Goal: Task Accomplishment & Management: Manage account settings

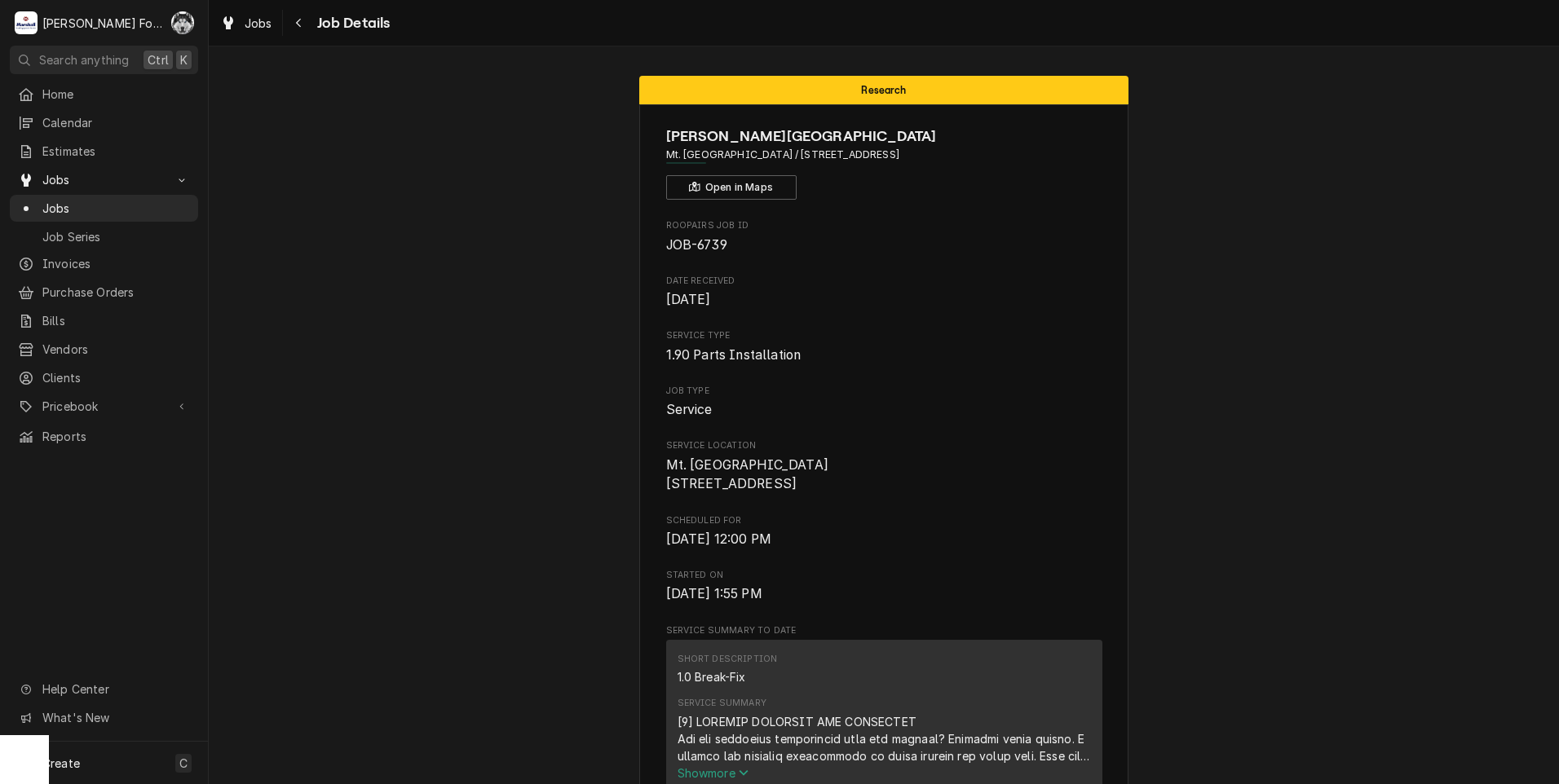
click at [61, 205] on span "Jobs" at bounding box center [116, 208] width 147 height 17
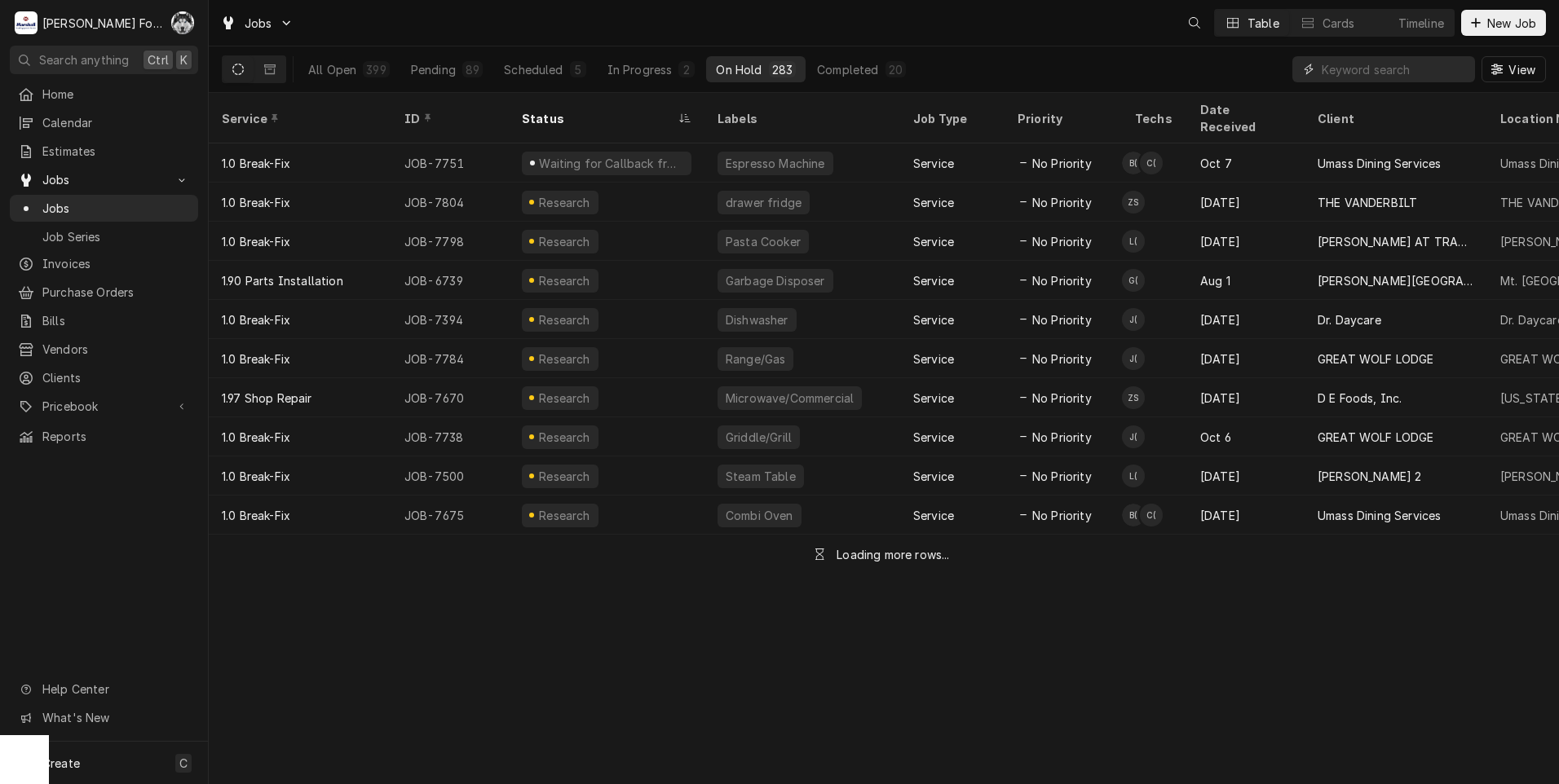
click at [1372, 77] on input "Dynamic Content Wrapper" at bounding box center [1395, 70] width 146 height 26
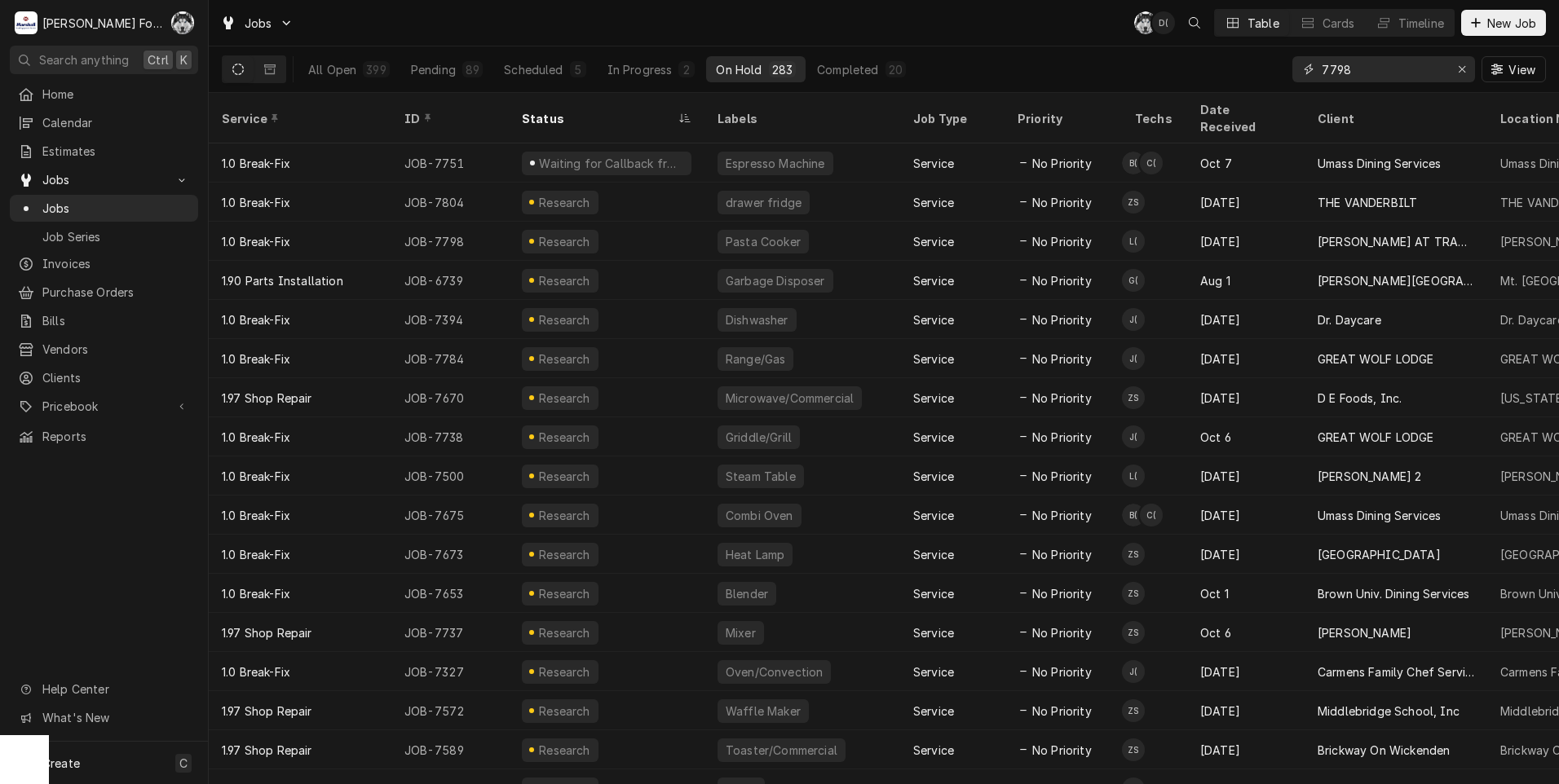
type input "7798"
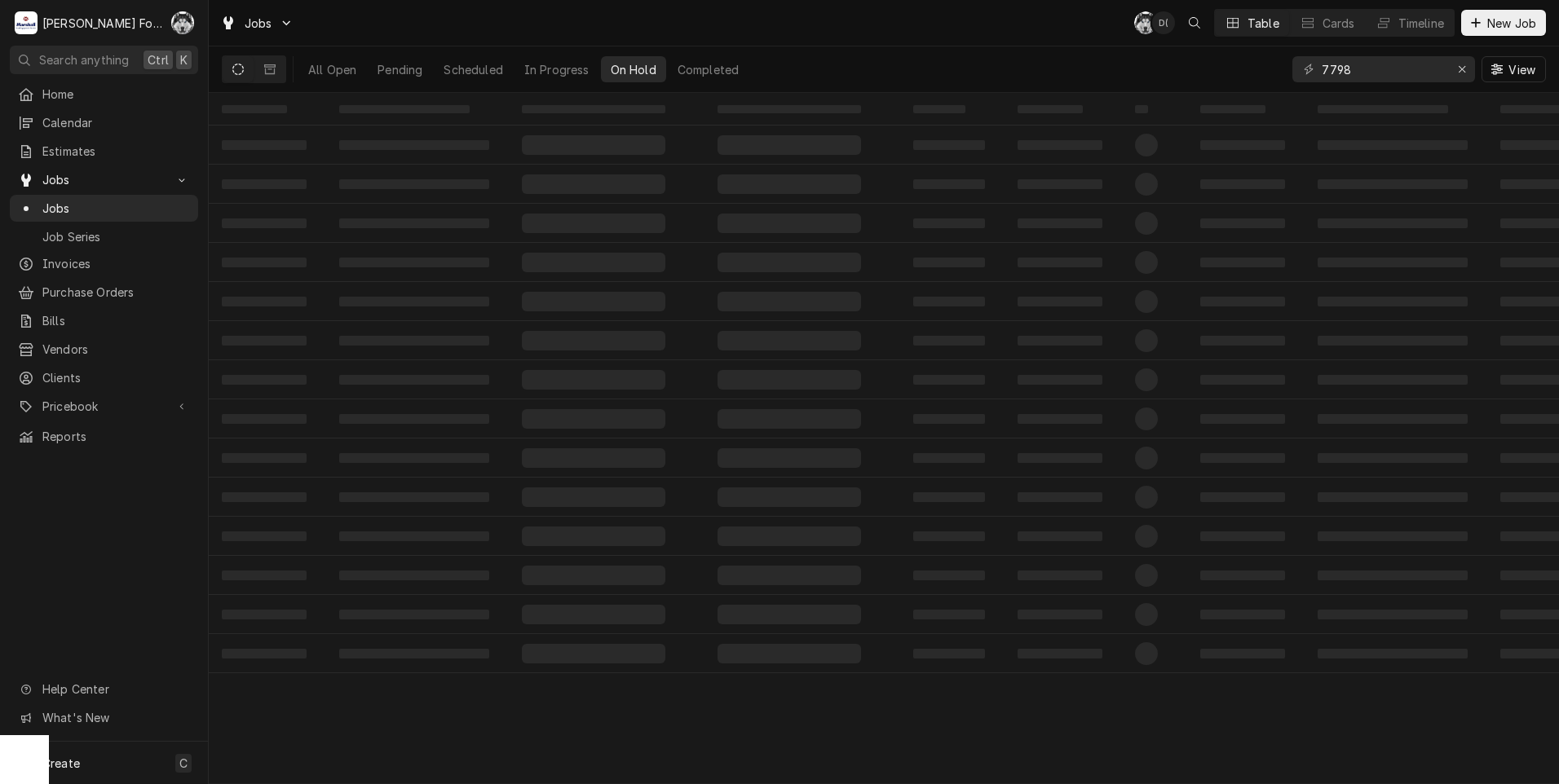
drag, startPoint x: 1362, startPoint y: 84, endPoint x: 1224, endPoint y: 431, distance: 373.4
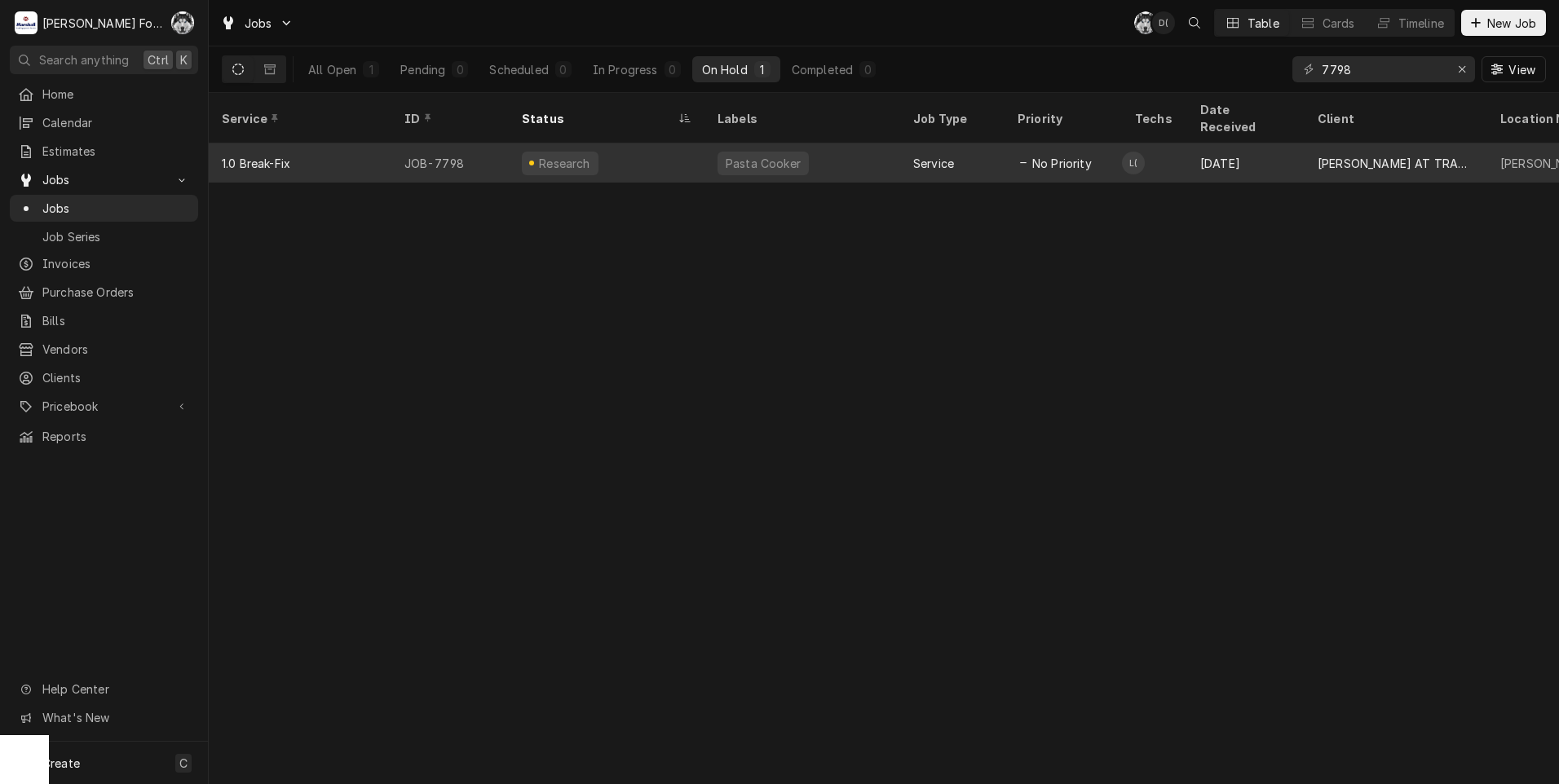
drag, startPoint x: 1224, startPoint y: 431, endPoint x: 724, endPoint y: 141, distance: 578.0
click at [724, 155] on div "Pasta Cooker" at bounding box center [762, 163] width 78 height 17
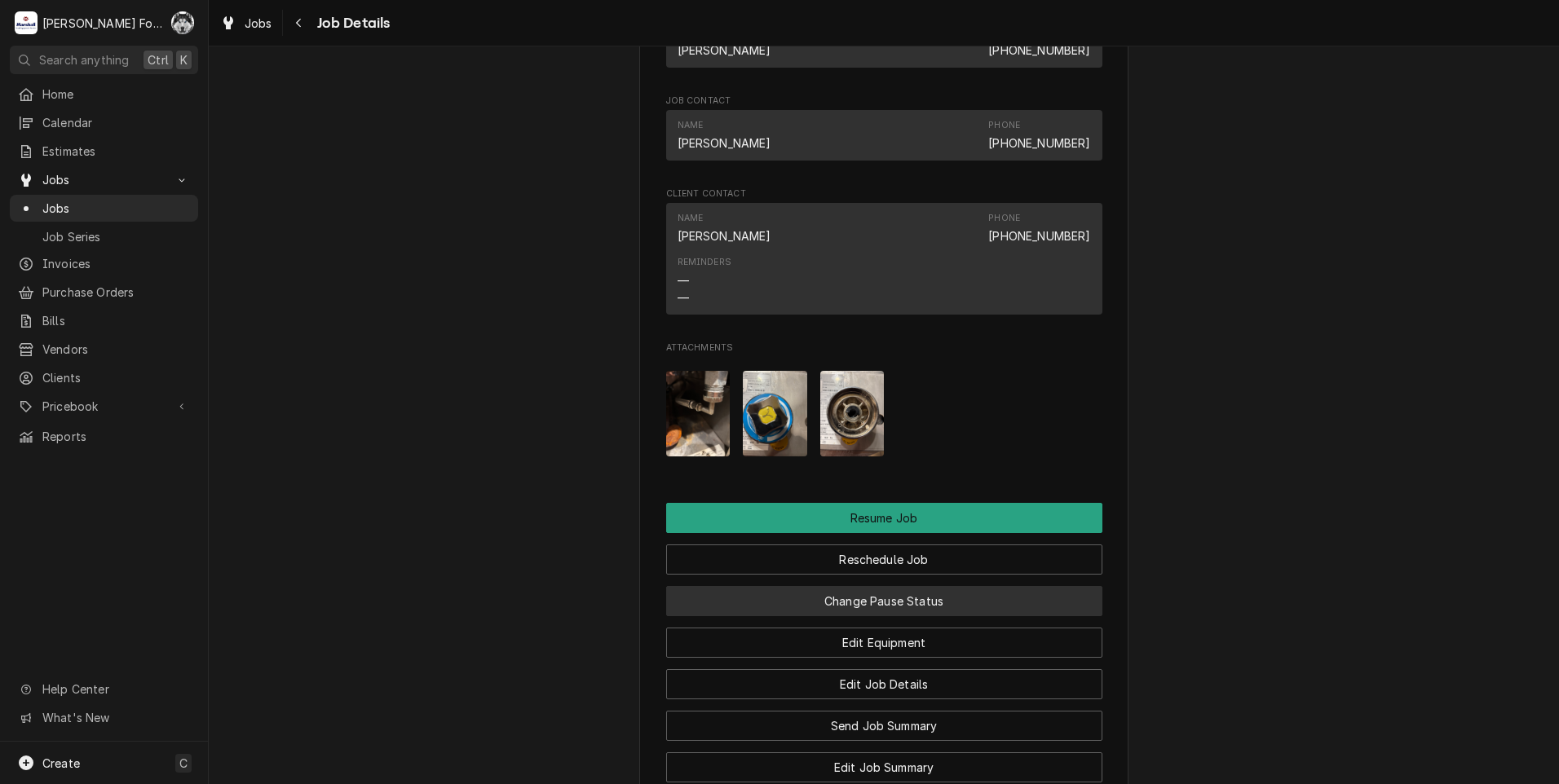
scroll to position [1766, 0]
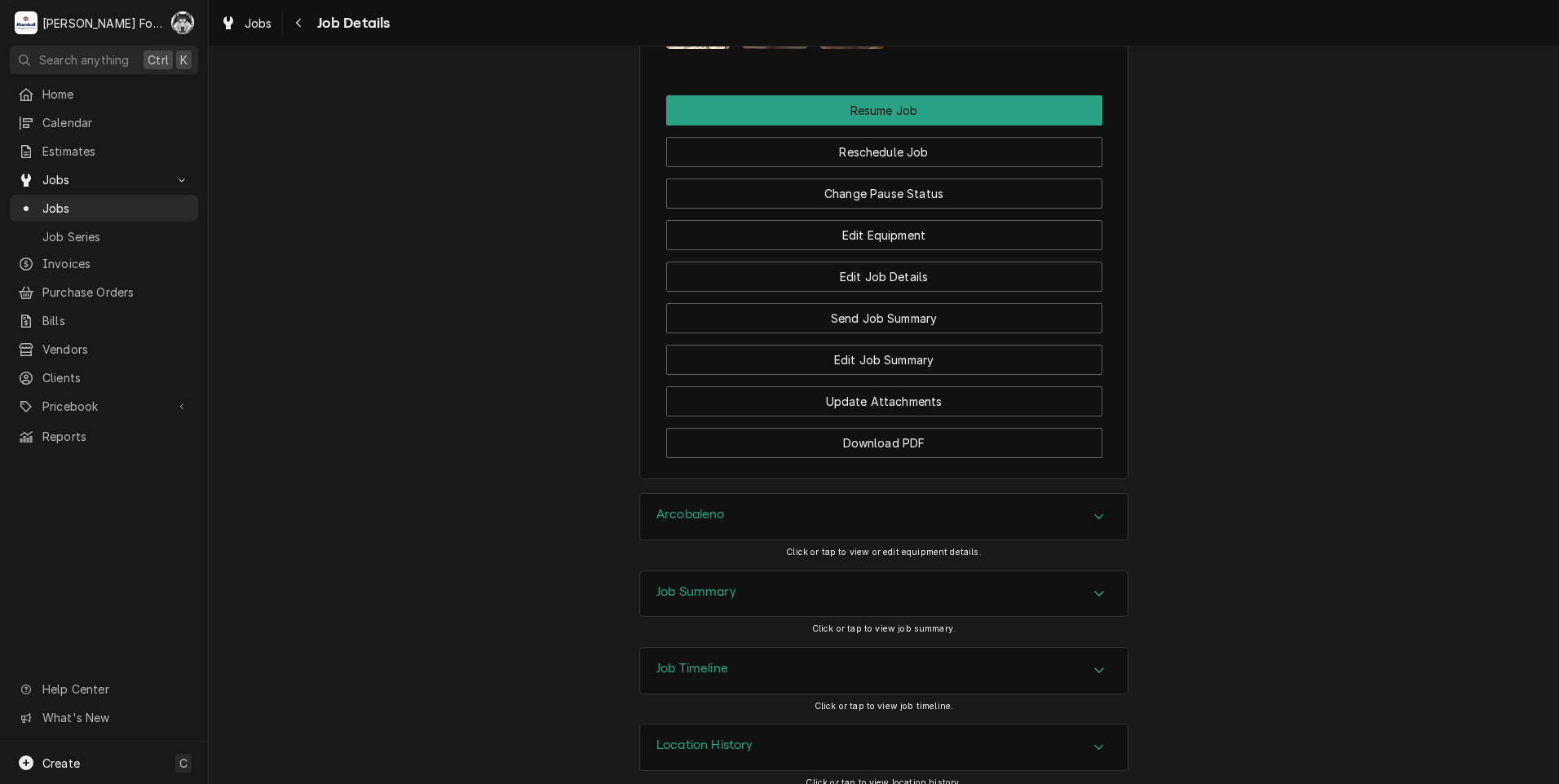
click at [754, 539] on div "Arcobaleno" at bounding box center [884, 517] width 488 height 45
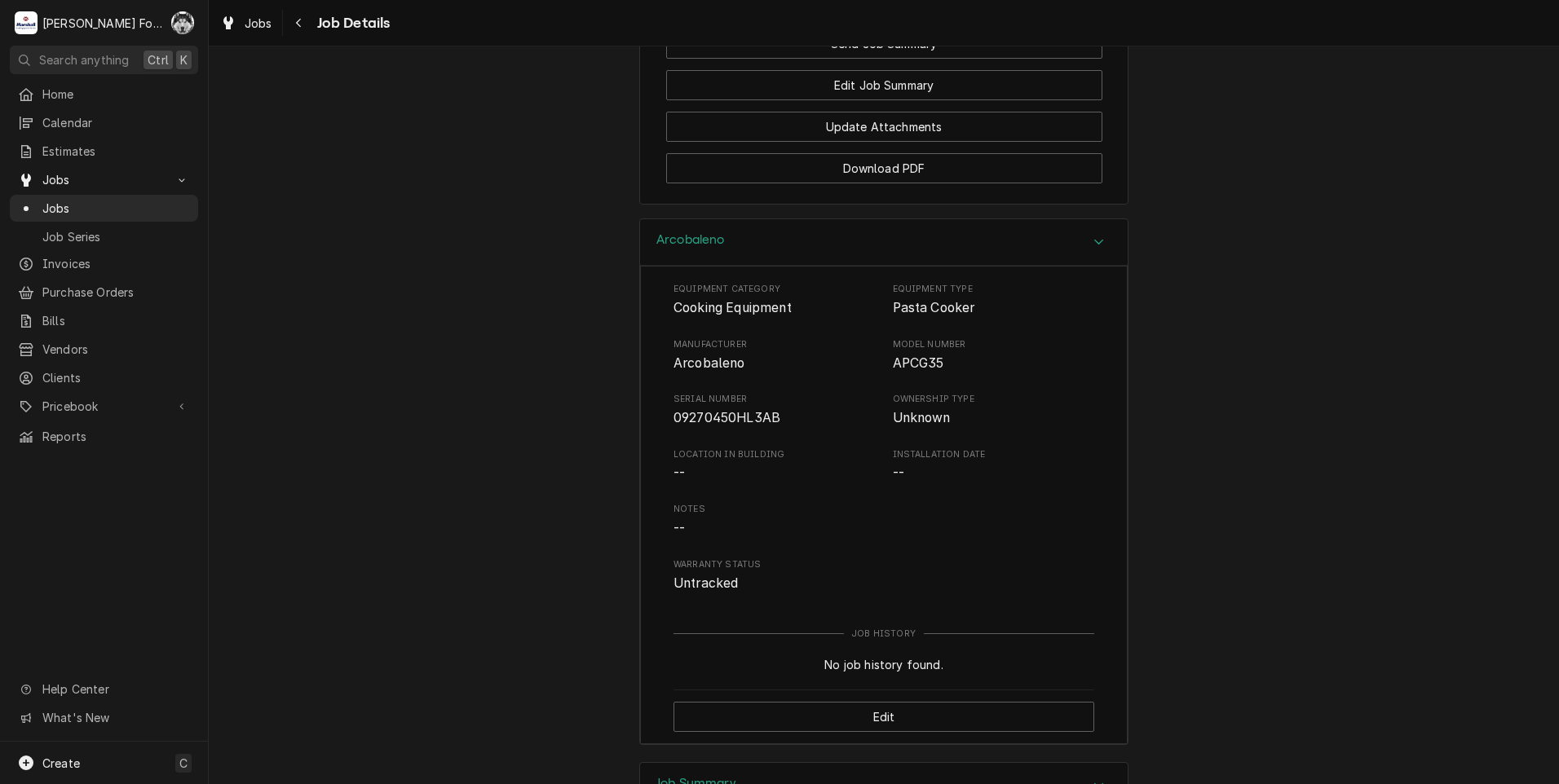
scroll to position [2174, 0]
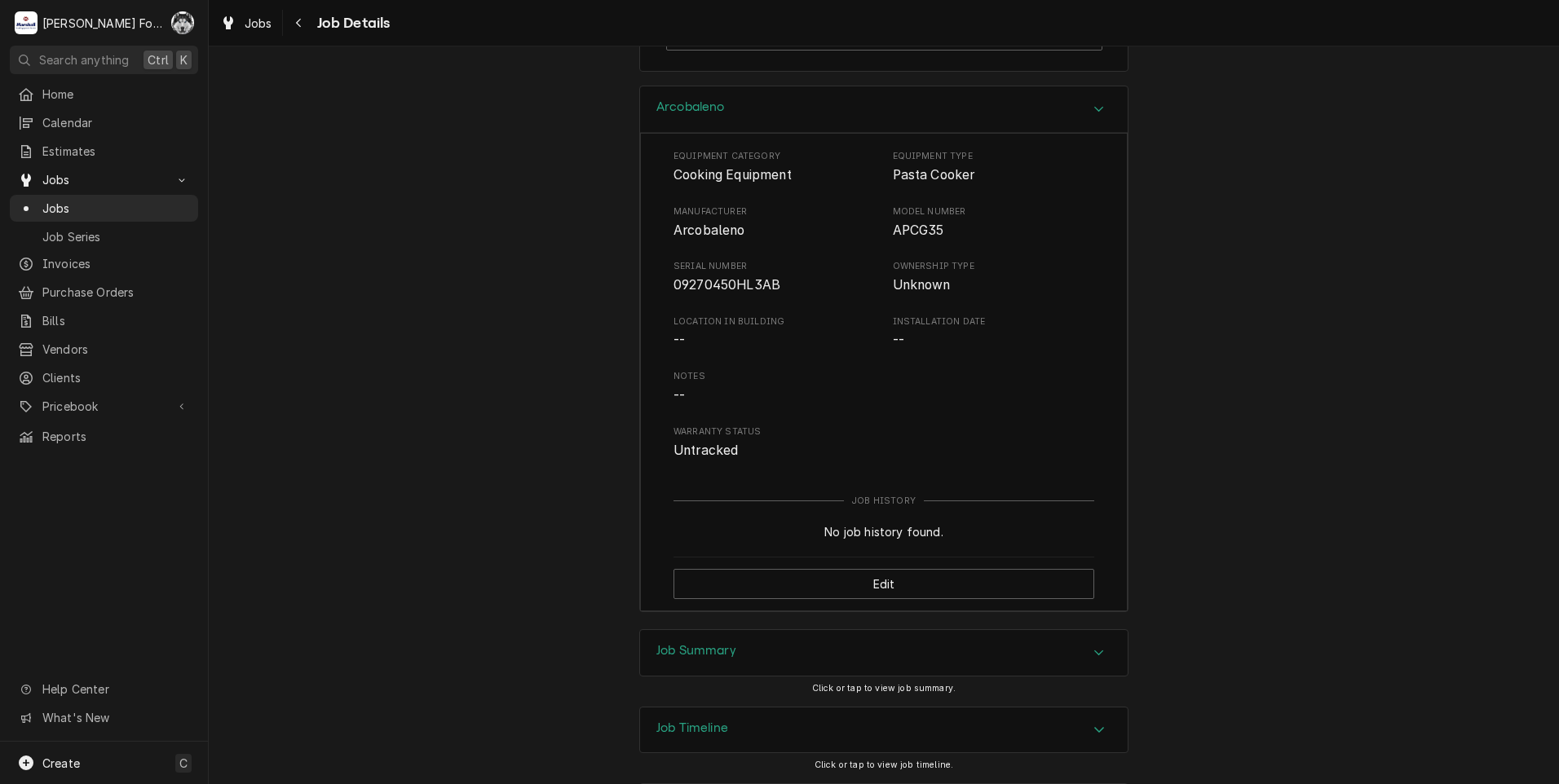
drag, startPoint x: 778, startPoint y: 699, endPoint x: 775, endPoint y: 688, distance: 11.4
click at [778, 698] on div "Job Summary Click or tap to view job summary." at bounding box center [884, 667] width 489 height 77
click at [775, 676] on div "Job Summary" at bounding box center [884, 653] width 488 height 45
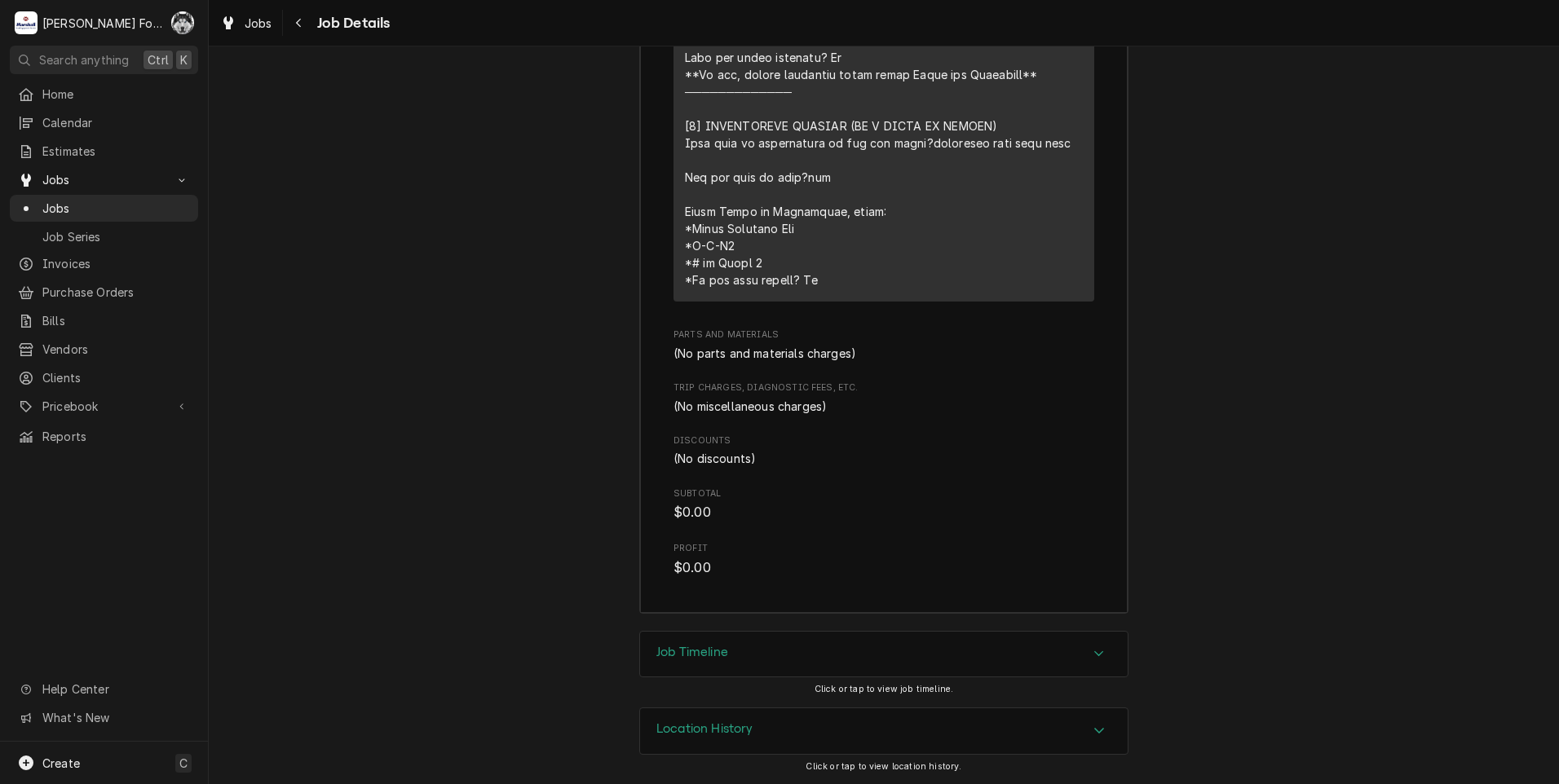
scroll to position [3408, 0]
click at [775, 648] on div "Job Timeline" at bounding box center [884, 655] width 488 height 45
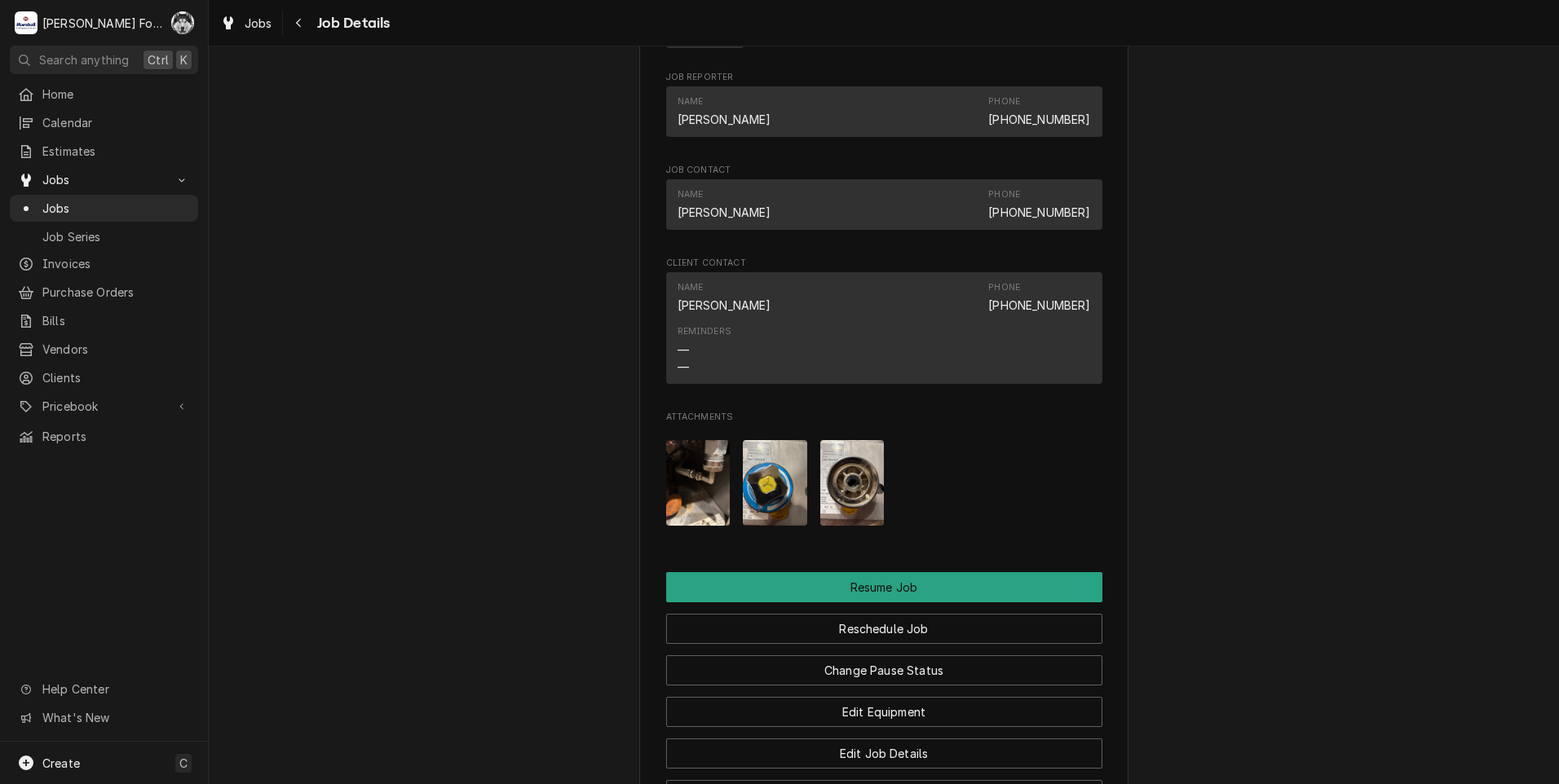
scroll to position [1154, 0]
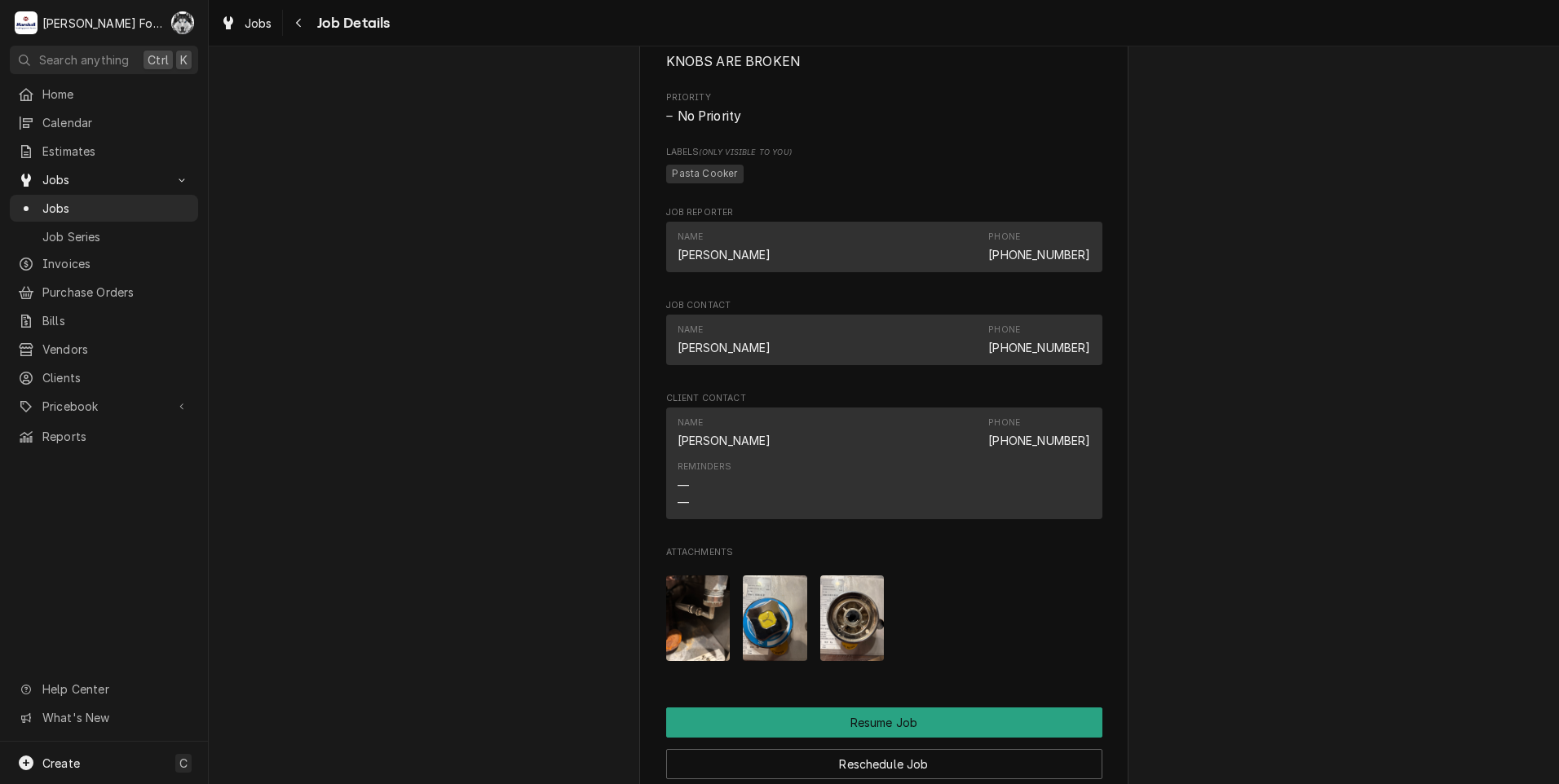
click at [719, 644] on img "Attachments" at bounding box center [698, 618] width 64 height 86
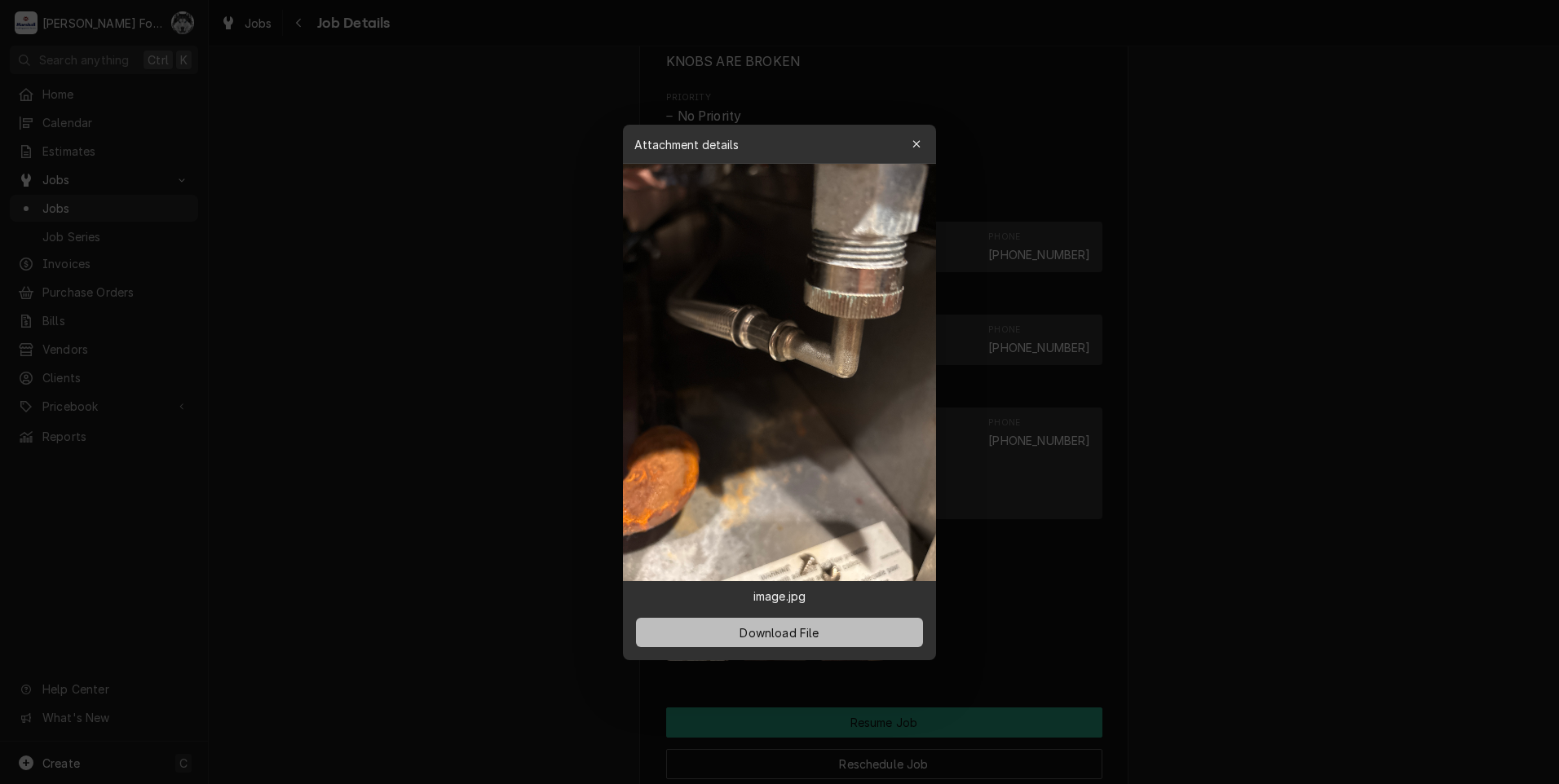
click at [776, 632] on span "Download File" at bounding box center [779, 632] width 86 height 17
click at [921, 148] on div "button" at bounding box center [917, 144] width 16 height 16
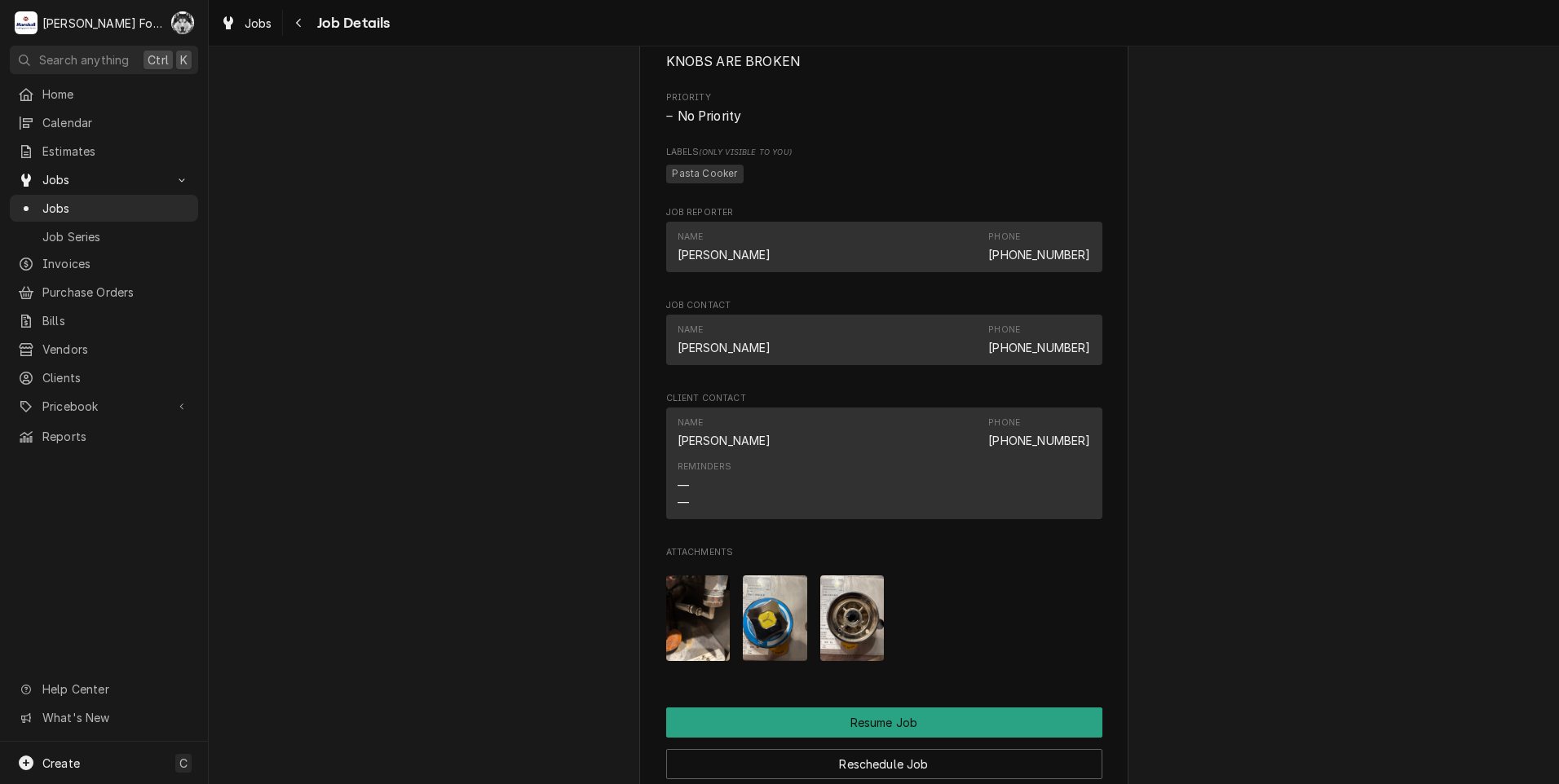
click at [841, 639] on img "Attachments" at bounding box center [852, 618] width 64 height 86
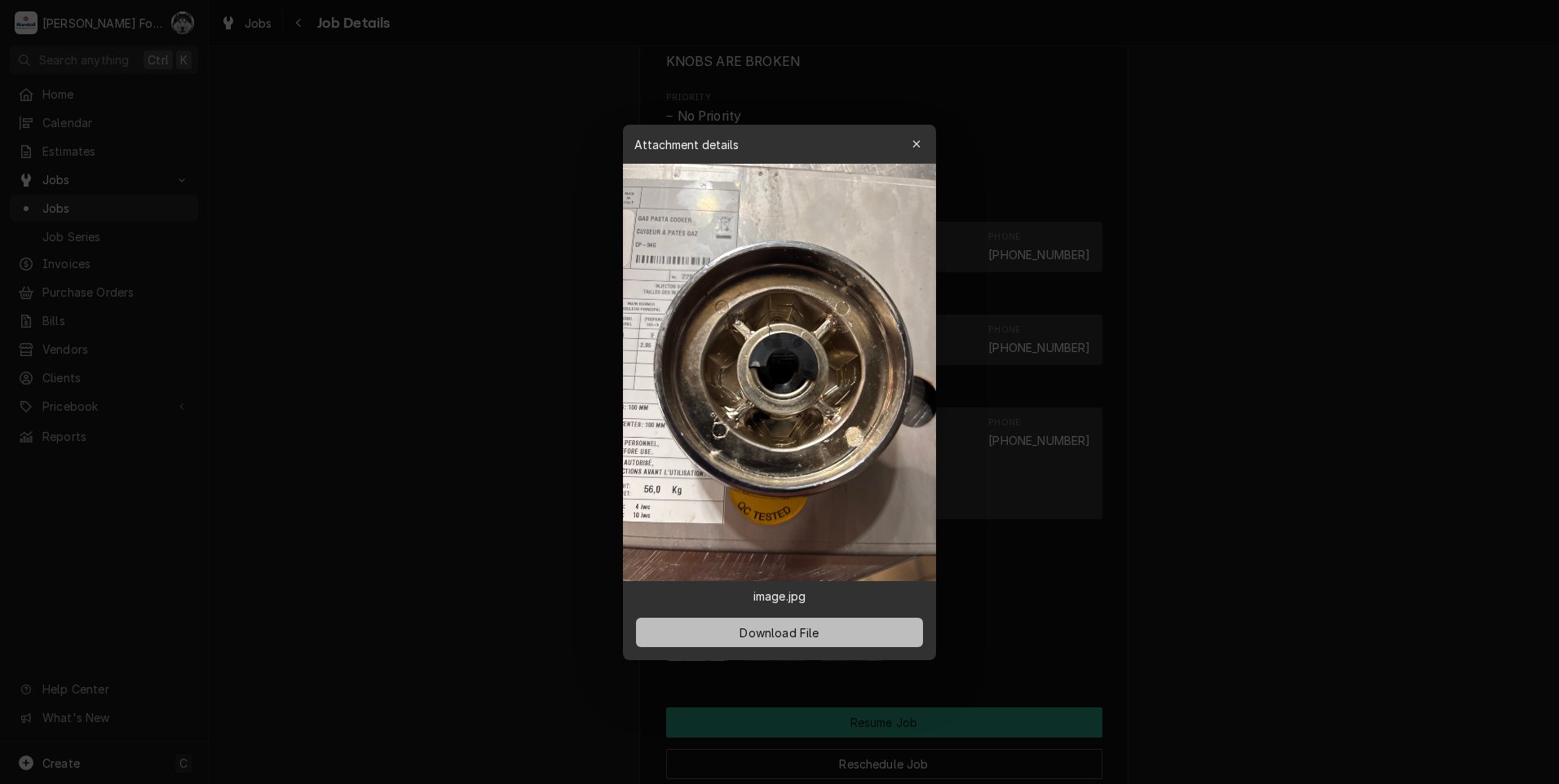
click at [776, 636] on span "Download File" at bounding box center [779, 632] width 86 height 17
click at [1209, 656] on div at bounding box center [780, 392] width 1559 height 784
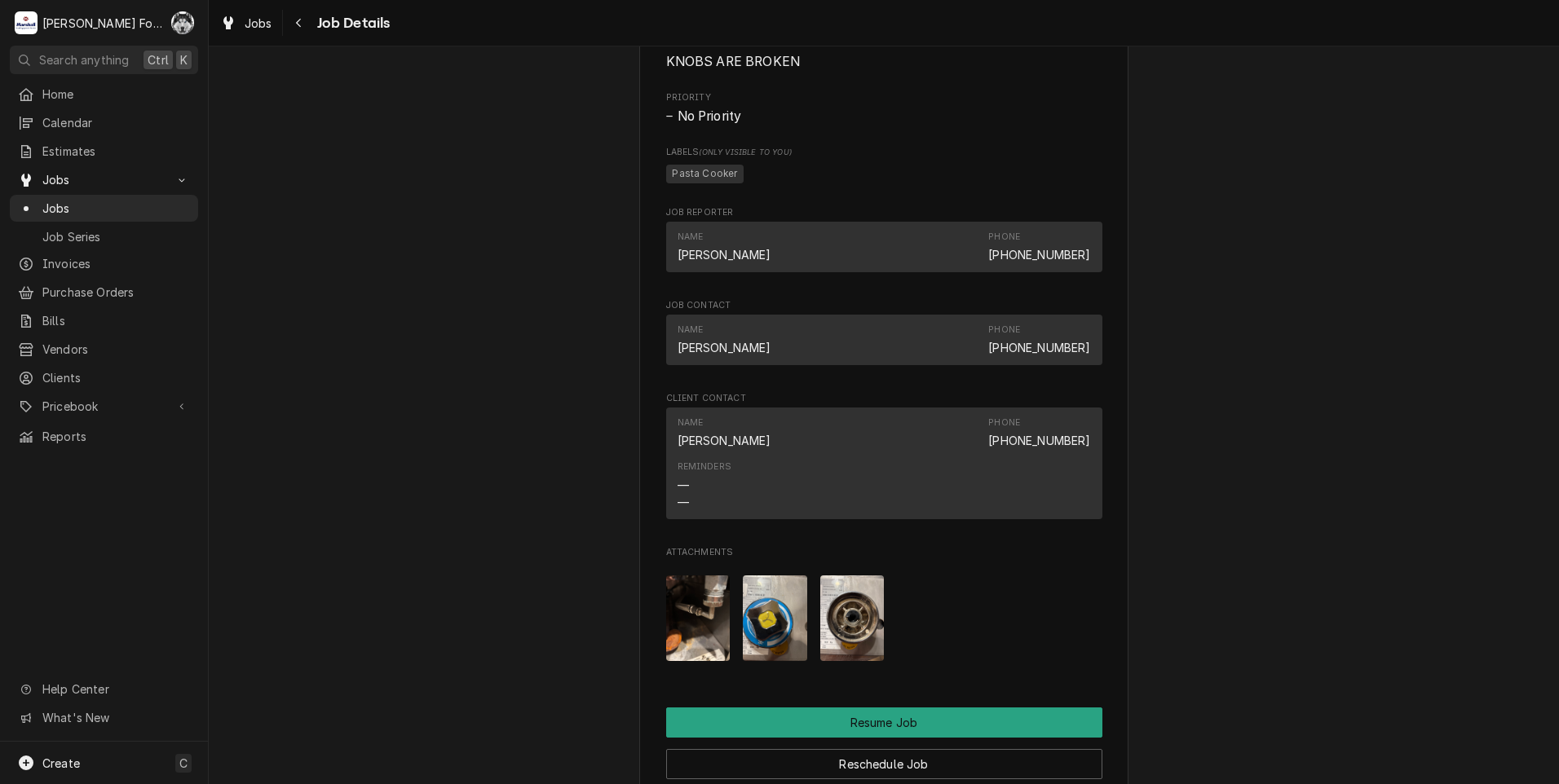
click at [760, 639] on img "Attachments" at bounding box center [775, 618] width 64 height 86
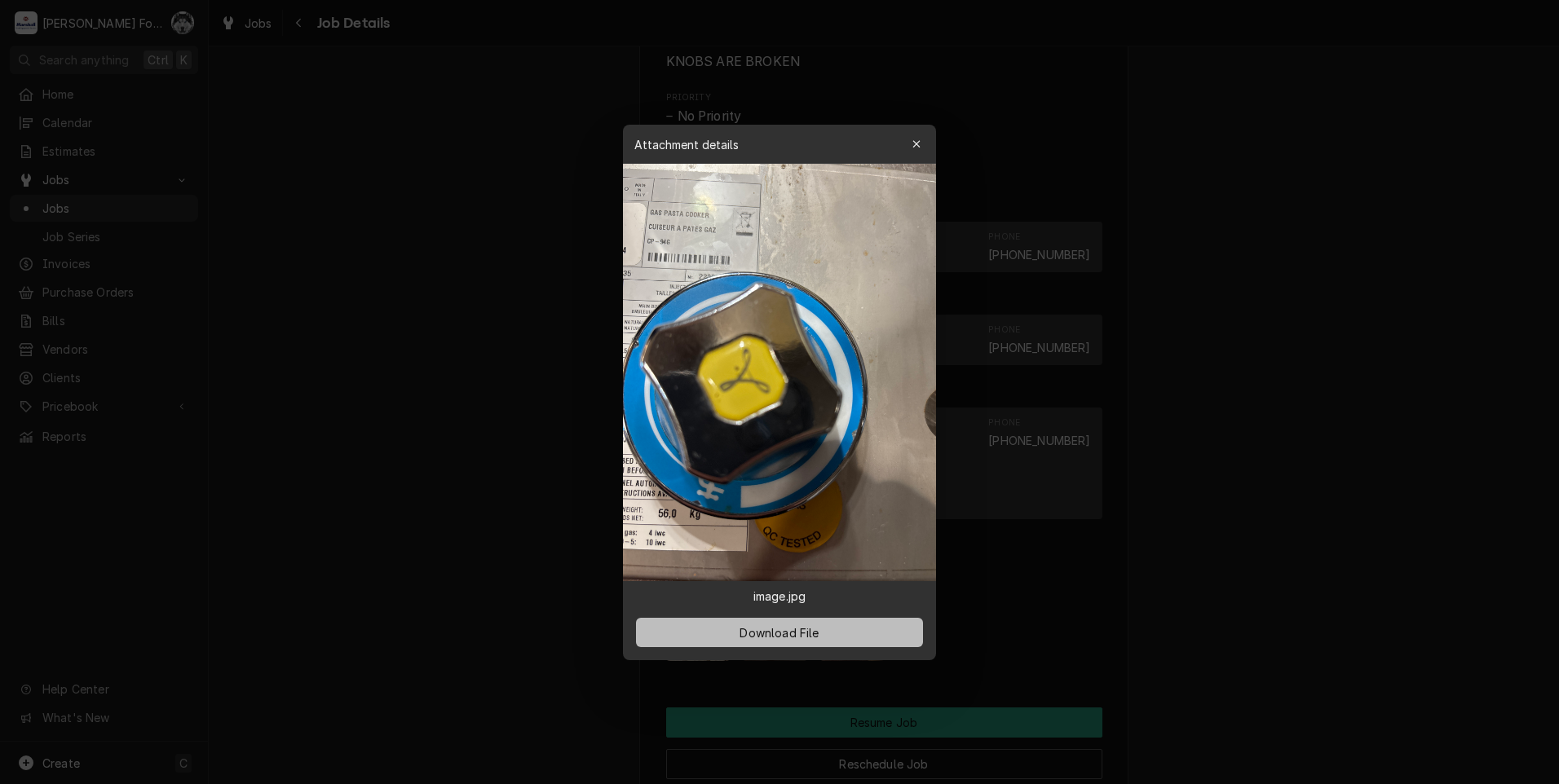
click at [768, 628] on span "Download File" at bounding box center [779, 632] width 86 height 17
click at [785, 637] on span "Download File" at bounding box center [779, 632] width 86 height 17
drag, startPoint x: 515, startPoint y: 302, endPoint x: 497, endPoint y: 266, distance: 40.2
click at [515, 302] on div at bounding box center [780, 392] width 1559 height 784
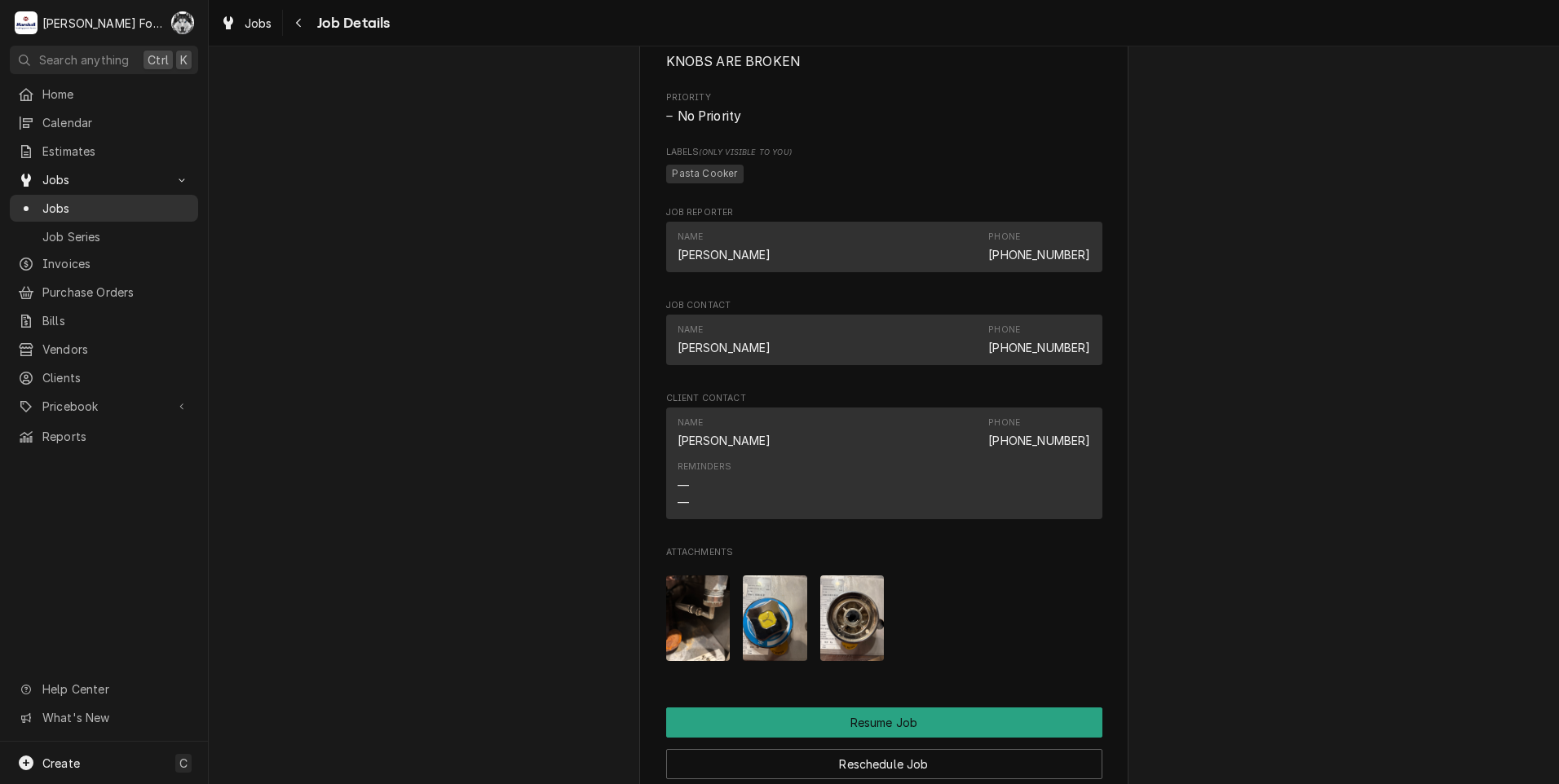
click at [62, 204] on span "Jobs" at bounding box center [116, 208] width 147 height 17
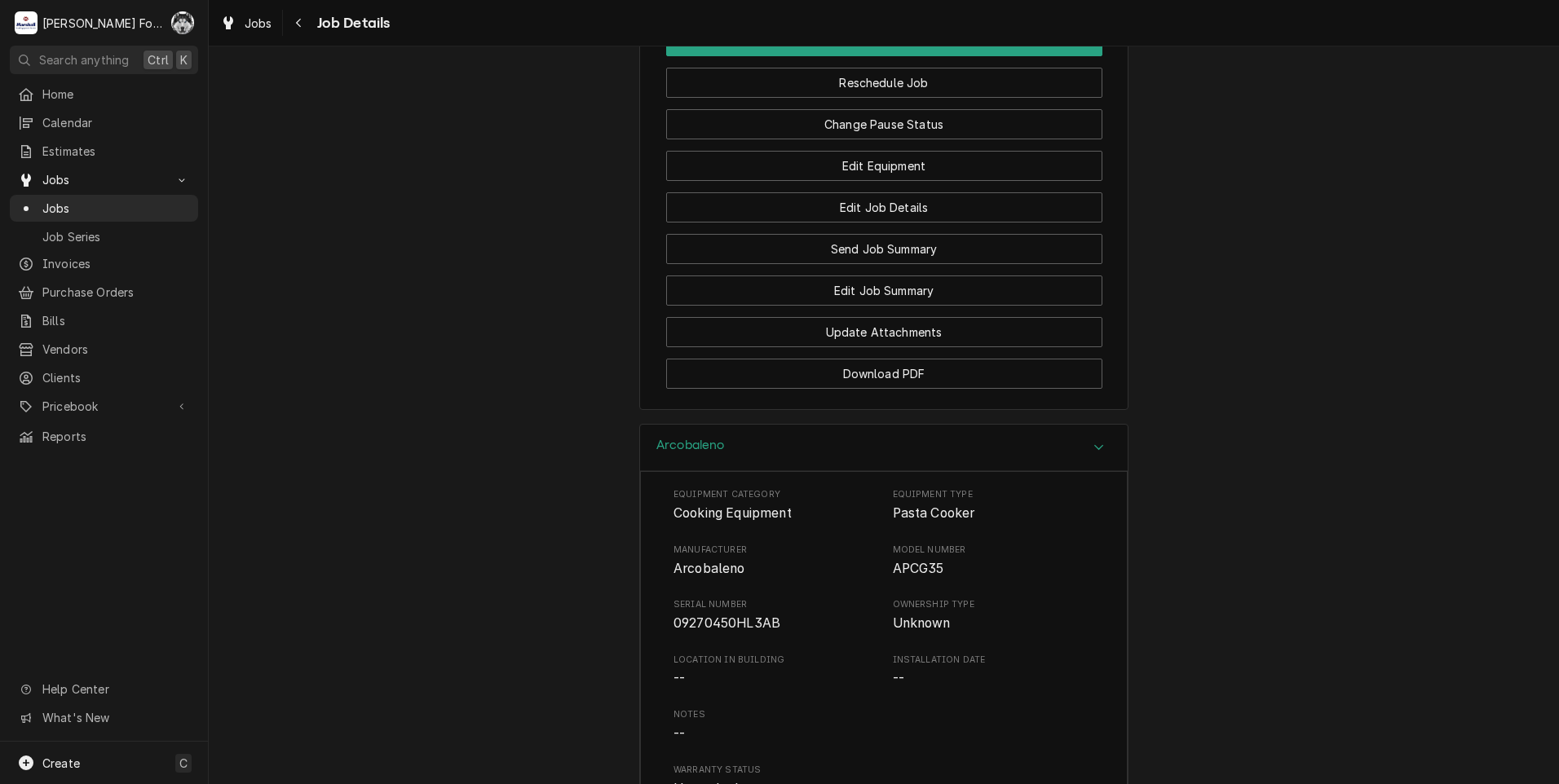
scroll to position [1833, 0]
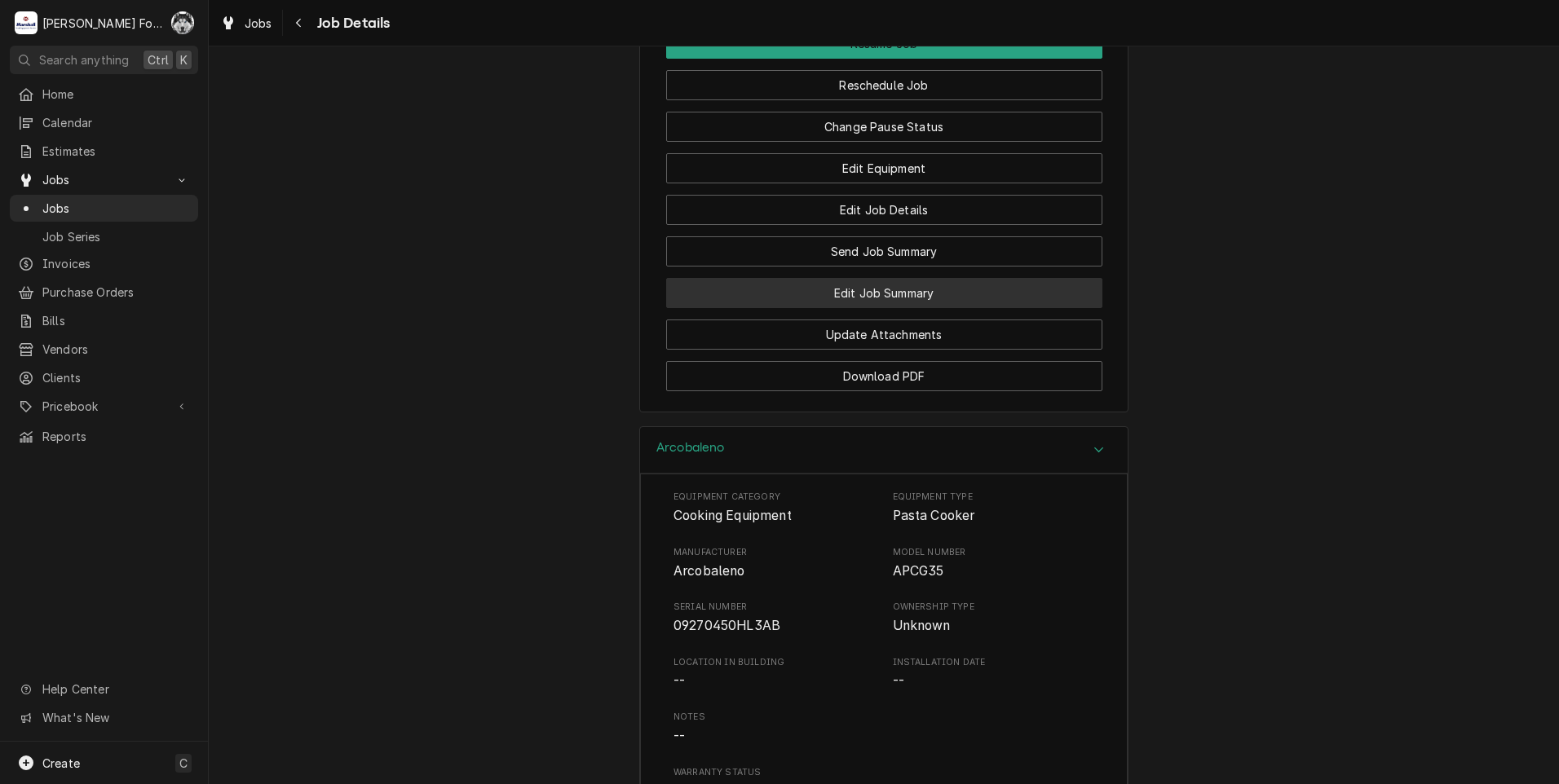
click at [866, 307] on button "Edit Job Summary" at bounding box center [884, 293] width 437 height 30
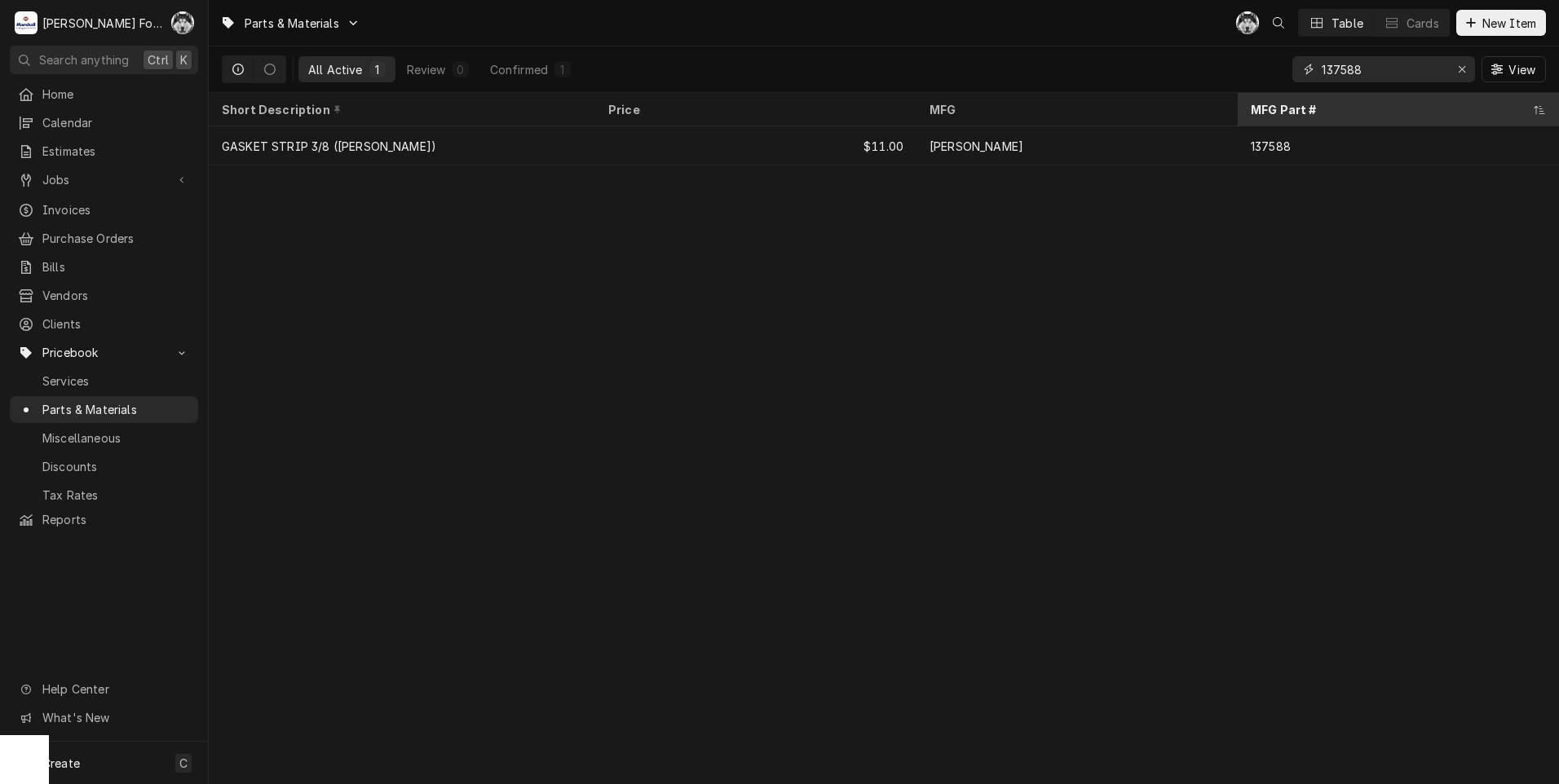
drag, startPoint x: 1380, startPoint y: 75, endPoint x: 1249, endPoint y: 108, distance: 135.1
click at [1265, 105] on div "Parts & Materials C( Table Cards New Item All Active 1 Review 0 Confirmed 1 137…" at bounding box center [883, 392] width 1350 height 784
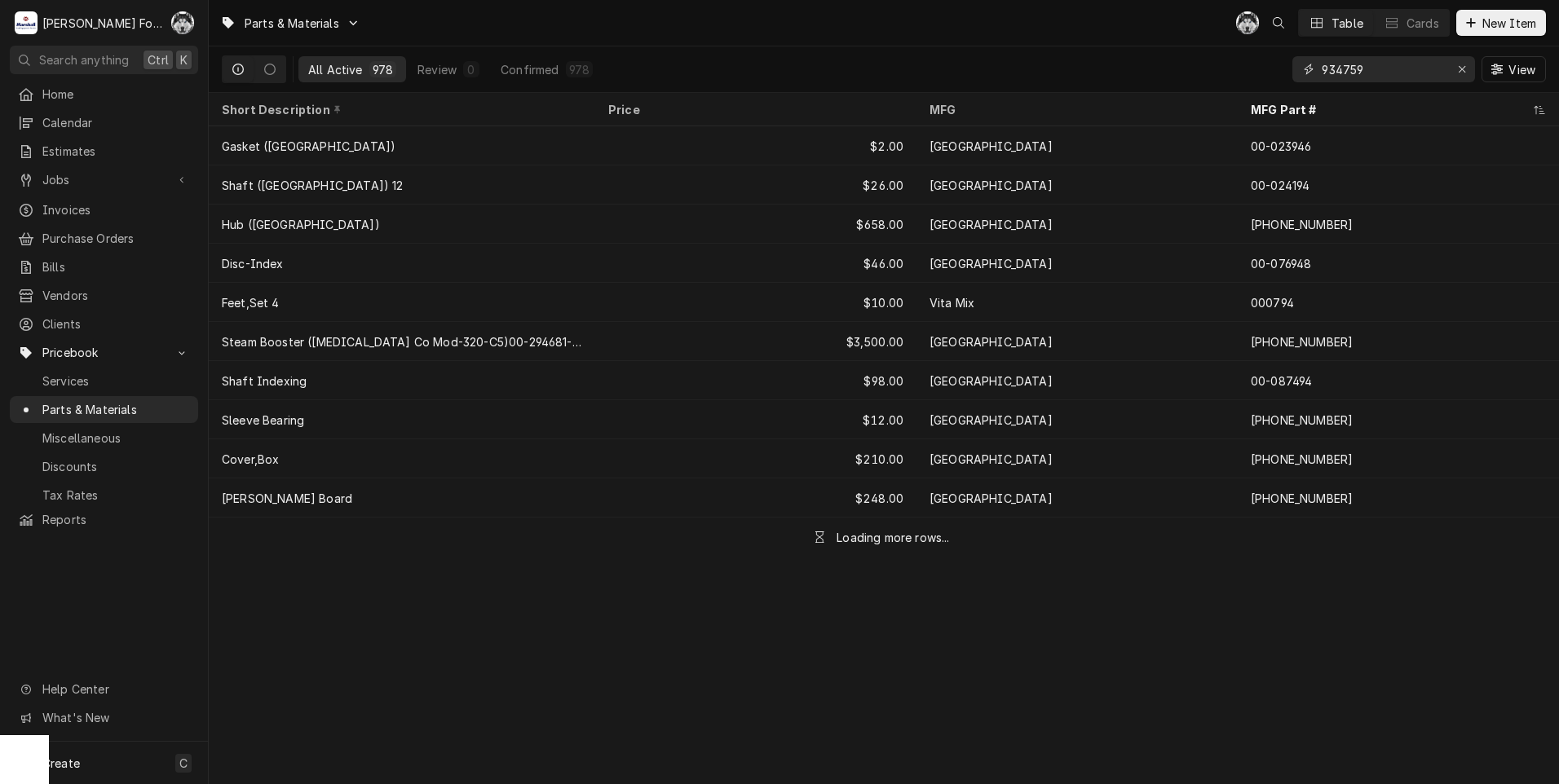
type input "934759"
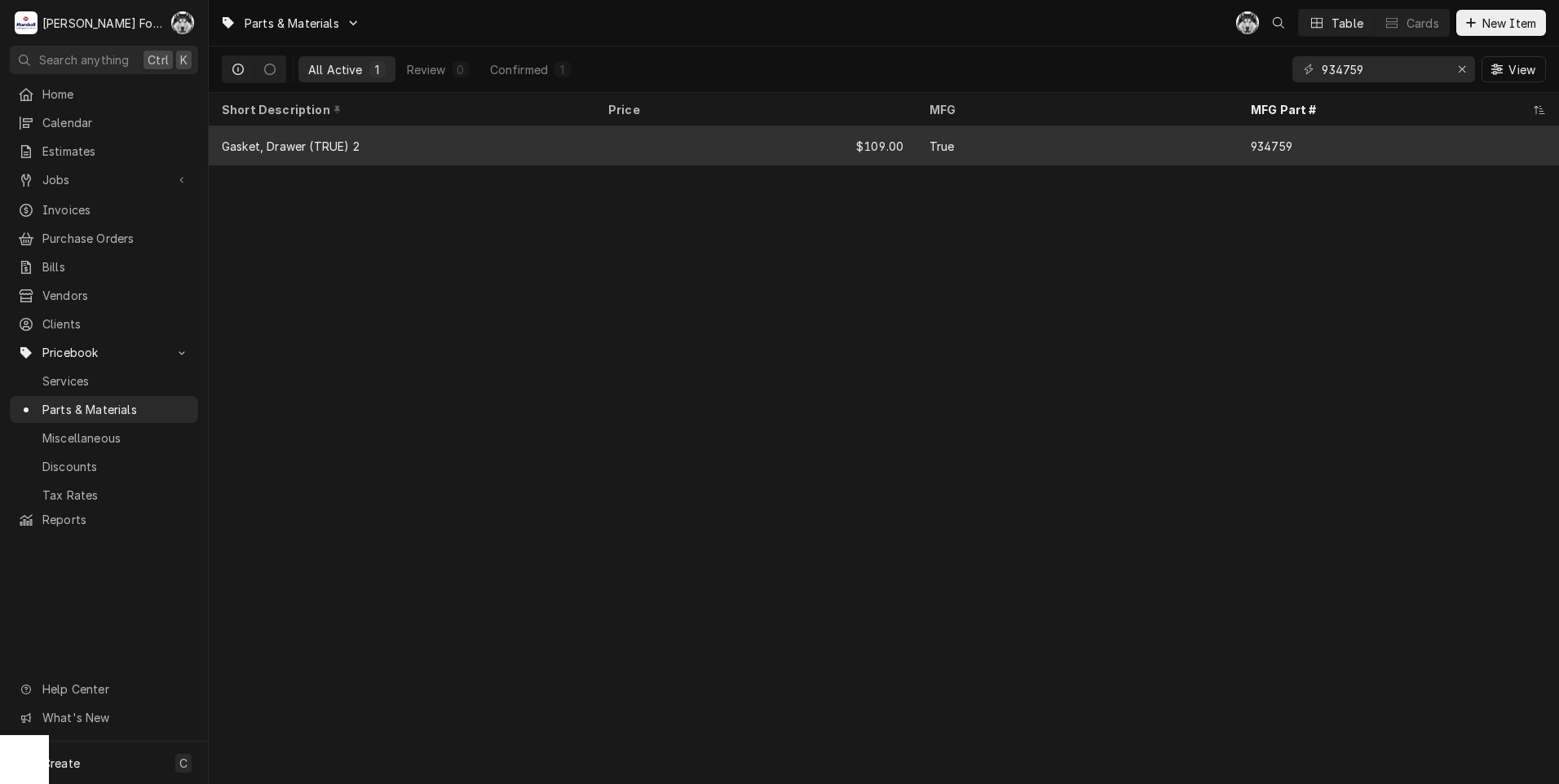
click at [709, 139] on div "$109.00" at bounding box center [756, 145] width 321 height 39
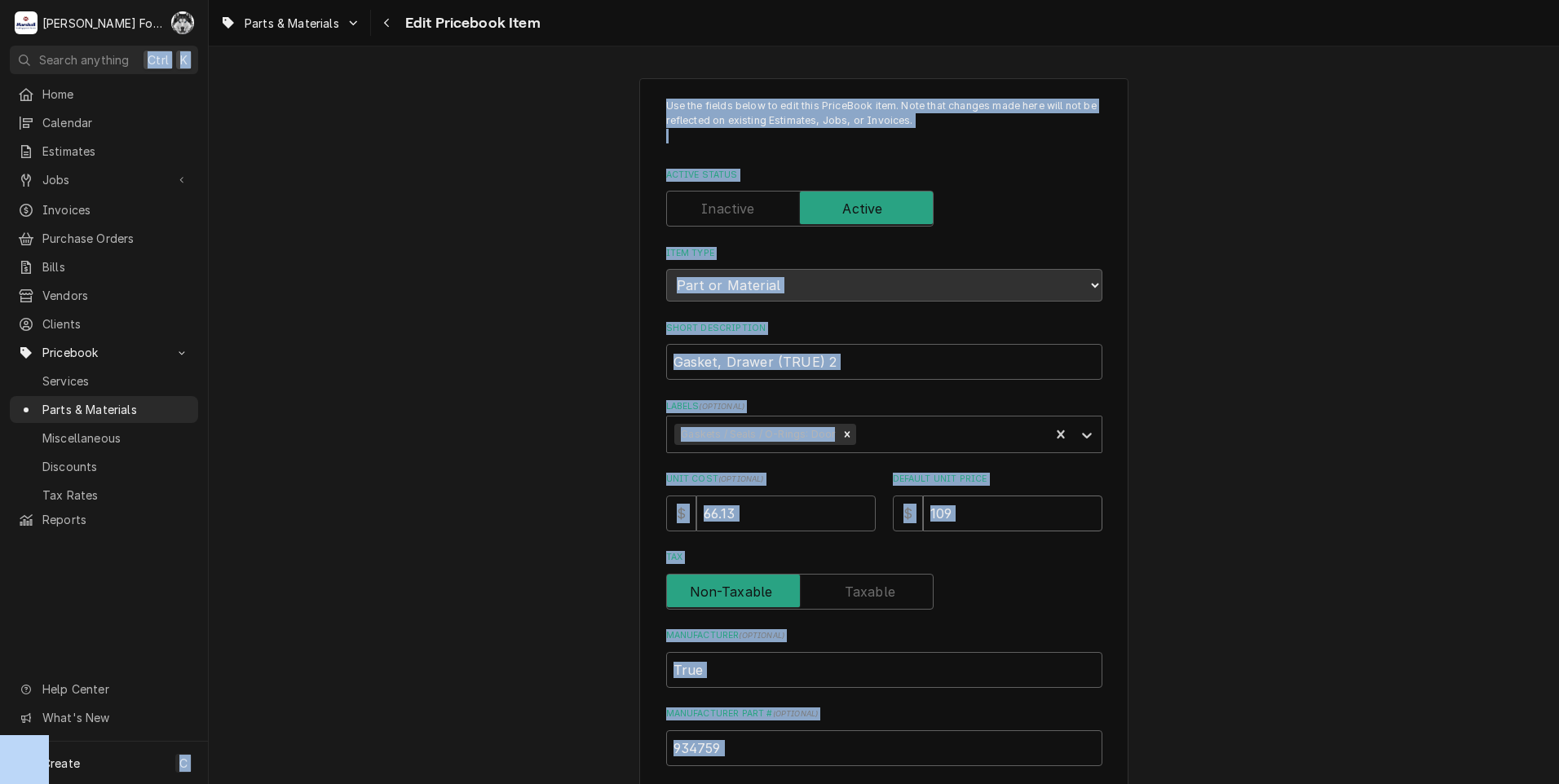
click at [957, 508] on input "109" at bounding box center [1013, 514] width 180 height 36
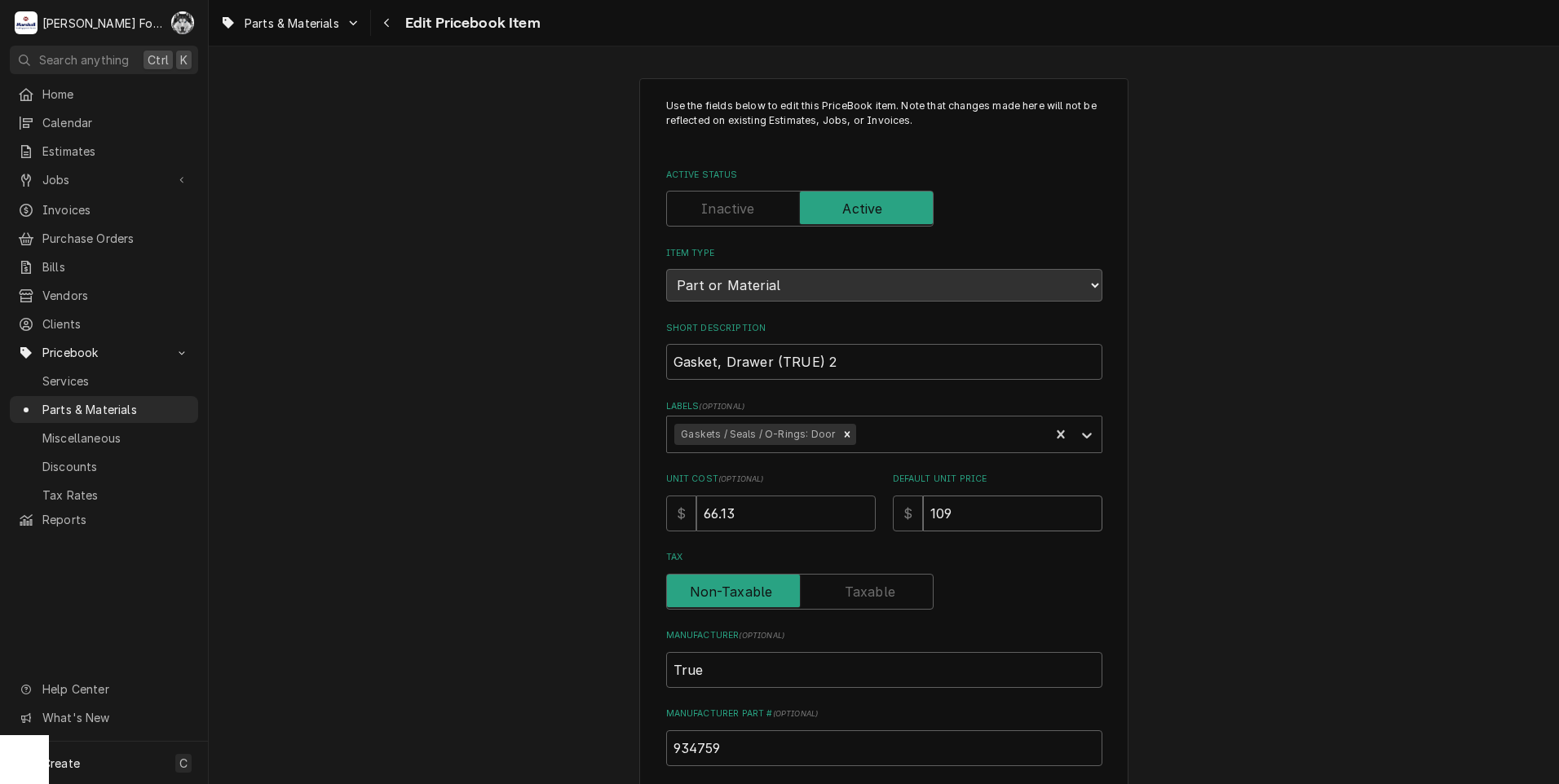
drag, startPoint x: 968, startPoint y: 509, endPoint x: 804, endPoint y: 530, distance: 165.3
click at [831, 527] on div "Unit Cost ( optional ) $ 66.13 Default Unit Price $ 109" at bounding box center [884, 502] width 437 height 58
type textarea "x"
type input "1"
type textarea "x"
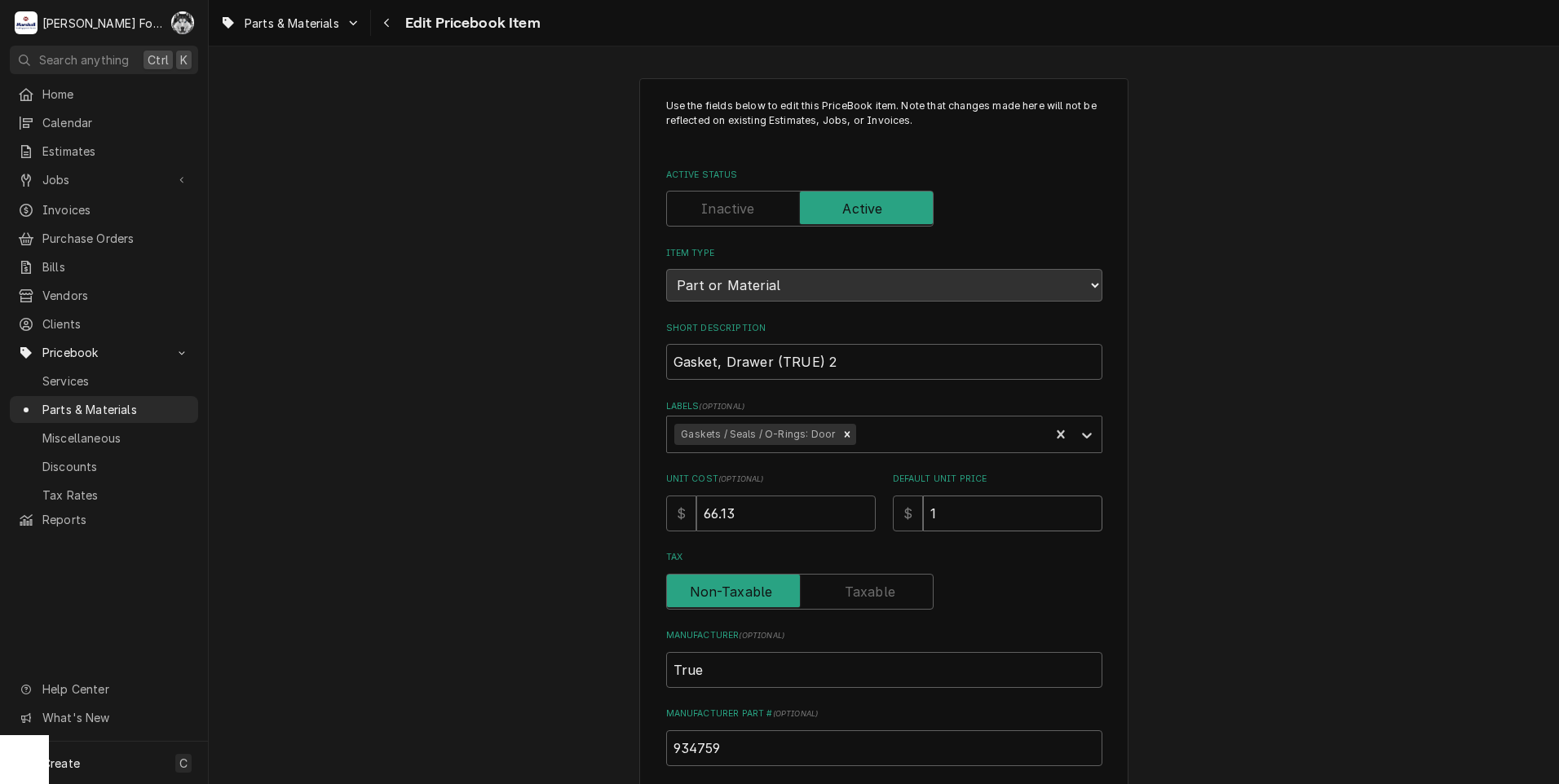
type input "12"
type textarea "x"
type input "120"
click at [850, 600] on label "Tax" at bounding box center [799, 592] width 267 height 36
click at [850, 600] on input "Tax" at bounding box center [800, 592] width 253 height 36
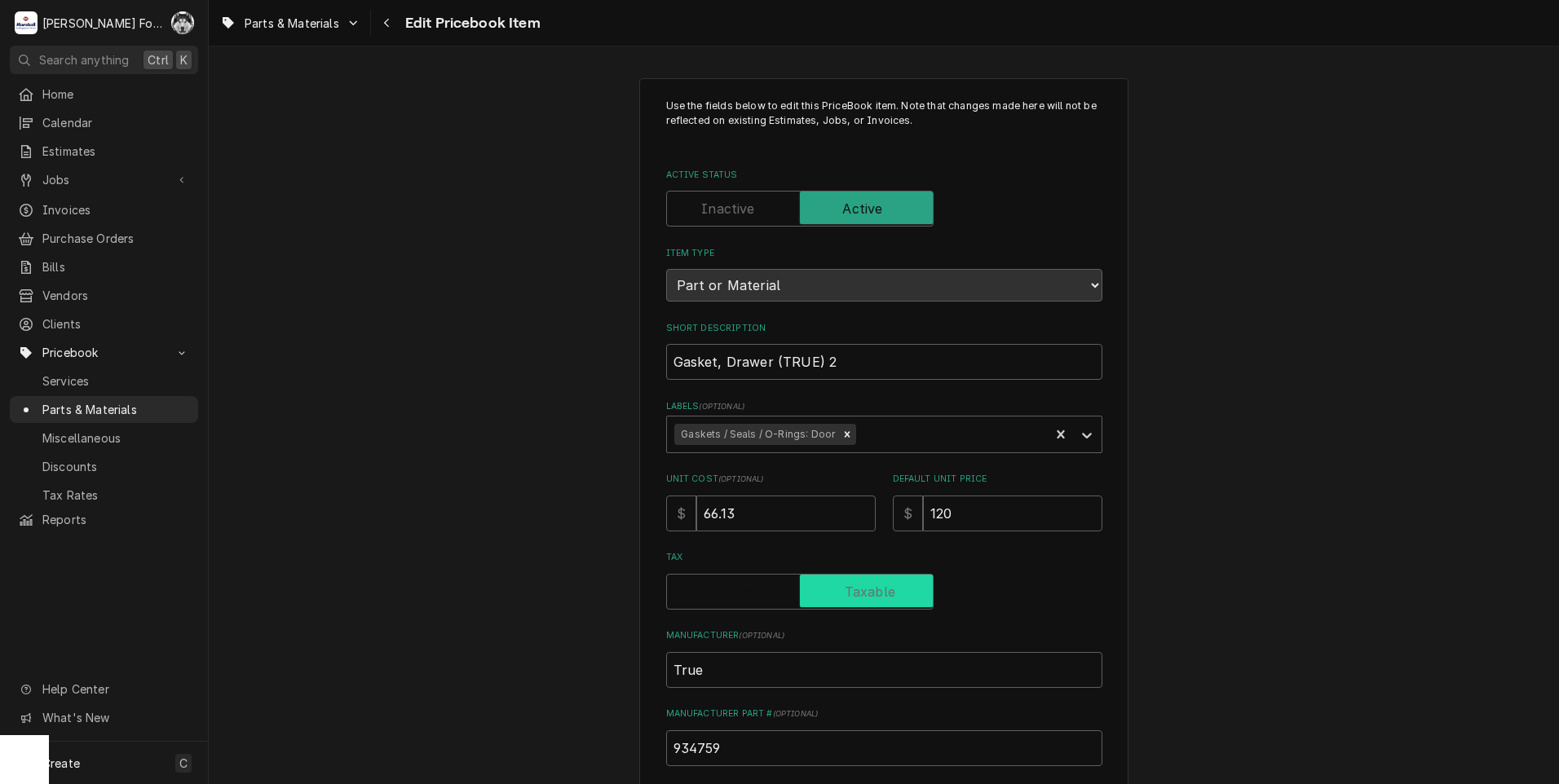
checkbox input "true"
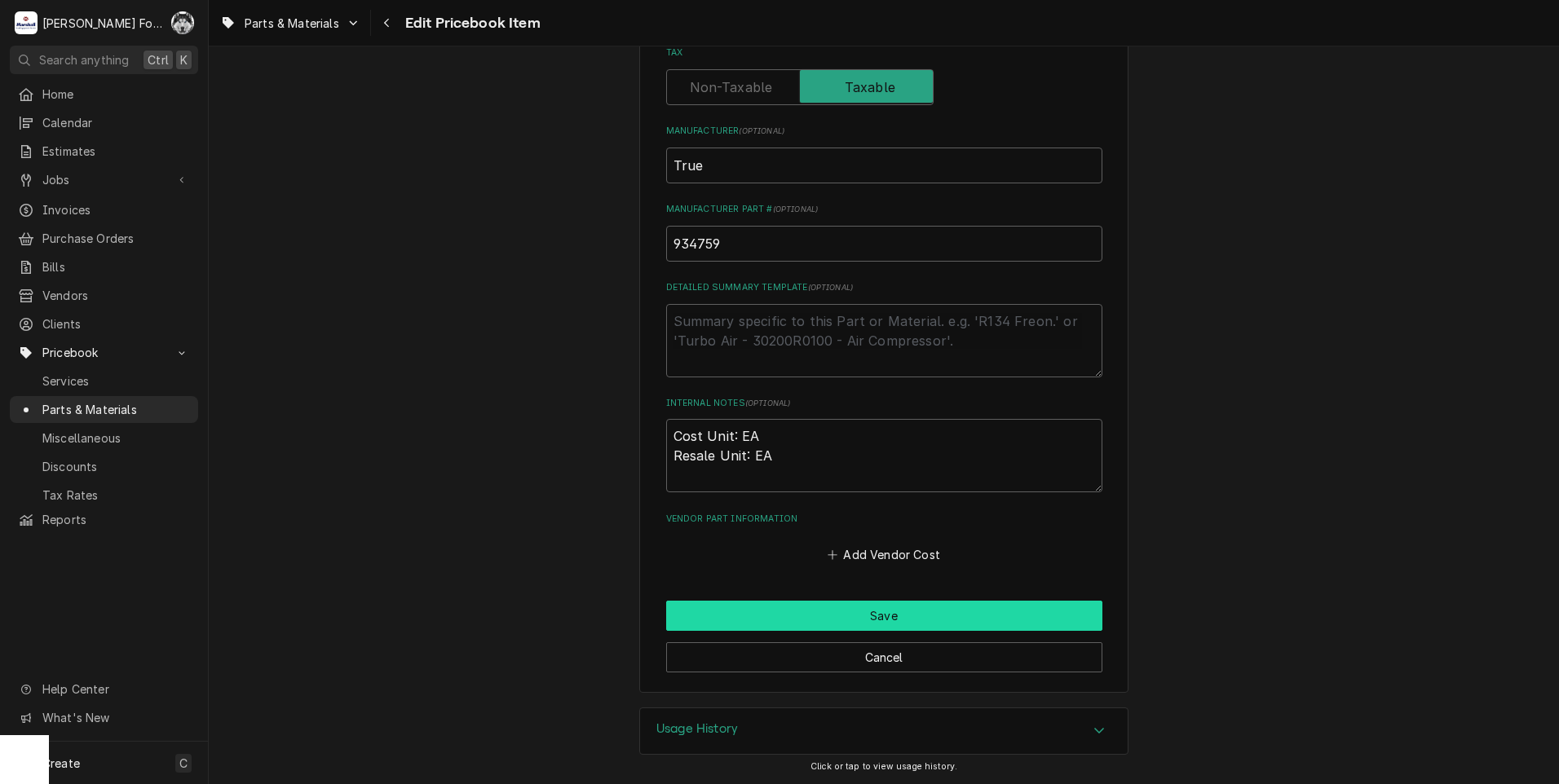
click at [755, 610] on button "Save" at bounding box center [884, 616] width 437 height 30
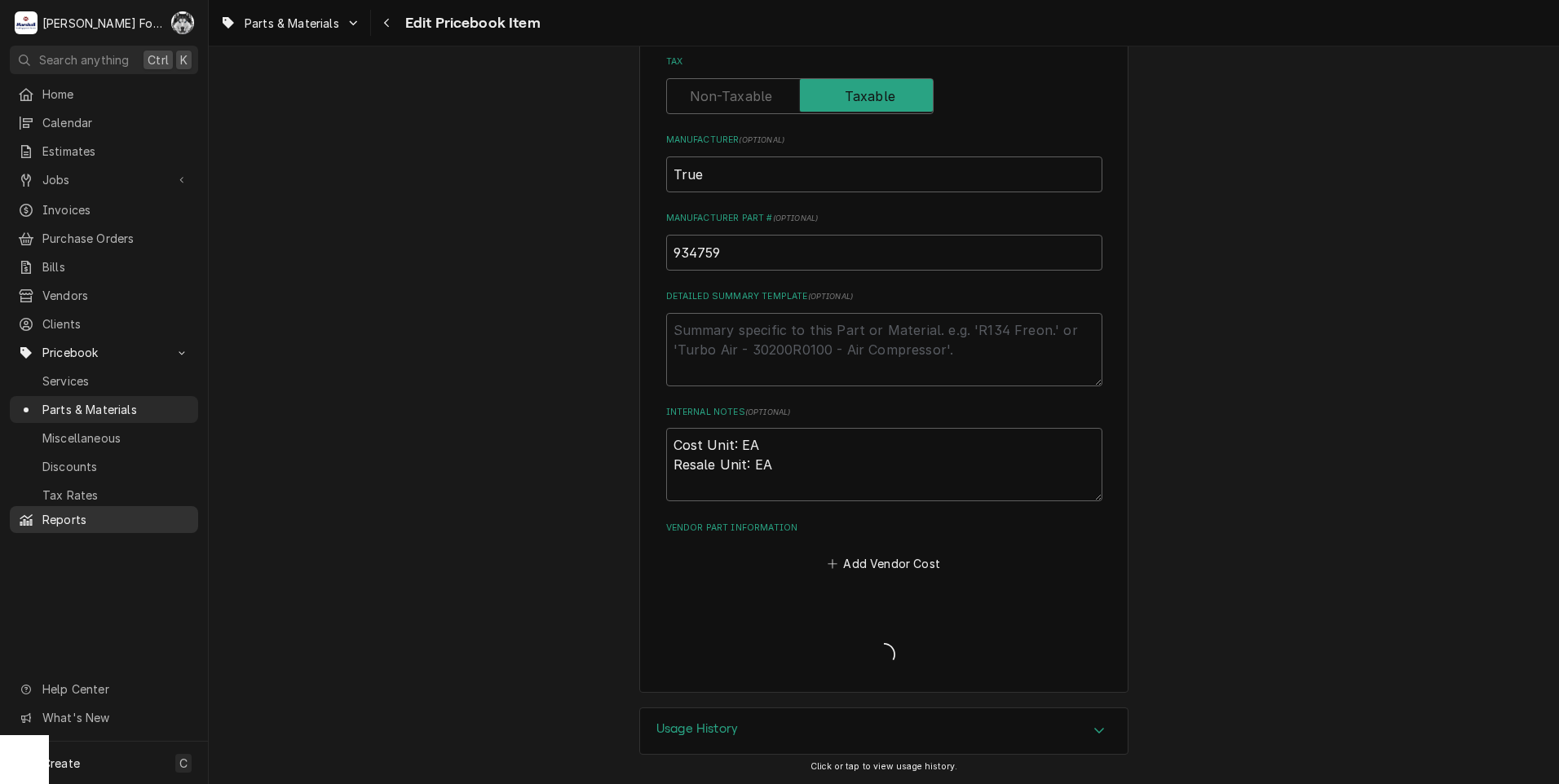
scroll to position [496, 0]
type textarea "x"
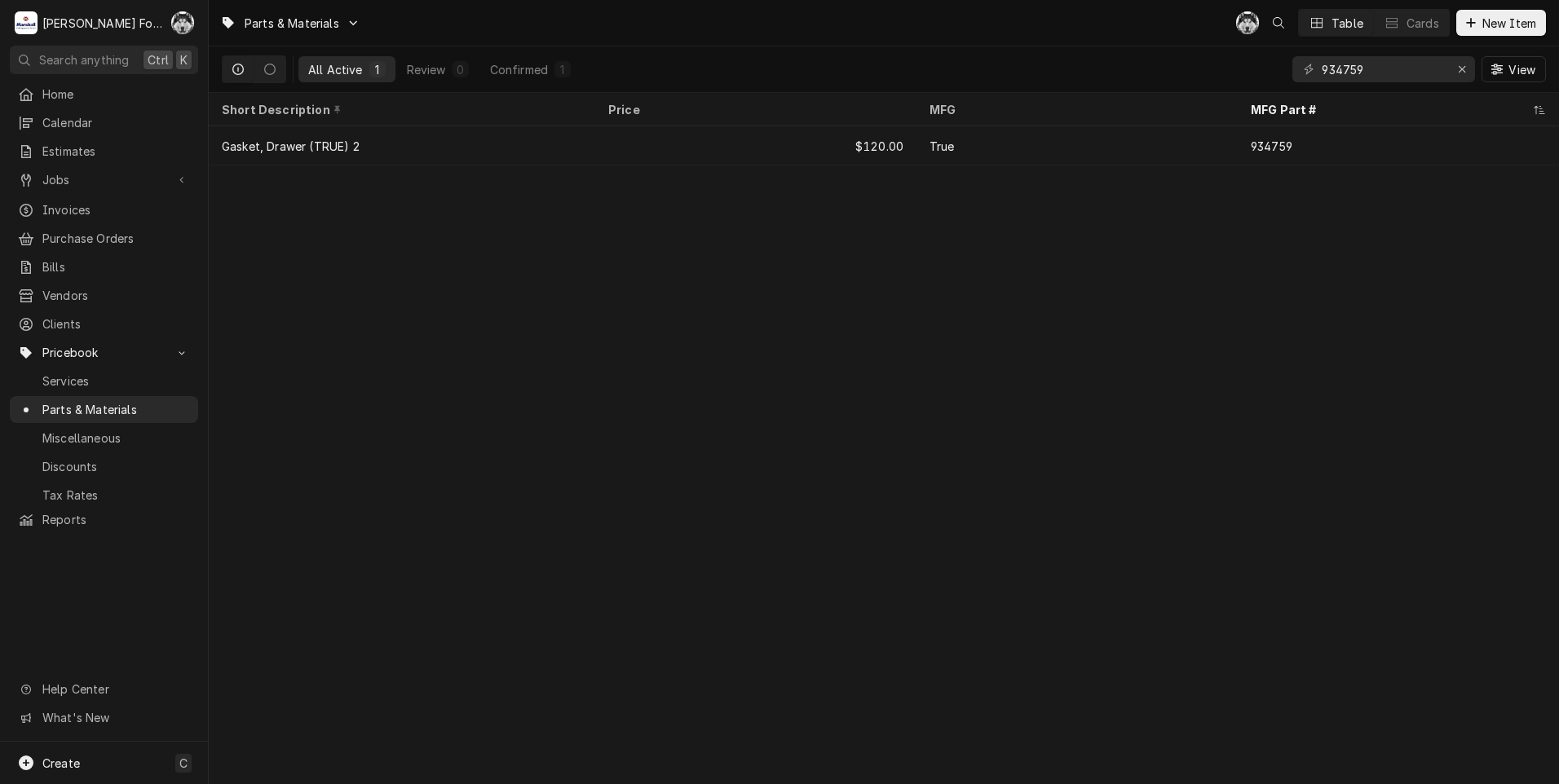
click at [308, 196] on div "Parts & Materials C( Table Cards New Item All Active 1 Review 0 Confirmed 1 934…" at bounding box center [883, 392] width 1350 height 784
click at [1492, 19] on span "New Item" at bounding box center [1510, 24] width 60 height 17
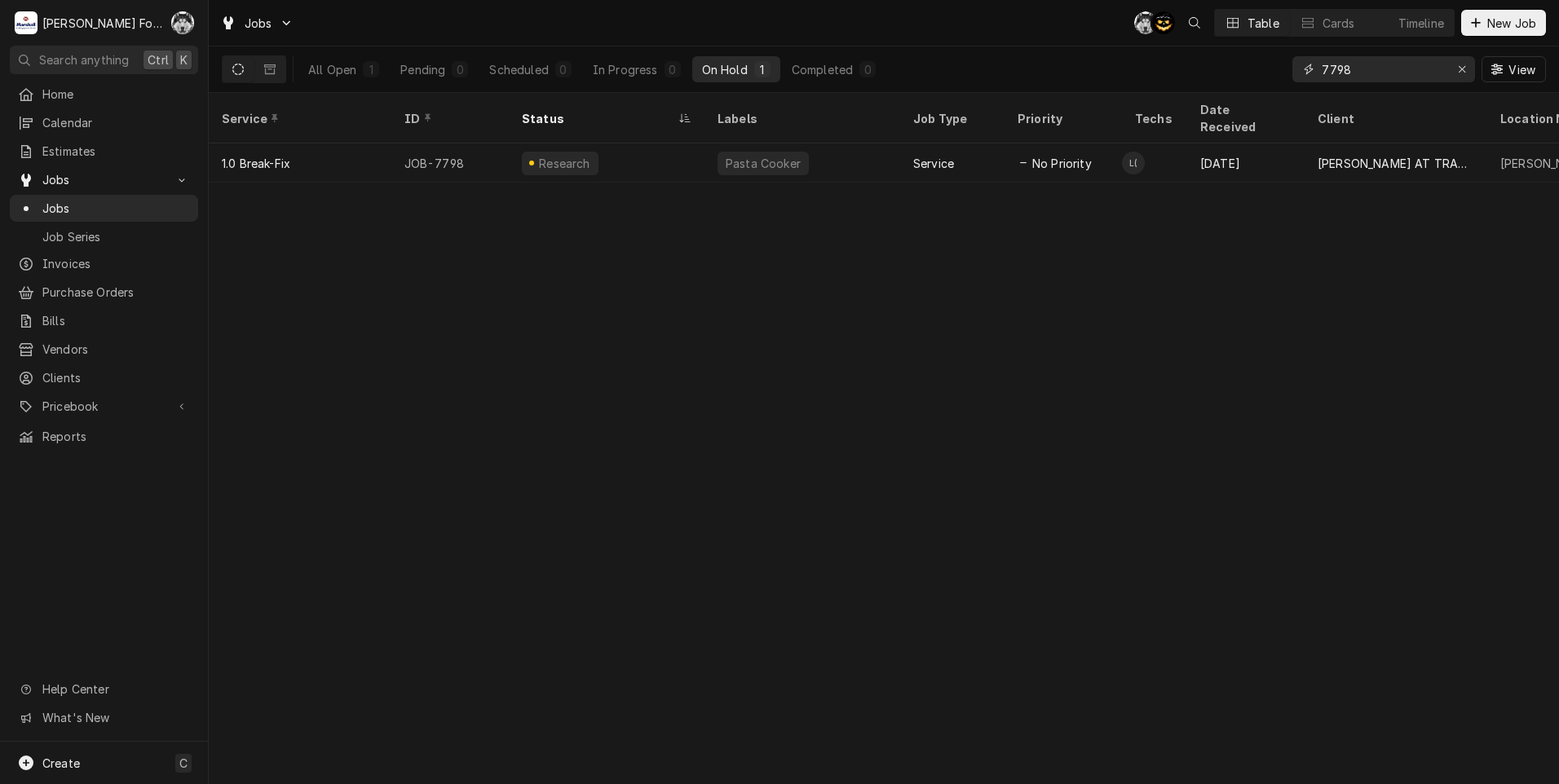
drag, startPoint x: 1376, startPoint y: 71, endPoint x: 1183, endPoint y: 74, distance: 193.0
click at [1208, 75] on div "All Open 1 Pending 0 Scheduled 0 In Progress 0 On Hold 1 Completed 0 7798 View" at bounding box center [884, 69] width 1325 height 45
type input "7804"
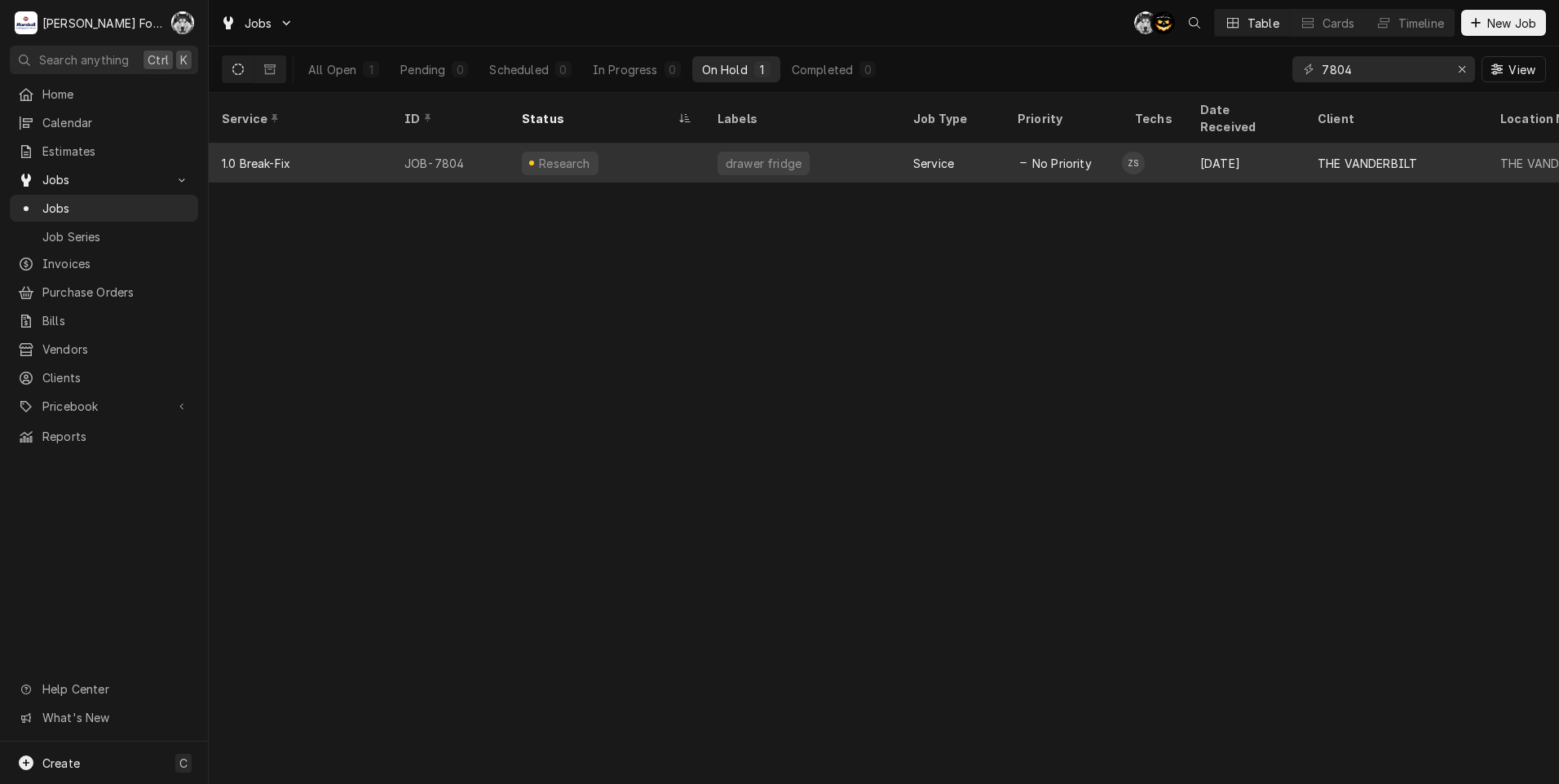
click at [553, 155] on div "Research" at bounding box center [565, 163] width 56 height 17
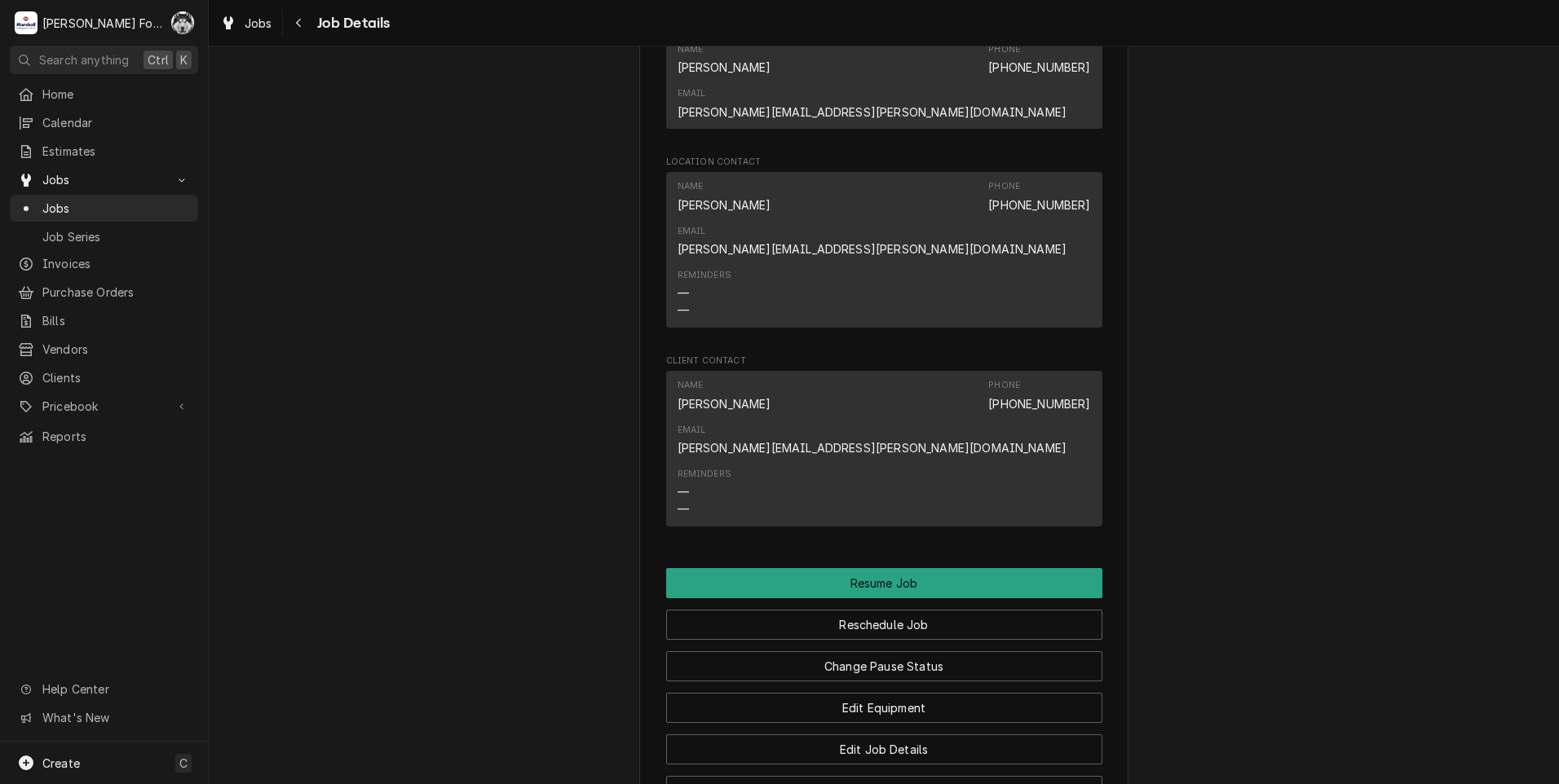
scroll to position [1902, 0]
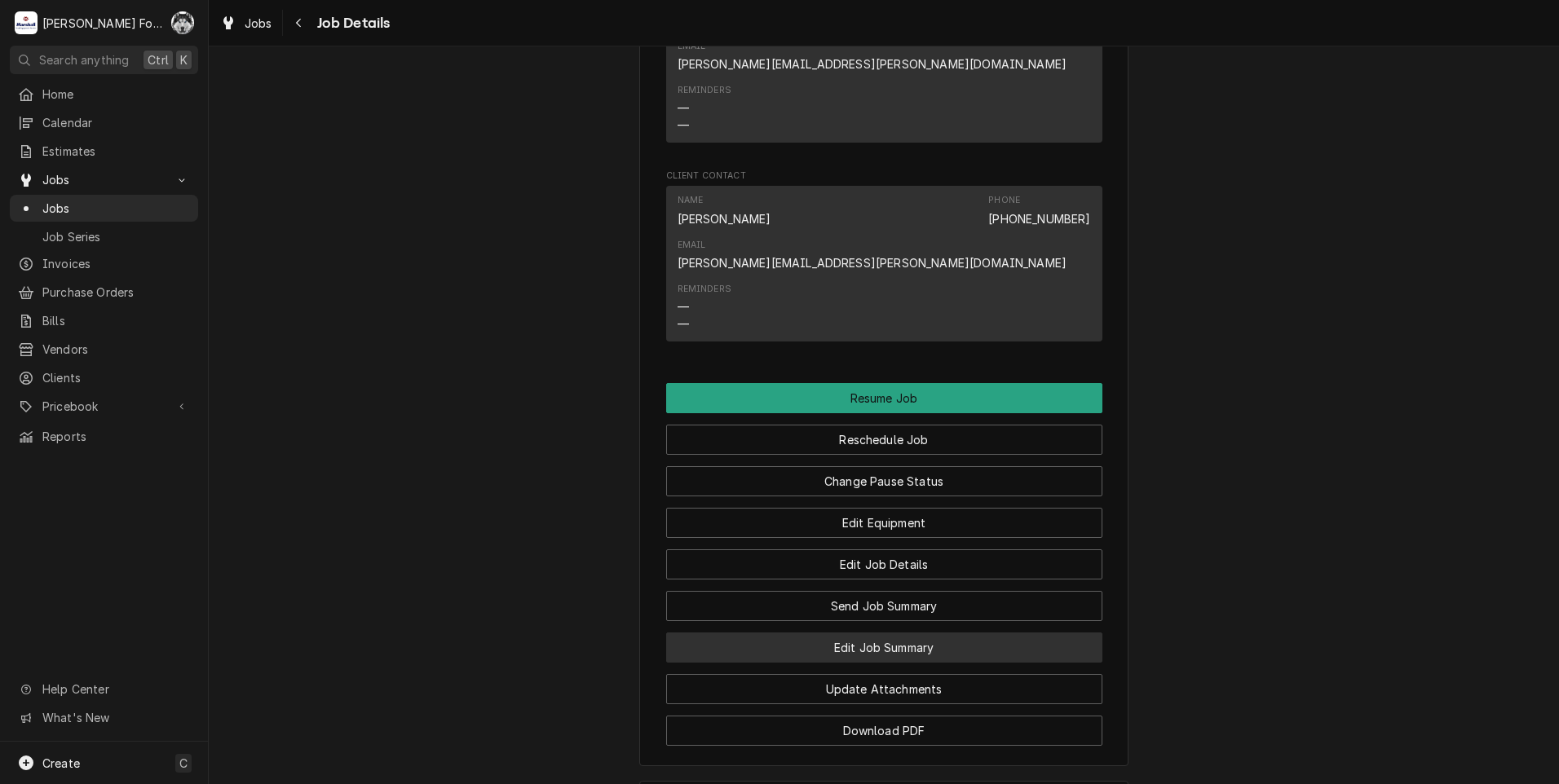
click at [852, 633] on button "Edit Job Summary" at bounding box center [884, 648] width 437 height 30
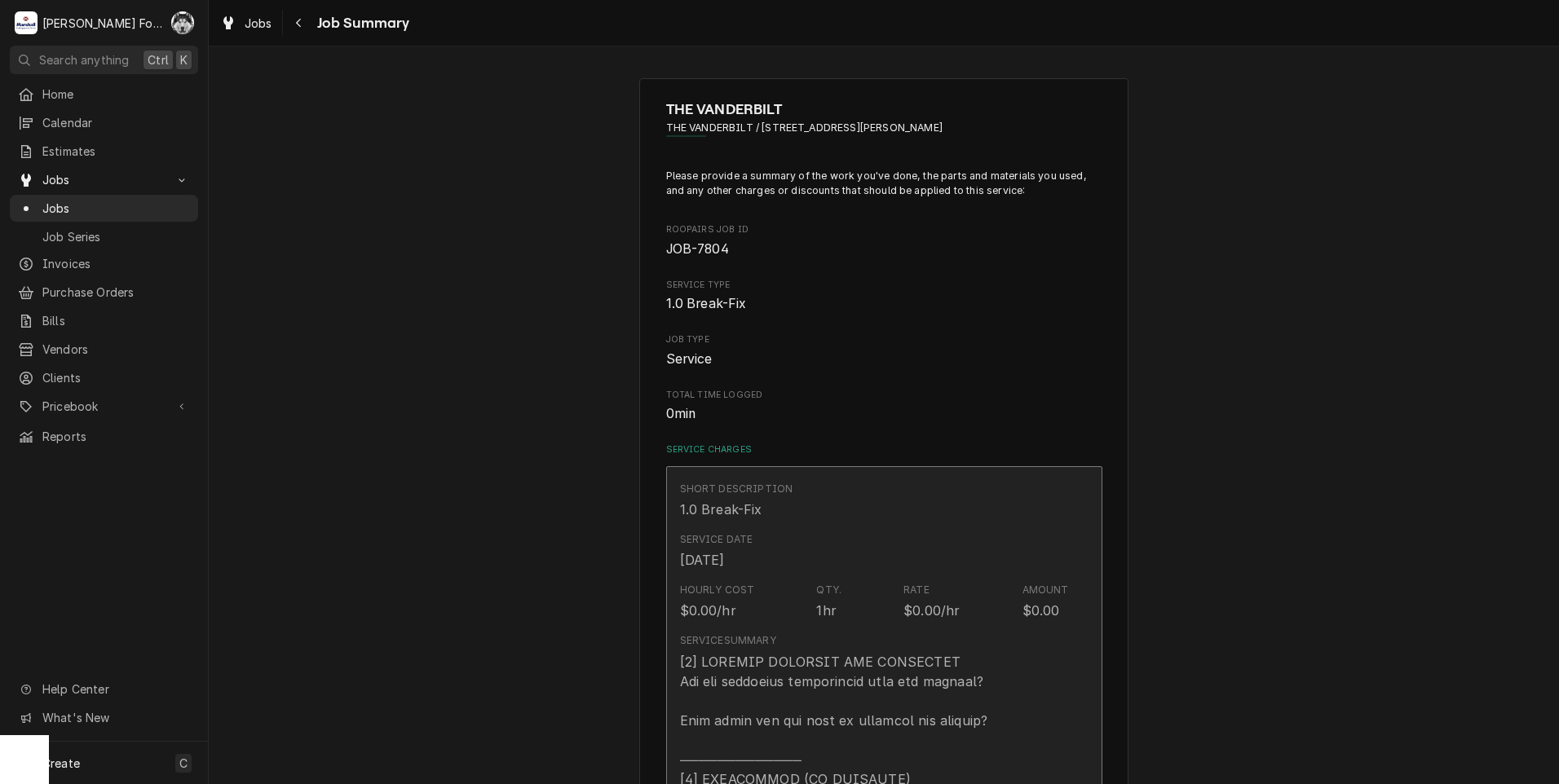
type textarea "x"
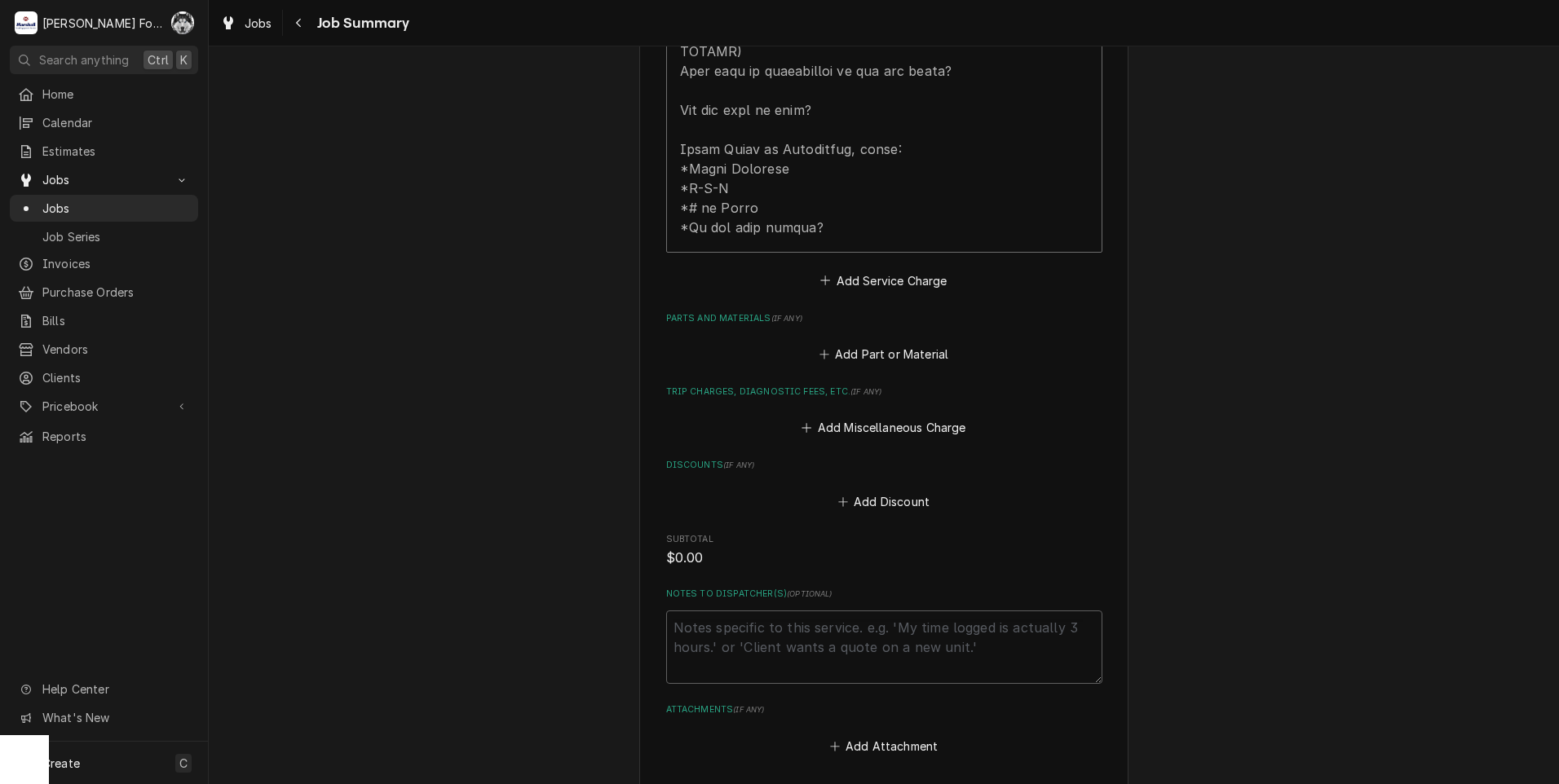
scroll to position [1015, 0]
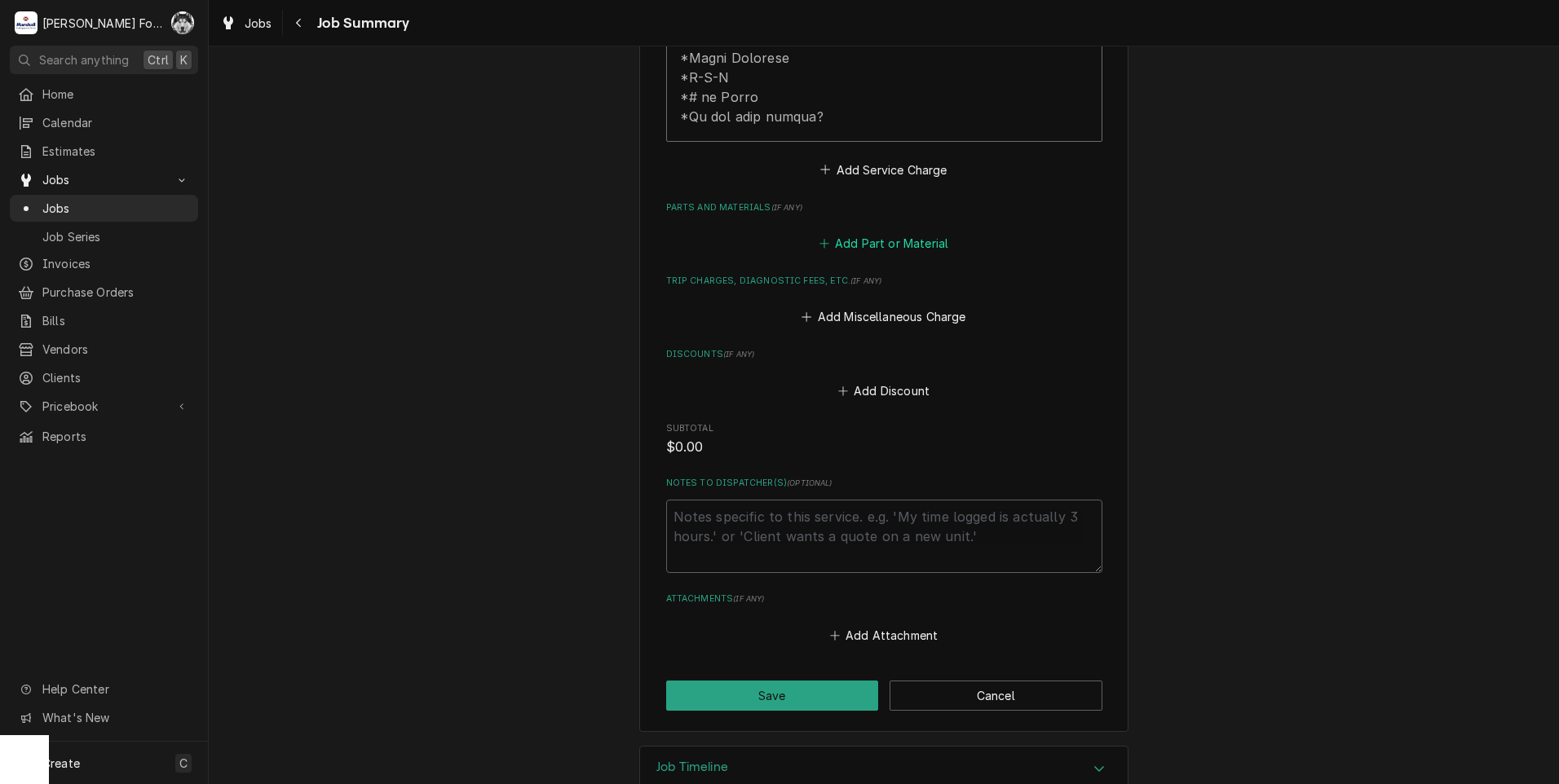
click at [862, 232] on button "Add Part or Material" at bounding box center [883, 244] width 134 height 23
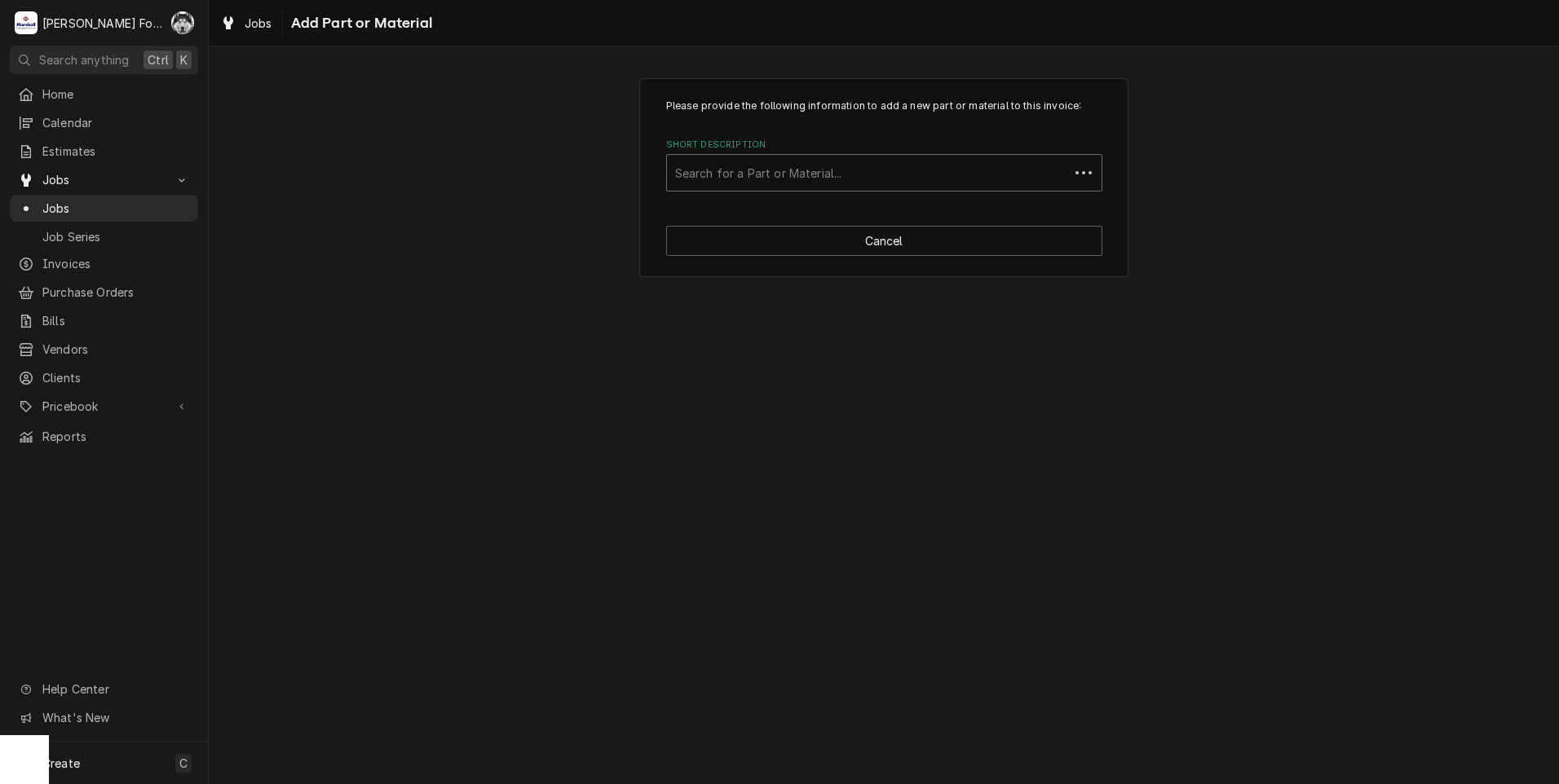
click at [873, 182] on div "Short Description" at bounding box center [868, 172] width 385 height 29
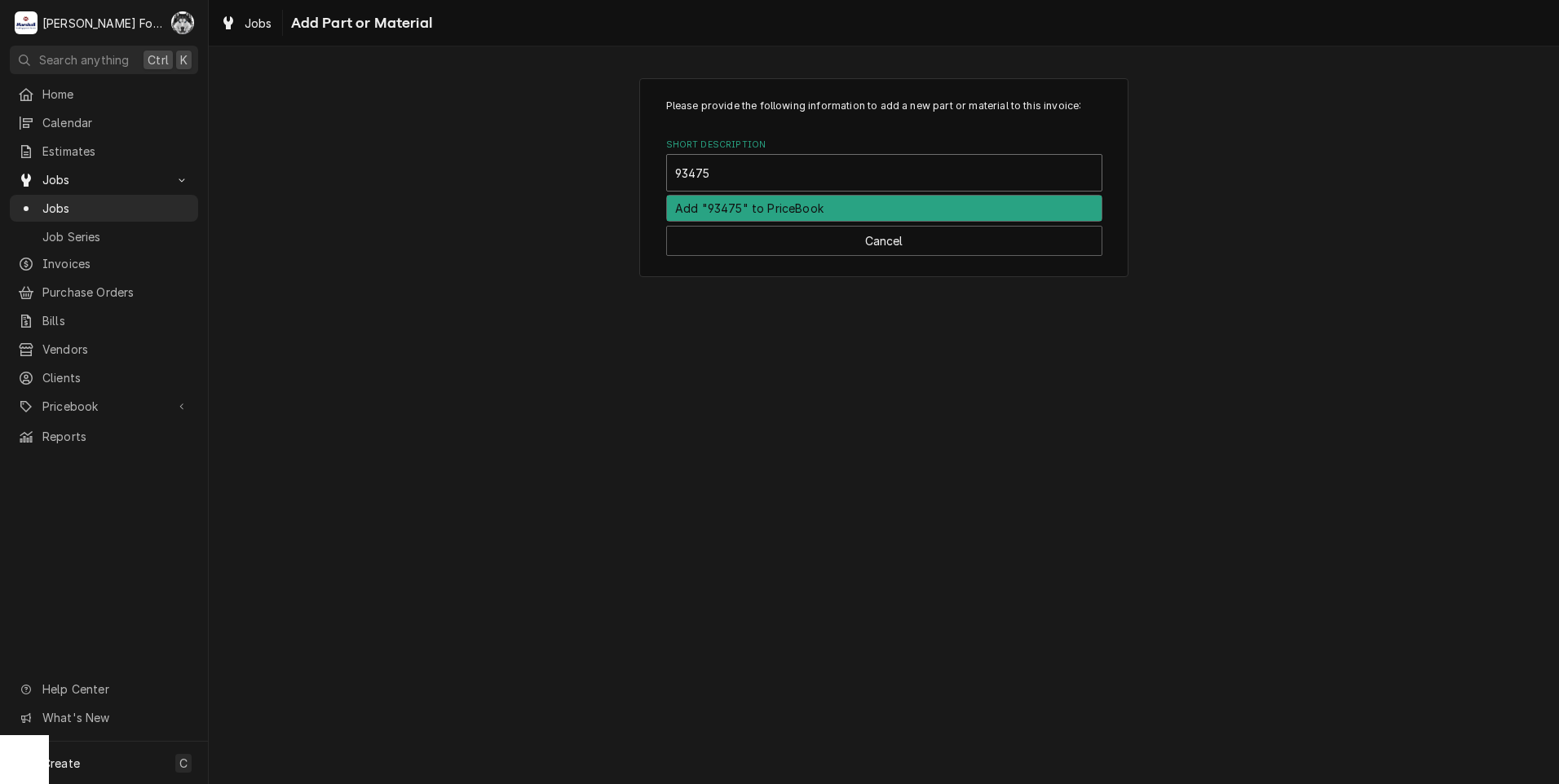
type input "934759"
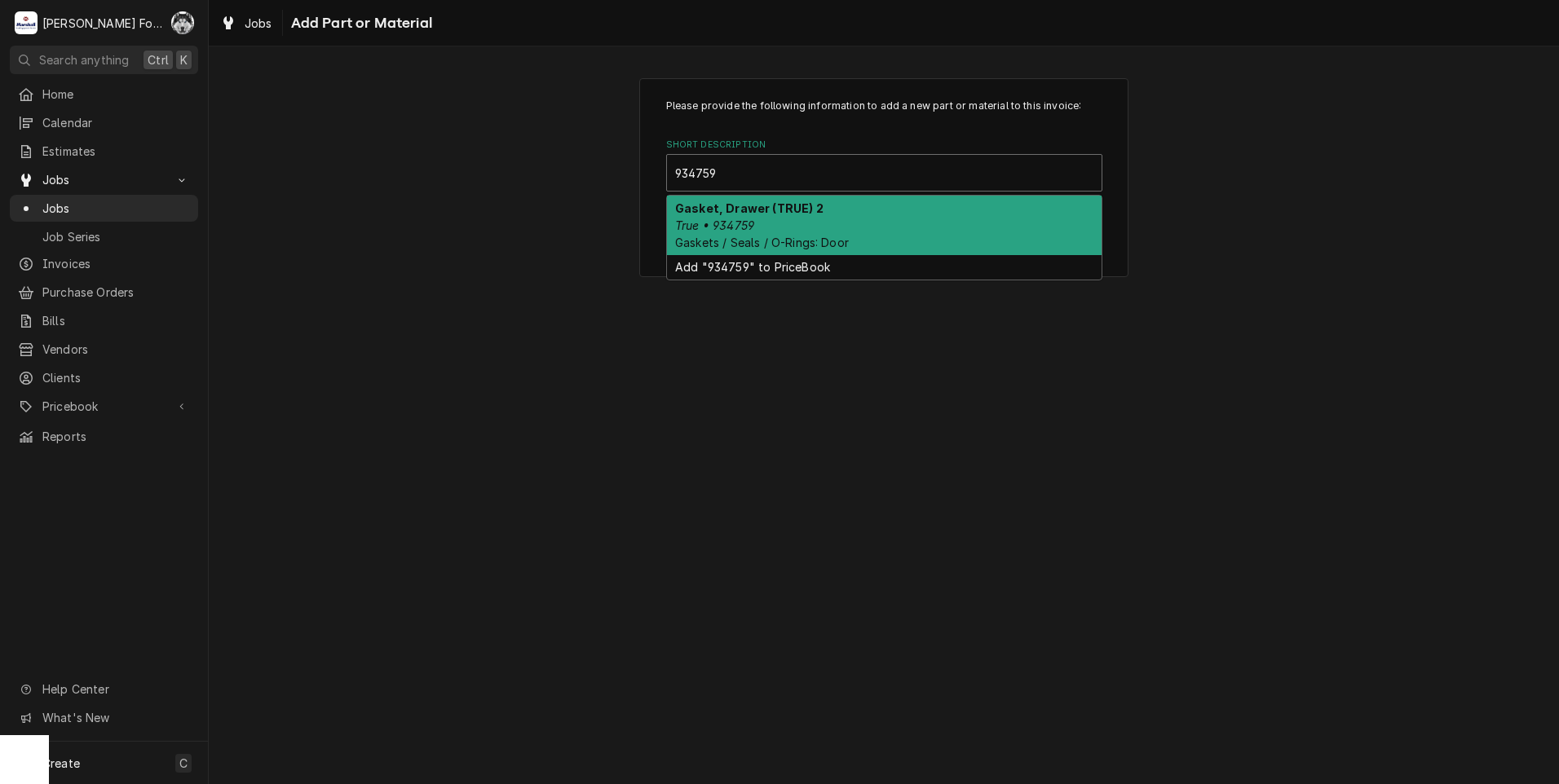
click at [777, 213] on strong "Gasket, Drawer (TRUE) 2" at bounding box center [749, 208] width 148 height 14
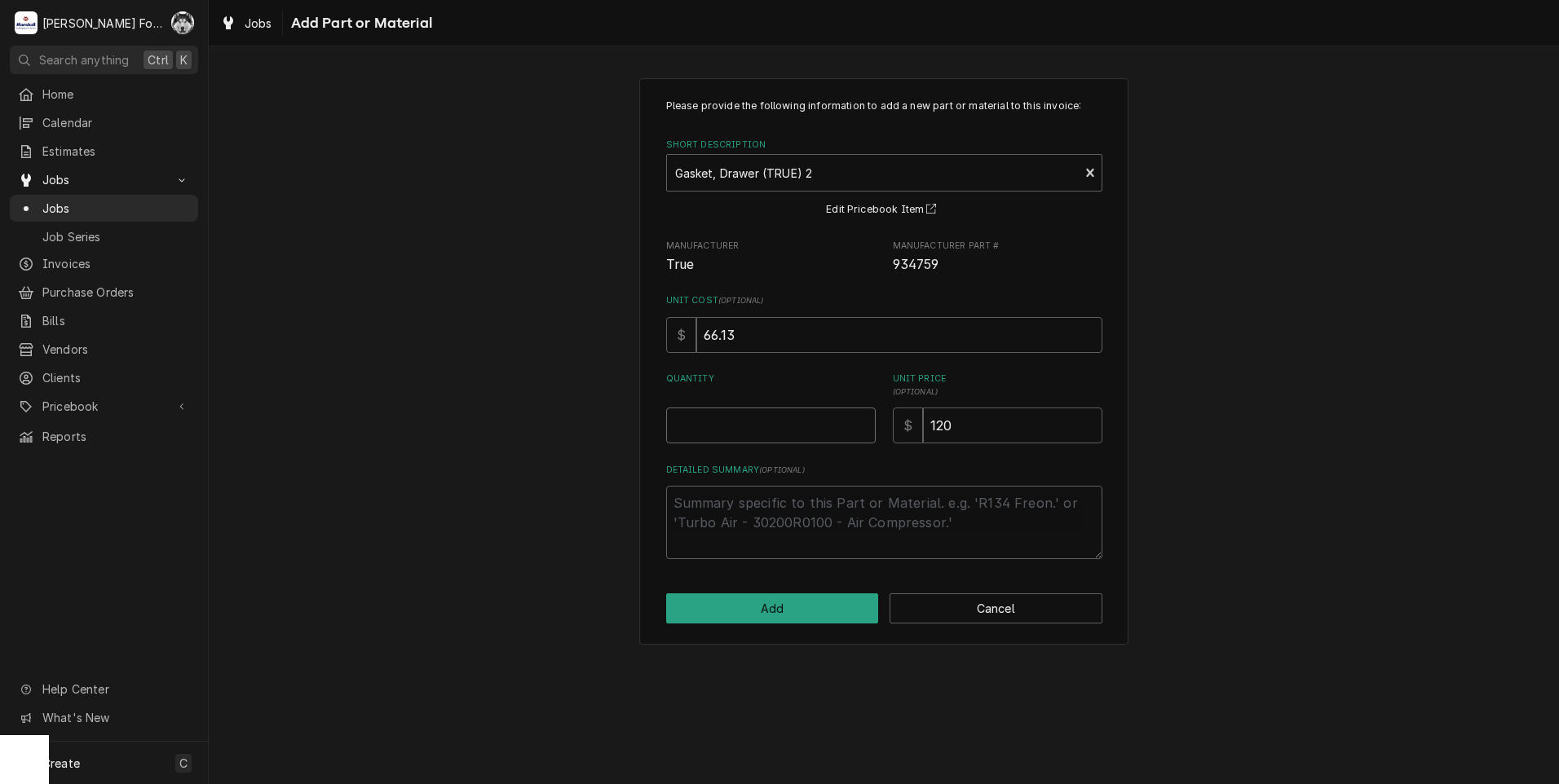
click at [783, 434] on input "Quantity" at bounding box center [771, 426] width 210 height 36
type textarea "x"
type input "6"
type textarea "x"
type input "1"
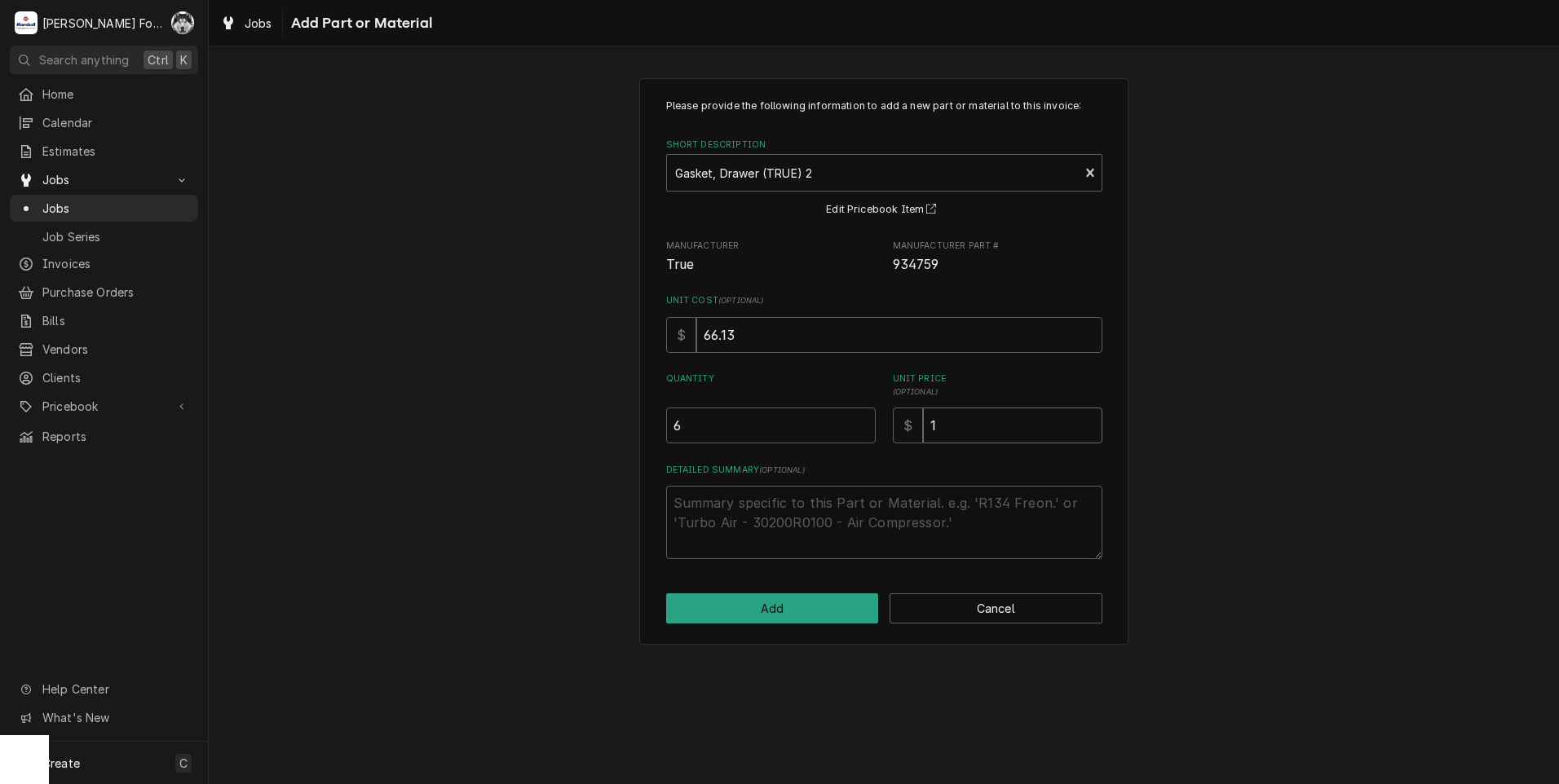
type textarea "x"
type input "10"
type textarea "x"
type input "108"
click at [789, 606] on button "Add" at bounding box center [772, 608] width 213 height 30
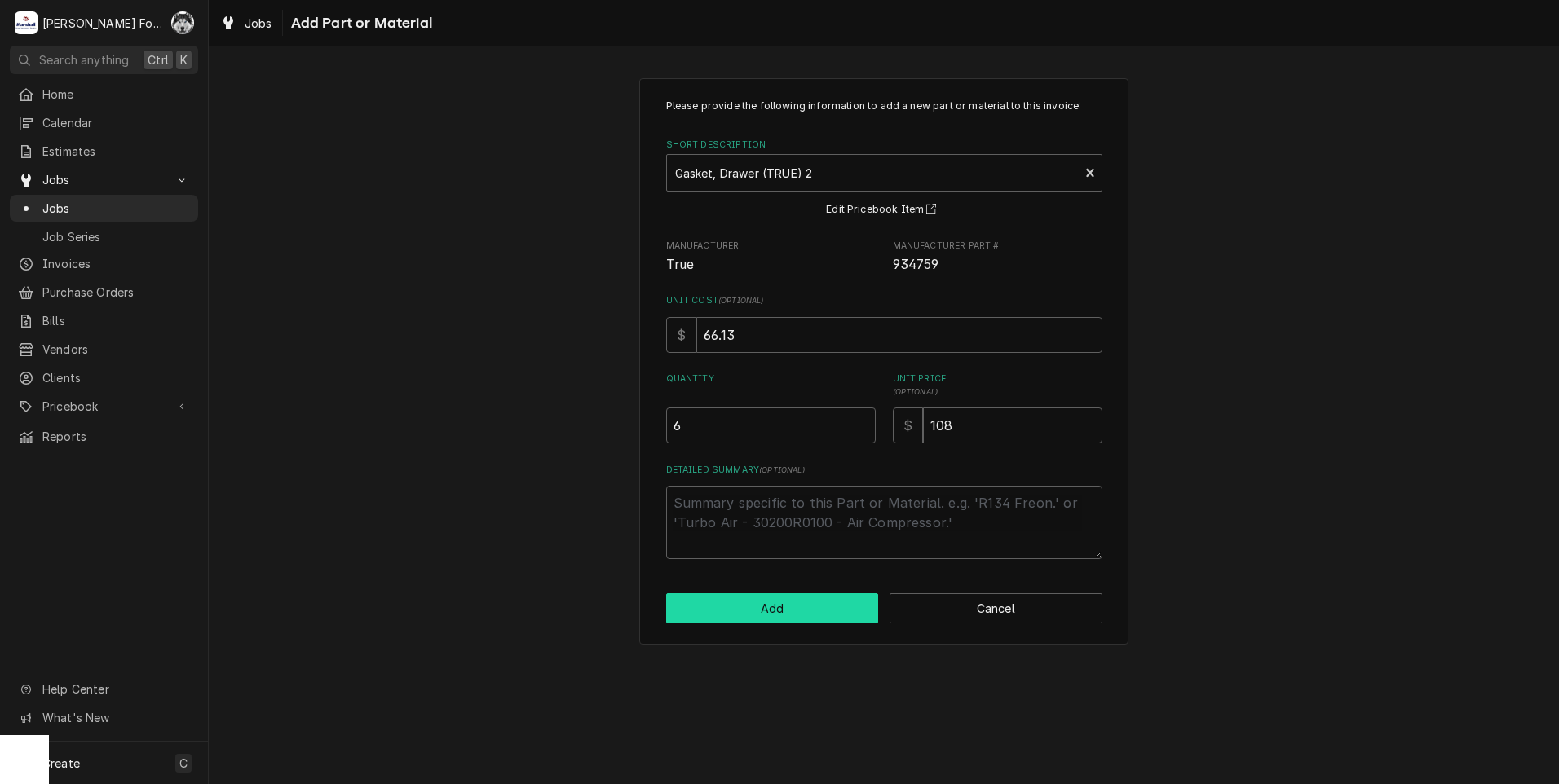
type textarea "x"
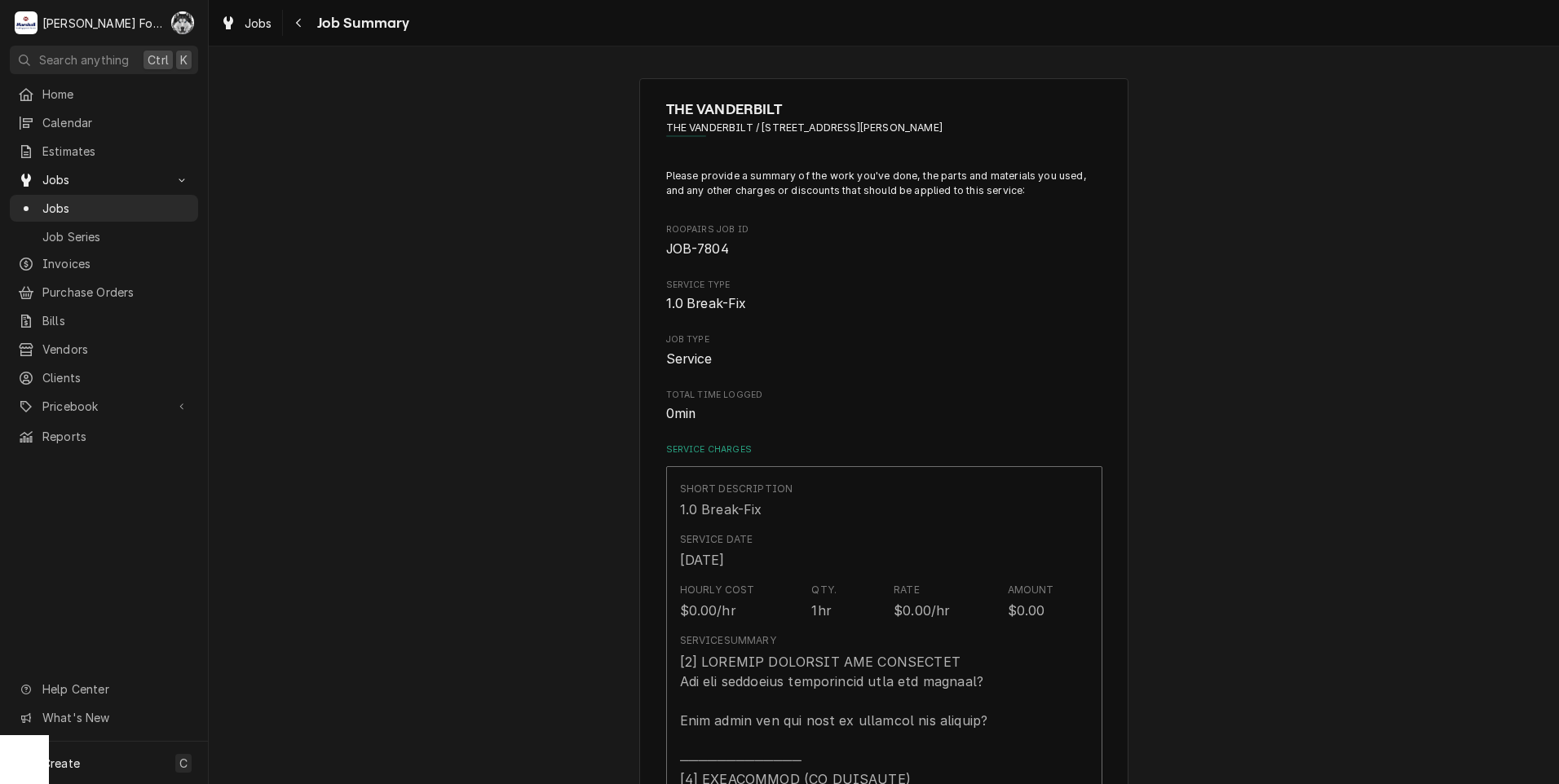
scroll to position [1015, 0]
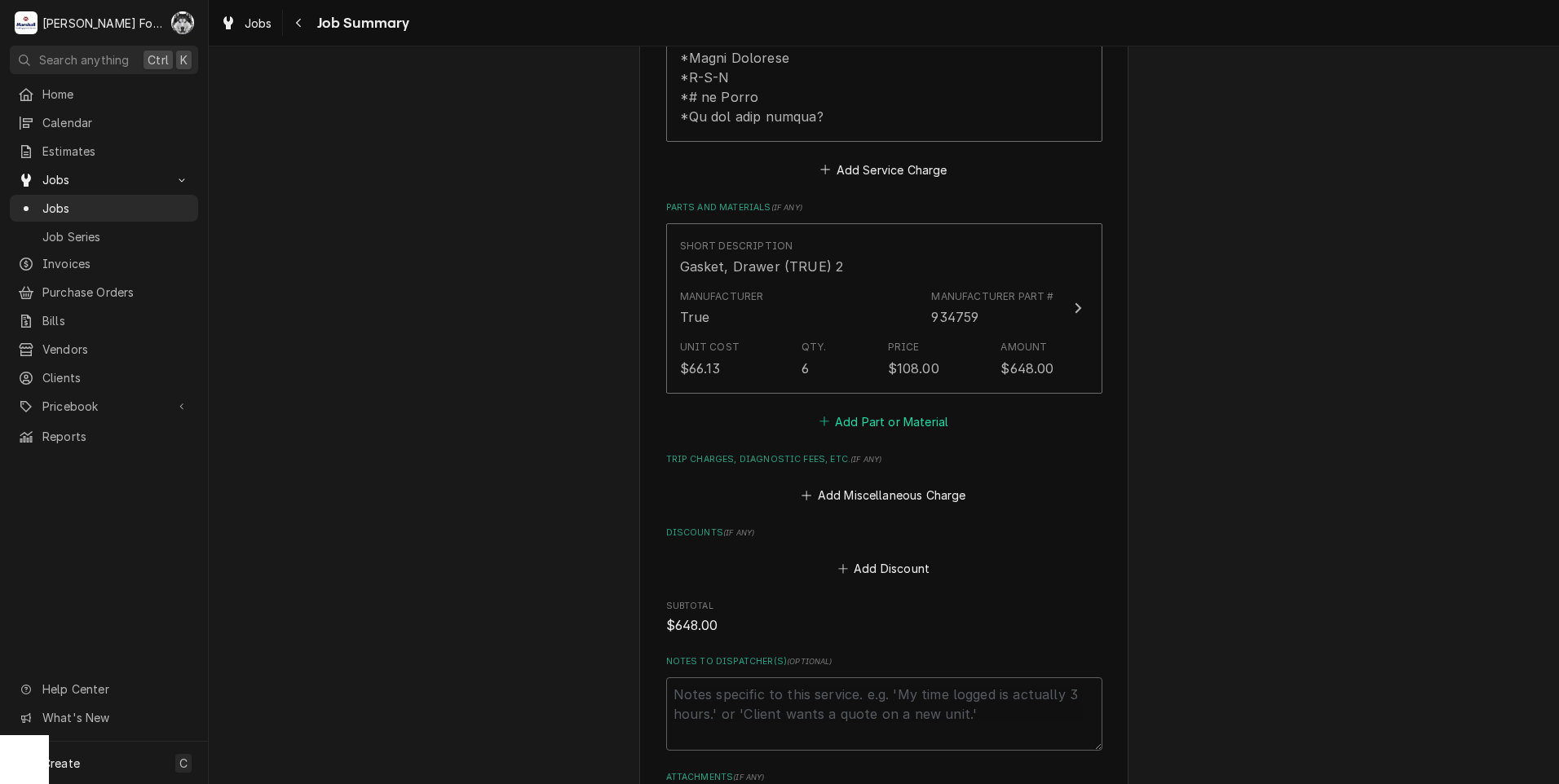
click at [906, 410] on button "Add Part or Material" at bounding box center [883, 421] width 134 height 23
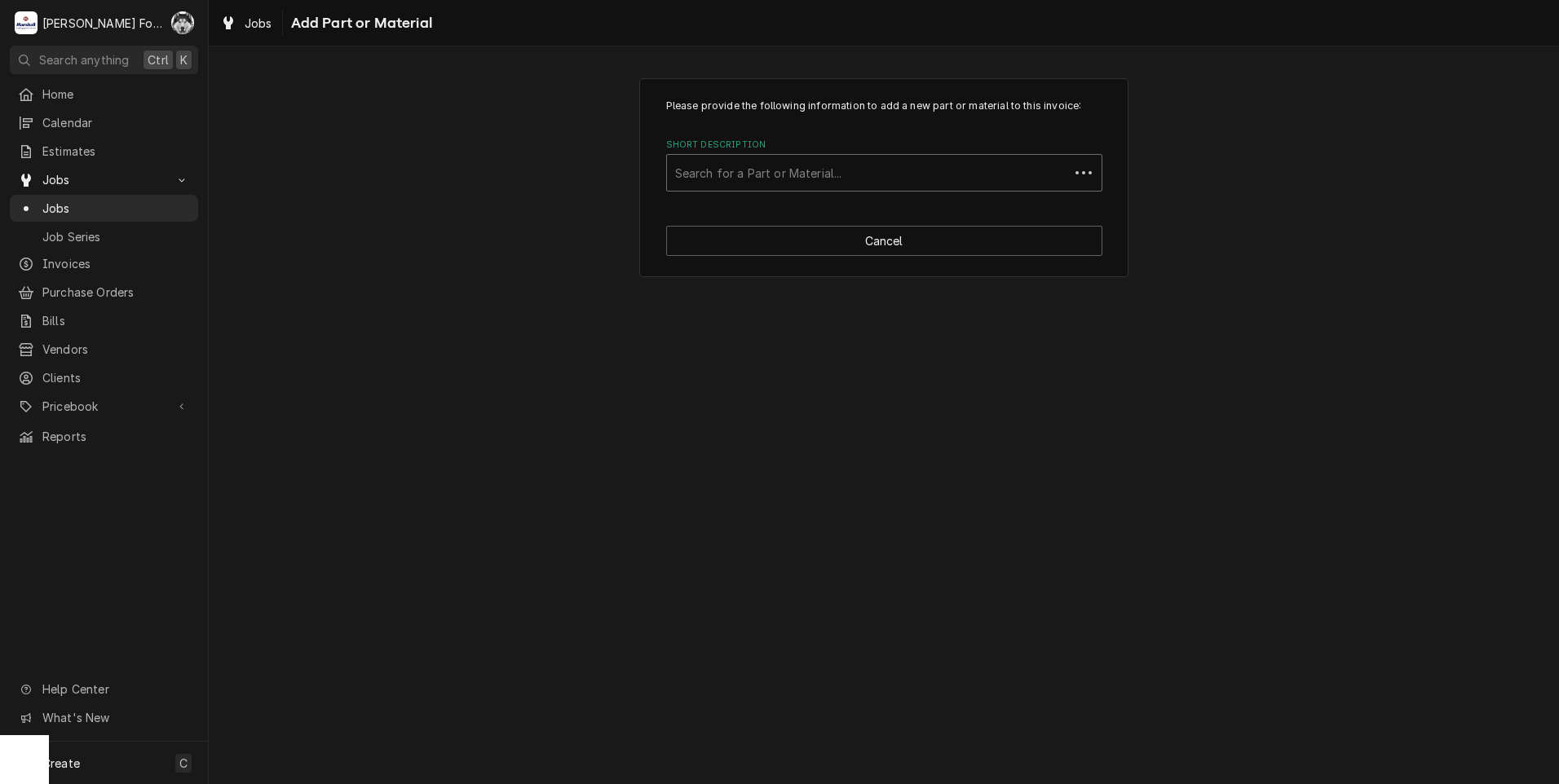
click at [870, 172] on div "Short Description" at bounding box center [868, 172] width 385 height 29
type input "SSDT"
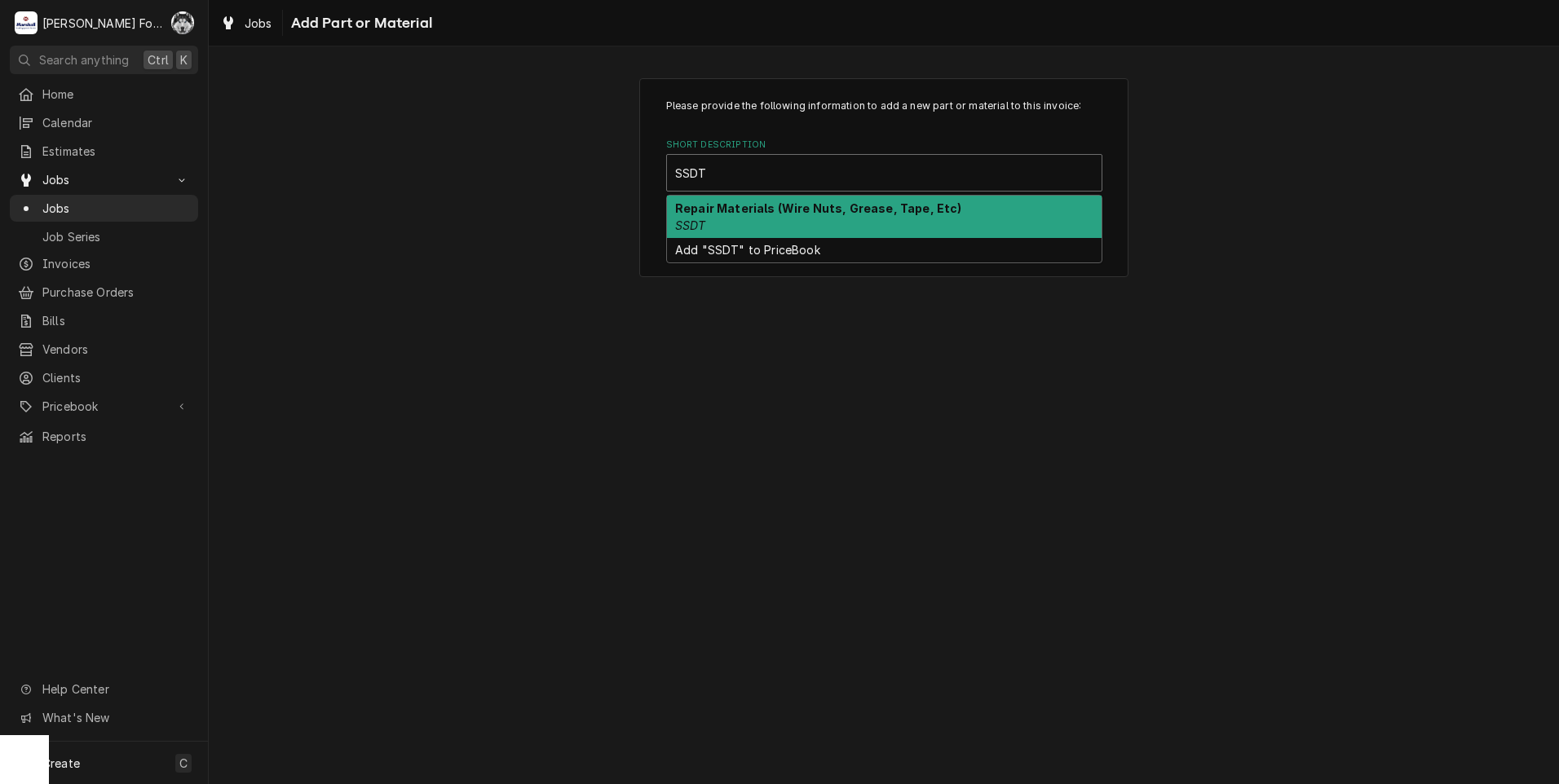
click at [760, 207] on strong "Repair Materials (Wire Nuts, Grease, Tape, Etc)" at bounding box center [819, 208] width 287 height 14
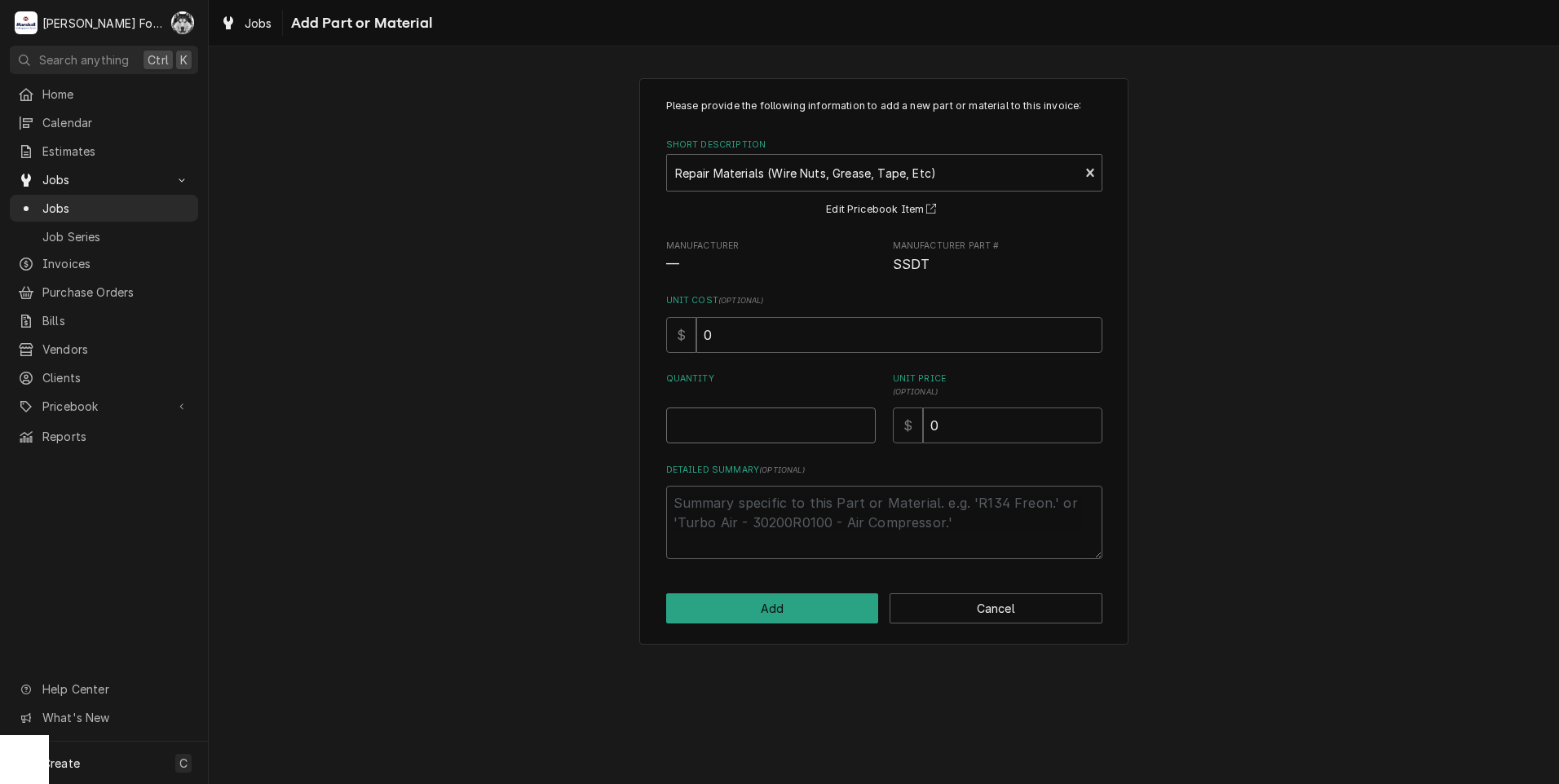
type textarea "x"
type input "0.5"
click at [861, 417] on input "0.5" at bounding box center [771, 426] width 210 height 36
type textarea "x"
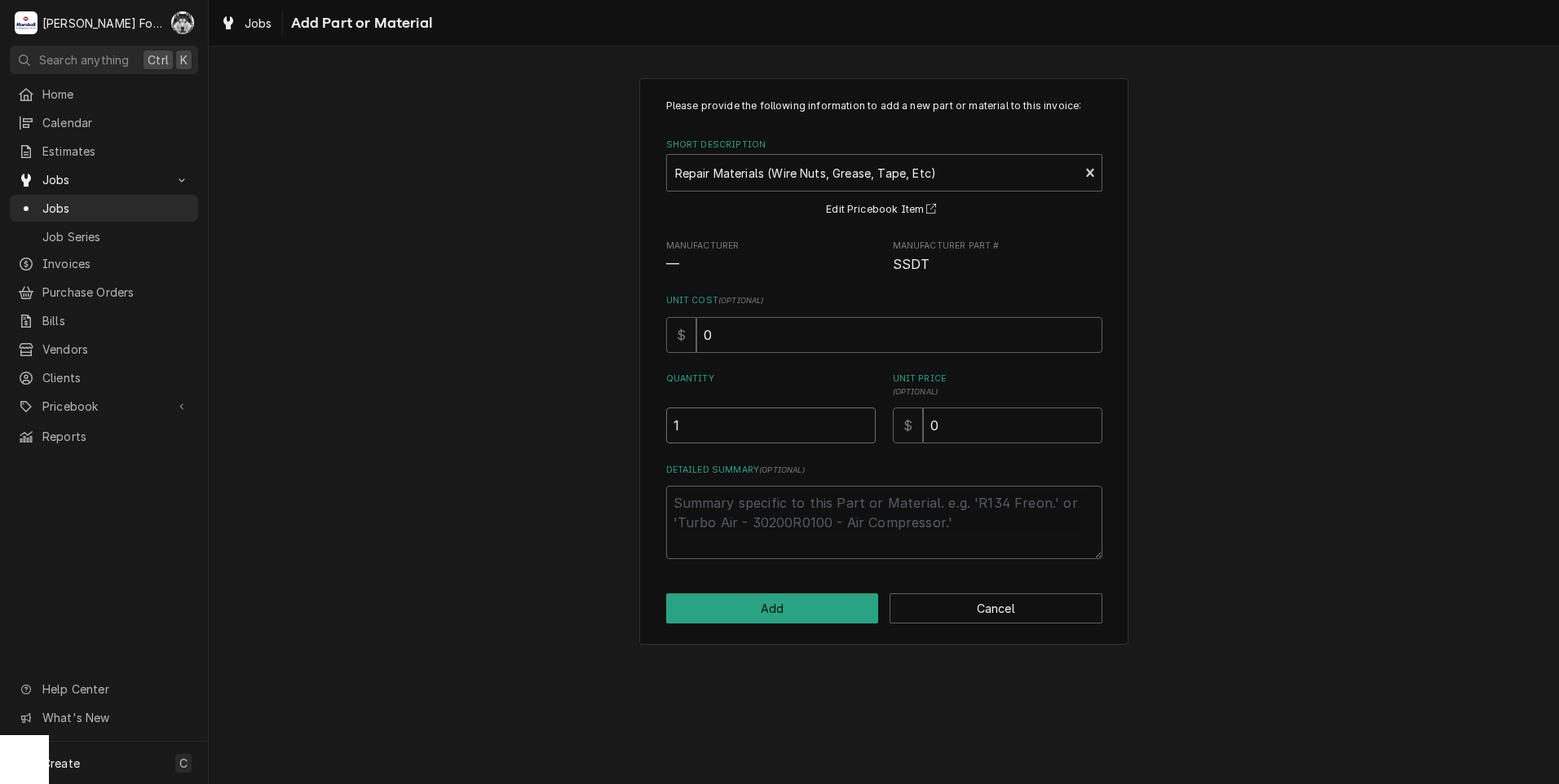
type input "1"
click at [860, 420] on input "1" at bounding box center [771, 426] width 210 height 36
drag, startPoint x: 951, startPoint y: 421, endPoint x: 850, endPoint y: 440, distance: 102.8
click at [895, 438] on div "$ 0" at bounding box center [998, 426] width 210 height 36
type textarea "x"
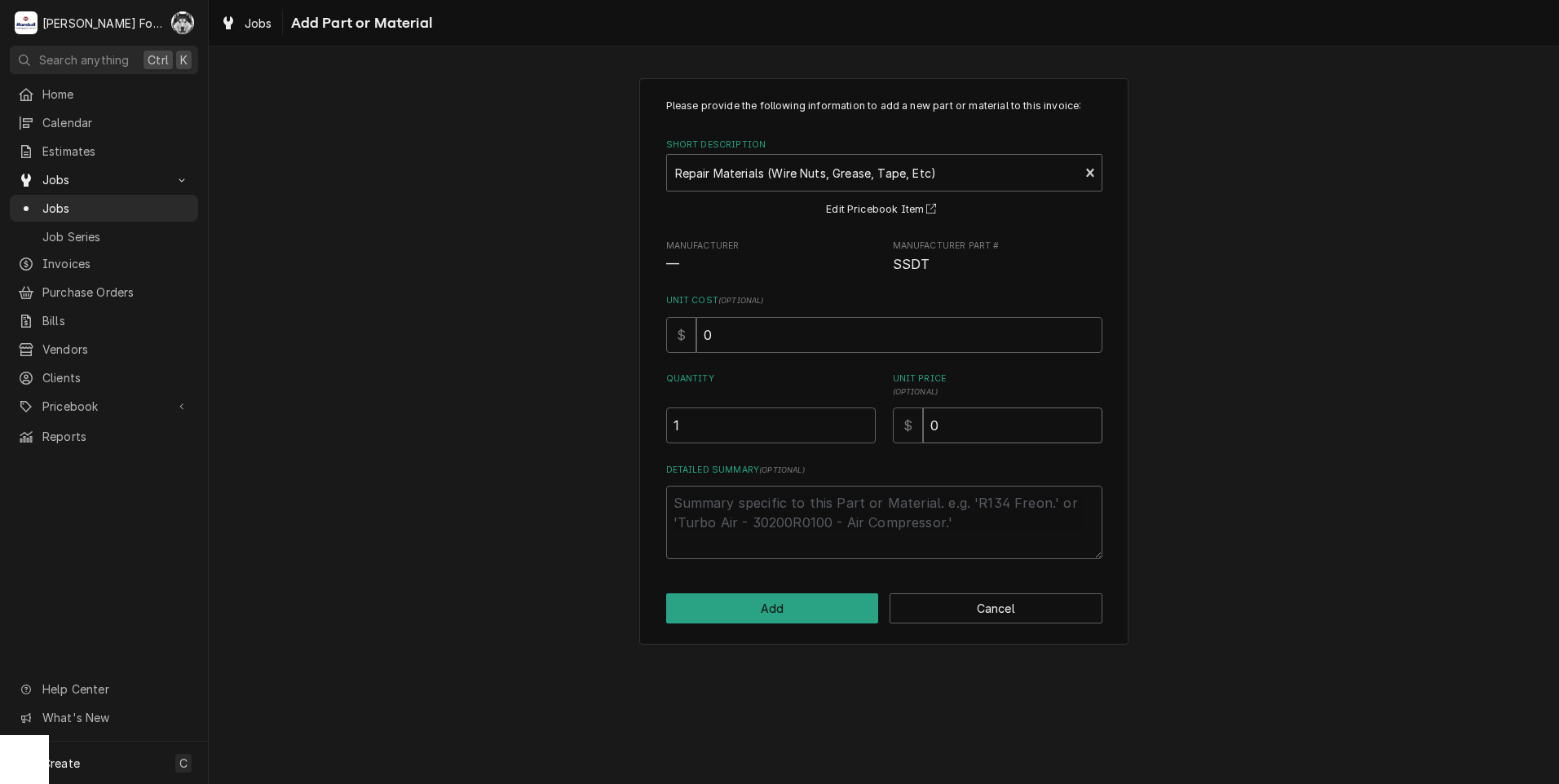
type input "1"
type textarea "x"
type input "18"
click at [738, 614] on button "Add" at bounding box center [772, 608] width 213 height 30
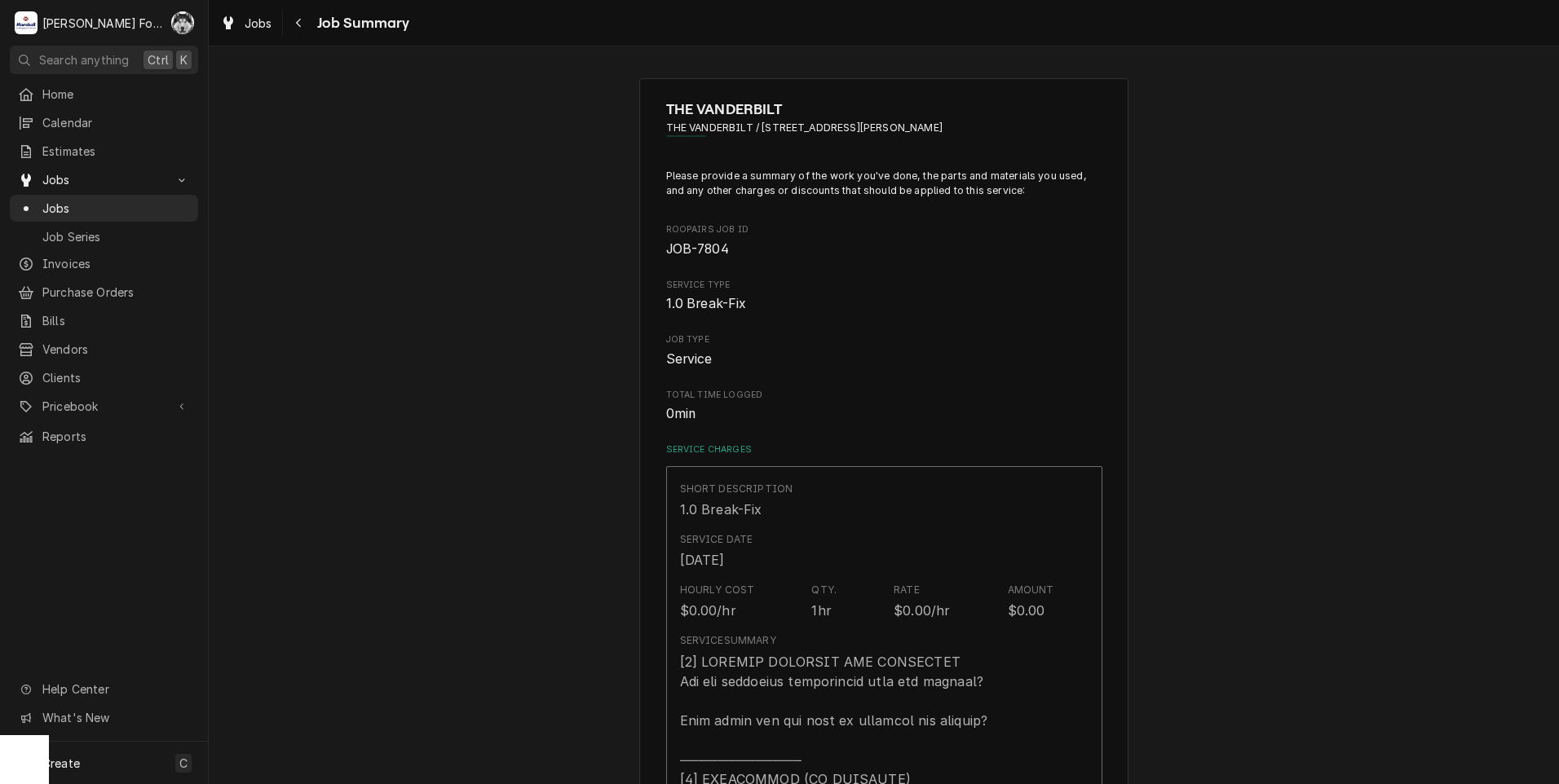
scroll to position [1015, 0]
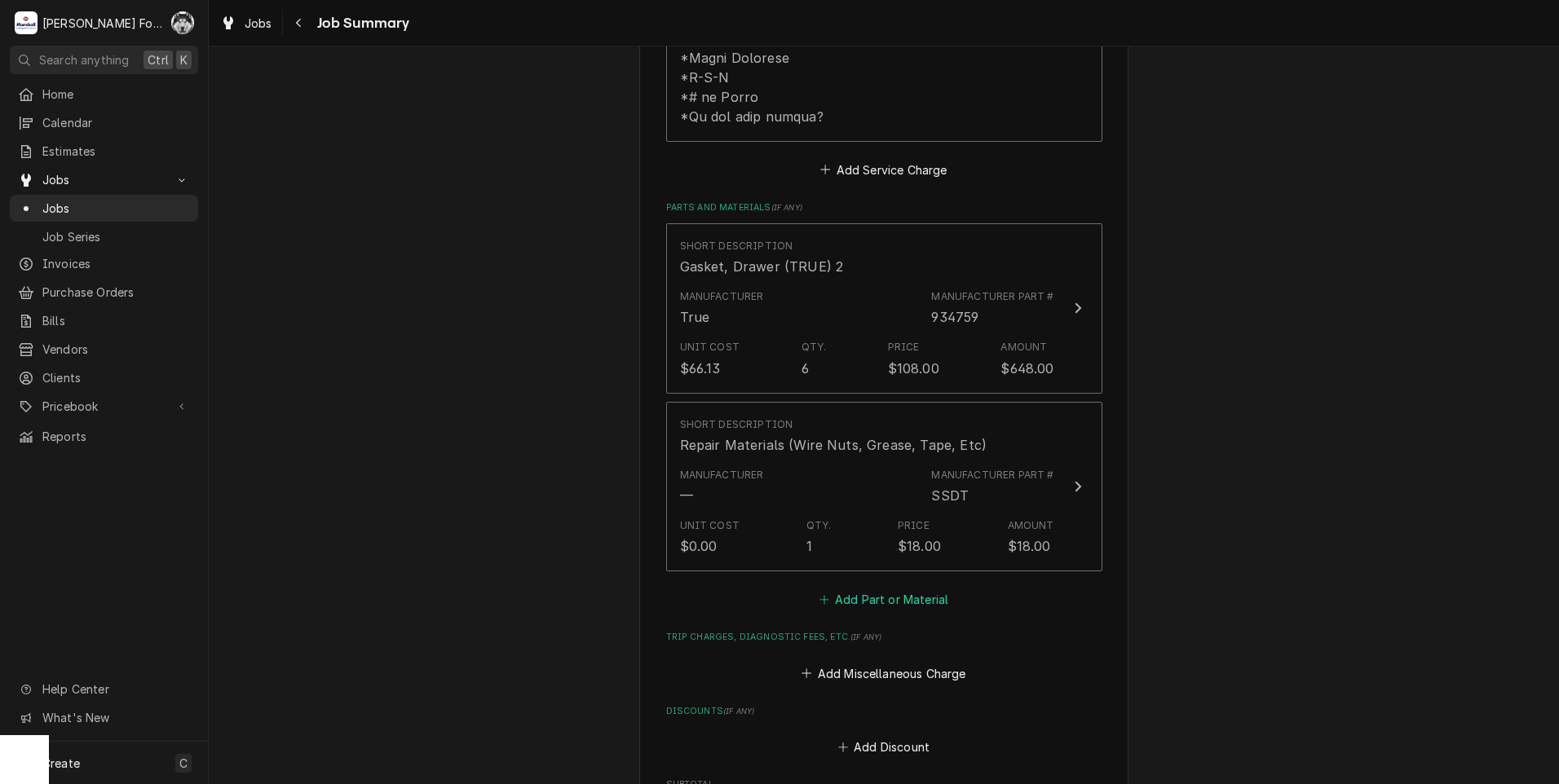
click at [910, 588] on button "Add Part or Material" at bounding box center [883, 600] width 134 height 23
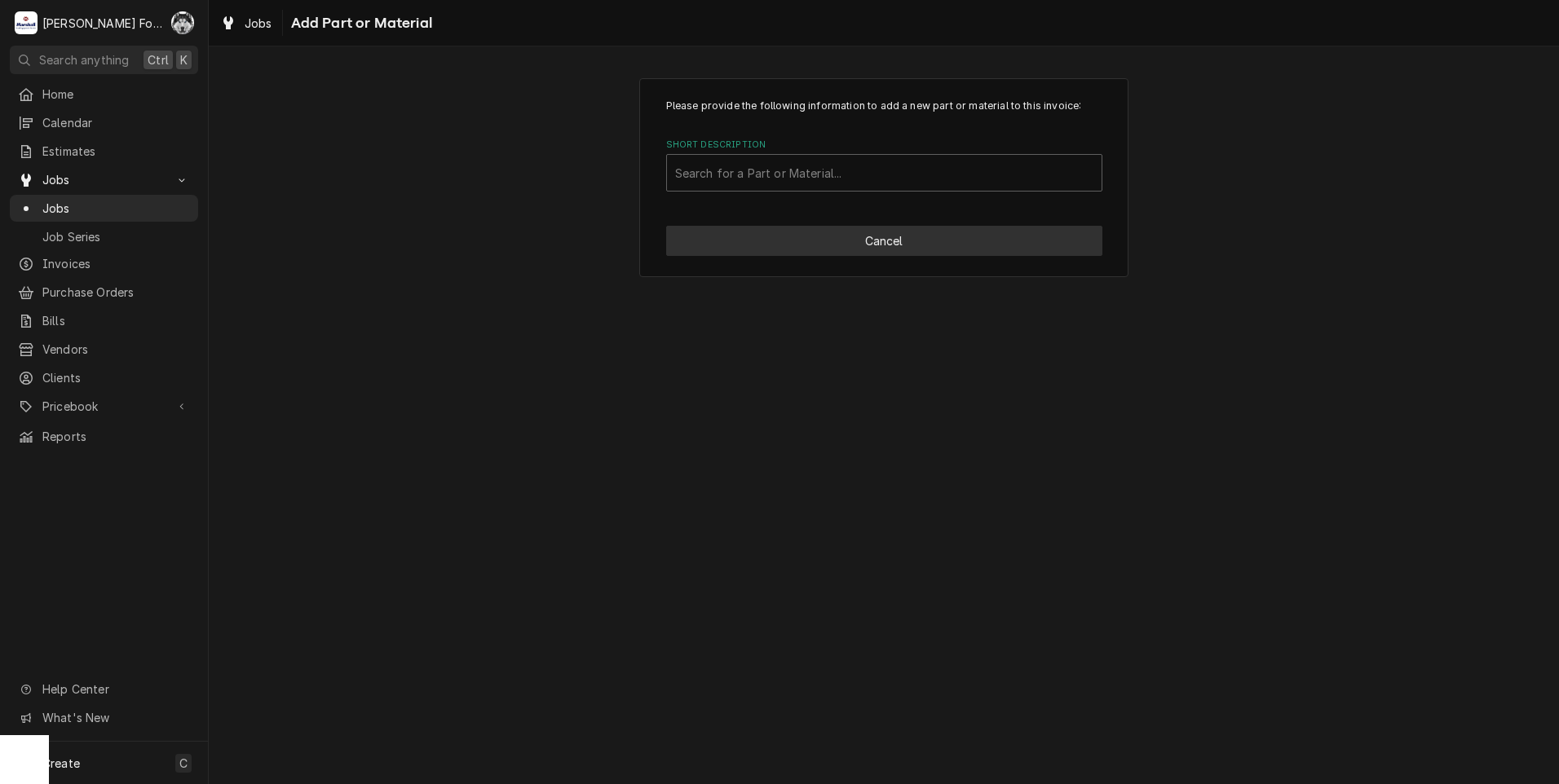
click at [903, 234] on button "Cancel" at bounding box center [884, 241] width 437 height 30
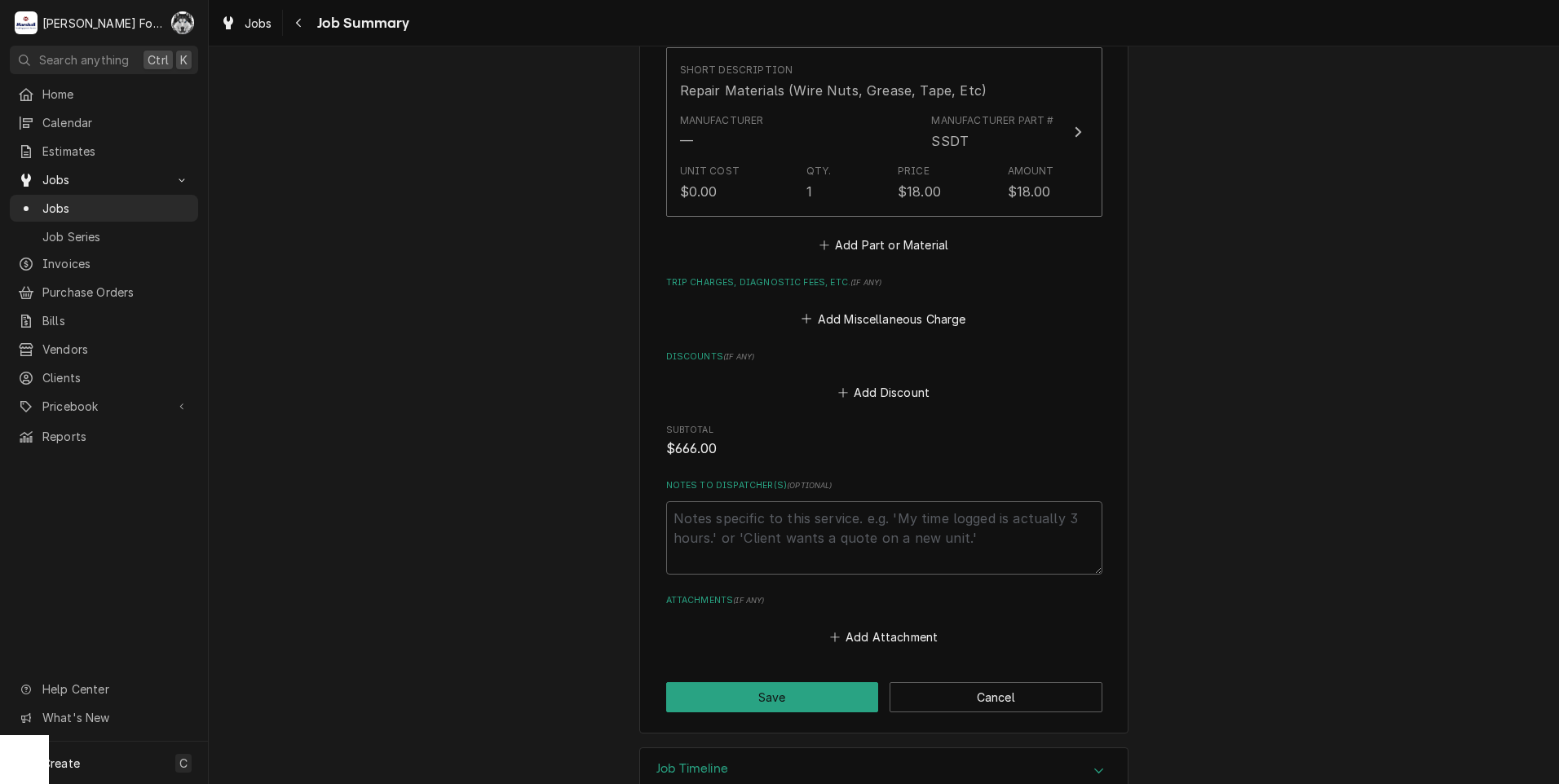
scroll to position [1372, 0]
click at [795, 681] on button "Save" at bounding box center [772, 696] width 213 height 30
type textarea "x"
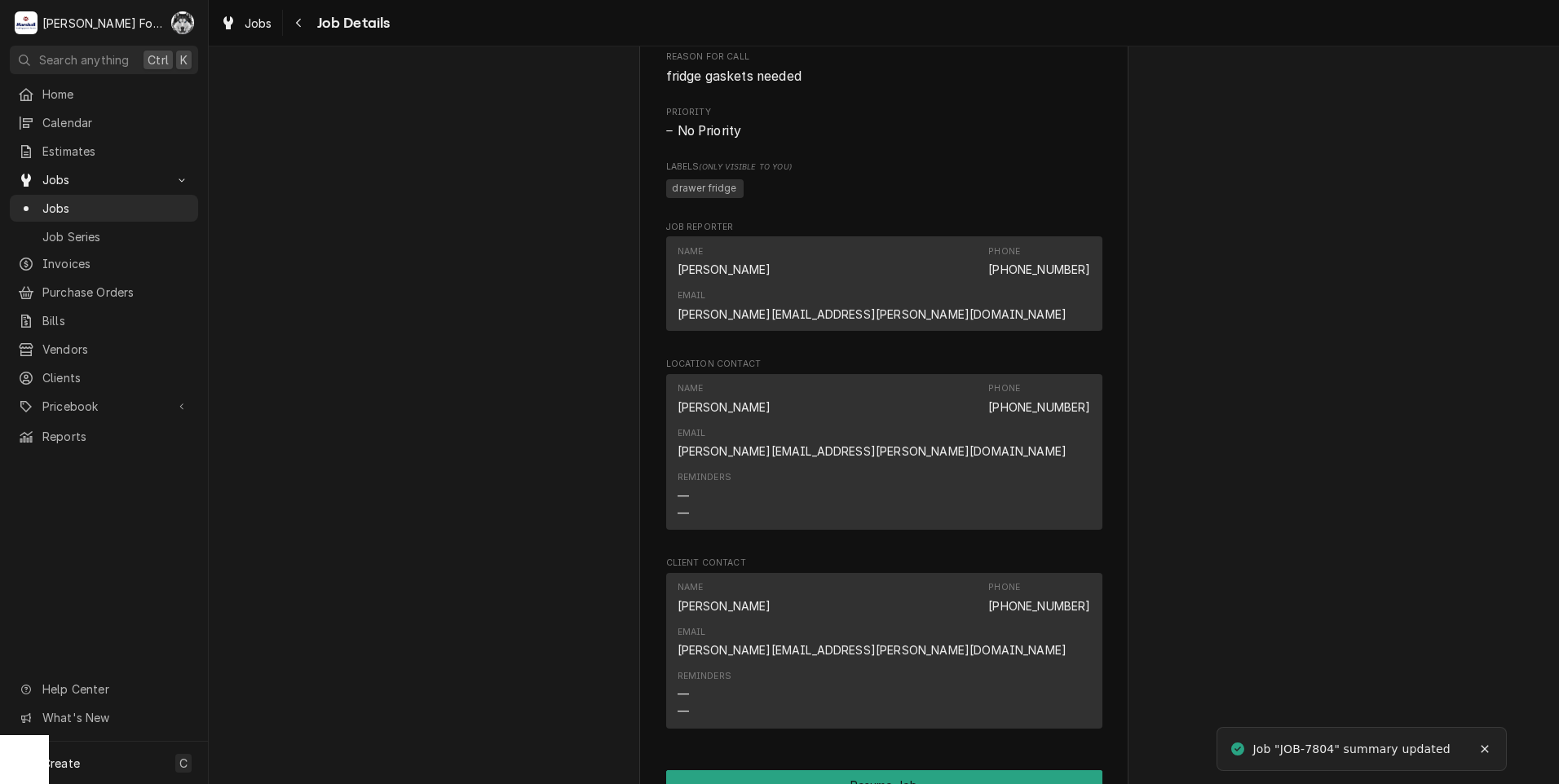
scroll to position [2038, 0]
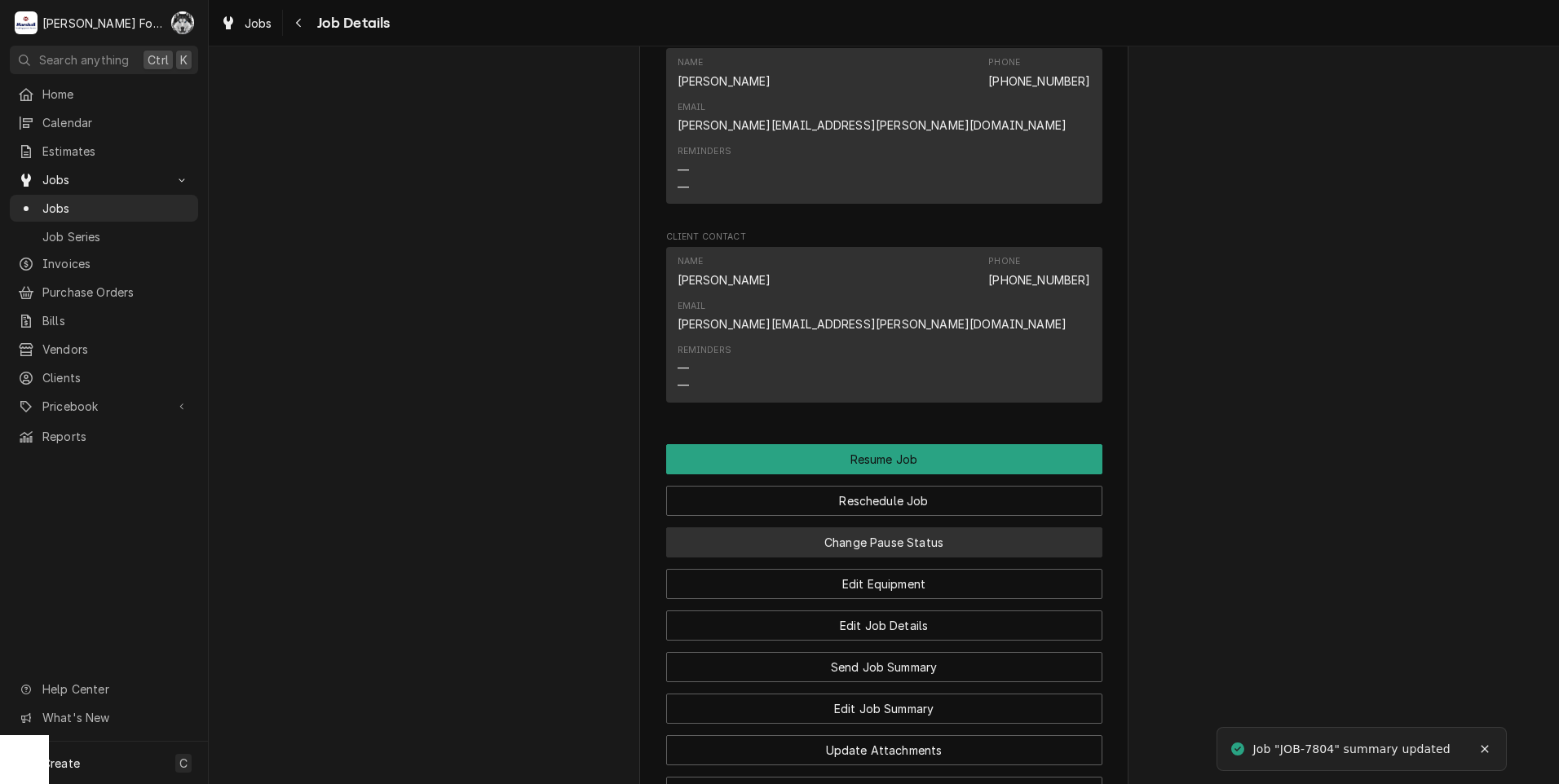
click at [872, 527] on button "Change Pause Status" at bounding box center [884, 542] width 437 height 30
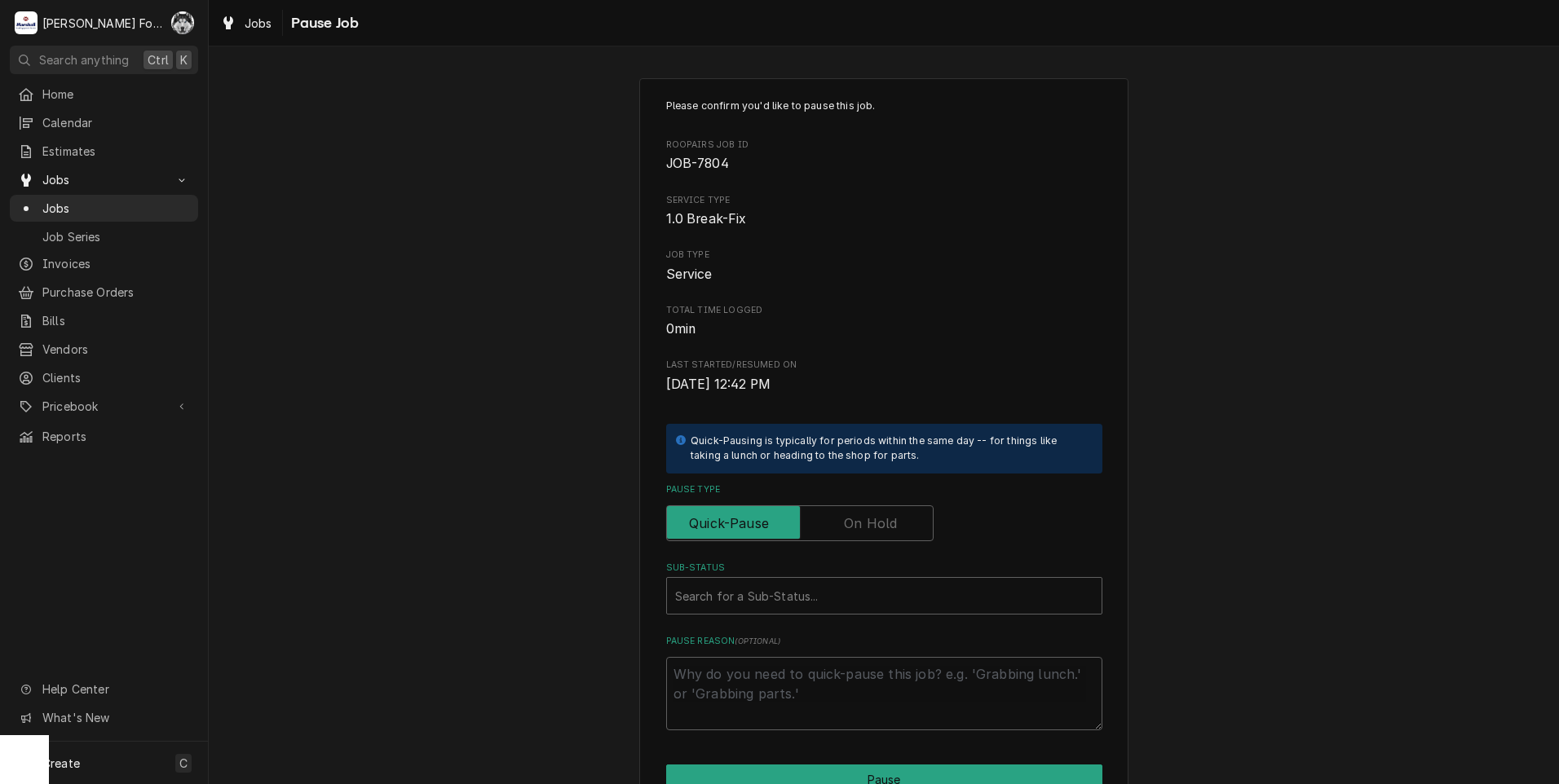
click at [848, 528] on label "Pause Type" at bounding box center [799, 523] width 267 height 36
click at [848, 528] on input "Pause Type" at bounding box center [800, 523] width 253 height 36
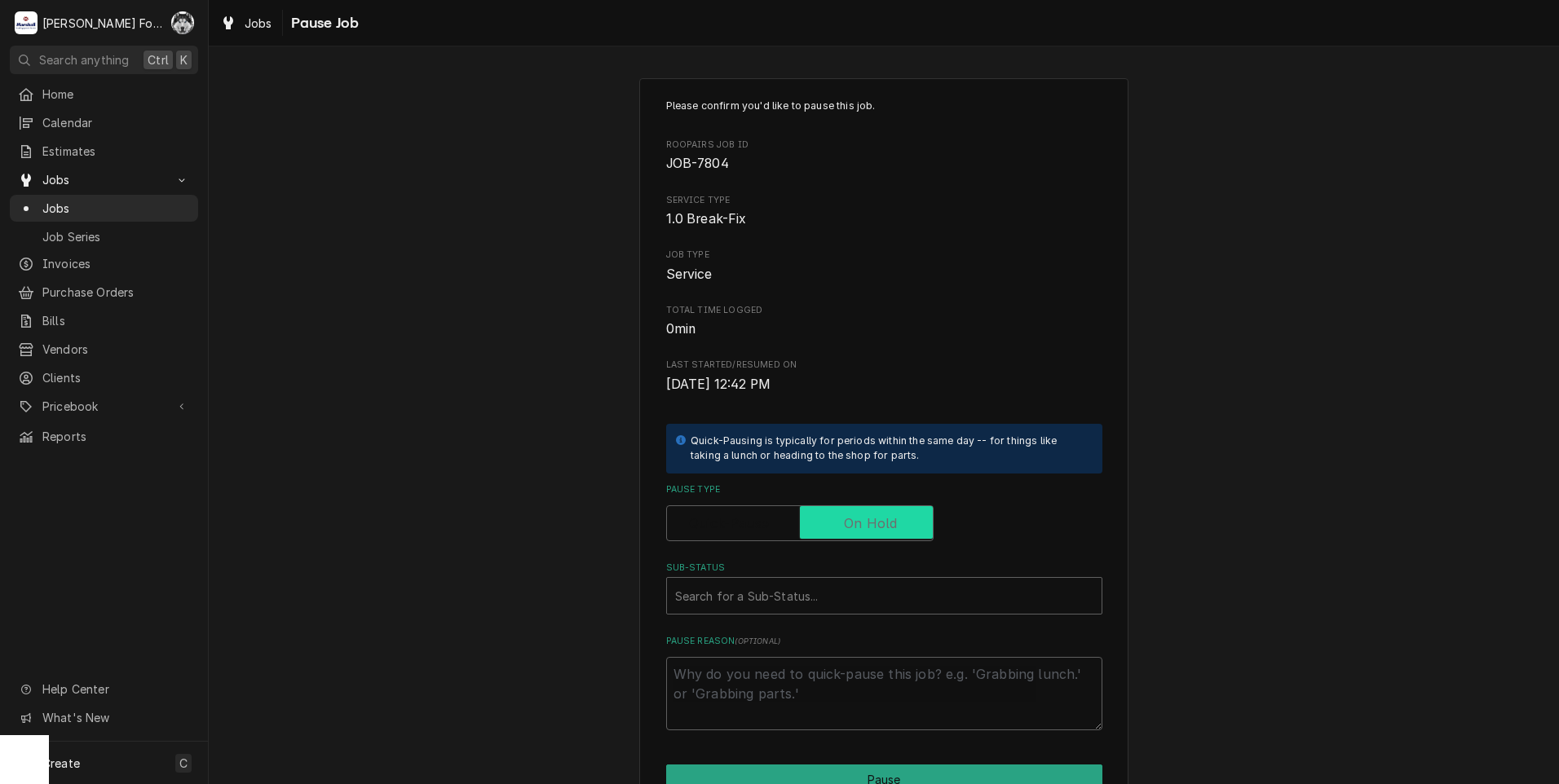
checkbox input "true"
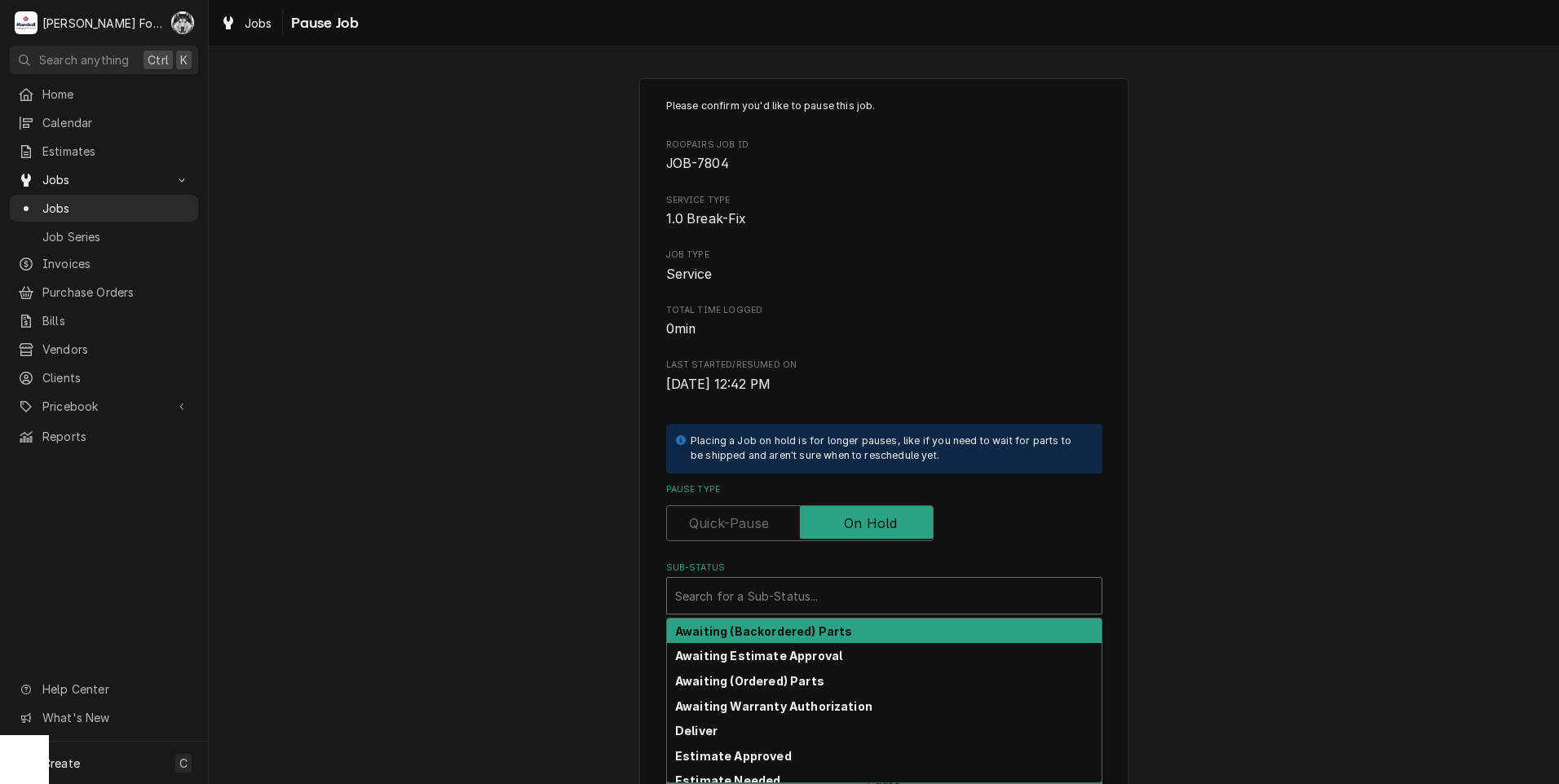
click at [780, 587] on div "Sub-Status" at bounding box center [884, 595] width 419 height 29
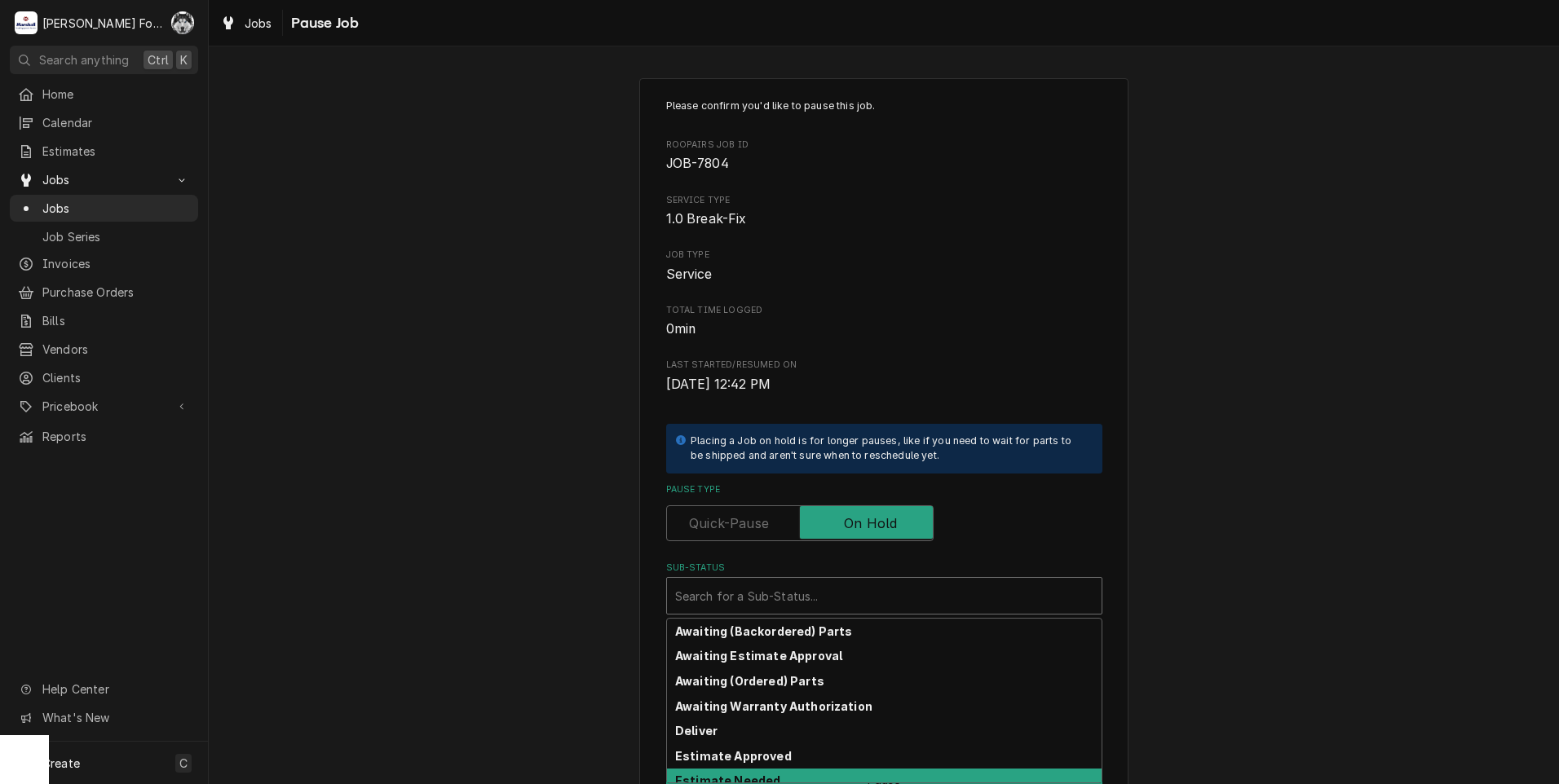
click at [771, 770] on div "Estimate Needed" at bounding box center [884, 781] width 435 height 26
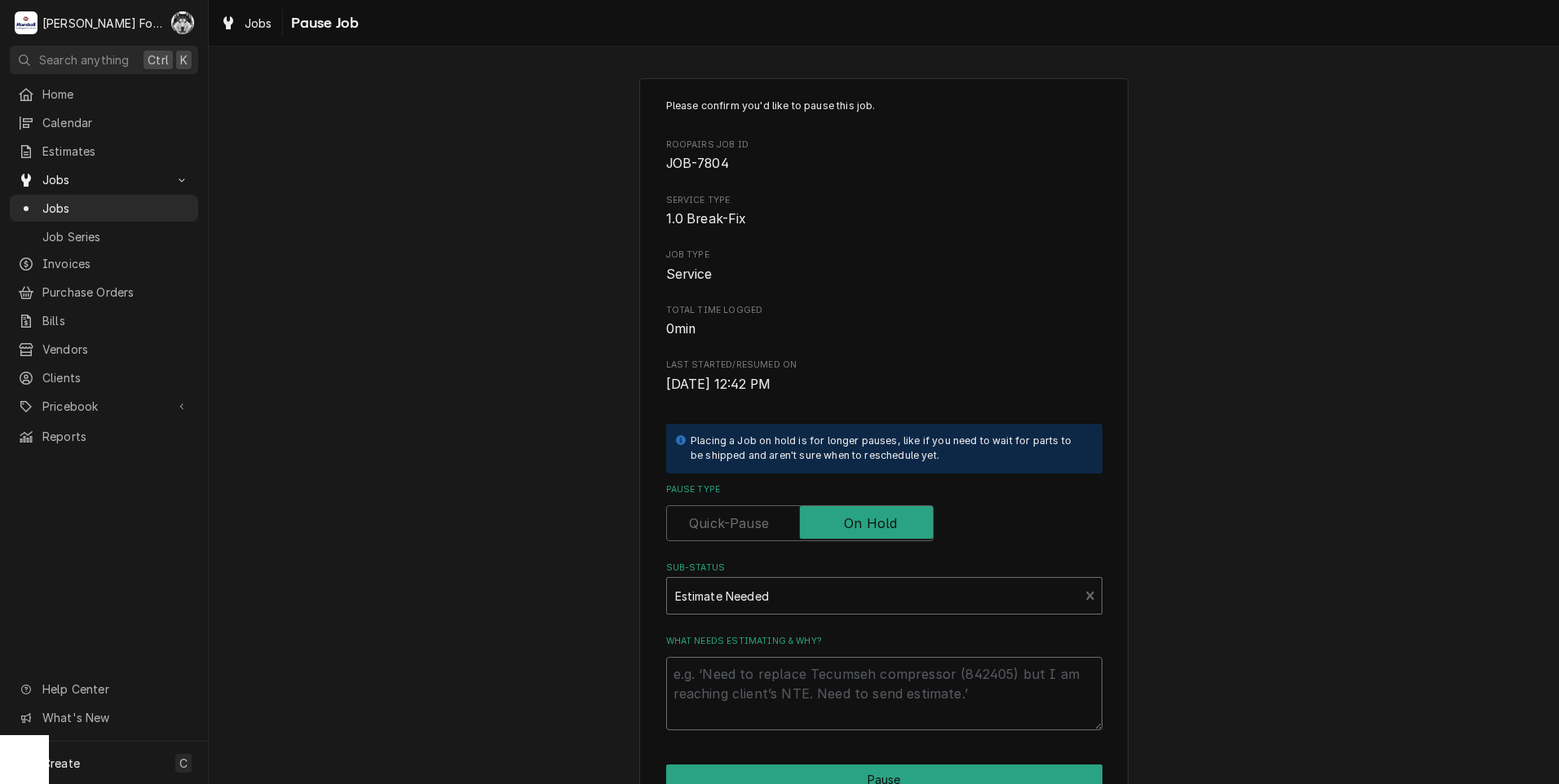
drag, startPoint x: 749, startPoint y: 688, endPoint x: 751, endPoint y: 669, distance: 19.1
click at [748, 688] on textarea "What needs estimating & why?" at bounding box center [884, 694] width 437 height 74
type textarea "x"
type textarea "P"
type textarea "x"
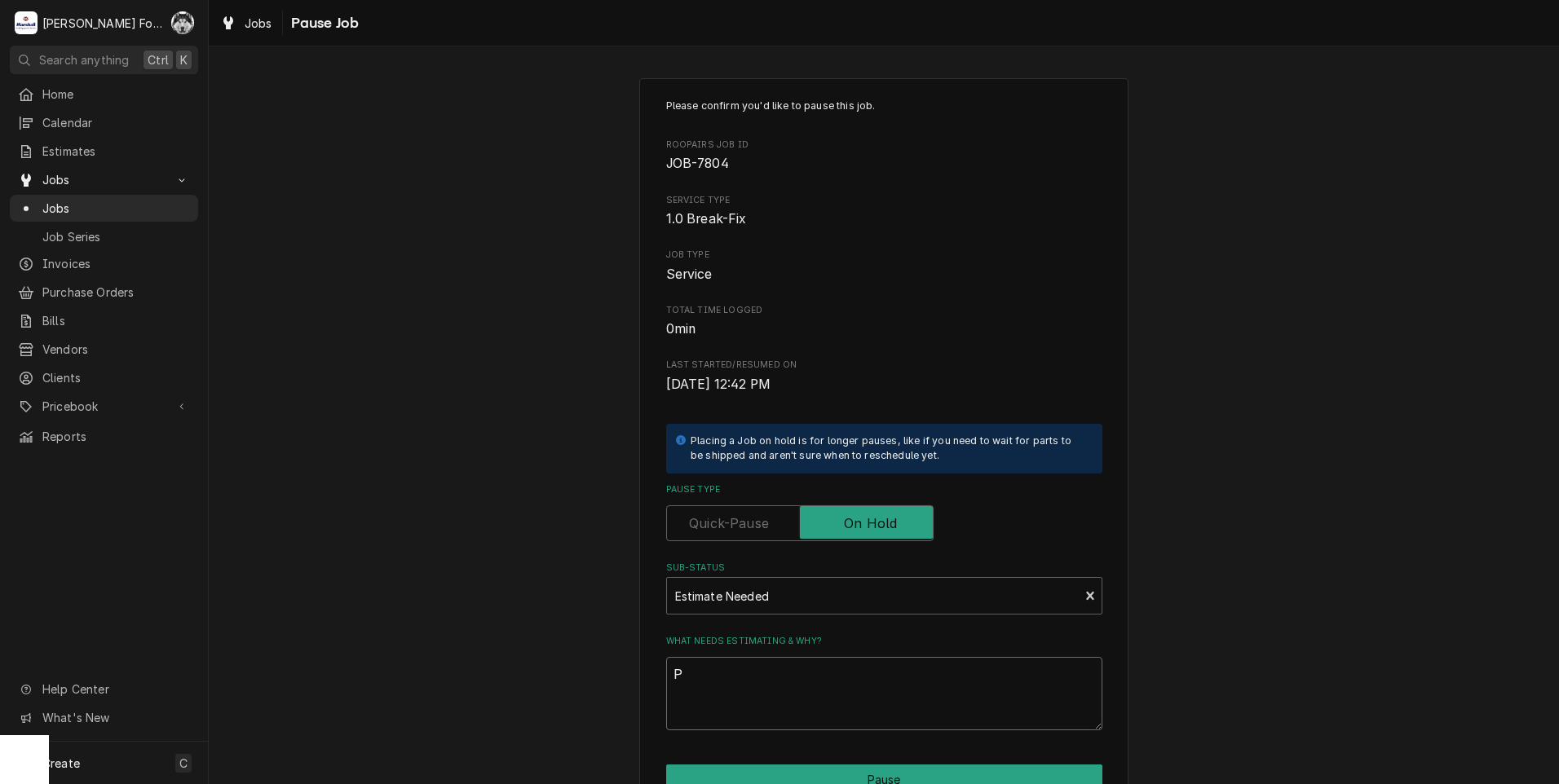
type textarea "PA"
type textarea "x"
type textarea "PAR"
type textarea "x"
type textarea "PART"
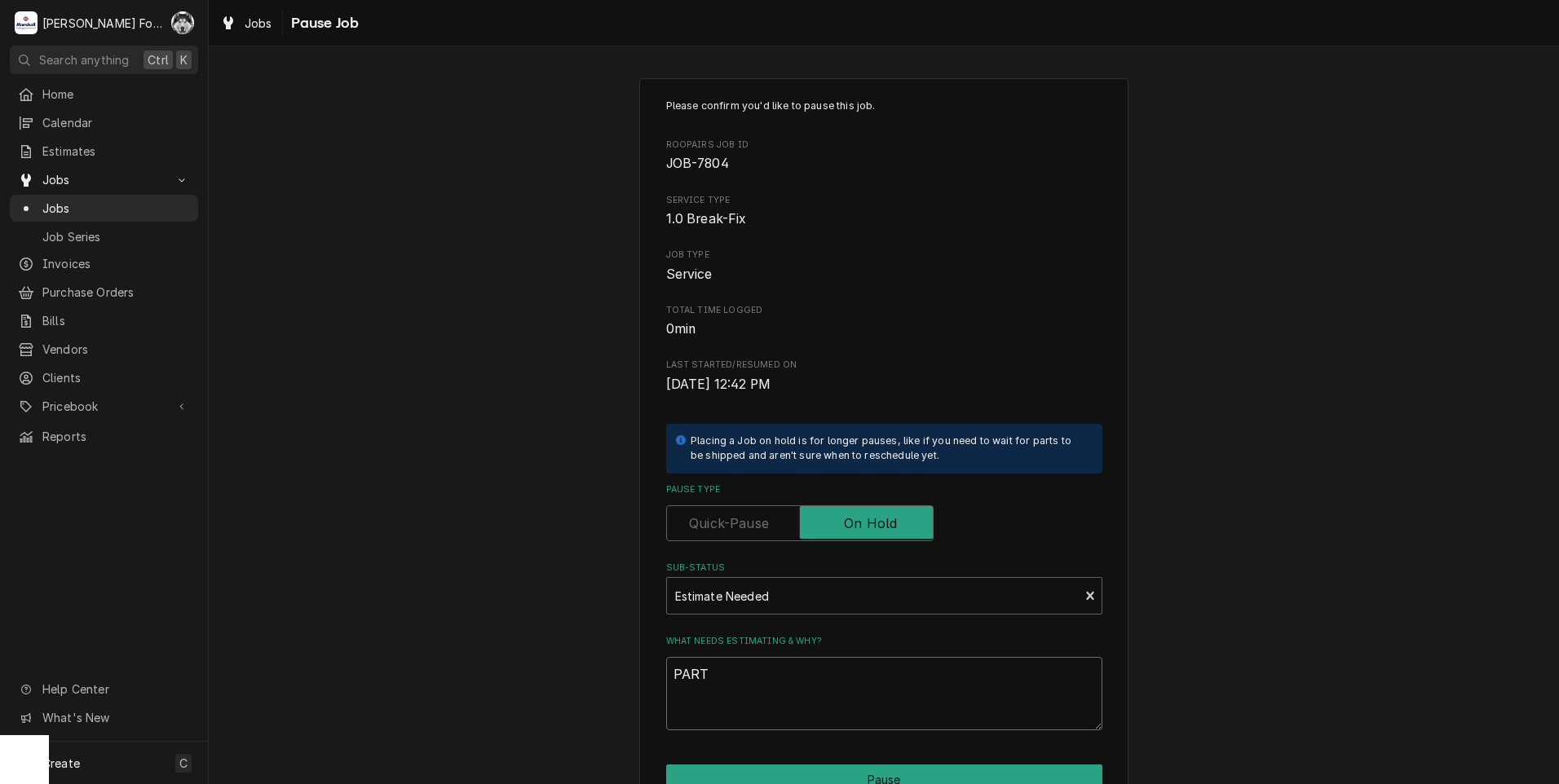
type textarea "x"
type textarea "PARTS"
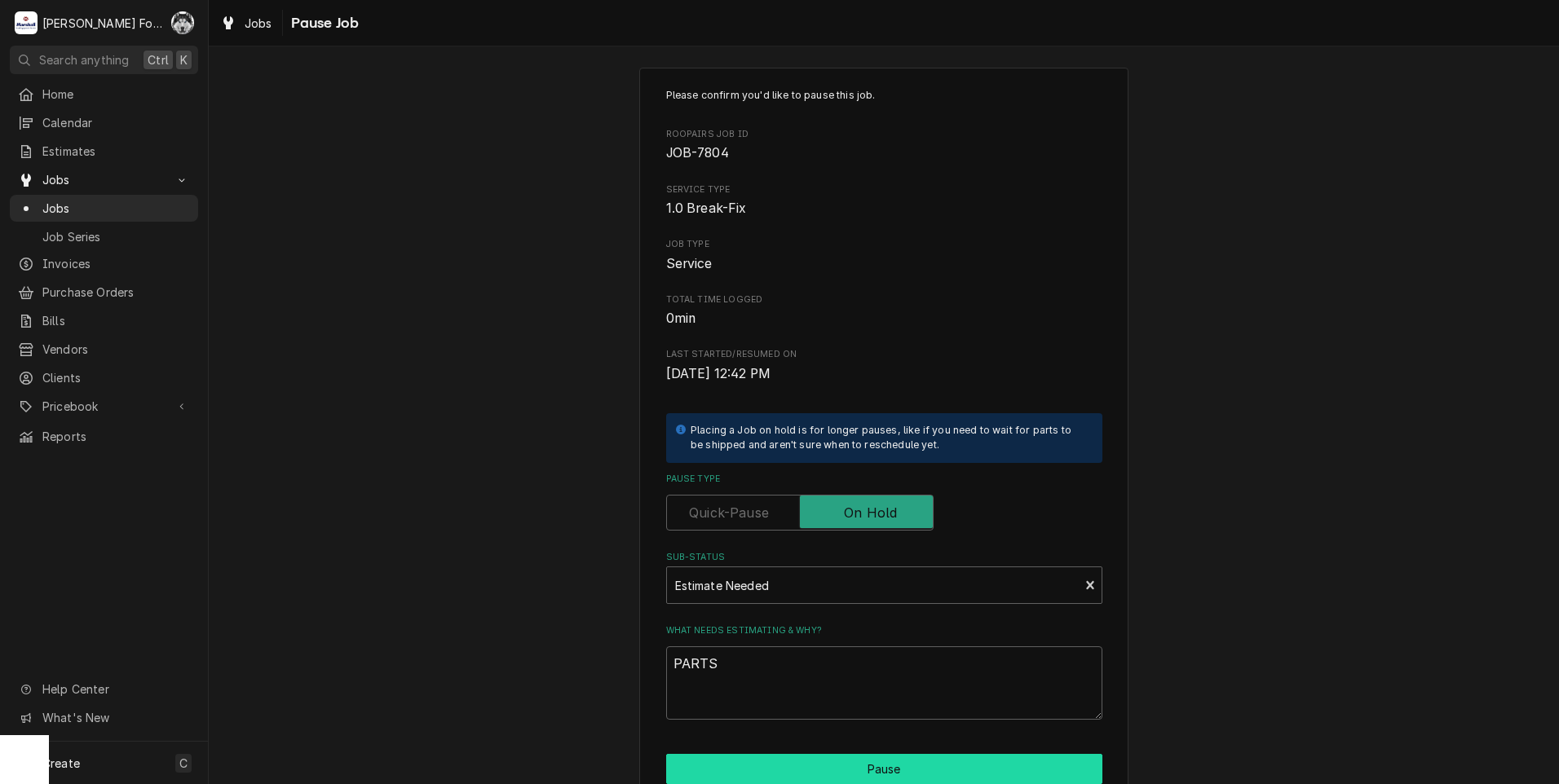
click at [772, 768] on button "Pause" at bounding box center [884, 769] width 437 height 30
type textarea "x"
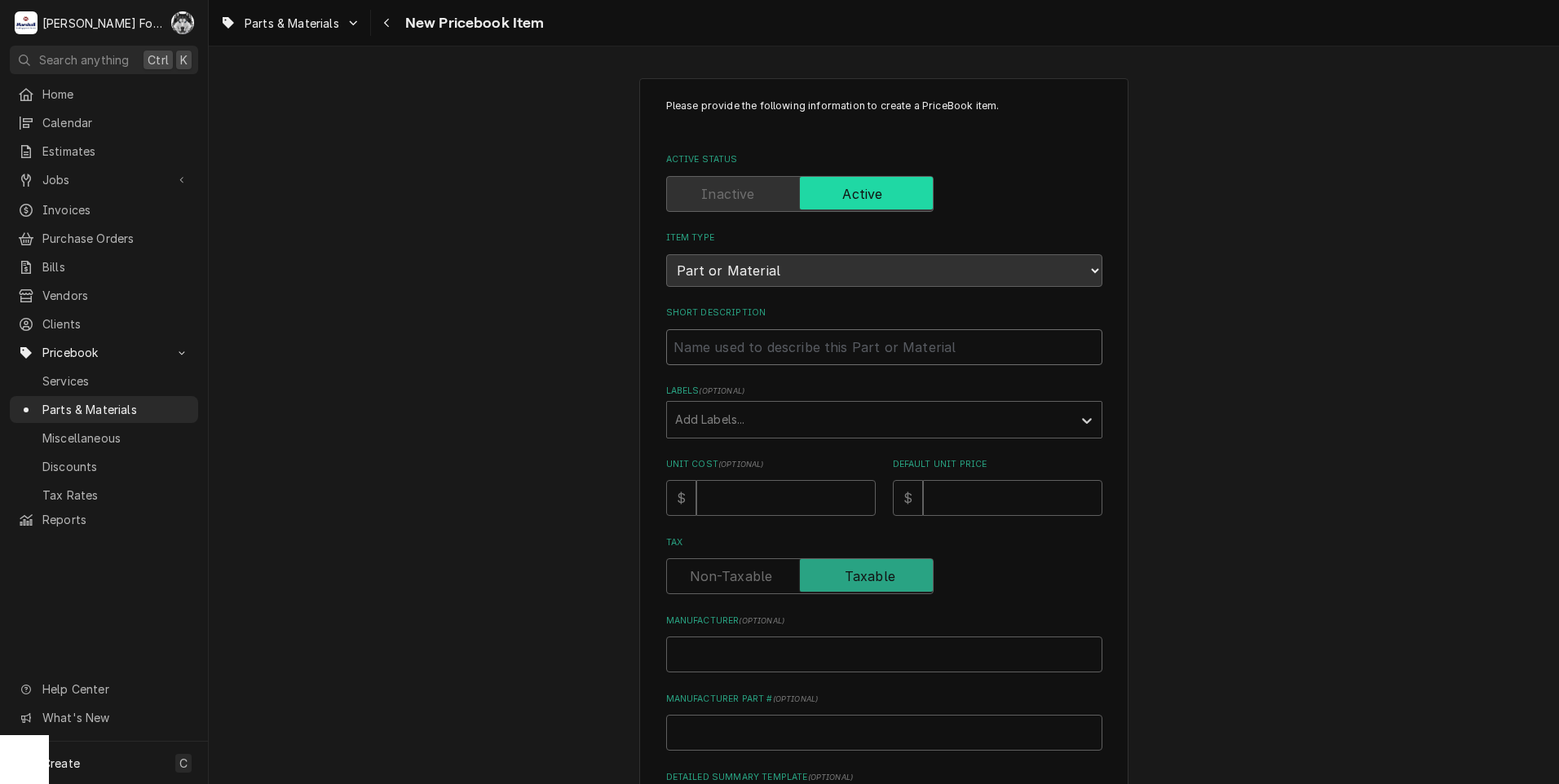
drag, startPoint x: 778, startPoint y: 340, endPoint x: 780, endPoint y: 349, distance: 9.2
click at [778, 341] on input "Short Description" at bounding box center [884, 348] width 437 height 36
type textarea "x"
type input "W"
type textarea "x"
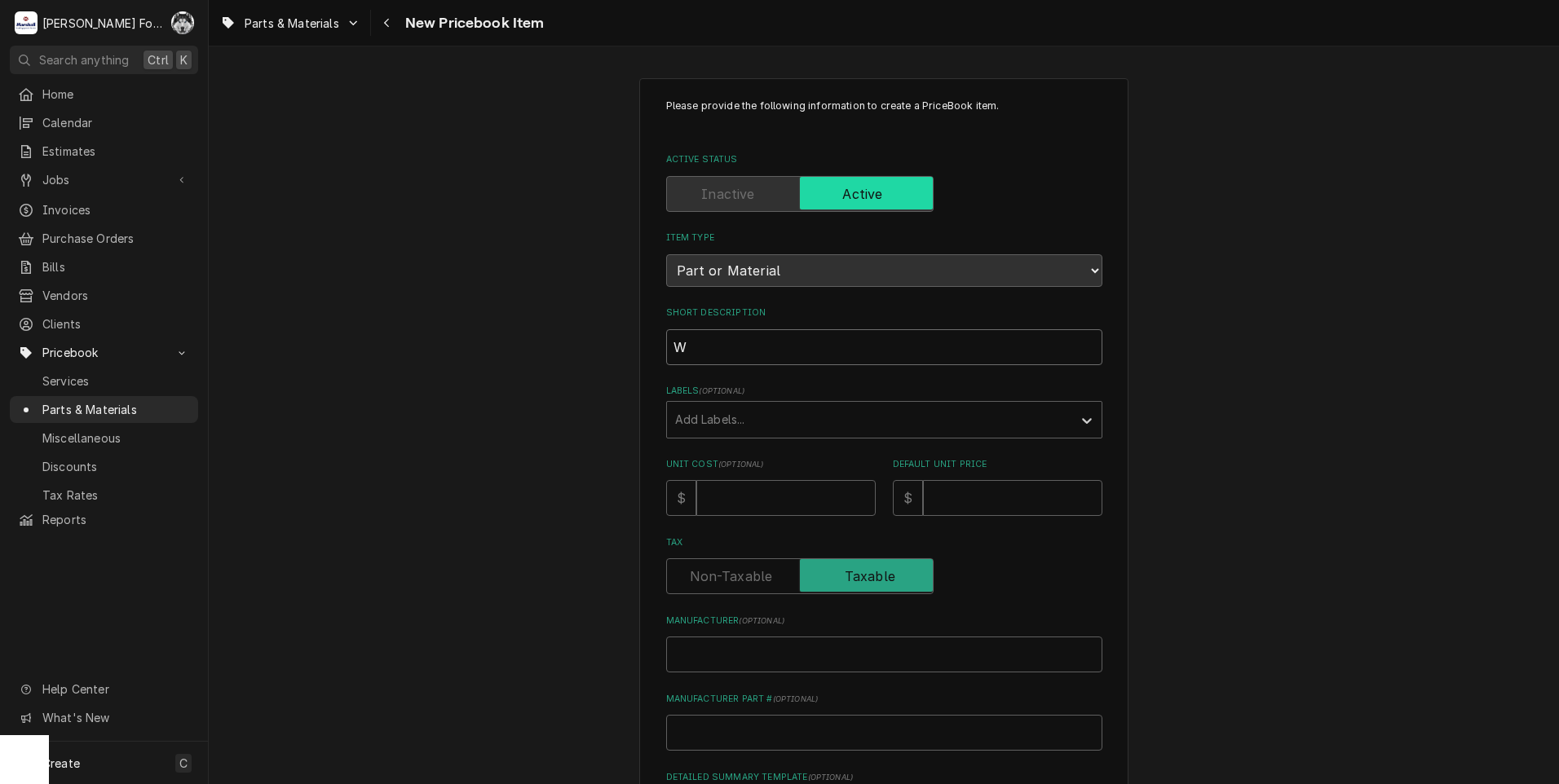
type input "WA"
type textarea "x"
type input "WAT"
type textarea "x"
type input "WATE"
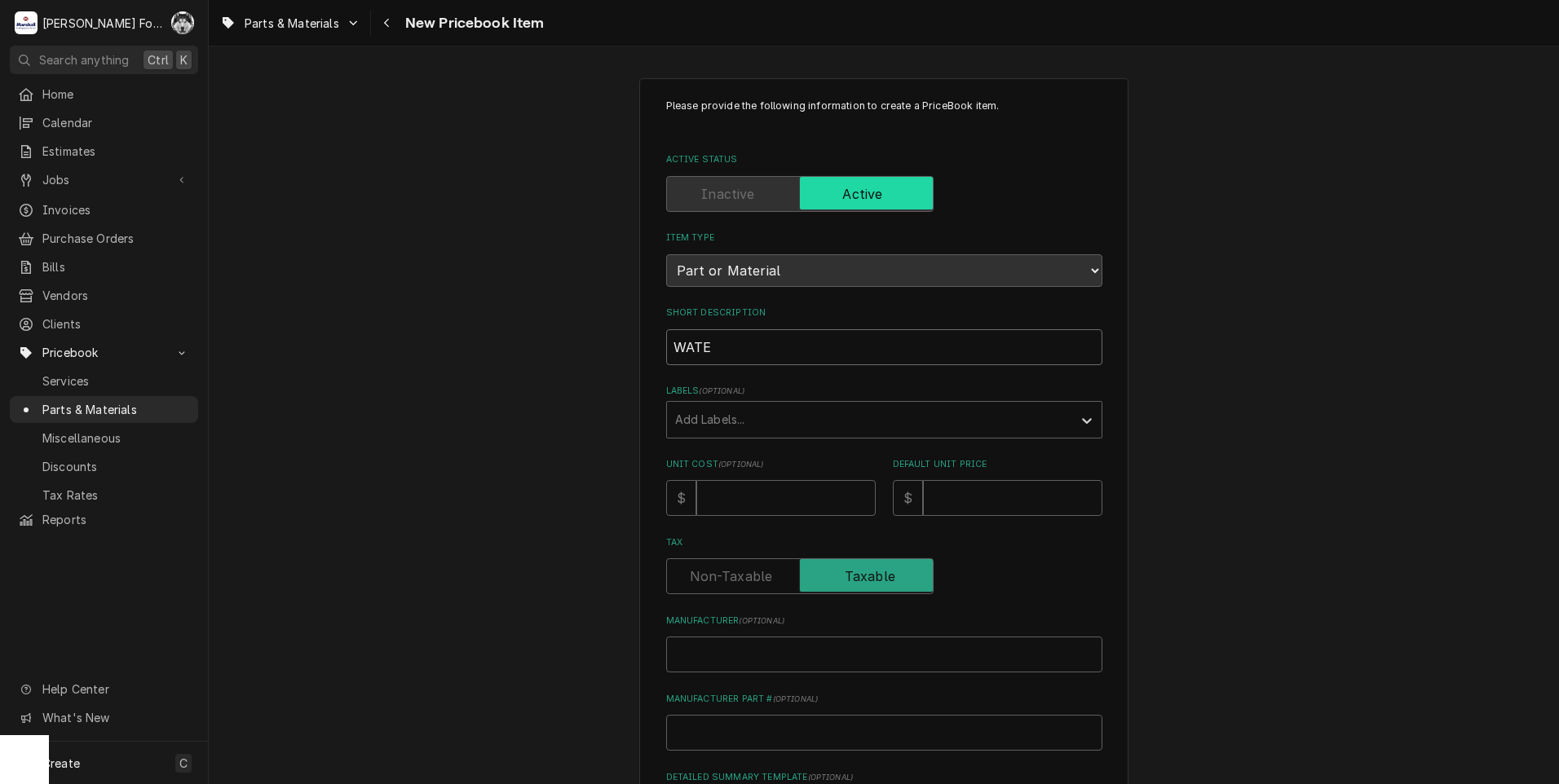
type textarea "x"
type input "WATER"
type textarea "x"
type input "WATER"
type textarea "x"
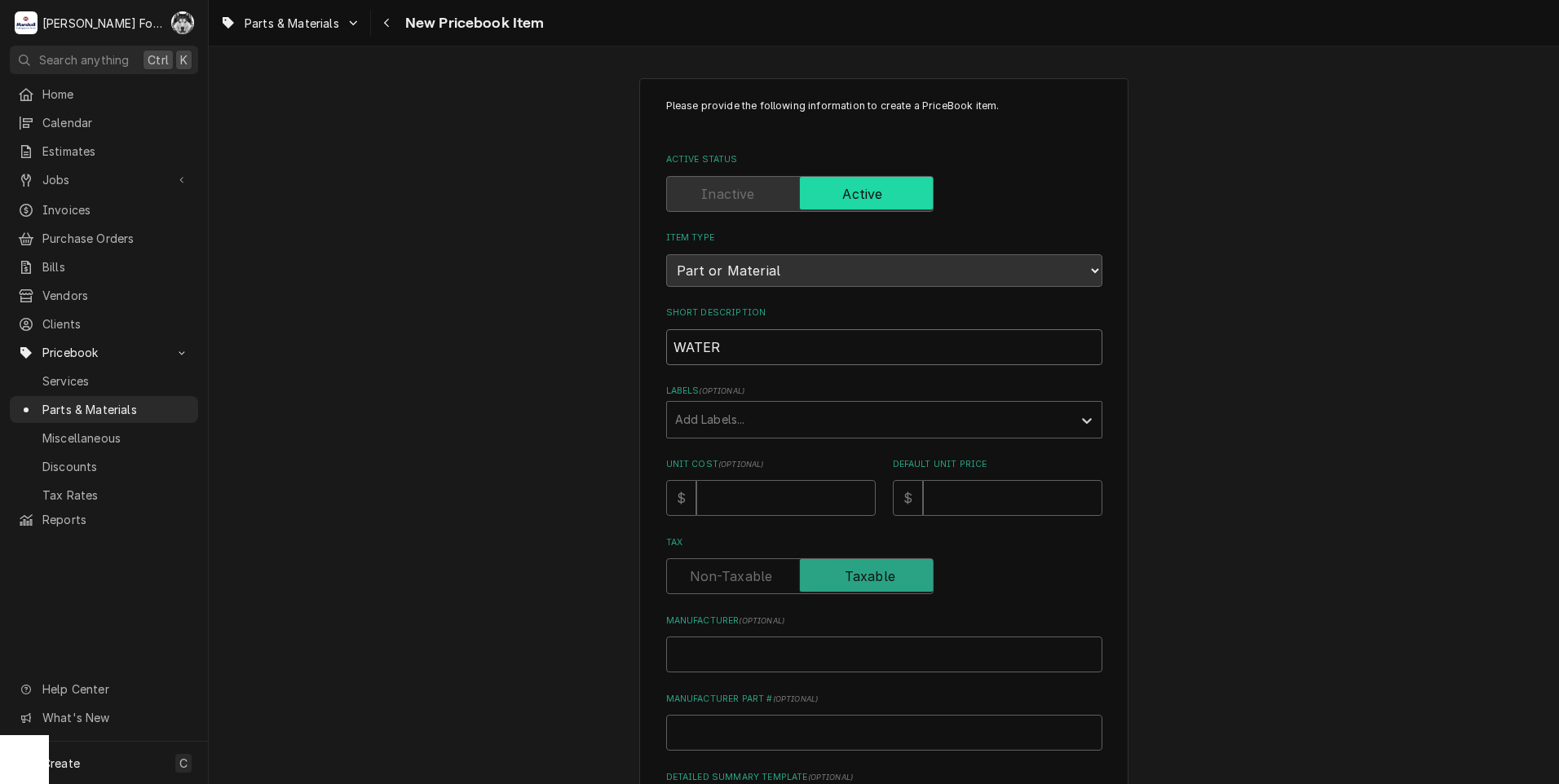
type input "WATER V"
type textarea "x"
type input "WATER VA"
type textarea "x"
type input "WATER VAL"
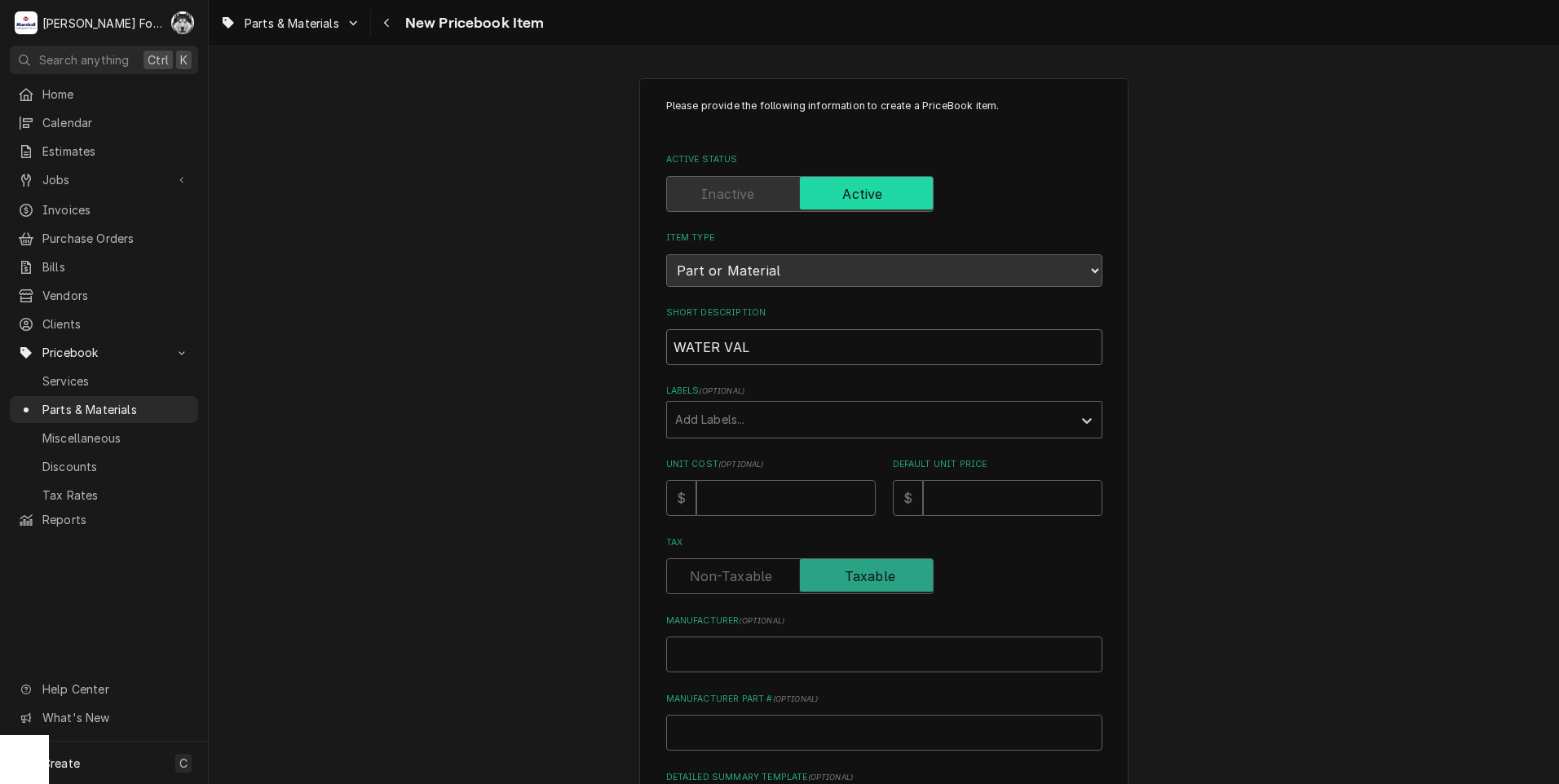
type textarea "x"
type input "WATER VALV"
type textarea "x"
type input "WATER VALVE"
type textarea "x"
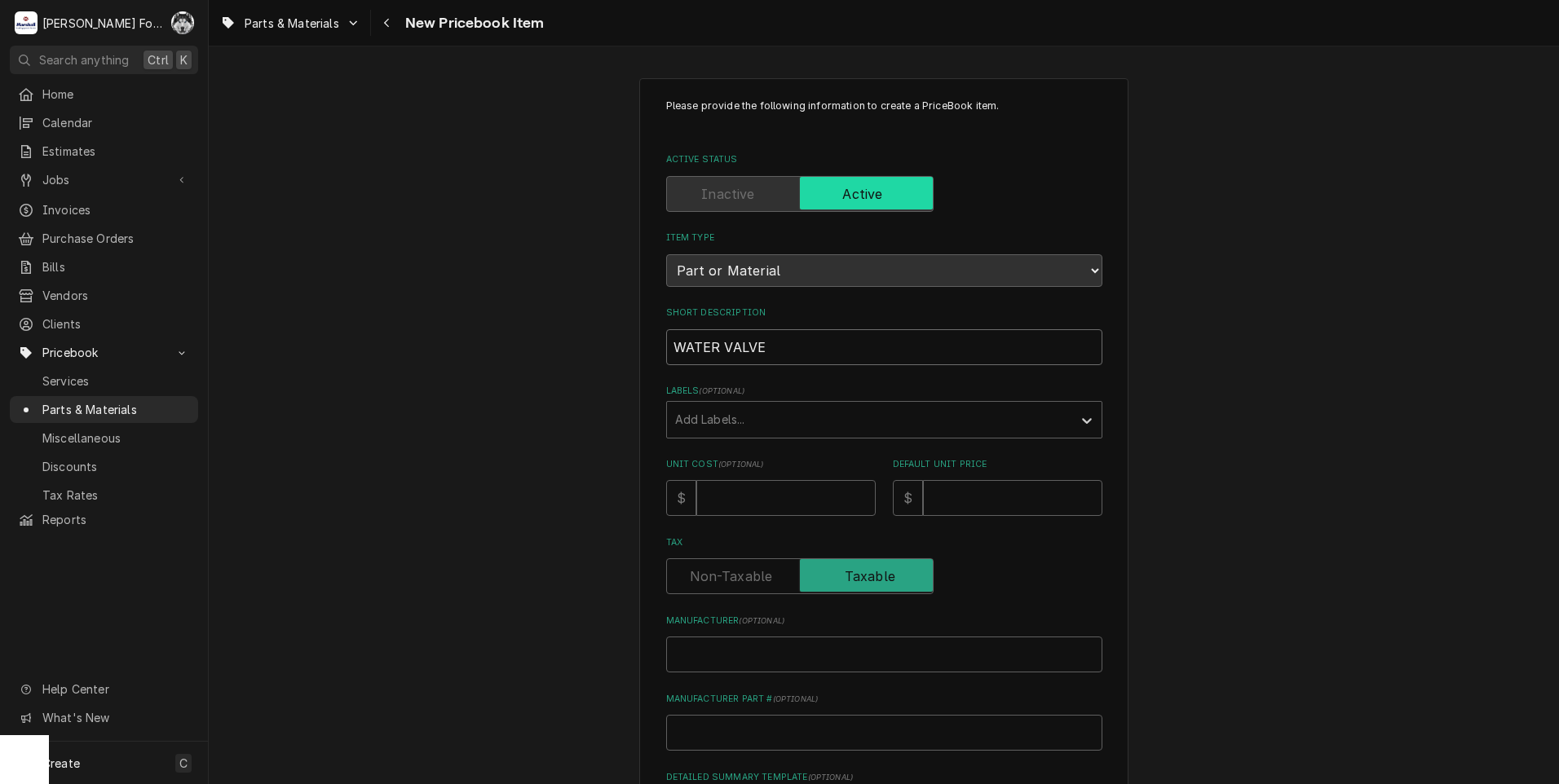
type input "WATER VALVE"
type textarea "x"
type input "WATER VALVE K"
type textarea "x"
type input "WATER VALVE KN"
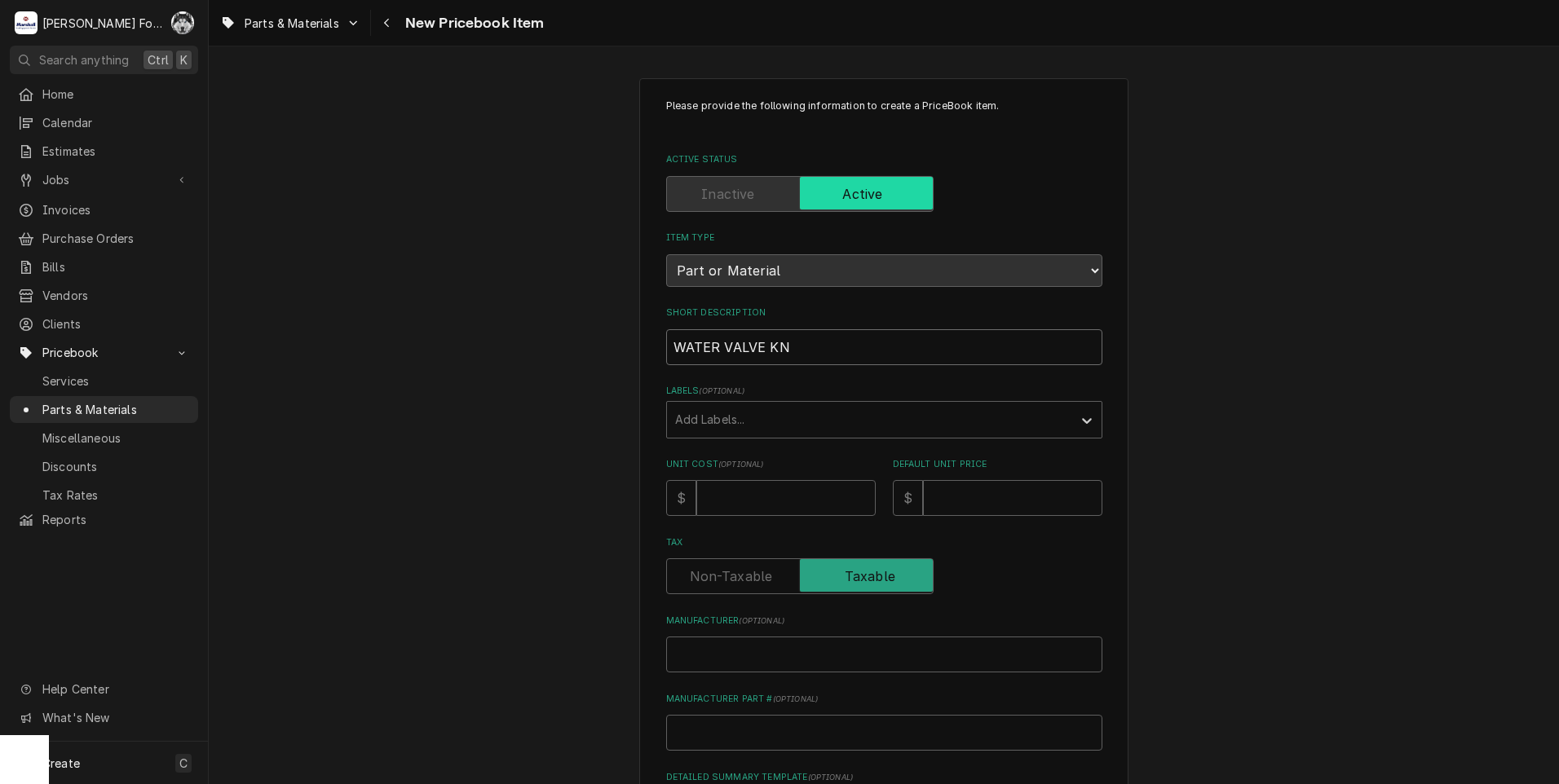
type textarea "x"
type input "WATER VALVE KNO"
type textarea "x"
type input "WATER VALVE KNOB"
type textarea "x"
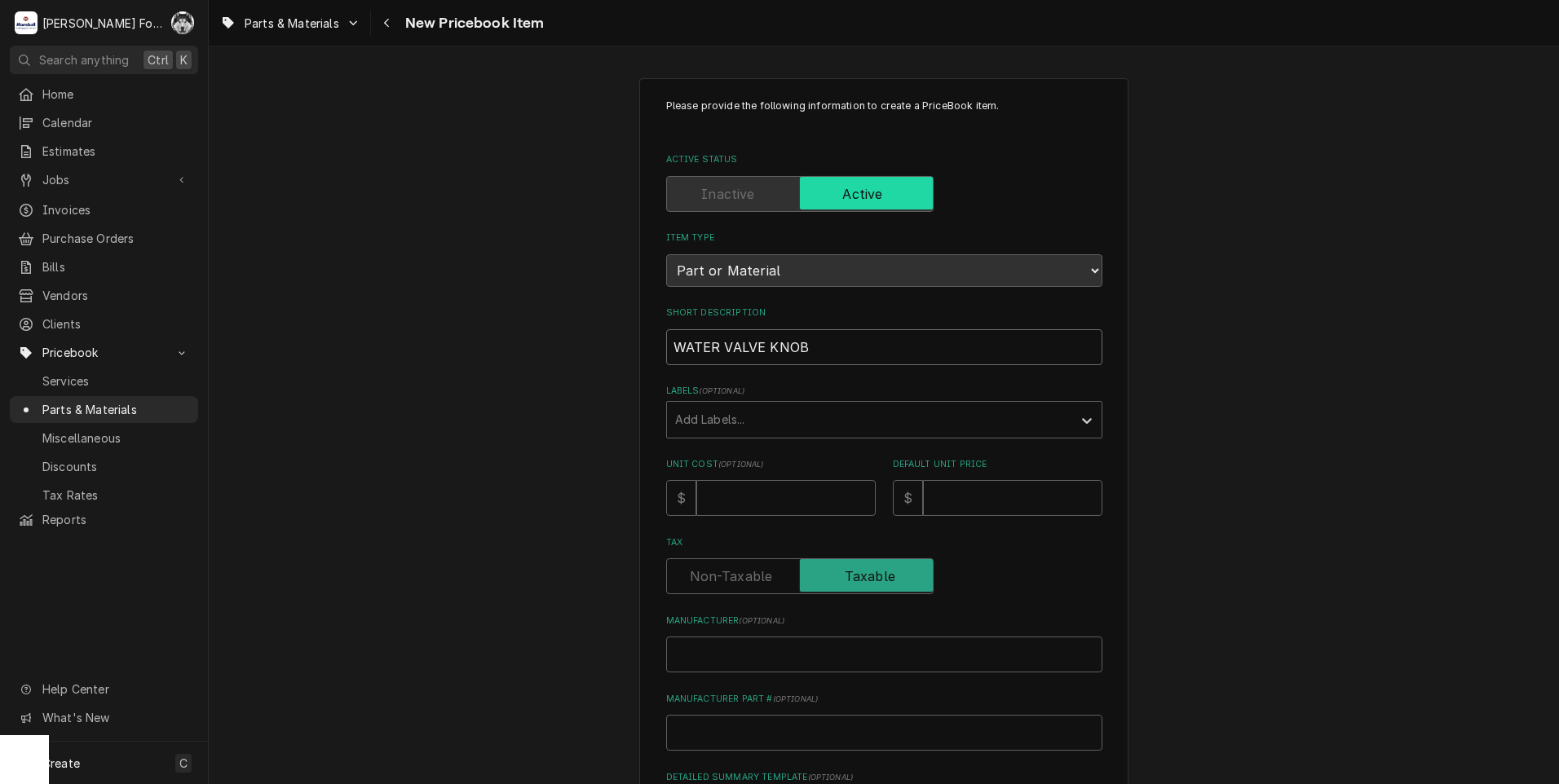
type input "WATER VALVE KNOB"
type textarea "x"
type input "WATER VALVE KNOB ("
type textarea "x"
type input "WATER VALVE KNOB (A"
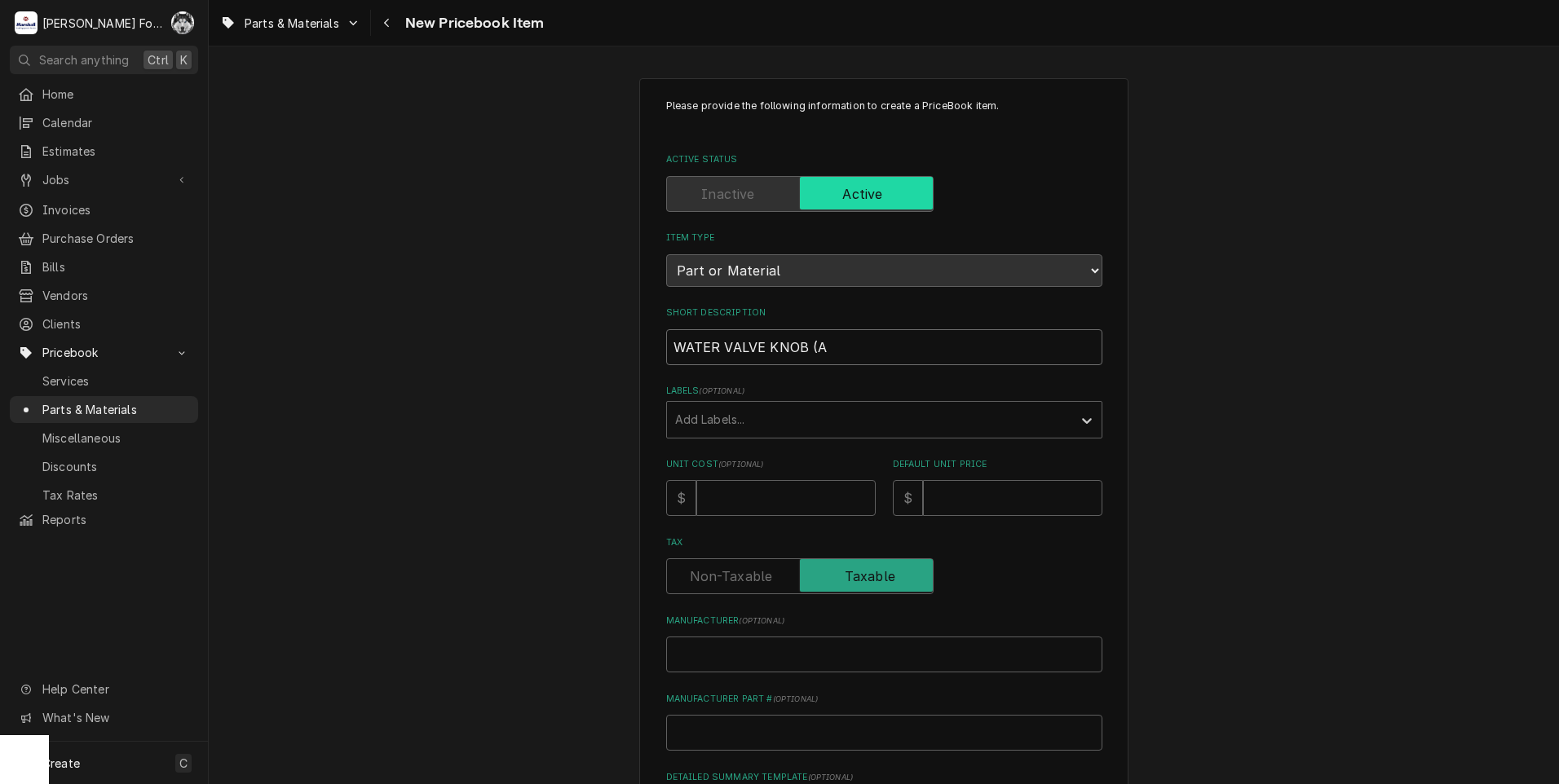
type textarea "x"
type input "WATER VALVE KNOB (AR"
type textarea "x"
type input "WATER VALVE KNOB (ARC"
type textarea "x"
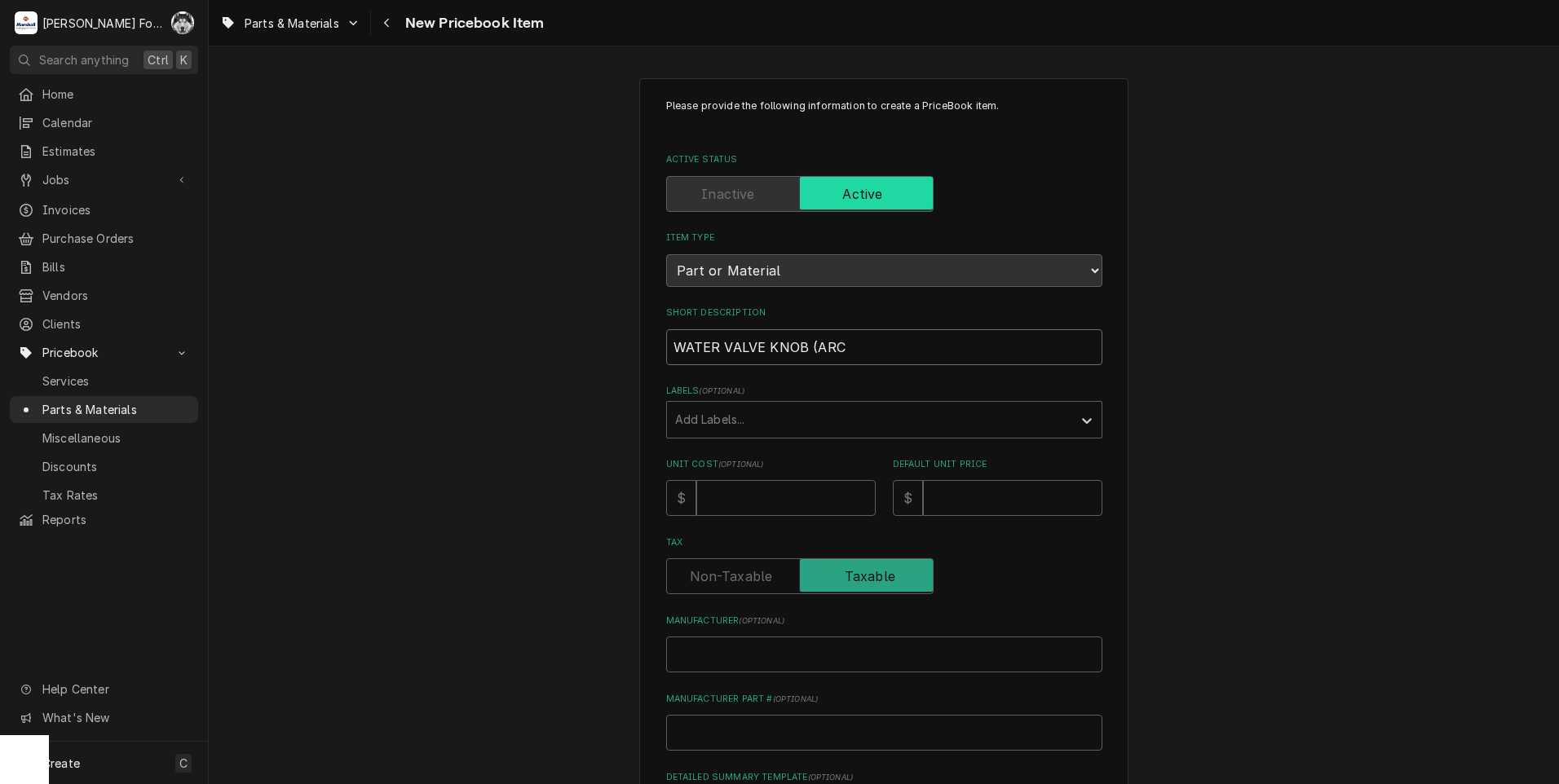
type input "WATER VALVE KNOB (ARCO"
type textarea "x"
type input "WATER VALVE KNOB (ARCOB"
type textarea "x"
type input "WATER VALVE KNOB (ARCOBA"
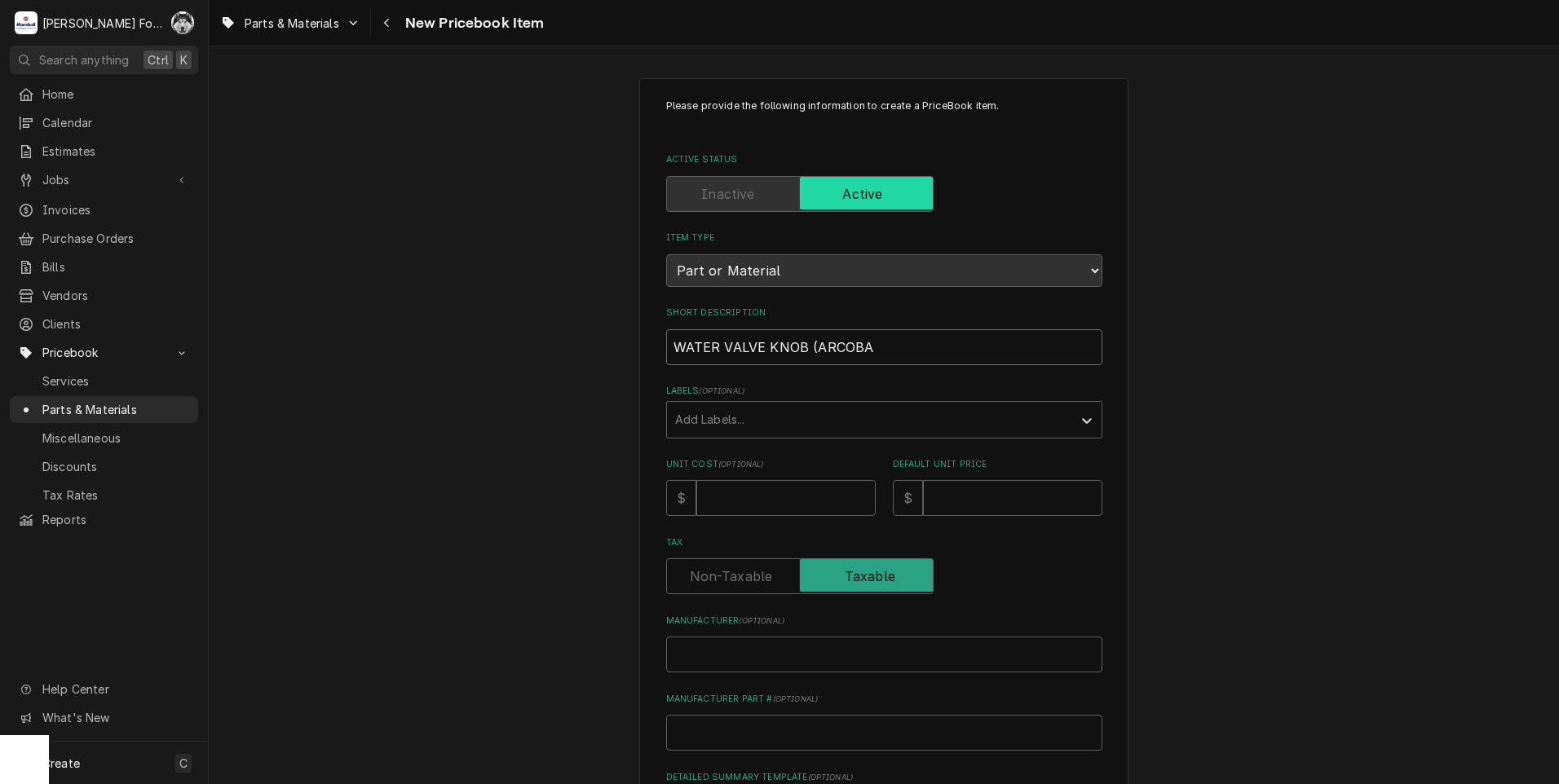
type textarea "x"
type input "WATER VALVE KNOB (ARCOBAL"
type textarea "x"
type input "WATER VALVE KNOB (ARCOBALE"
type textarea "x"
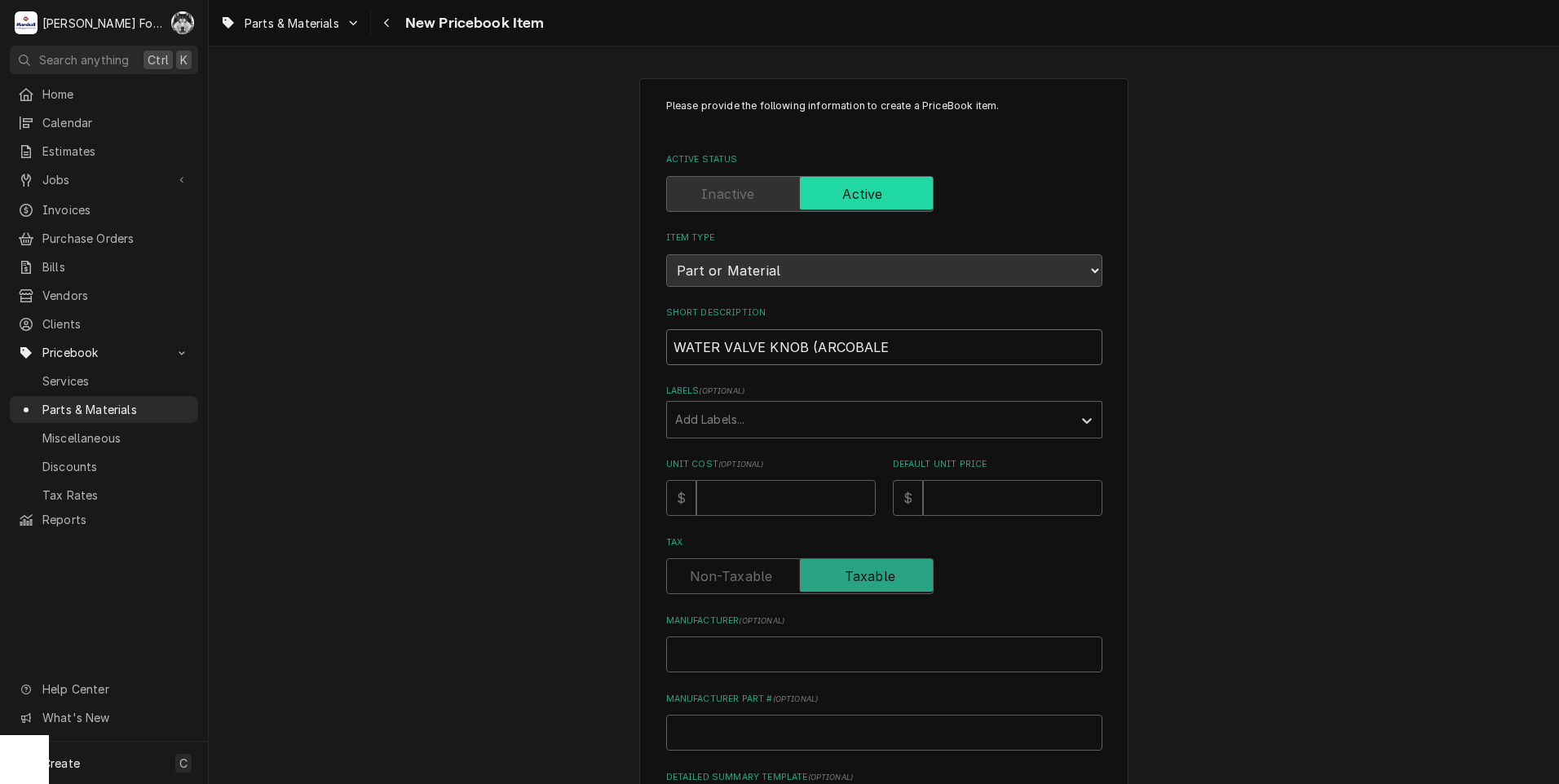
type input "WATER VALVE KNOB (ARCOBALEN"
type textarea "x"
type input "WATER VALVE KNOB (ARCOBALENO"
type textarea "x"
type input "WATER VALVE KNOB (ARCOBALENO)"
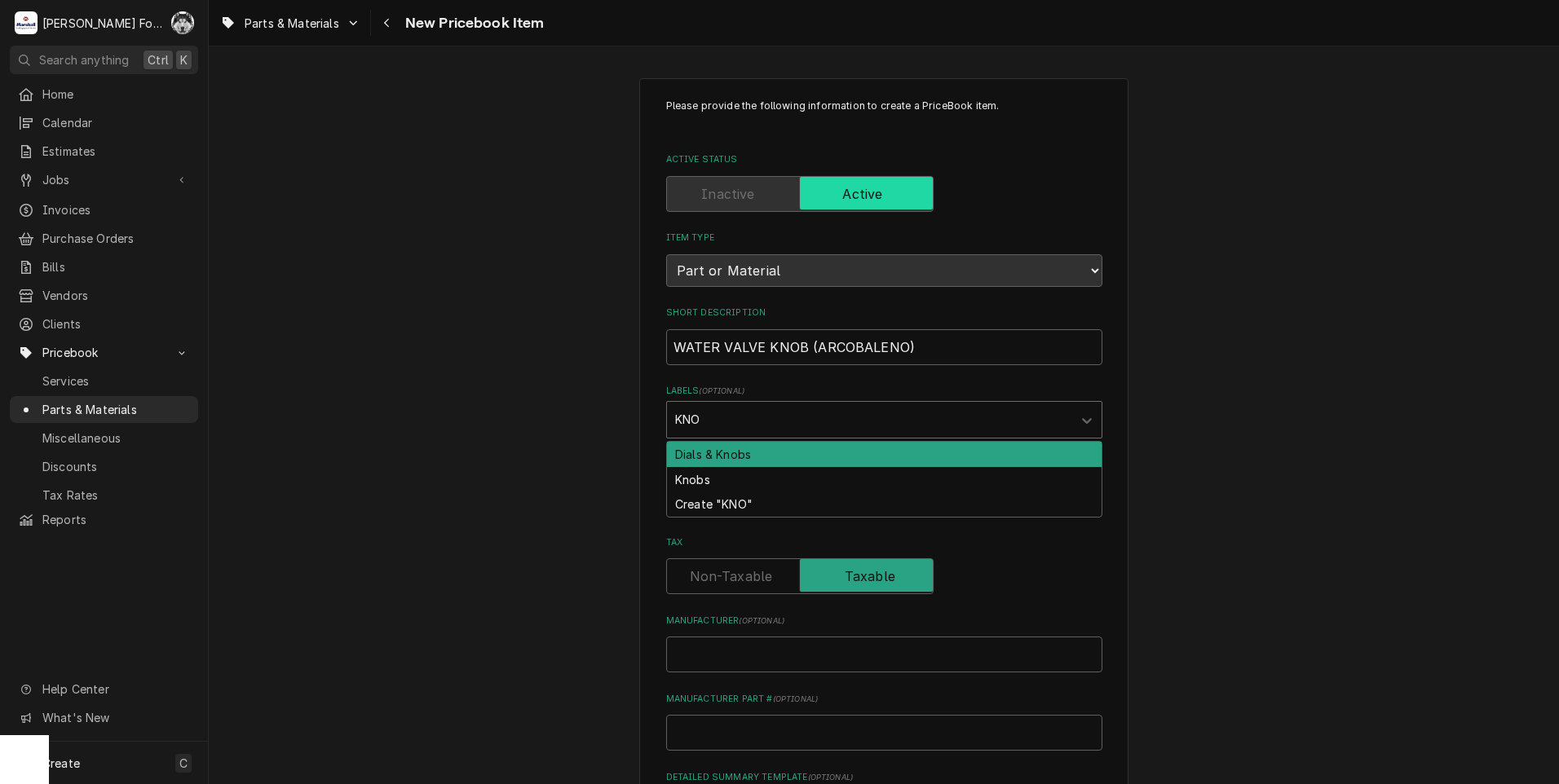
type input "KNOB"
type textarea "x"
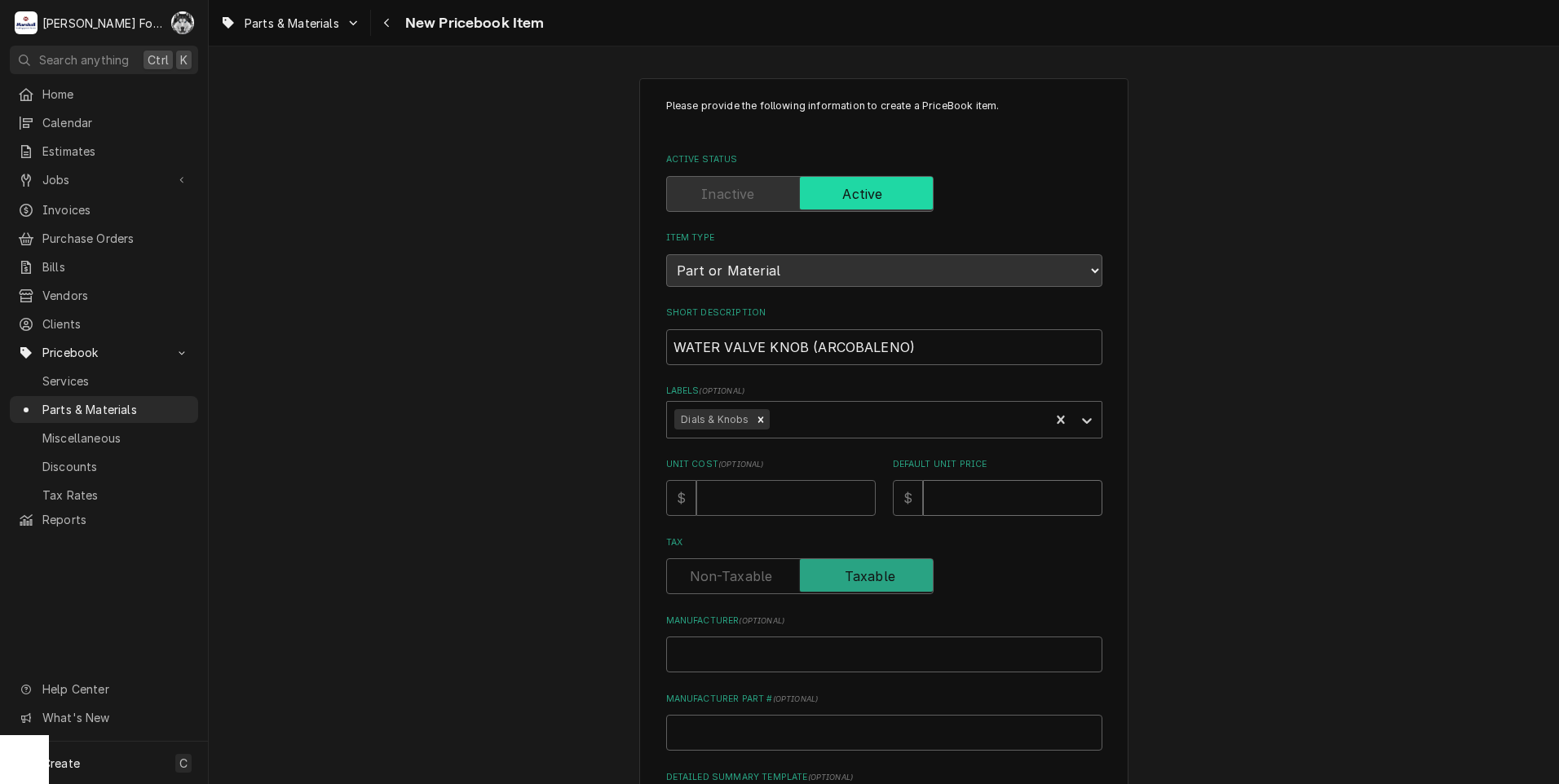
type textarea "x"
type input "1"
type textarea "x"
type input "10"
type textarea "x"
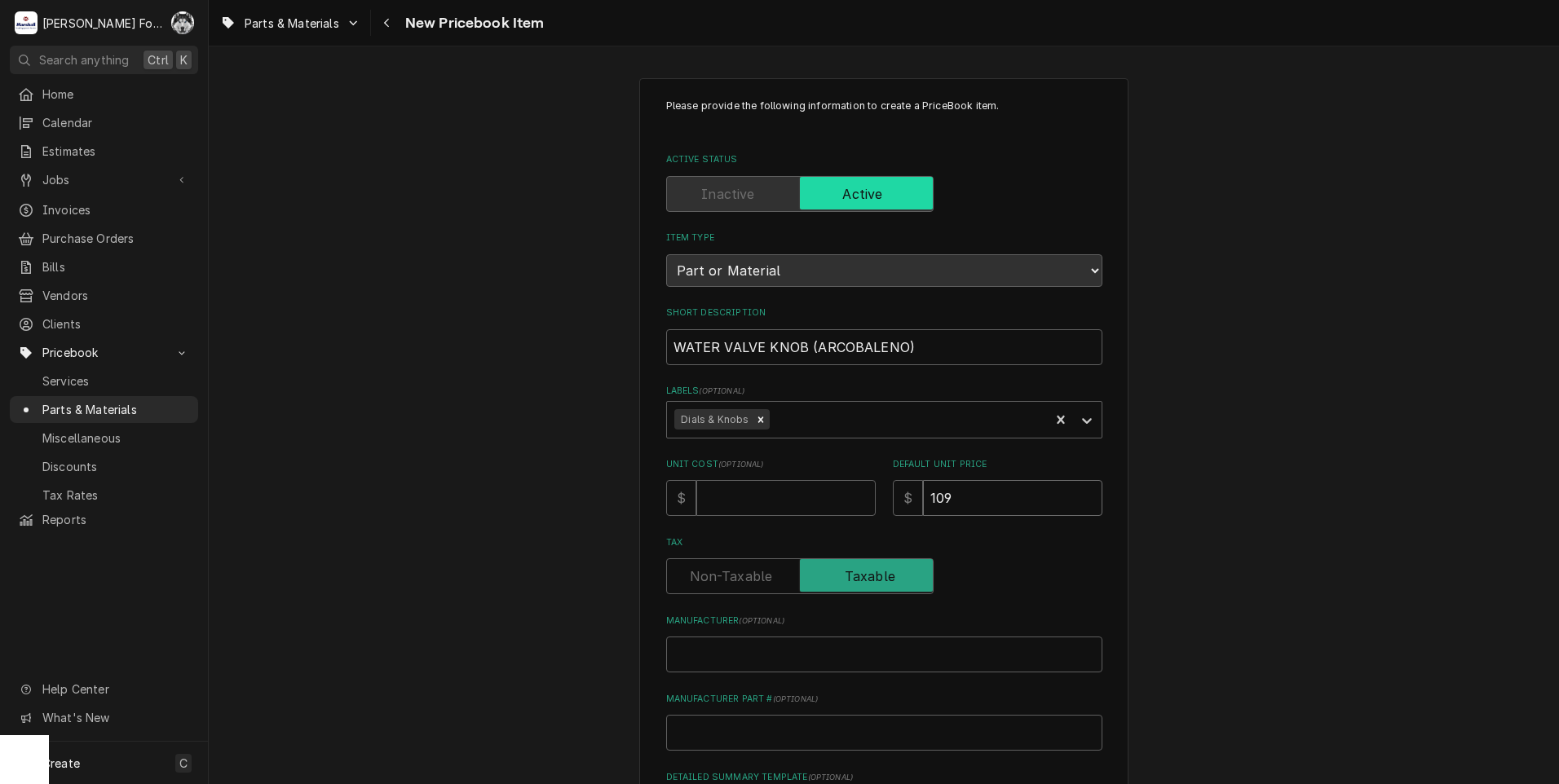
type input "109"
type textarea "x"
type input "A"
type textarea "x"
type input "AR"
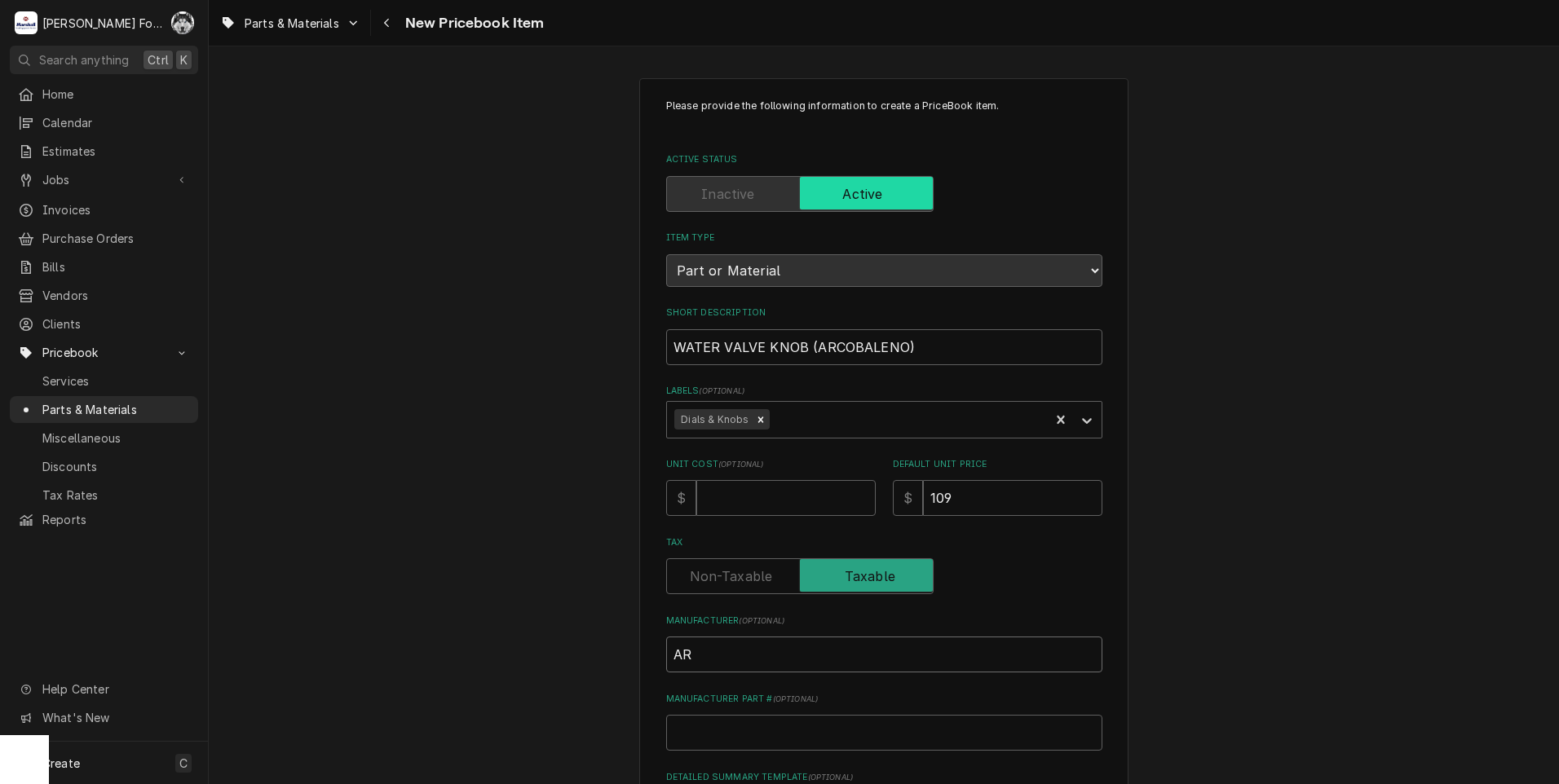
type textarea "x"
type input "ARC"
type textarea "x"
type input "ARCO"
type textarea "x"
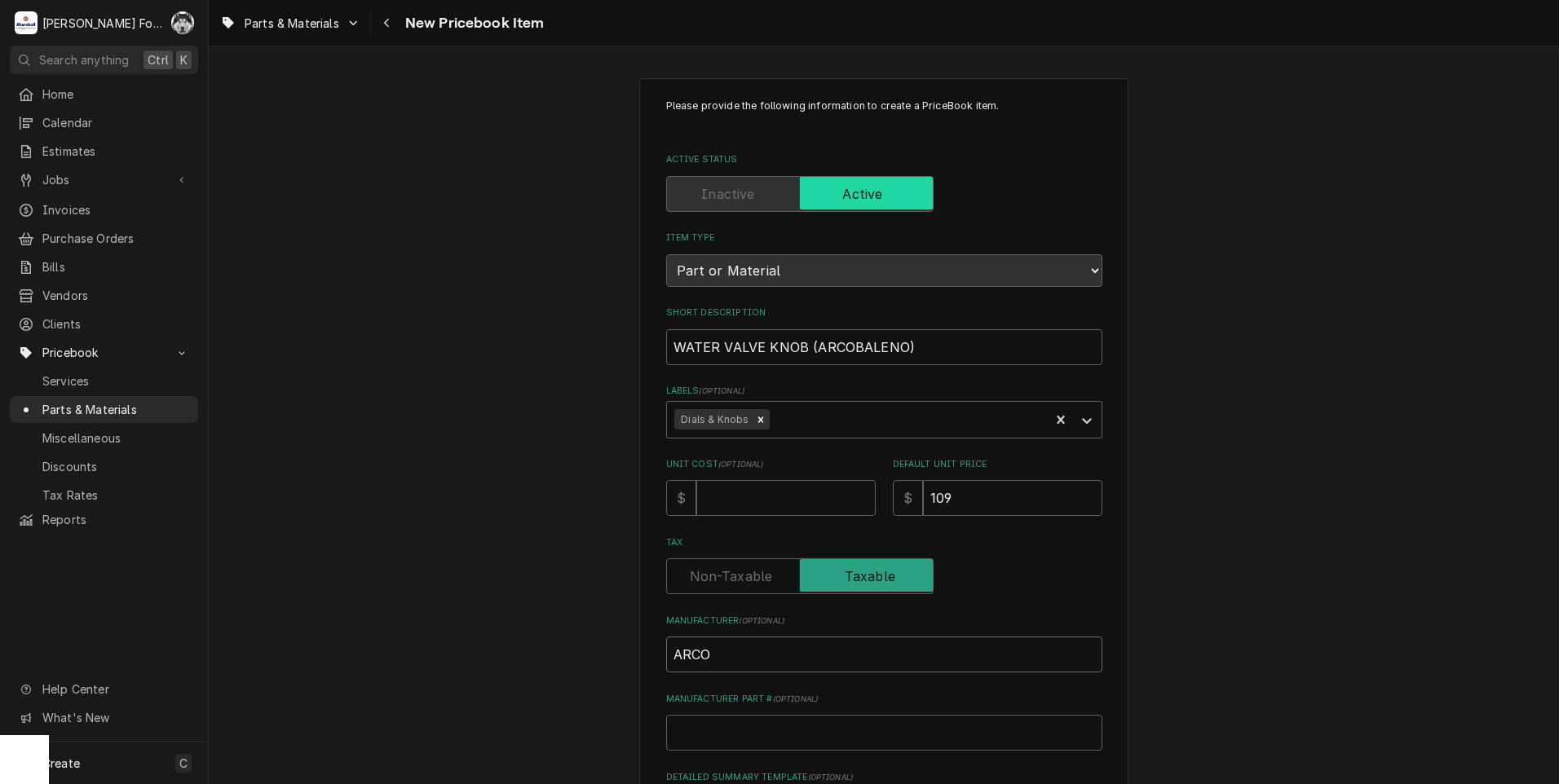
type input "ARCOB"
type textarea "x"
type input "ARCOBA"
type textarea "x"
type input "ARCOBAL"
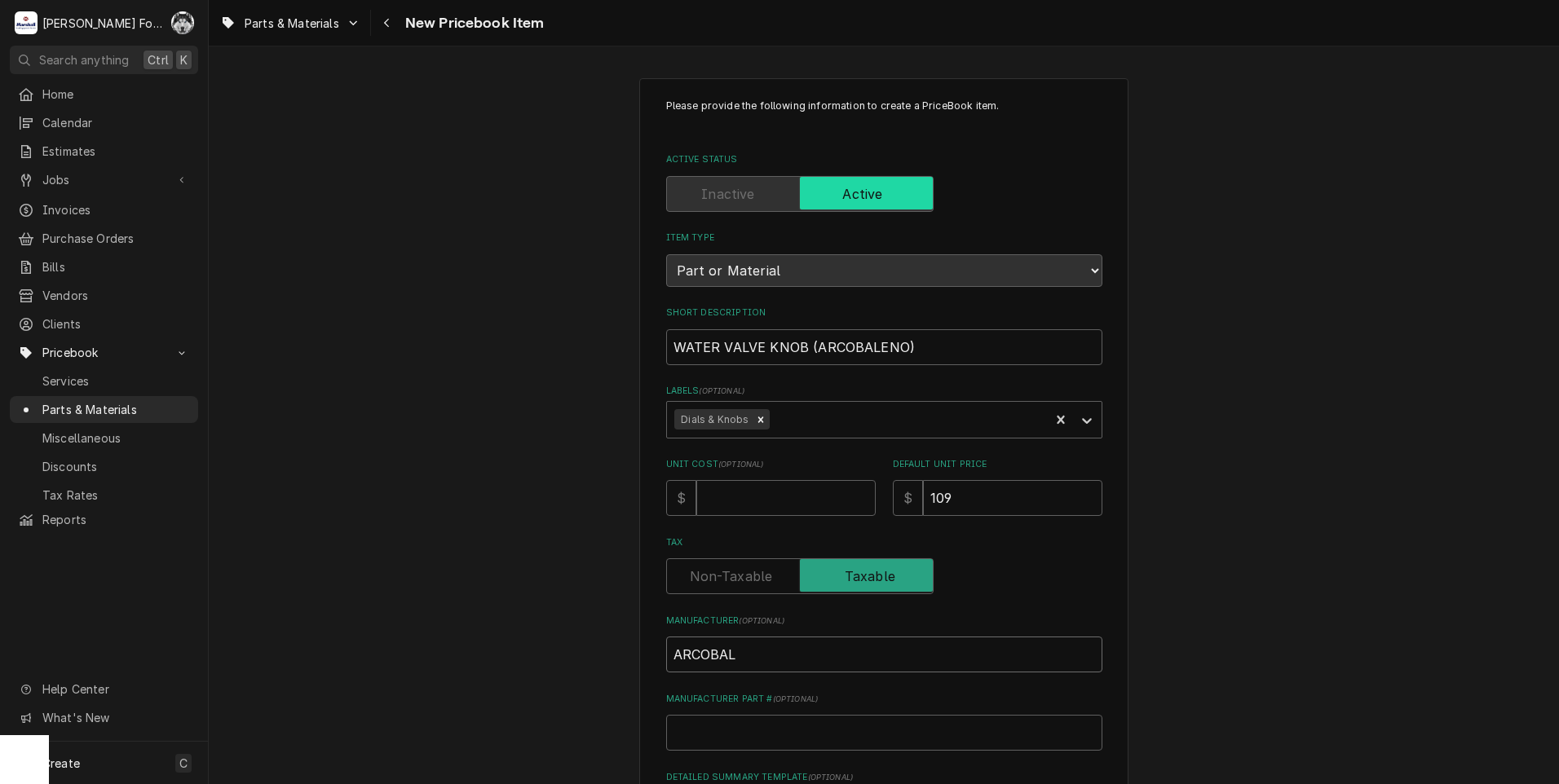
type textarea "x"
type input "ARCOBALE"
type textarea "x"
type input "ARCOBALEN"
type textarea "x"
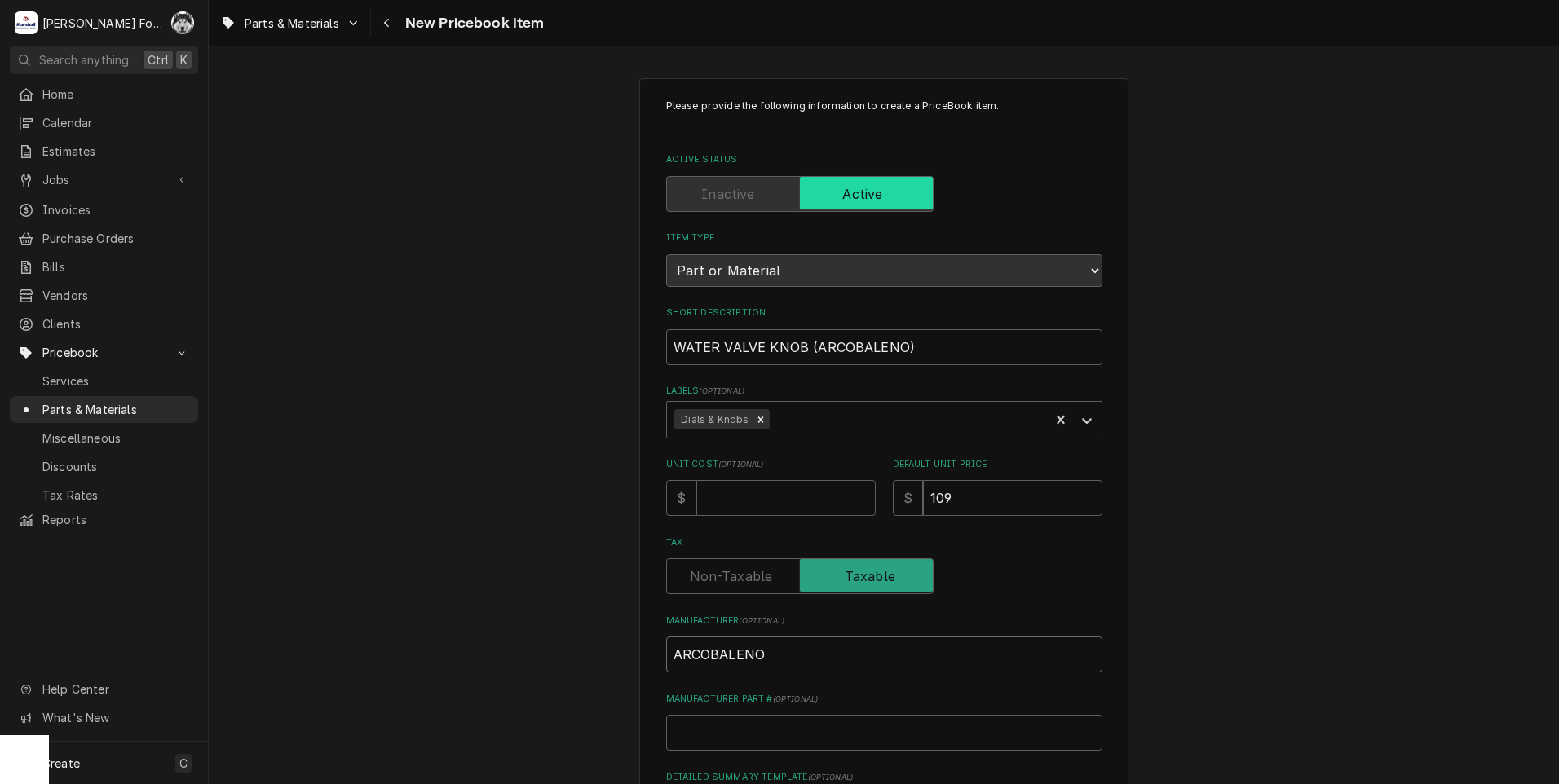
type input "ARCOBALENO"
click at [747, 739] on input "Manufacturer Part # ( optional )" at bounding box center [884, 733] width 437 height 36
type textarea "x"
type input "A"
type textarea "x"
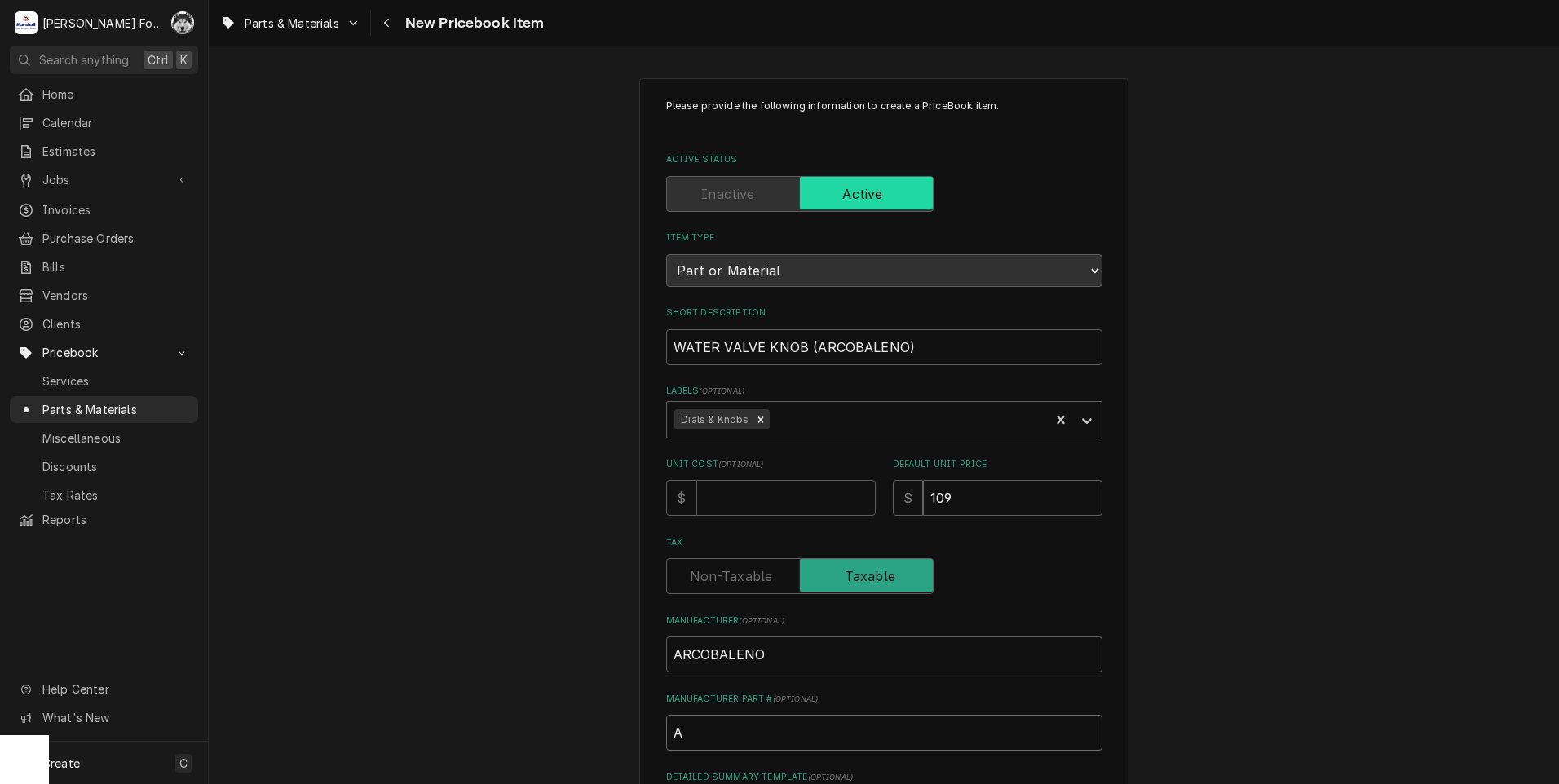
type input "A5"
type textarea "x"
type input "A53"
type textarea "x"
type input "A536"
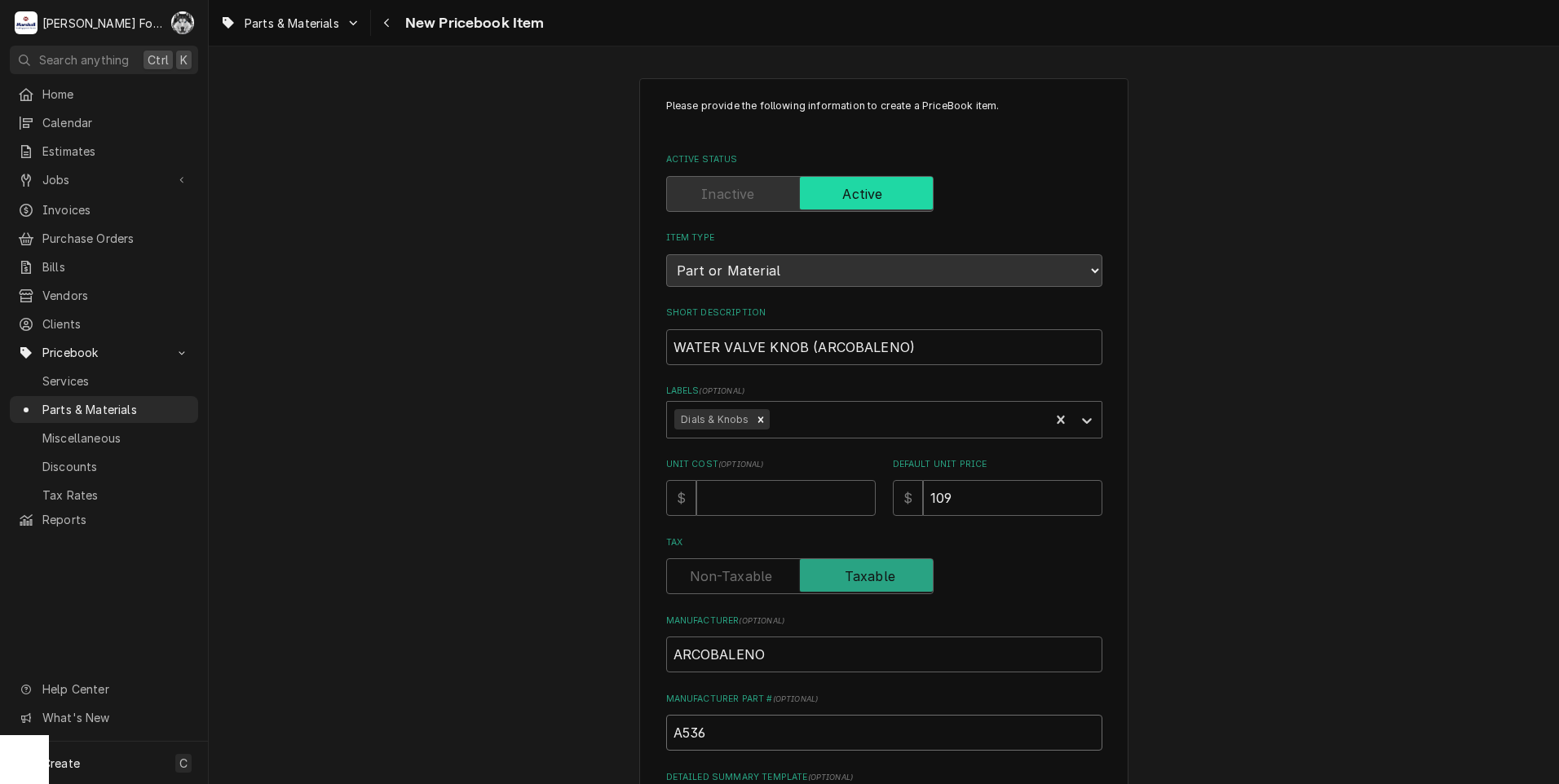
type textarea "x"
type input "A5360"
type textarea "x"
type input "A53604"
type textarea "x"
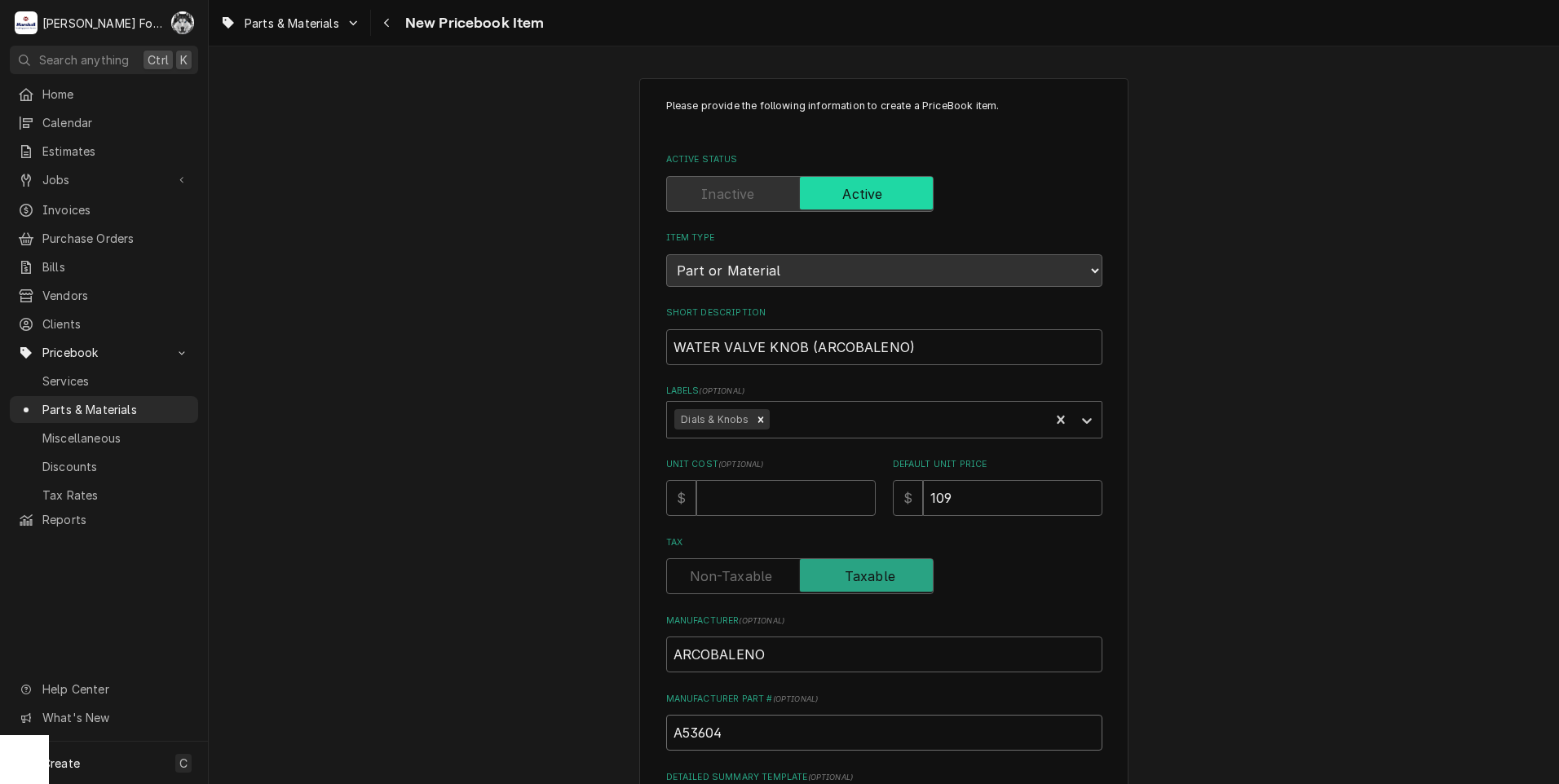
type input "A536042"
type textarea "x"
type input "A5360420"
type textarea "x"
type input "A53604200"
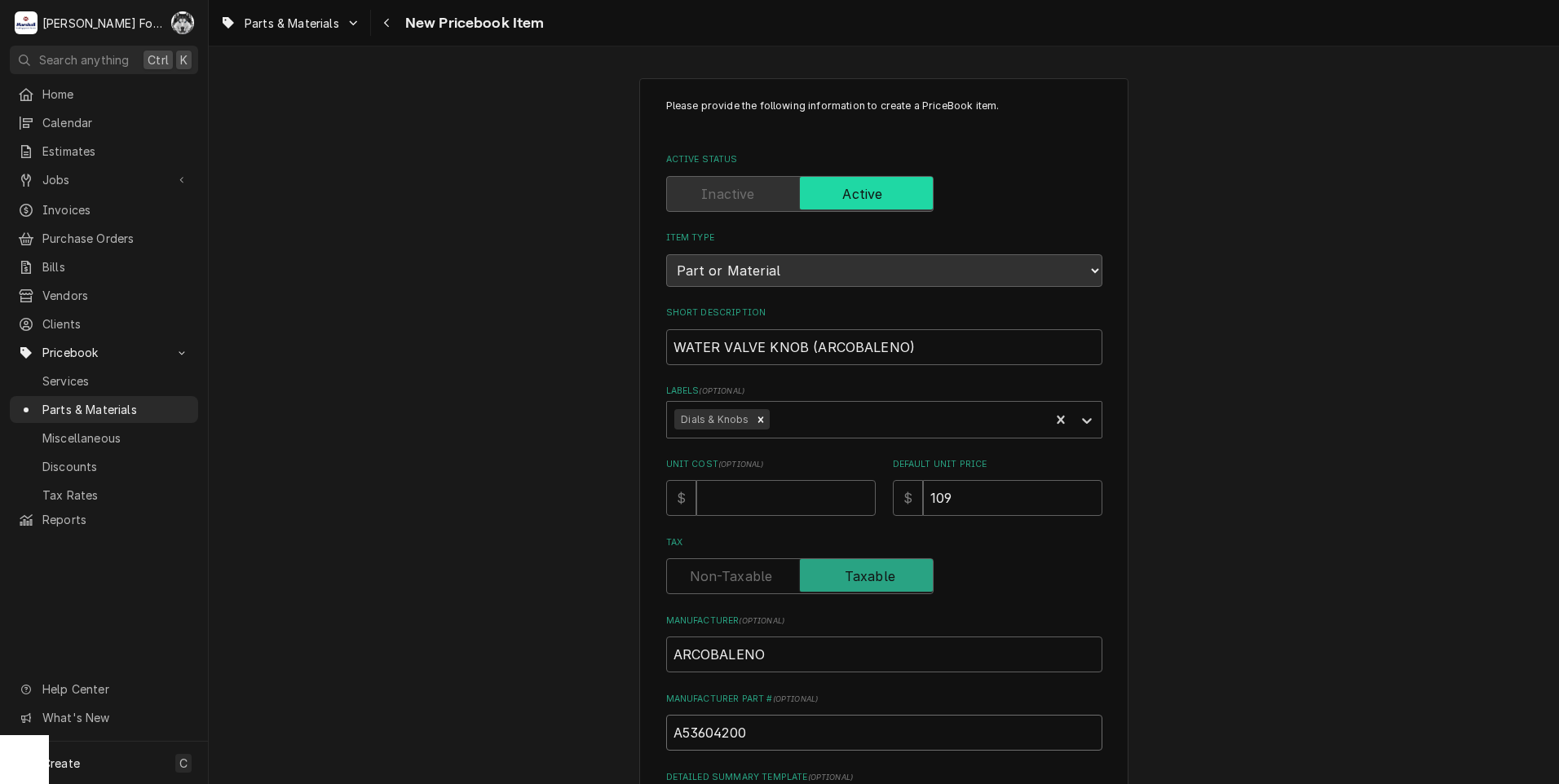
type textarea "x"
type input "A536042000"
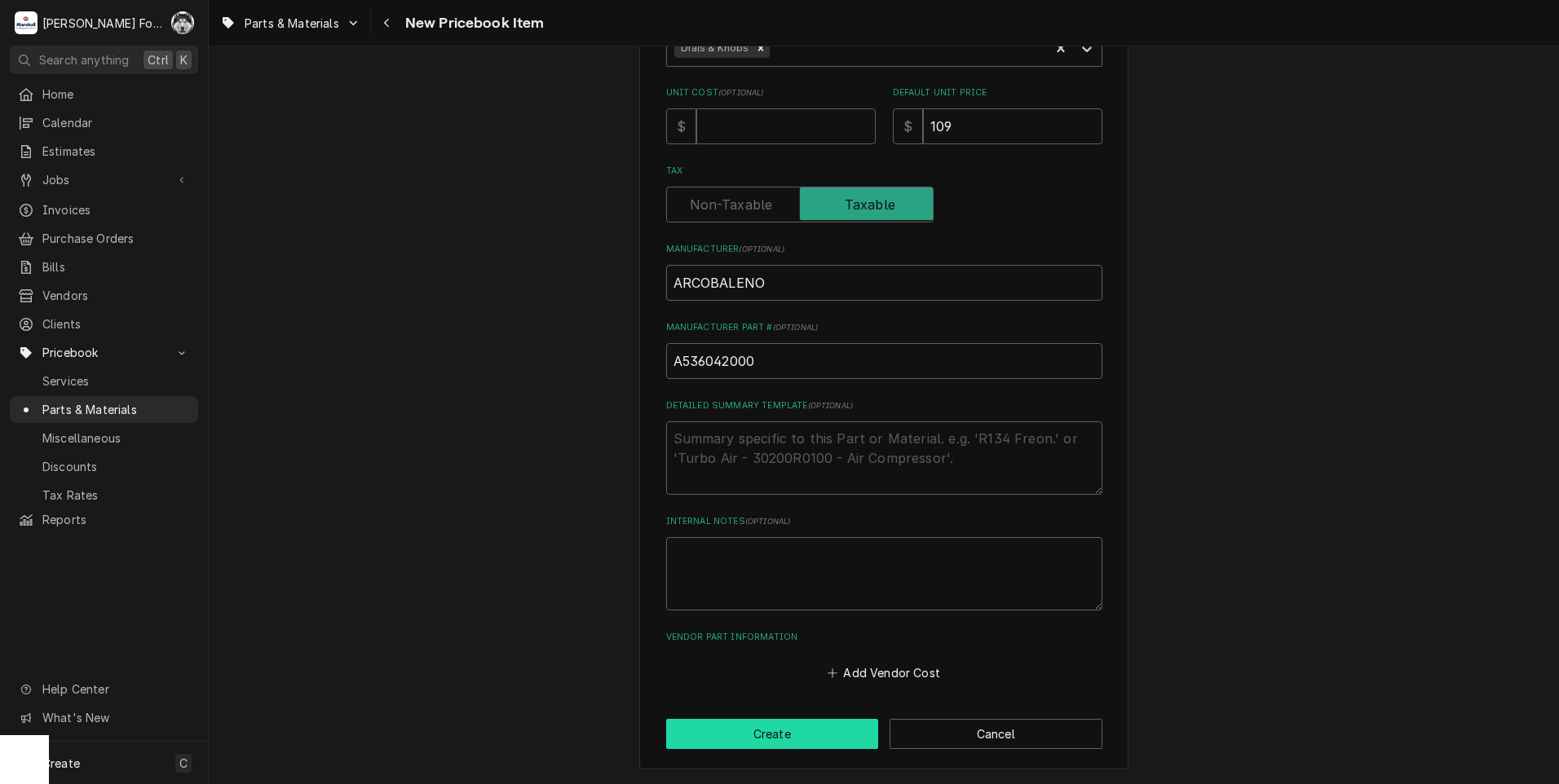
click at [792, 734] on button "Create" at bounding box center [772, 734] width 213 height 30
type textarea "x"
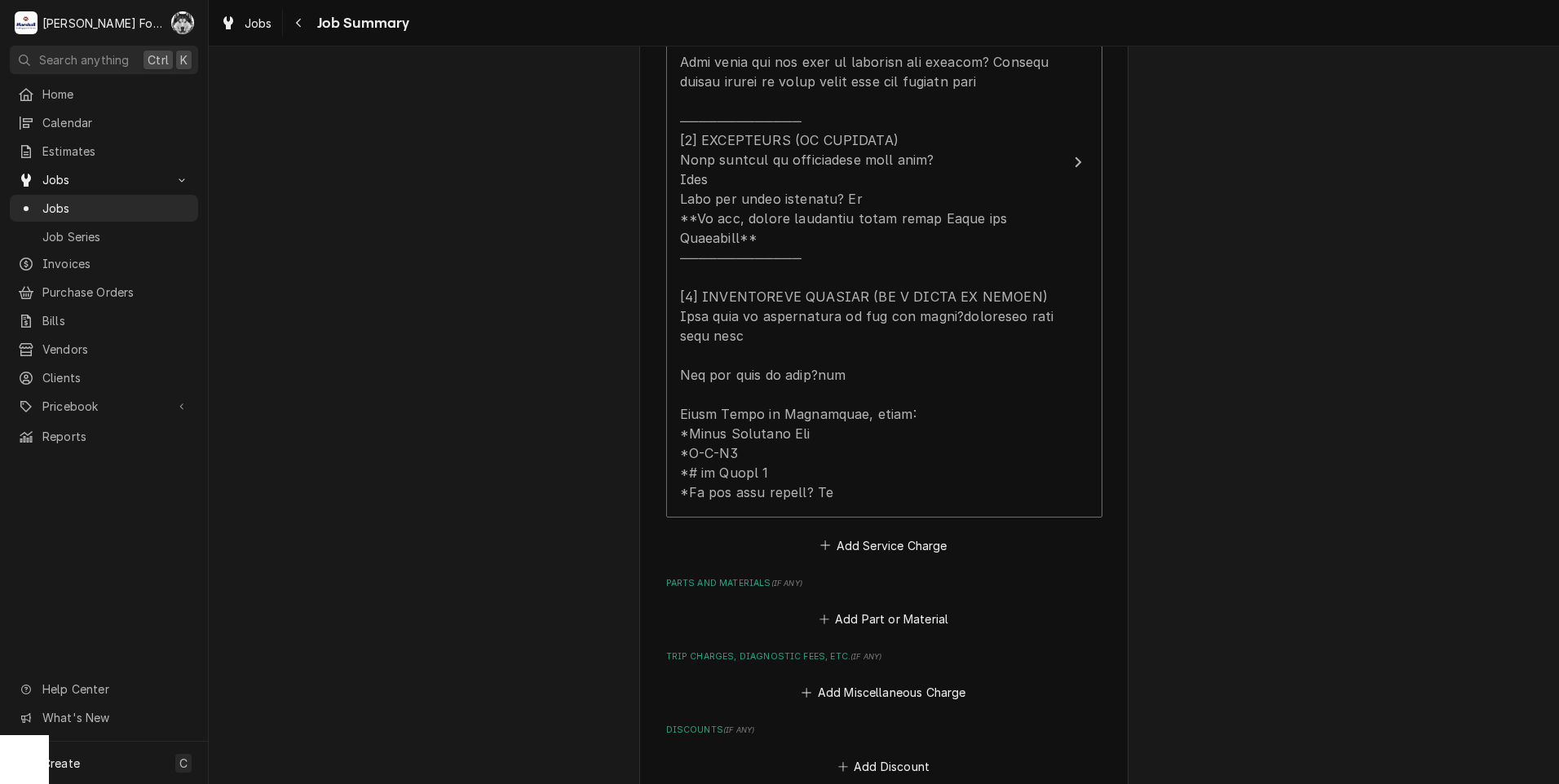
scroll to position [679, 0]
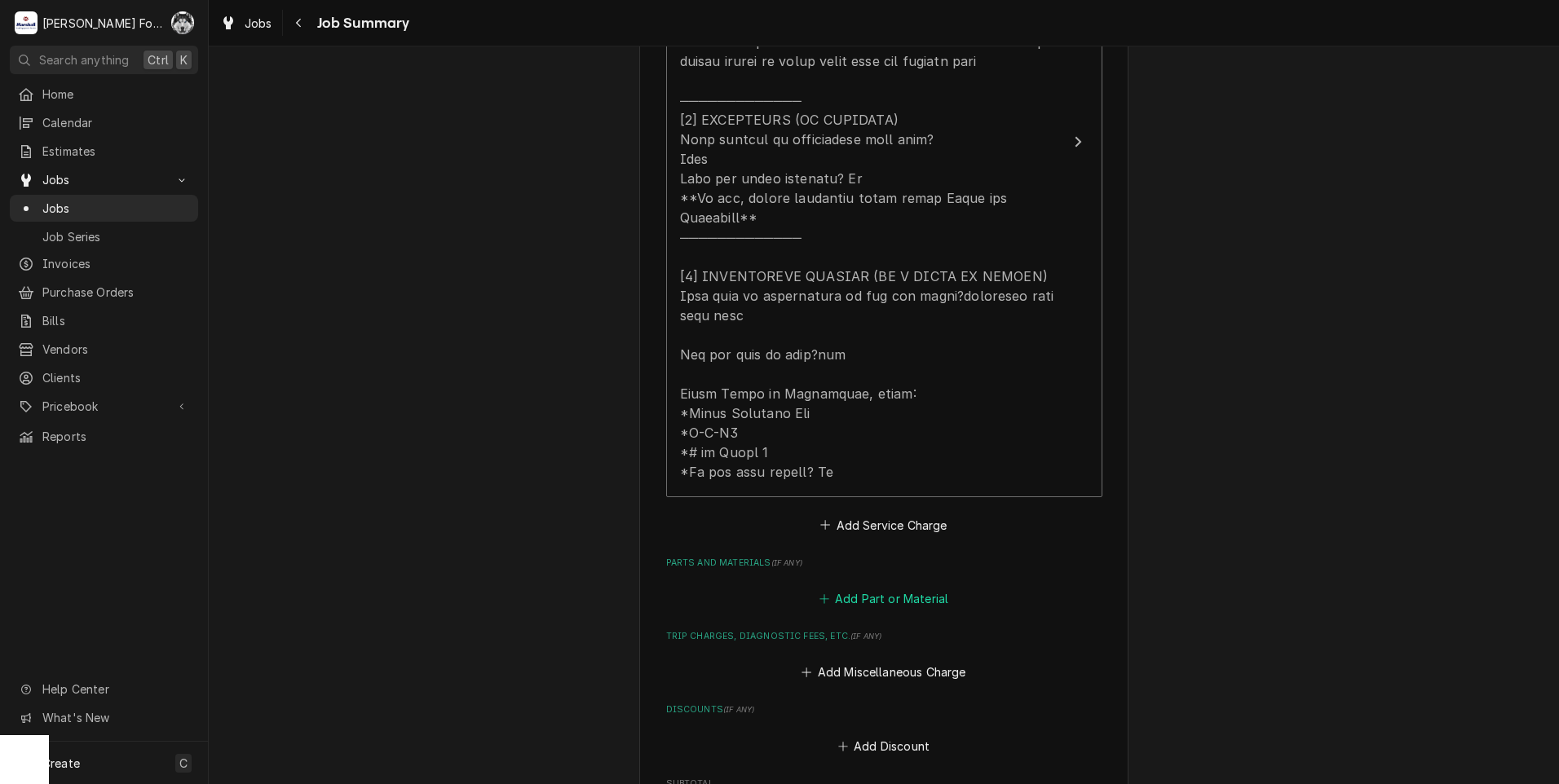
click at [888, 602] on button "Add Part or Material" at bounding box center [883, 599] width 134 height 23
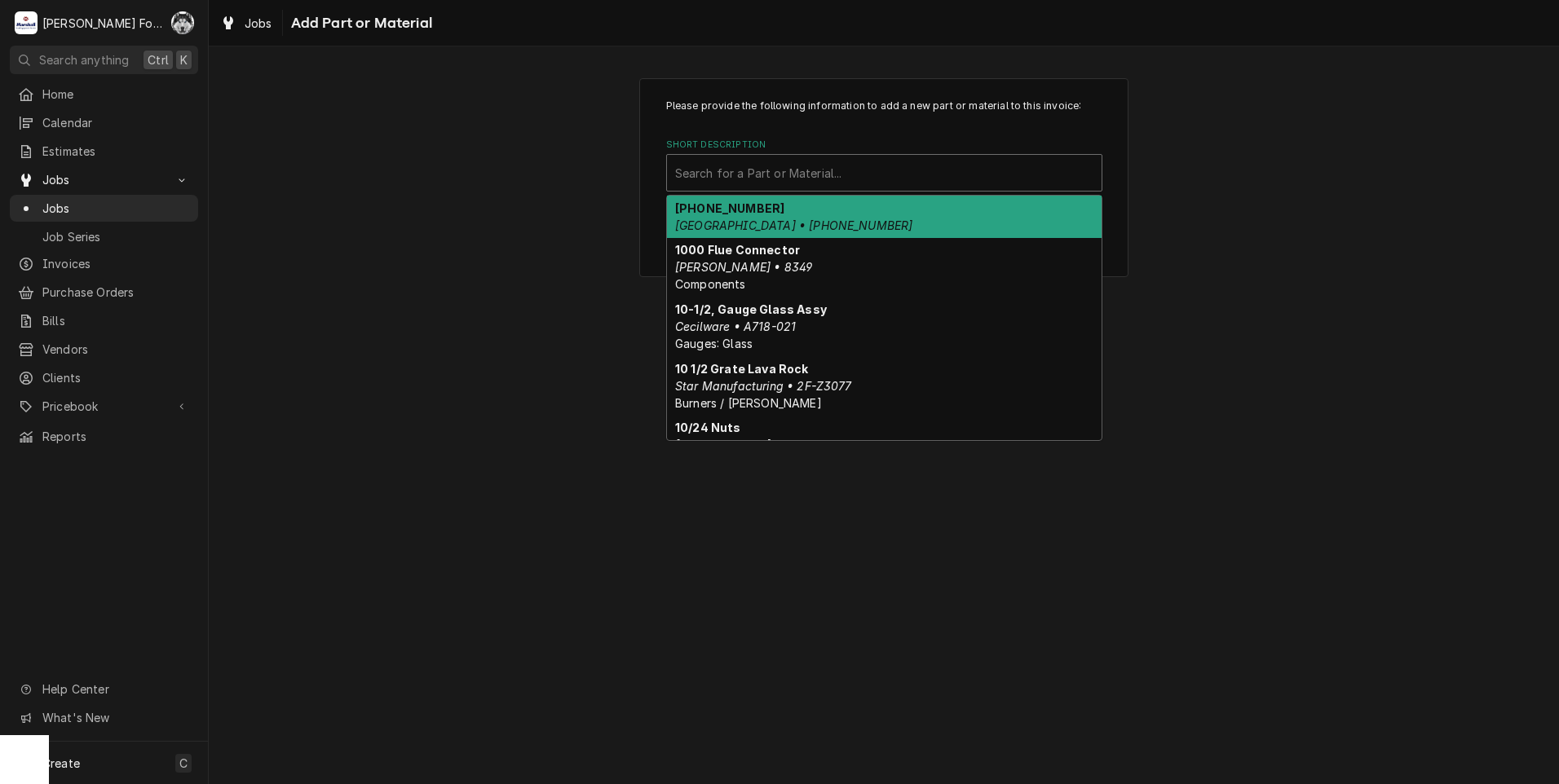
click at [882, 171] on div "Short Description" at bounding box center [884, 172] width 419 height 29
type input "A"
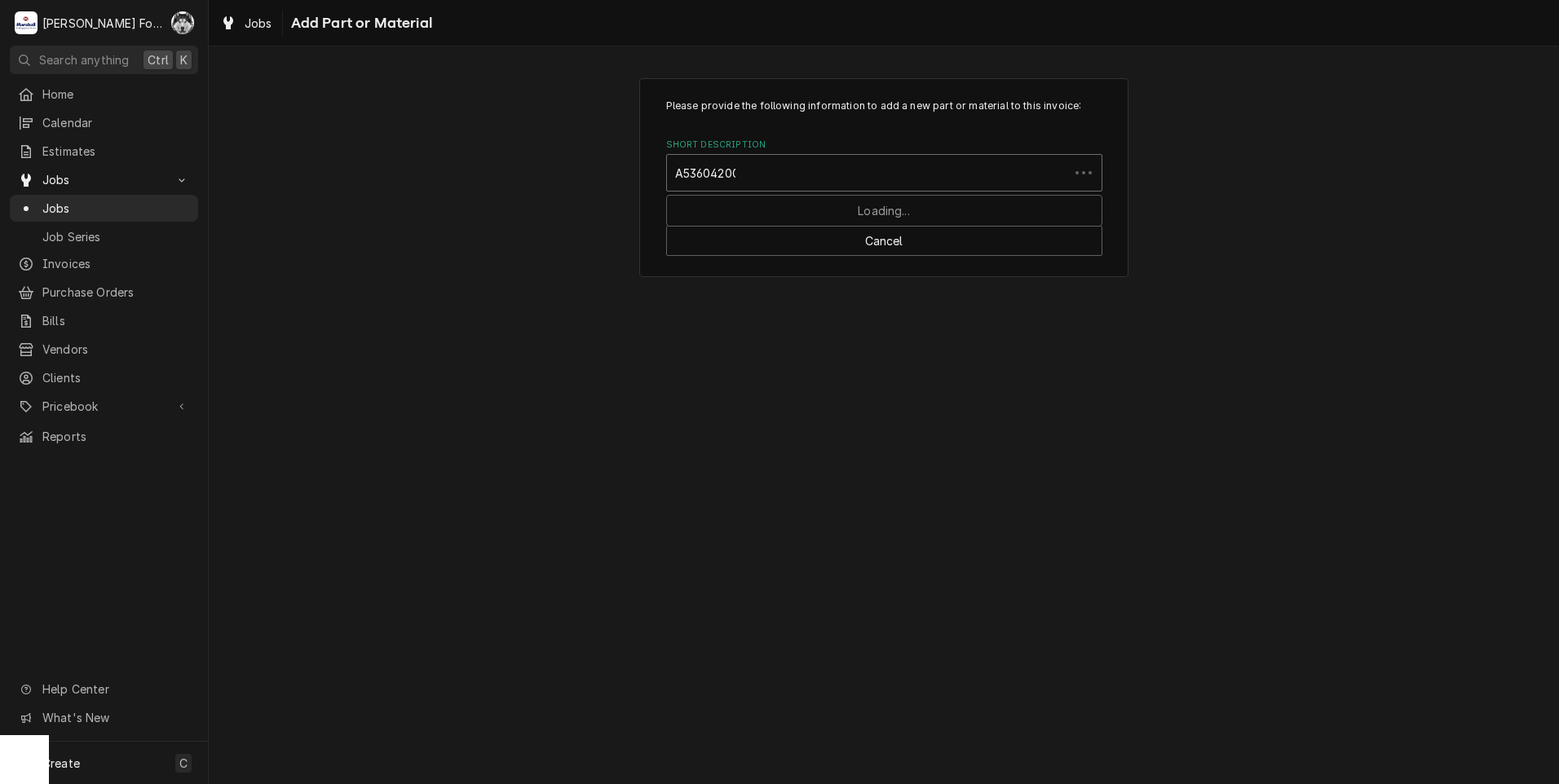
type input "A536042000"
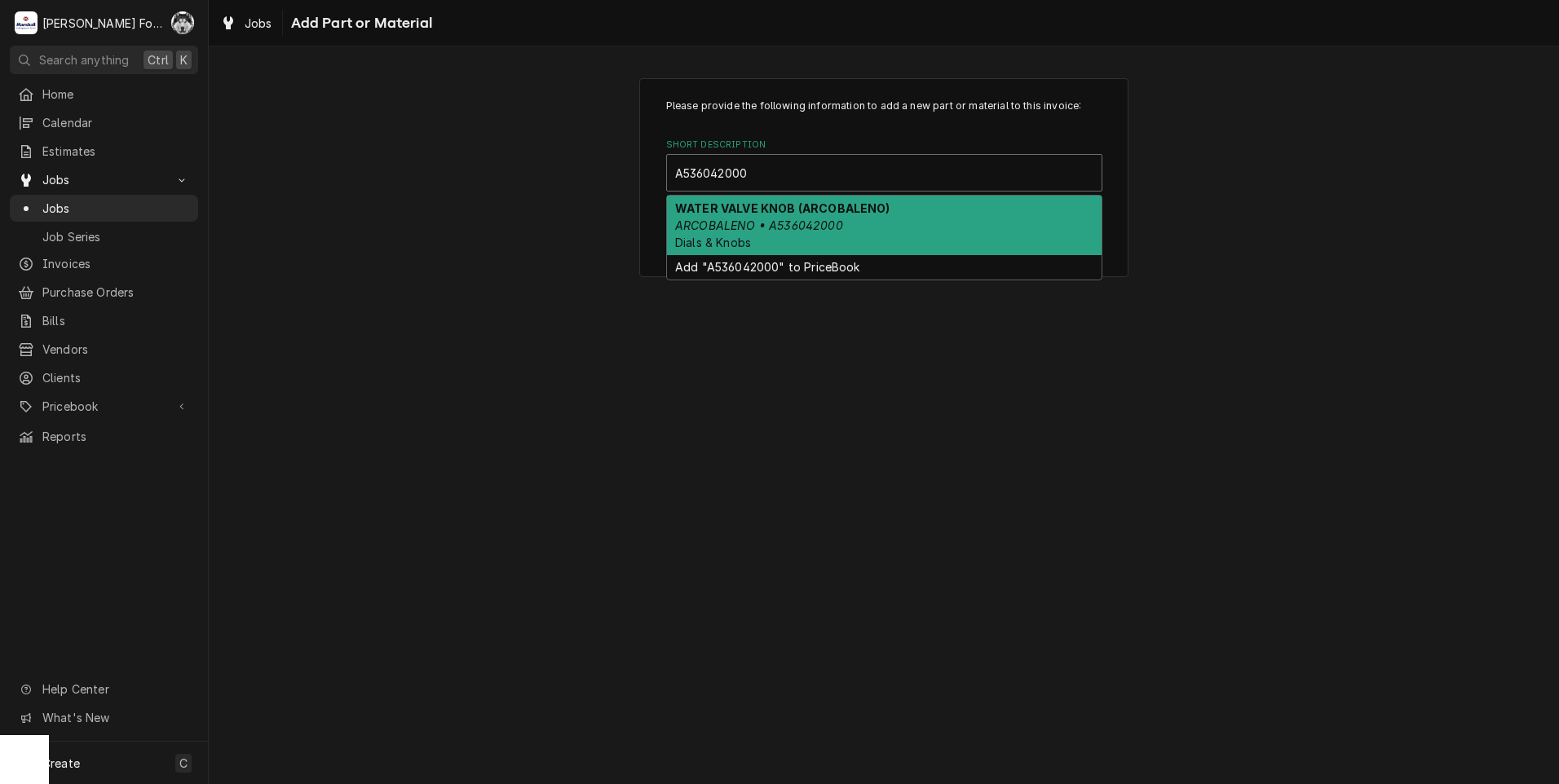
click at [782, 241] on div "WATER VALVE KNOB (ARCOBALENO) ARCOBALENO • A536042000 Dials & Knobs" at bounding box center [884, 225] width 435 height 60
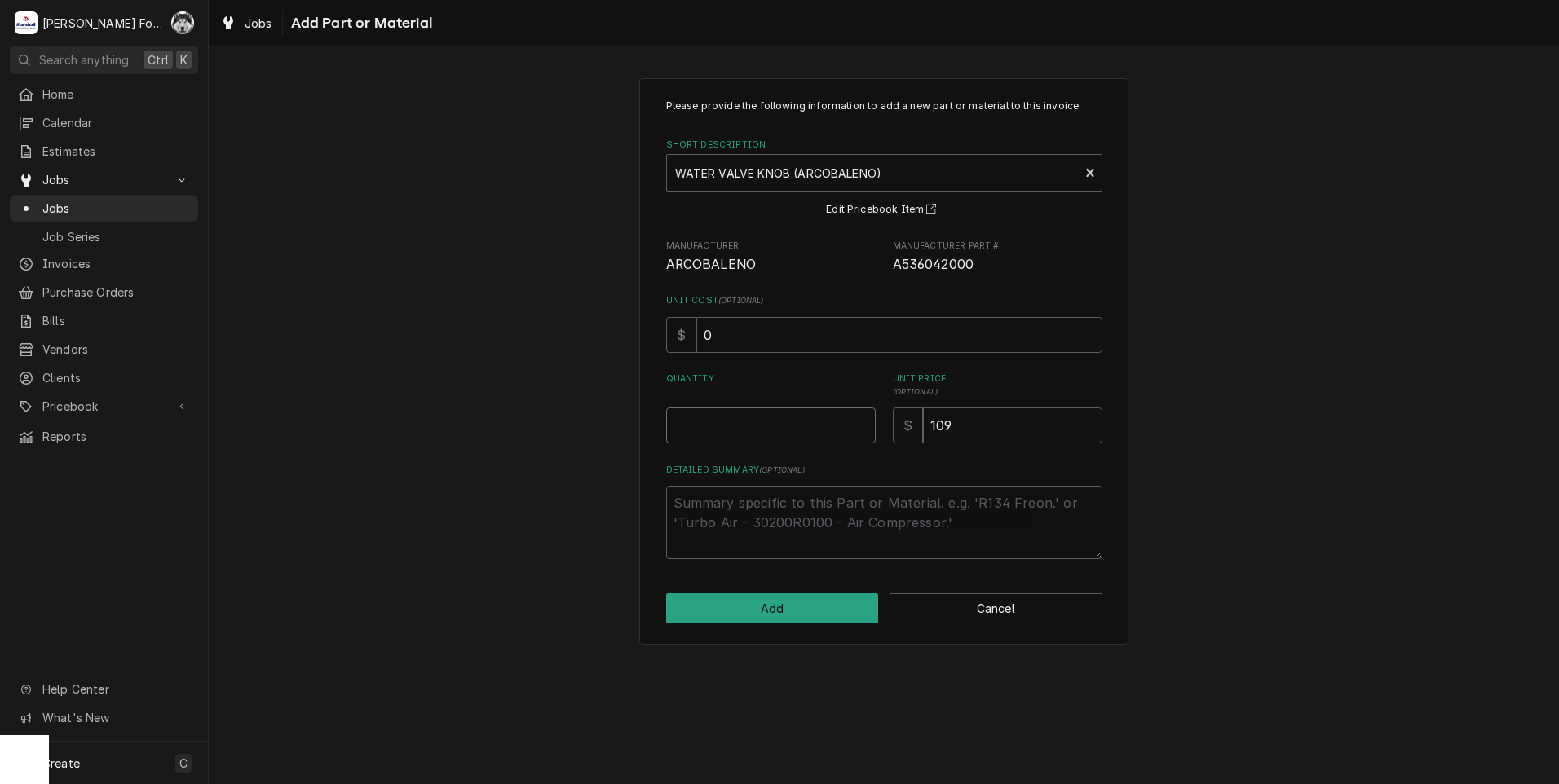
type textarea "x"
type input "0.5"
click at [864, 423] on input "0.5" at bounding box center [771, 426] width 210 height 36
type textarea "x"
type input "1"
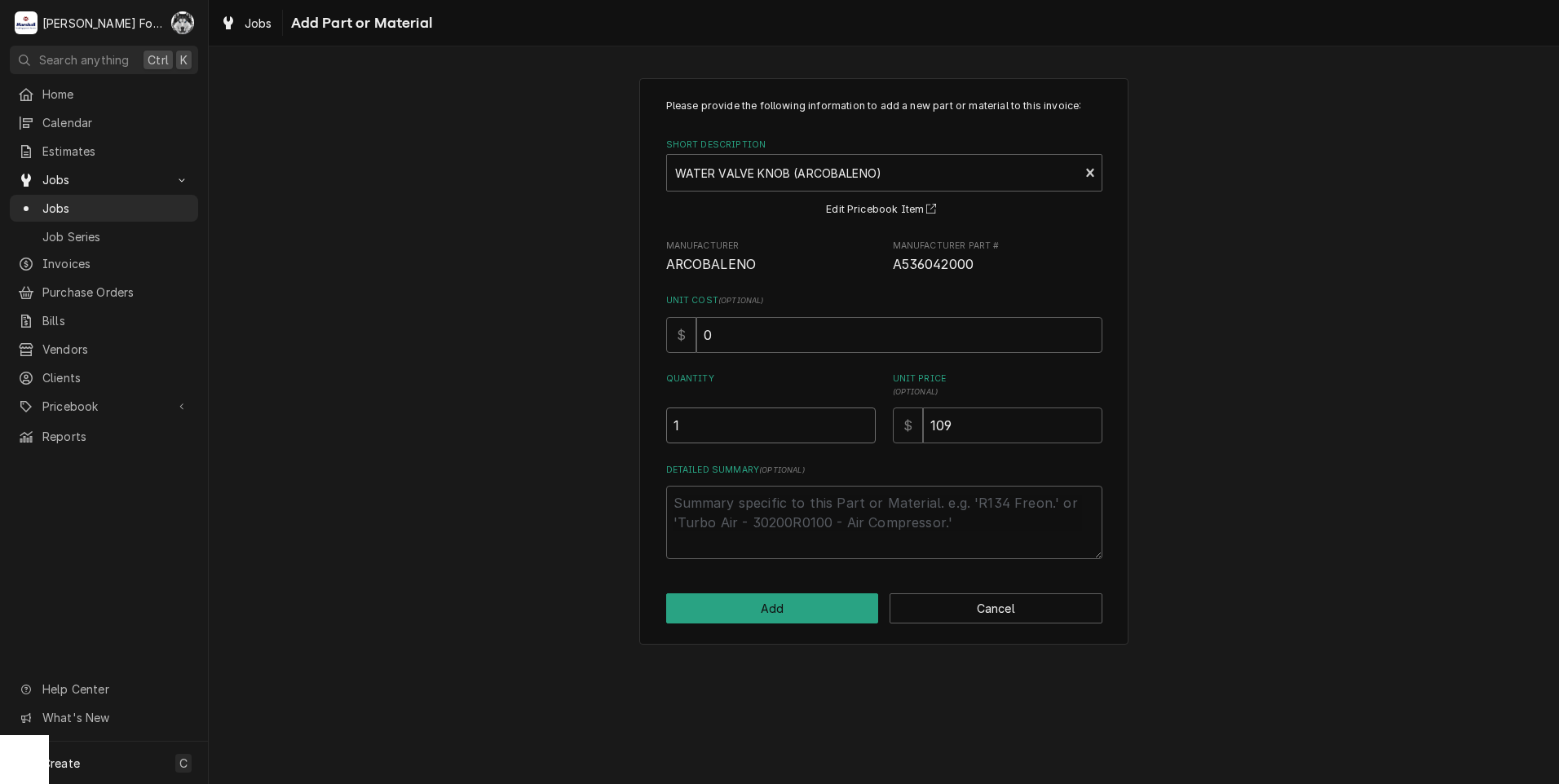
click at [864, 423] on input "1" at bounding box center [771, 426] width 210 height 36
click at [849, 608] on button "Add" at bounding box center [772, 608] width 213 height 30
type textarea "x"
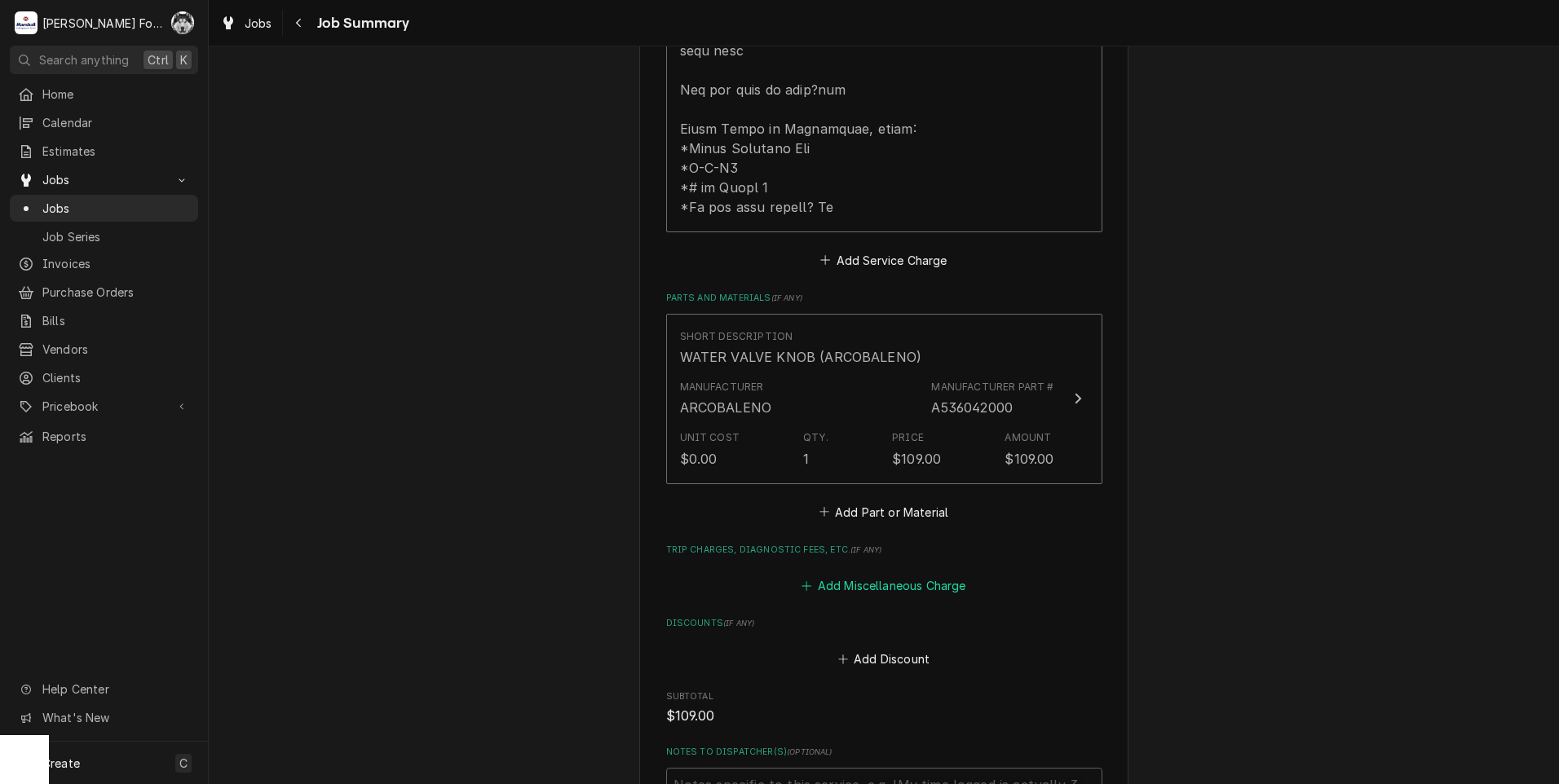
scroll to position [950, 0]
click at [902, 506] on button "Add Part or Material" at bounding box center [883, 505] width 134 height 23
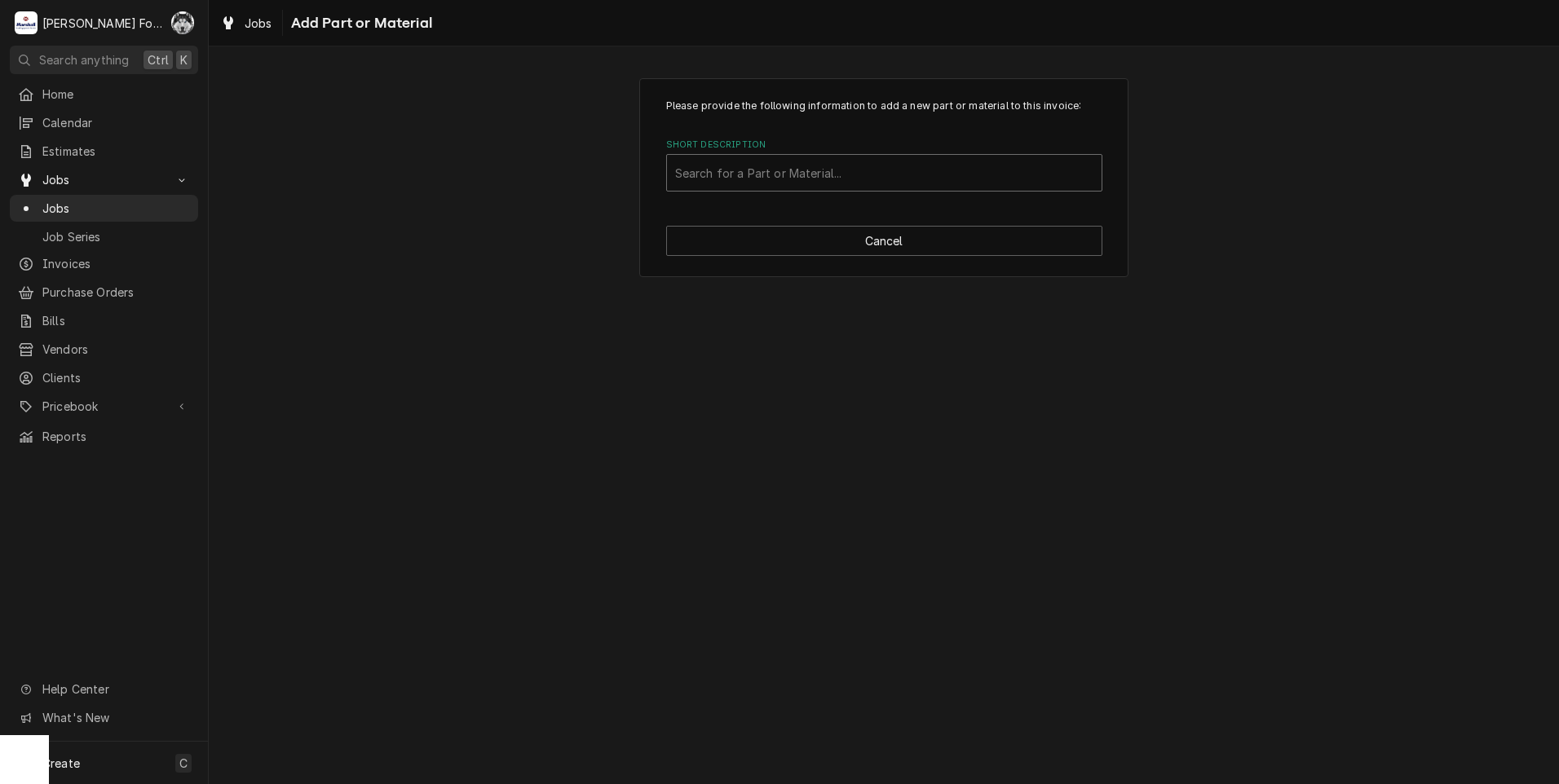
click at [781, 179] on div "Short Description" at bounding box center [884, 172] width 419 height 29
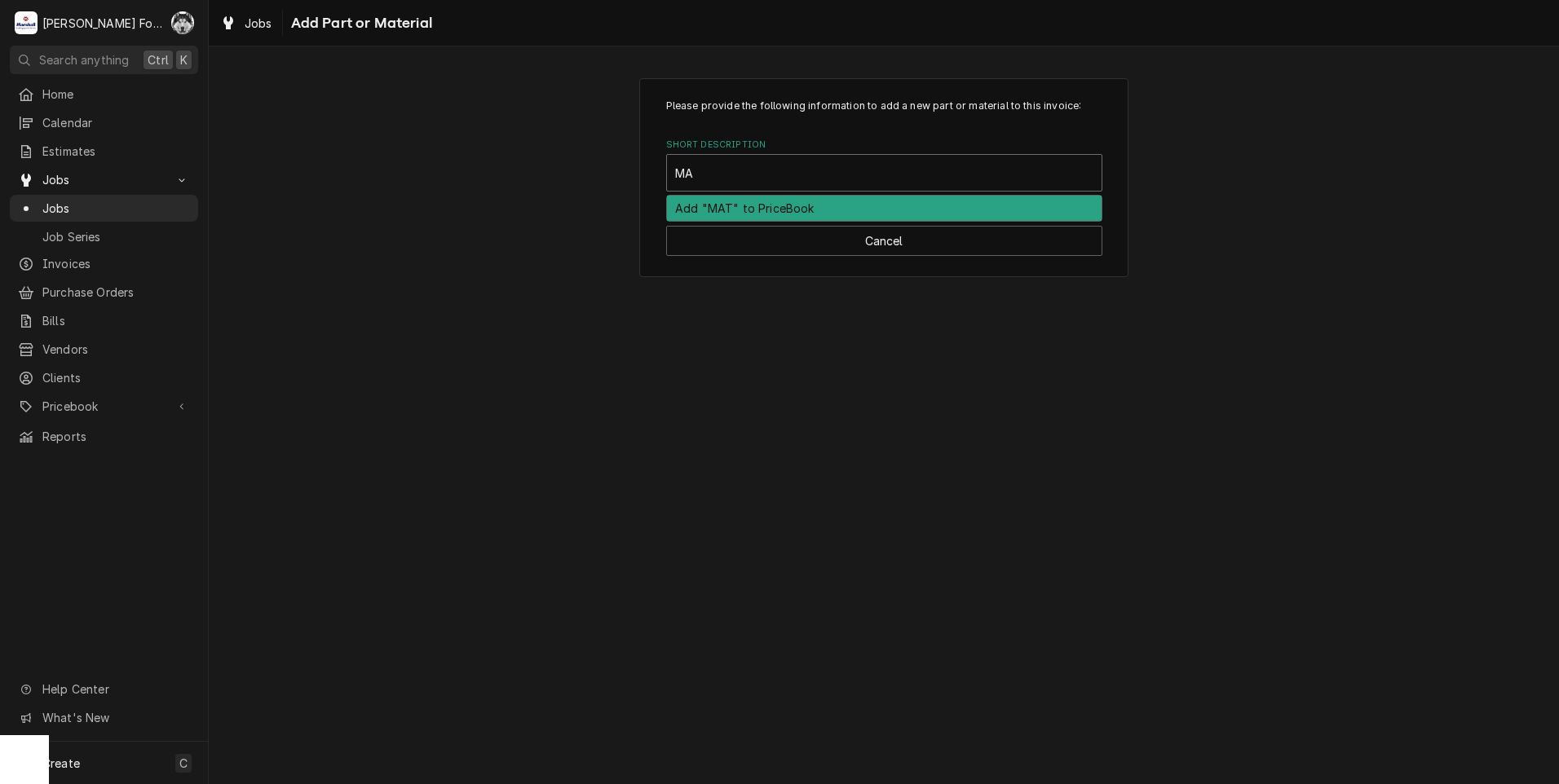
type input "MAT"
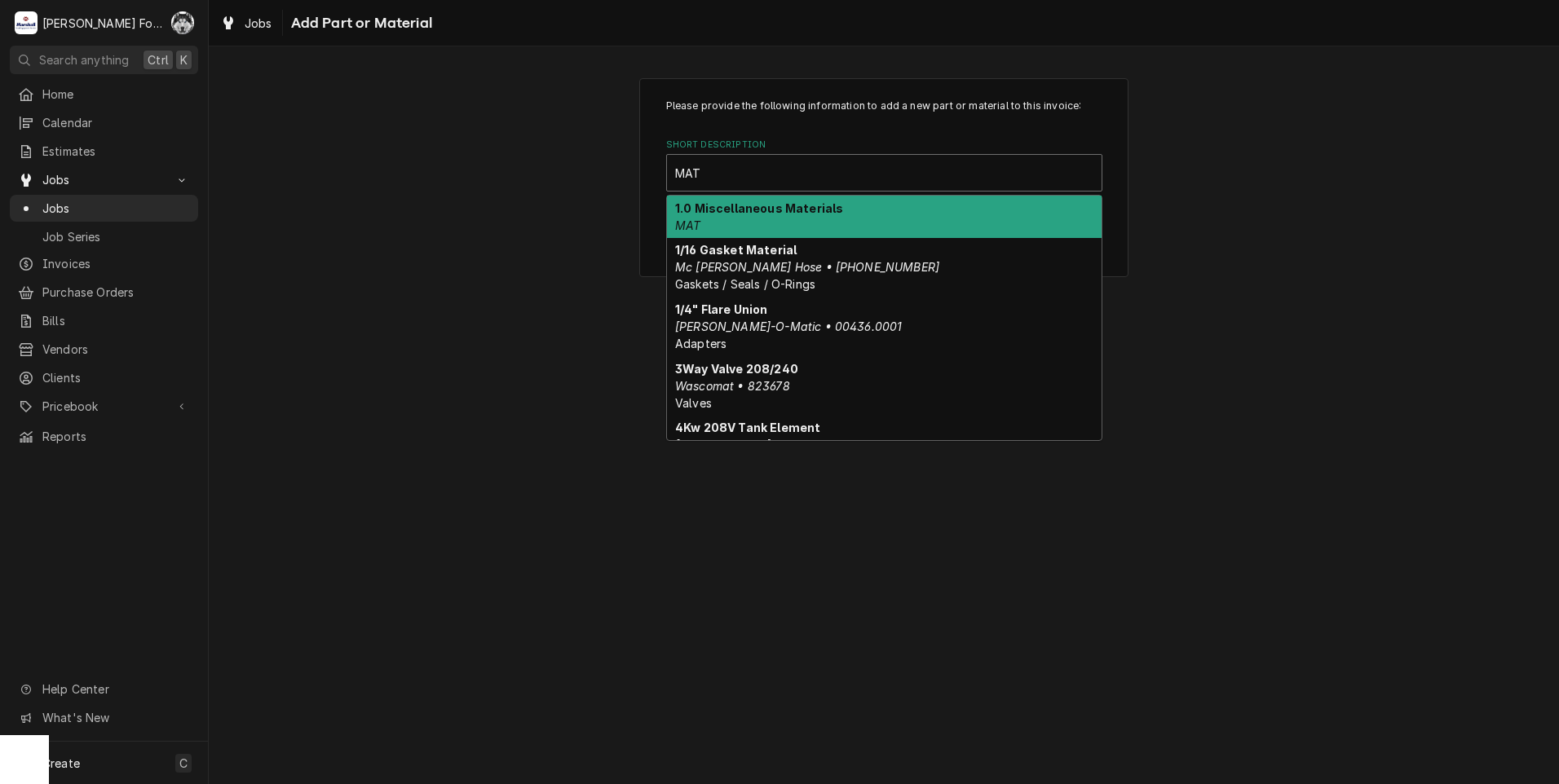
click at [801, 217] on div "1.0 Miscellaneous Materials MAT" at bounding box center [884, 216] width 435 height 43
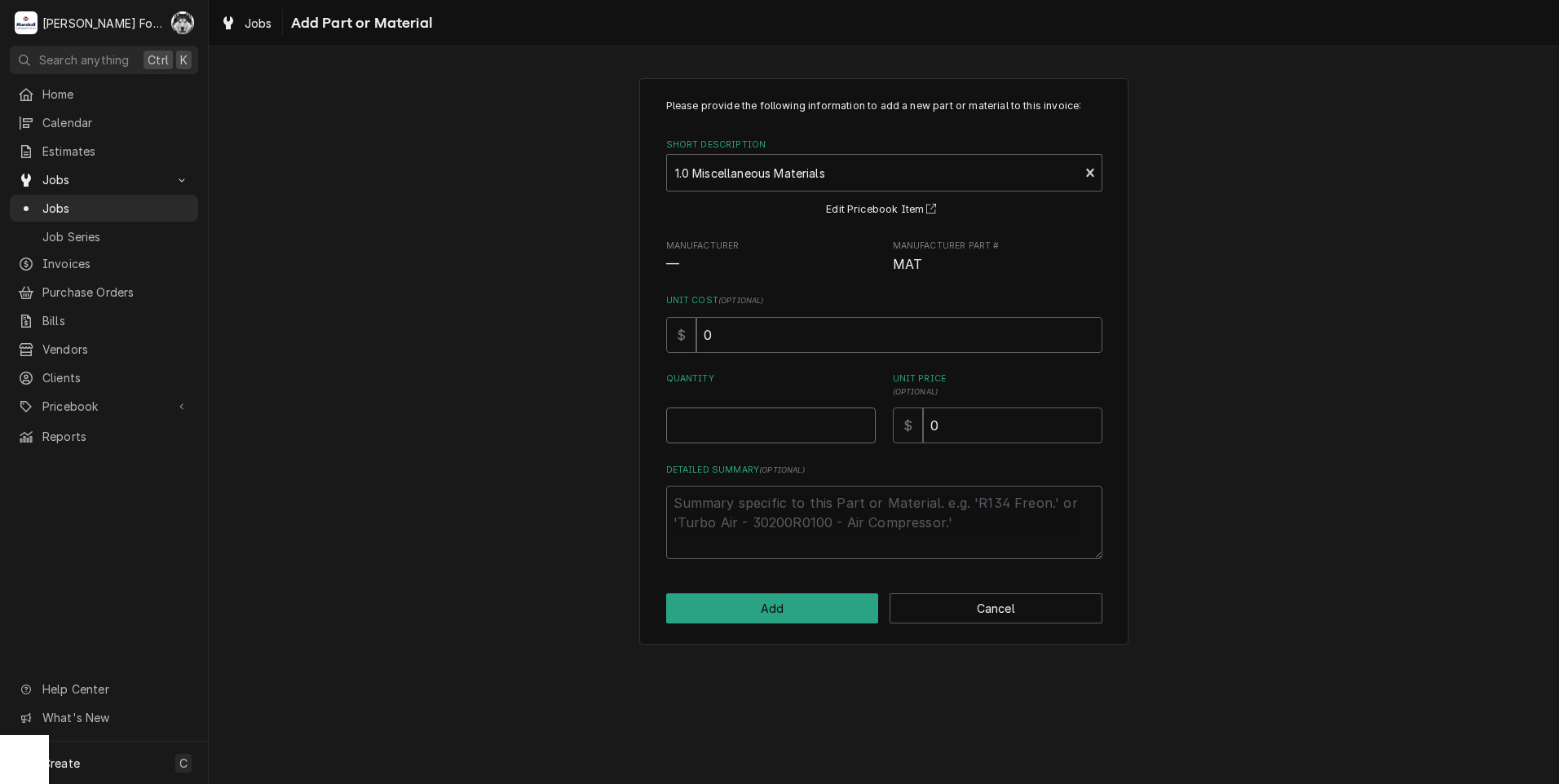
type textarea "x"
type input "0.5"
click at [867, 420] on input "0.5" at bounding box center [771, 426] width 210 height 36
type textarea "x"
type input "1"
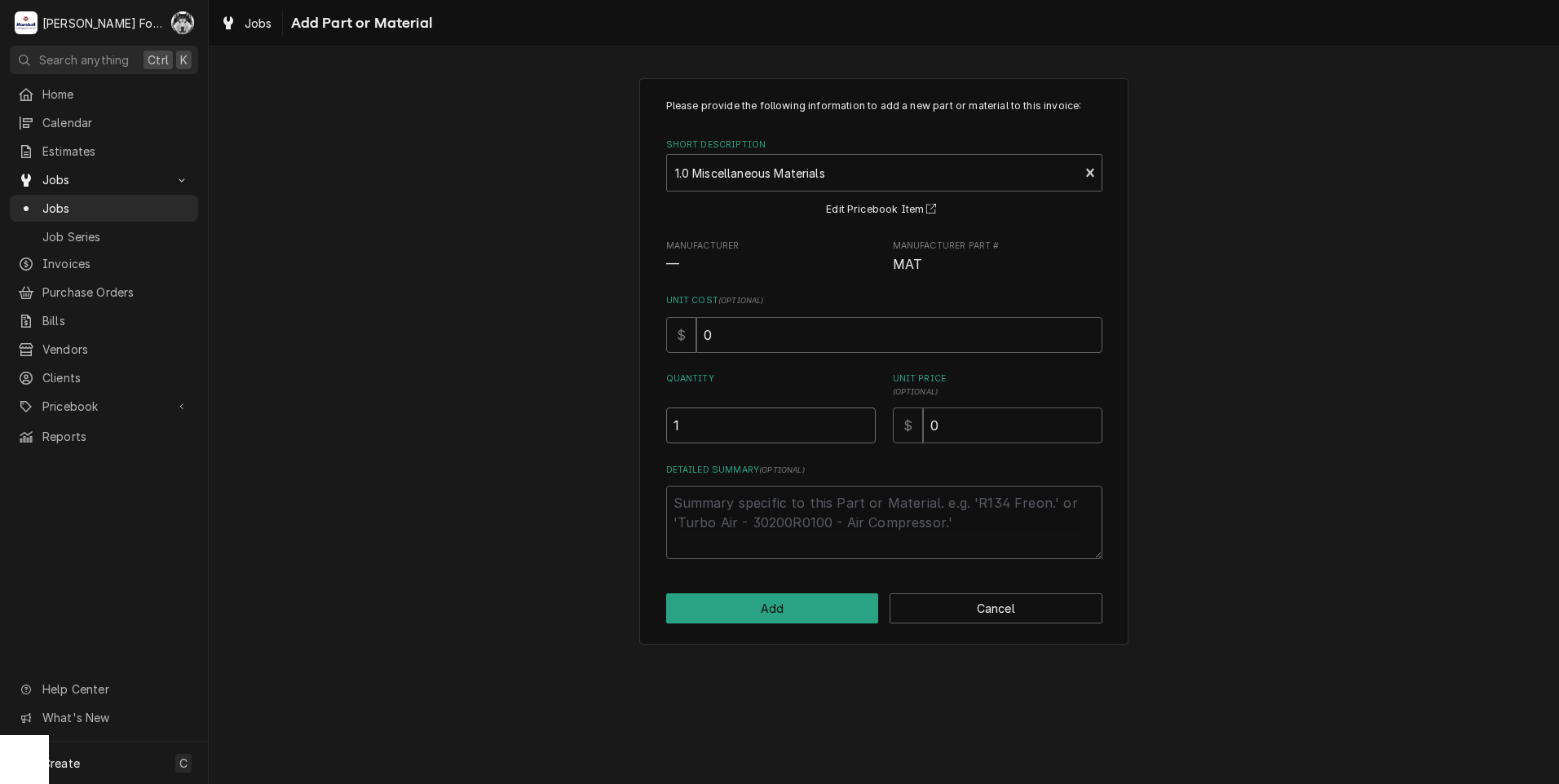
click at [867, 420] on input "1" at bounding box center [771, 426] width 210 height 36
drag, startPoint x: 948, startPoint y: 432, endPoint x: 871, endPoint y: 448, distance: 78.6
click at [871, 448] on div "Please provide the following information to add a new part or material to this …" at bounding box center [884, 329] width 437 height 461
type textarea "x"
type input "3"
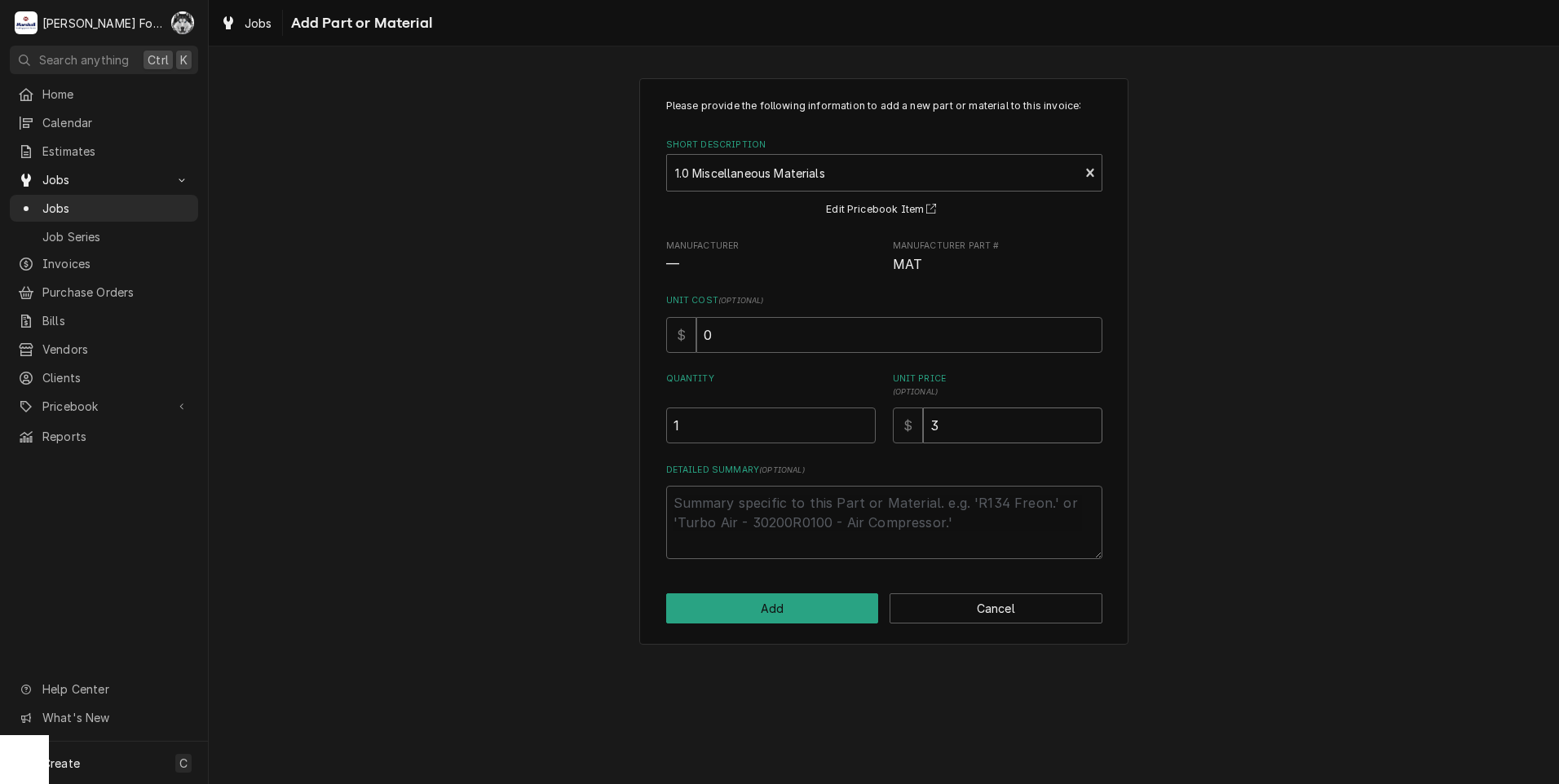
type textarea "x"
type input "34"
click at [753, 497] on textarea "Detailed Summary ( optional )" at bounding box center [884, 522] width 437 height 74
drag, startPoint x: 985, startPoint y: 425, endPoint x: 824, endPoint y: 453, distance: 163.4
click at [824, 453] on div "Please provide the following information to add a new part or material to this …" at bounding box center [884, 329] width 437 height 461
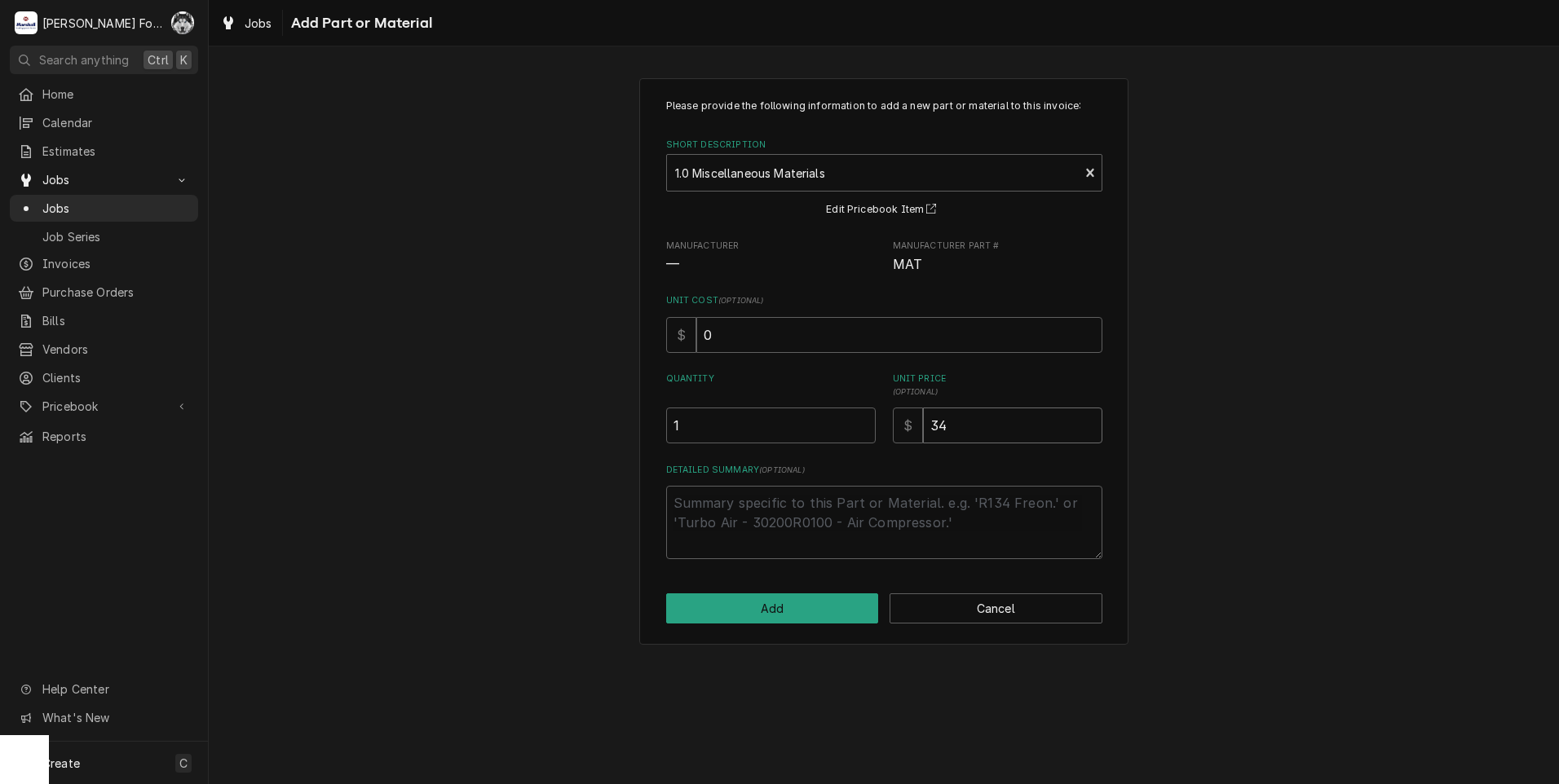
type textarea "x"
type input "3"
type textarea "x"
type input "38"
drag, startPoint x: 969, startPoint y: 423, endPoint x: 815, endPoint y: 425, distance: 154.0
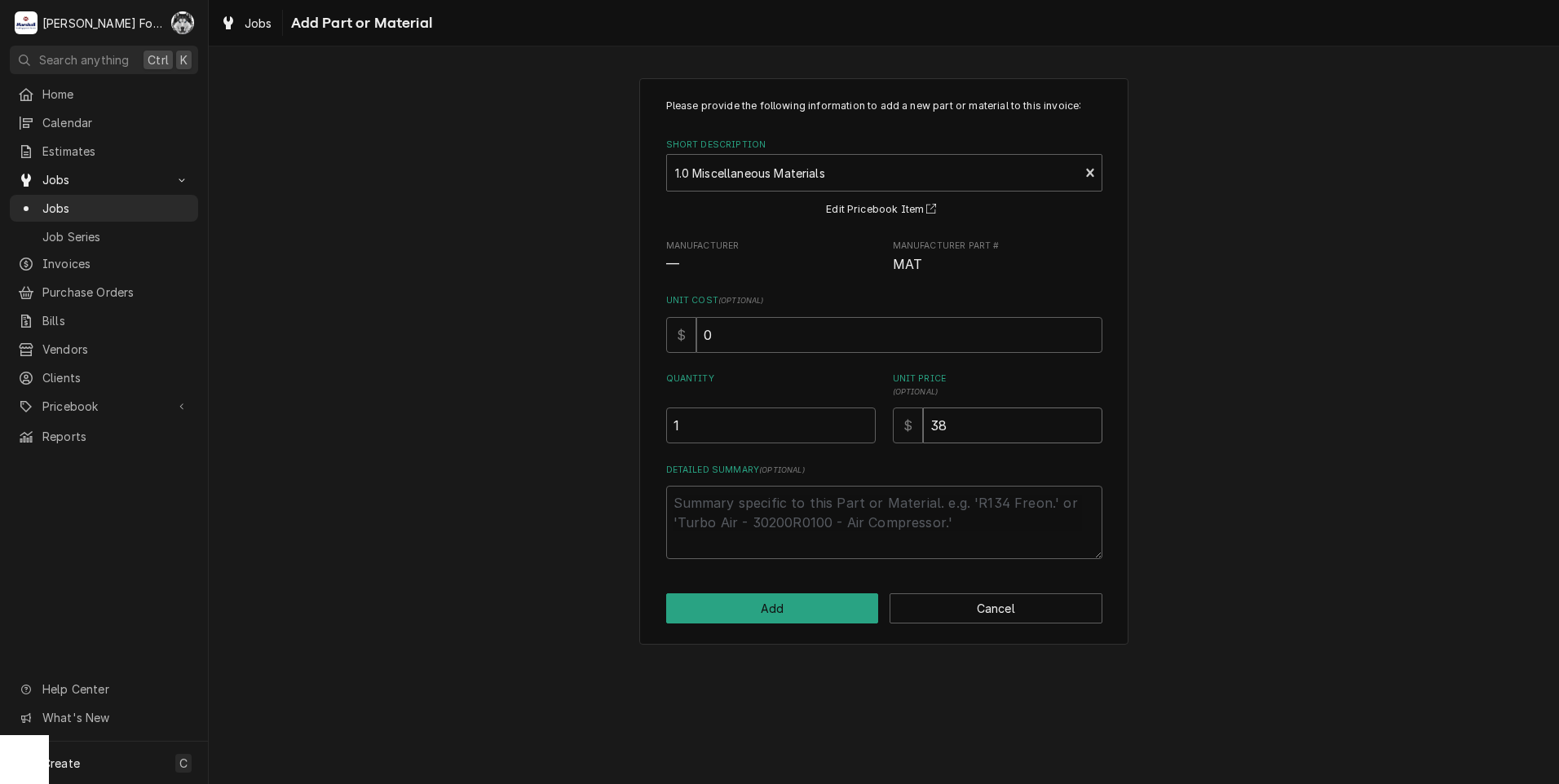
click at [815, 425] on div "Quantity 1 Unit Price ( optional ) $ 38" at bounding box center [884, 407] width 437 height 71
type textarea "x"
type input "4"
type textarea "x"
type input "48"
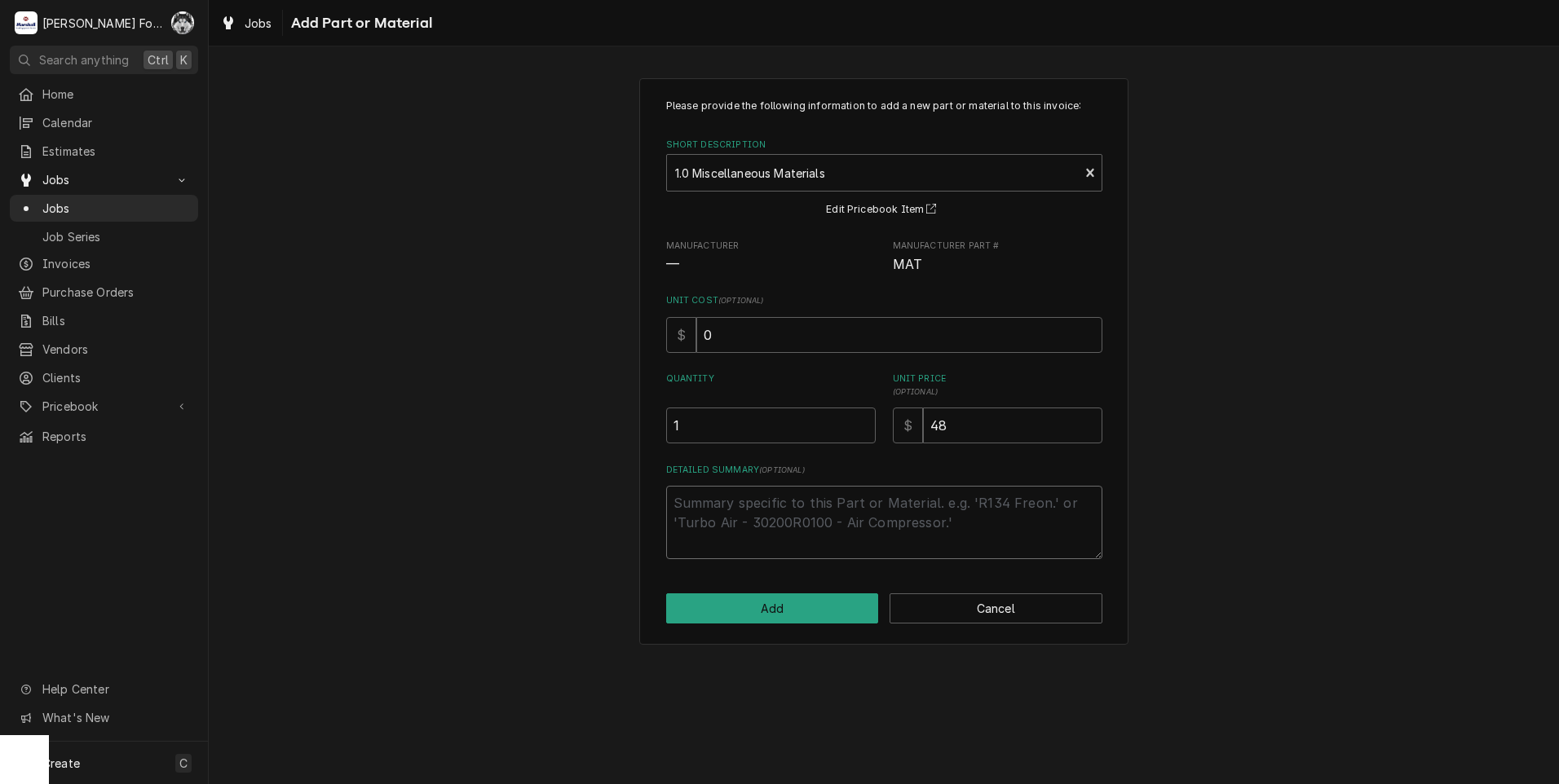
click at [753, 502] on textarea "Detailed Summary ( optional )" at bounding box center [884, 522] width 437 height 74
type textarea "x"
type textarea "W"
type textarea "x"
type textarea "WA"
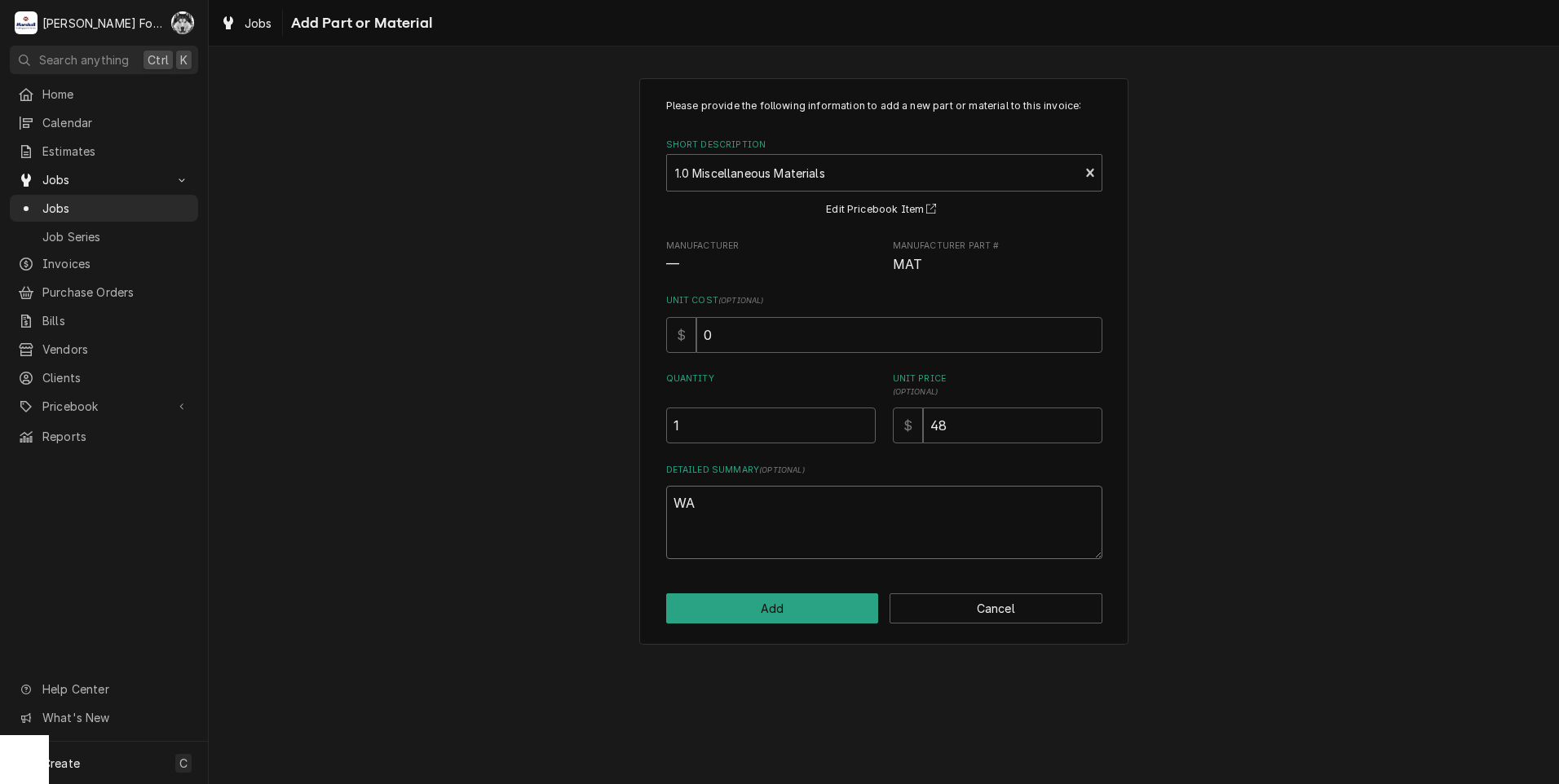
type textarea "x"
type textarea "WAT"
type textarea "x"
type textarea "WATE"
type textarea "x"
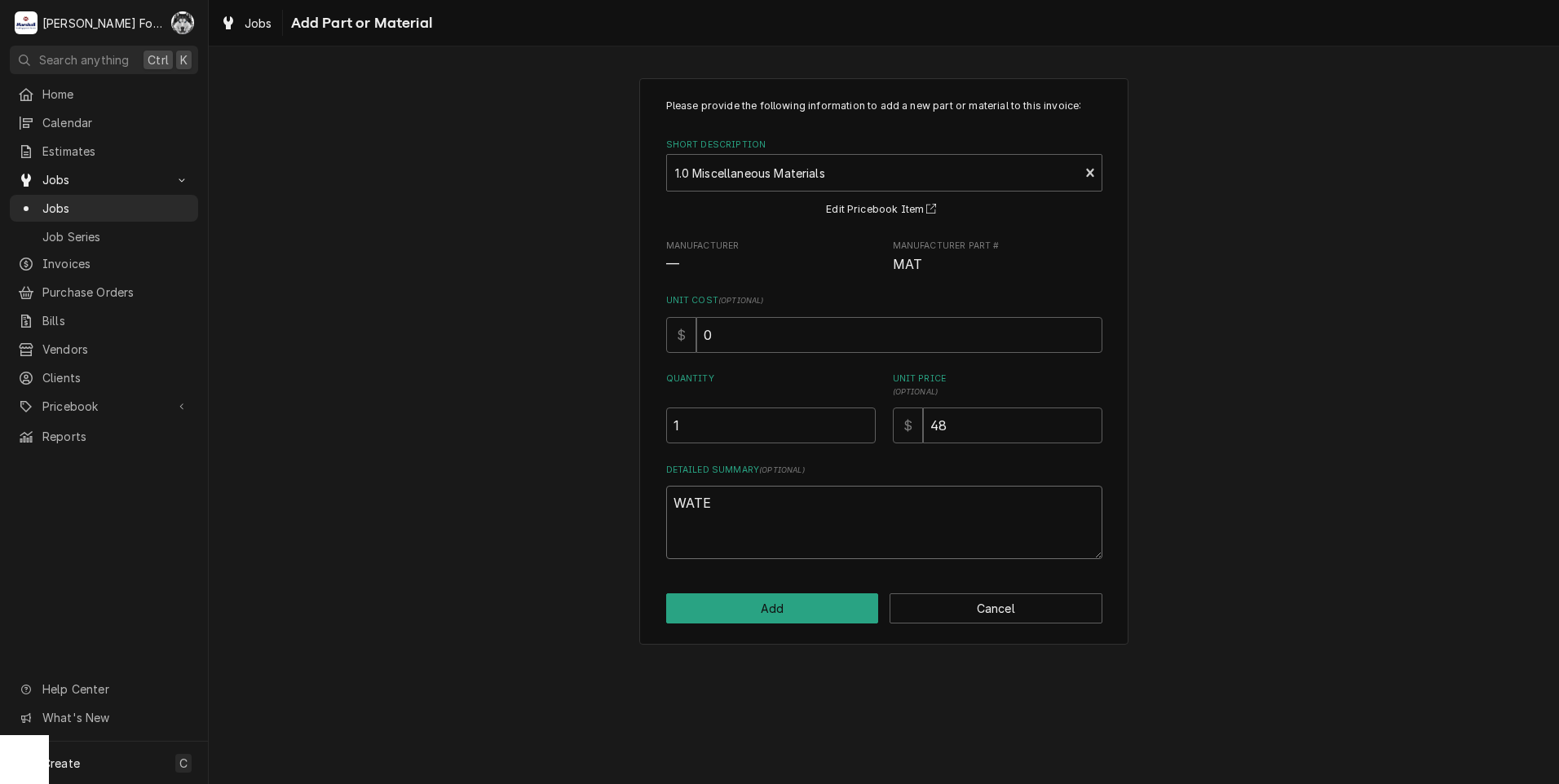
type textarea "WATER"
type textarea "x"
type textarea "WATER"
type textarea "x"
type textarea "WATER F"
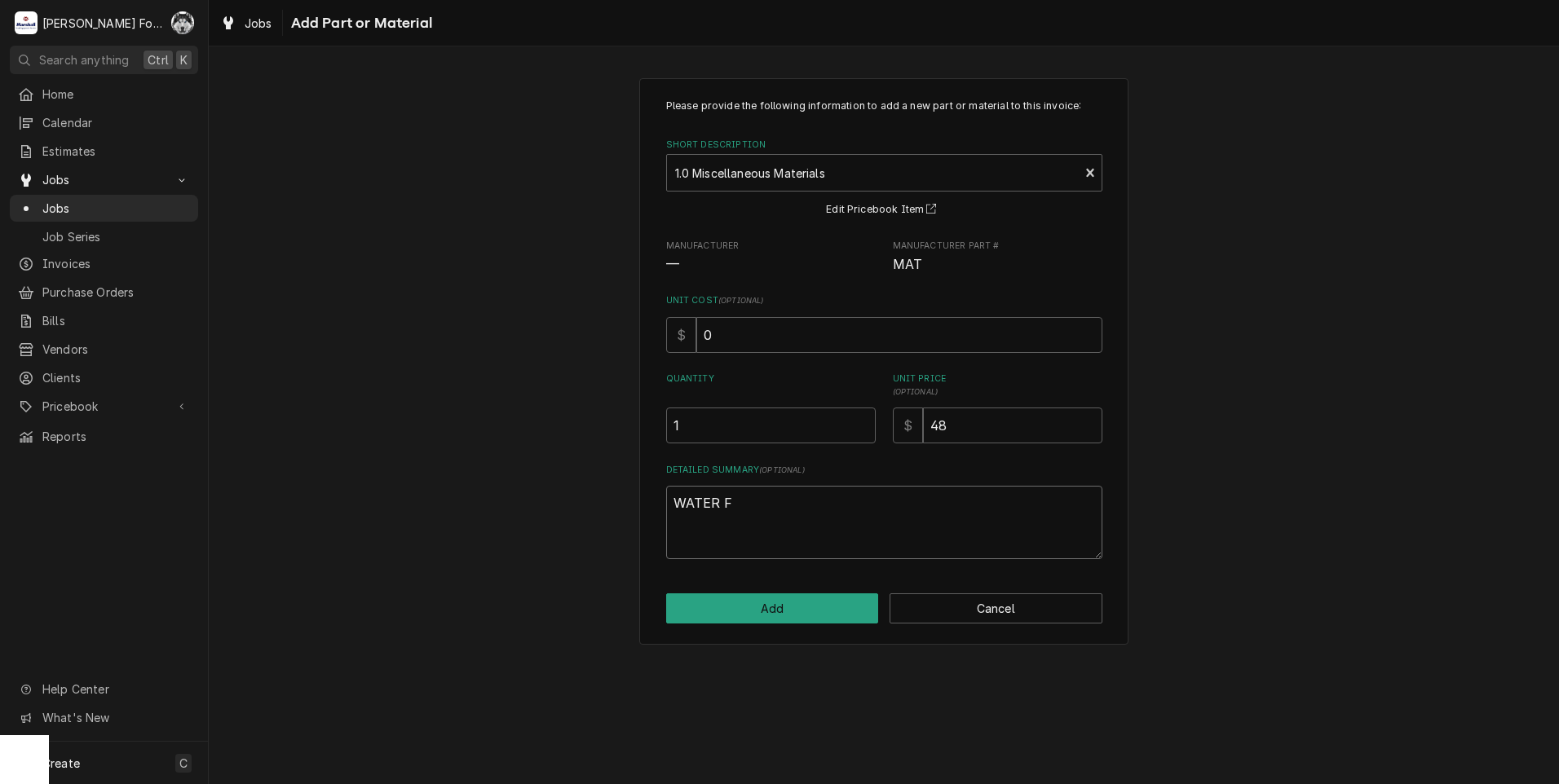
type textarea "x"
type textarea "WATER FE"
type textarea "x"
type textarea "WATER FEE"
type textarea "x"
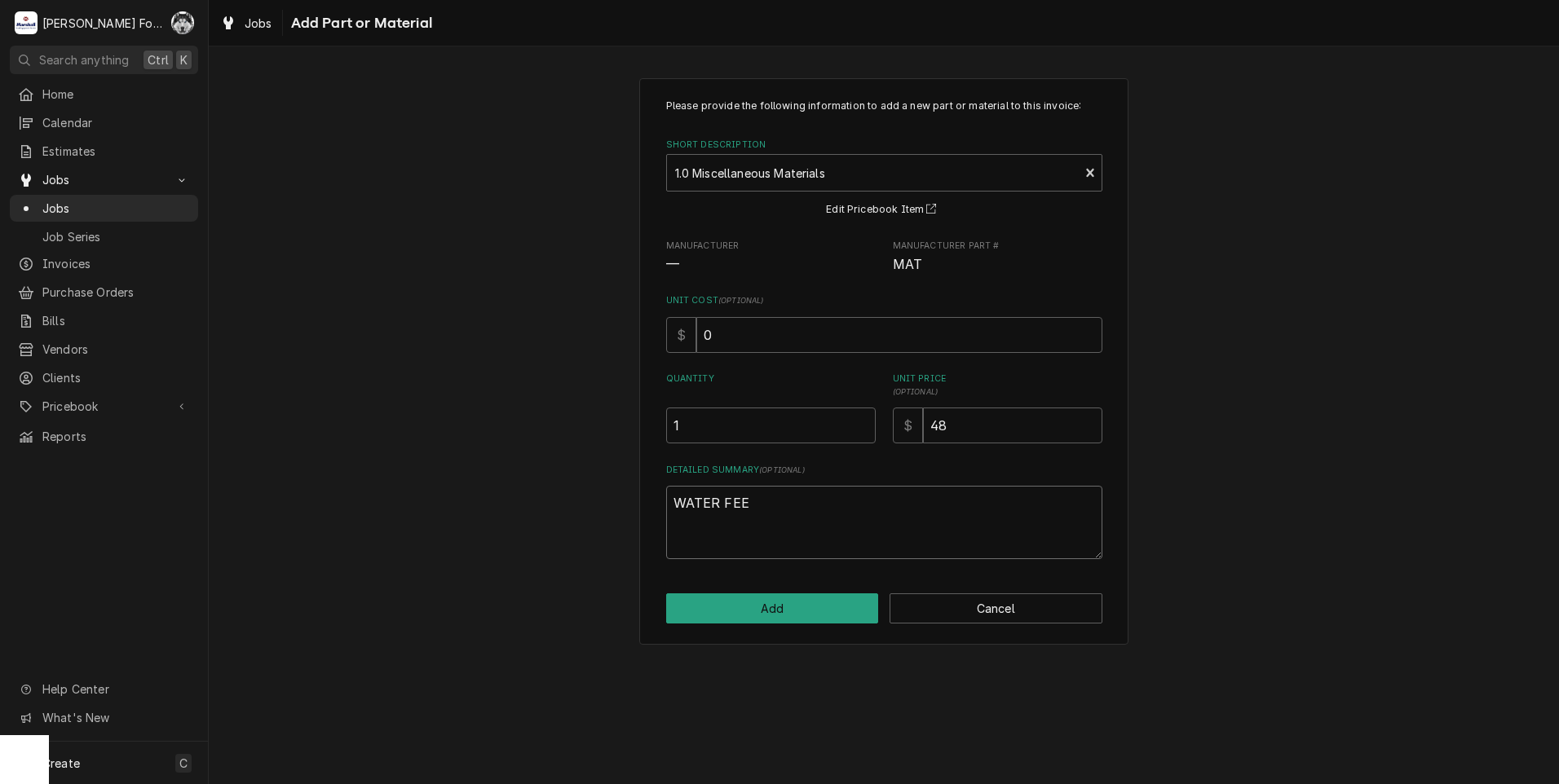
type textarea "WATER FEED"
type textarea "x"
type textarea "WATER FEED"
type textarea "x"
type textarea "WATER FEED H"
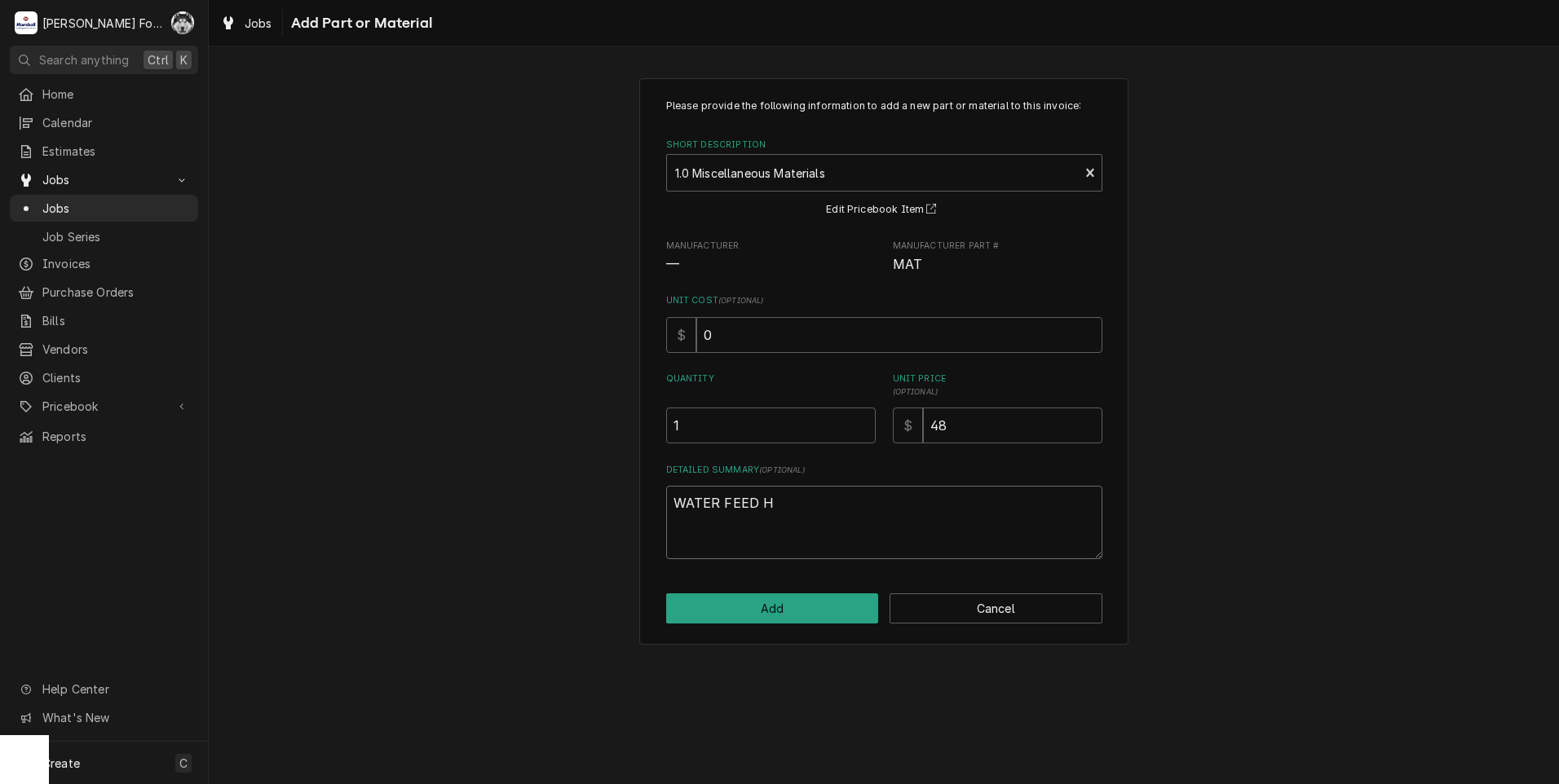
type textarea "x"
type textarea "WATER FEED HO"
type textarea "x"
type textarea "WATER FEED HOS"
type textarea "x"
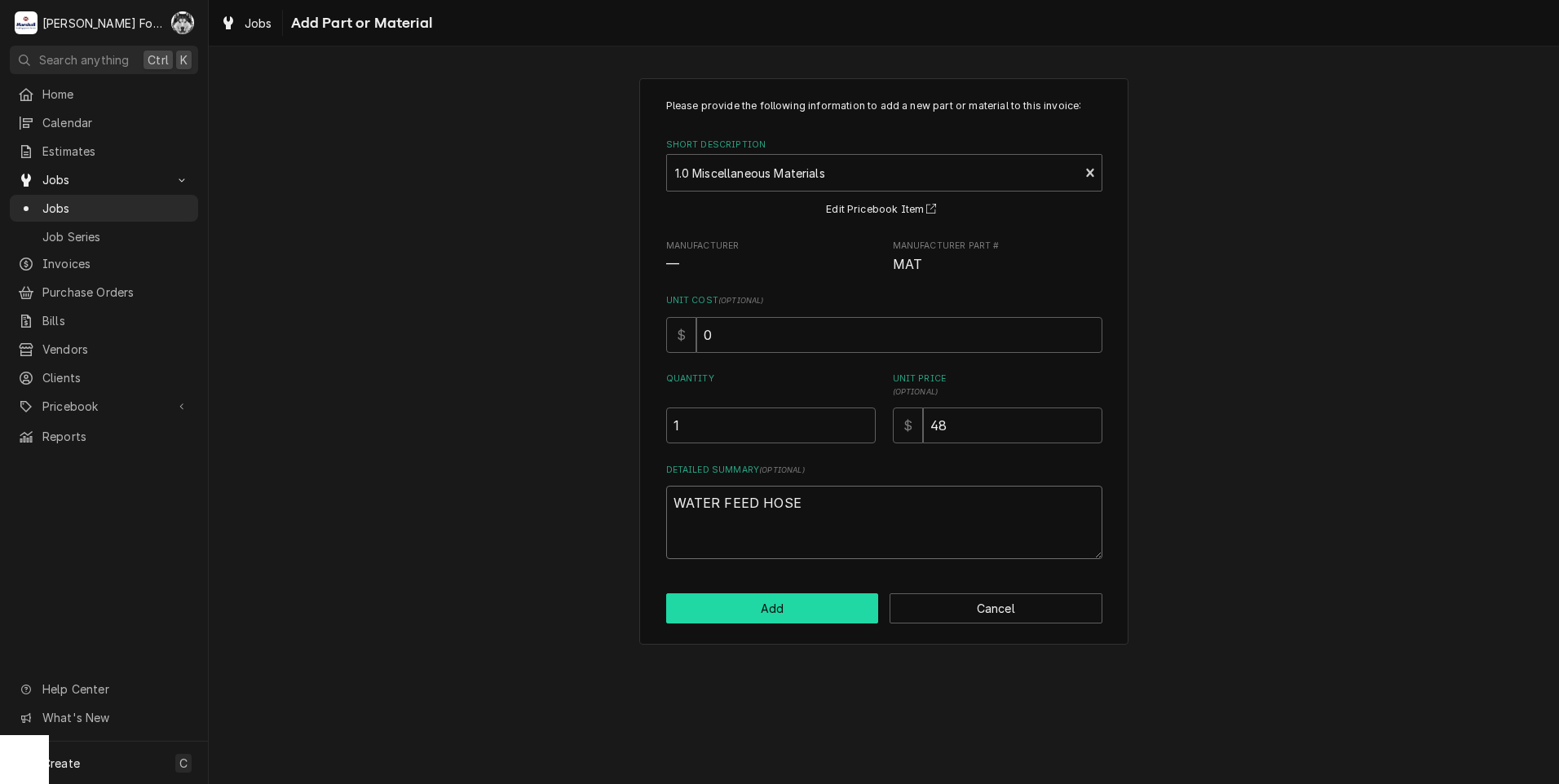
type textarea "WATER FEED HOSE"
click at [776, 610] on button "Add" at bounding box center [772, 608] width 213 height 30
type textarea "x"
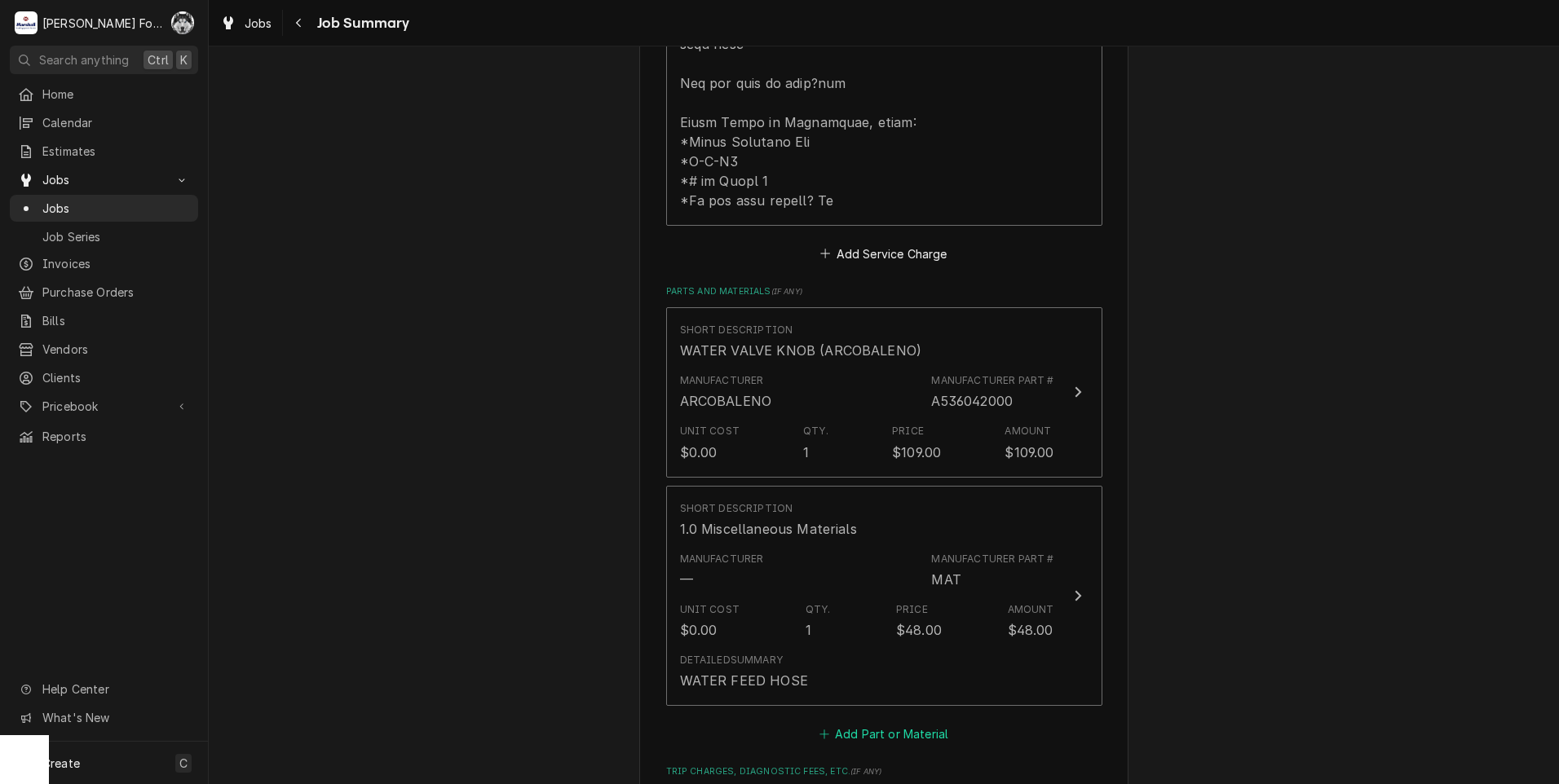
click at [862, 738] on button "Add Part or Material" at bounding box center [883, 735] width 134 height 23
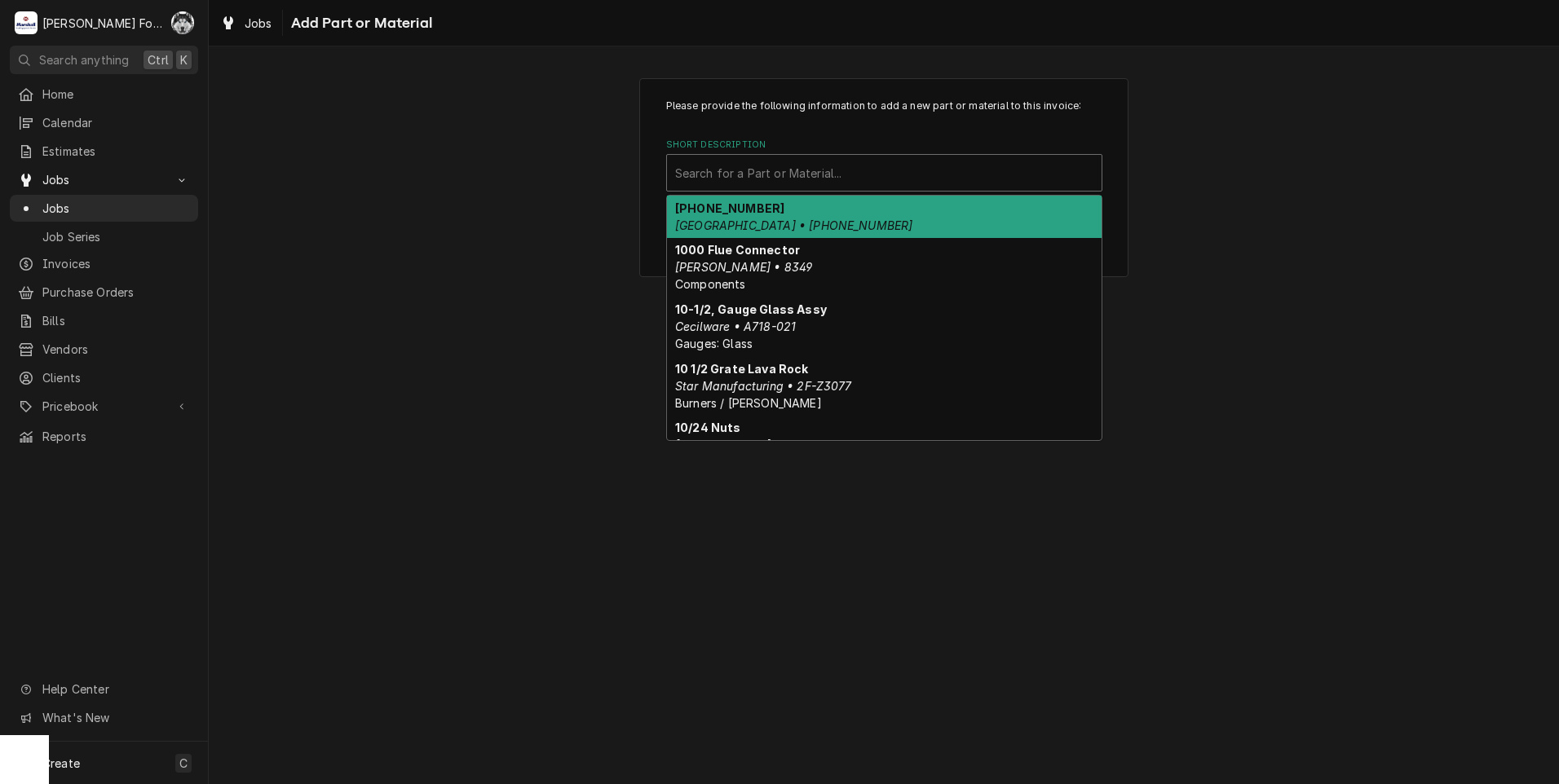
click at [864, 176] on div "Short Description" at bounding box center [884, 172] width 419 height 29
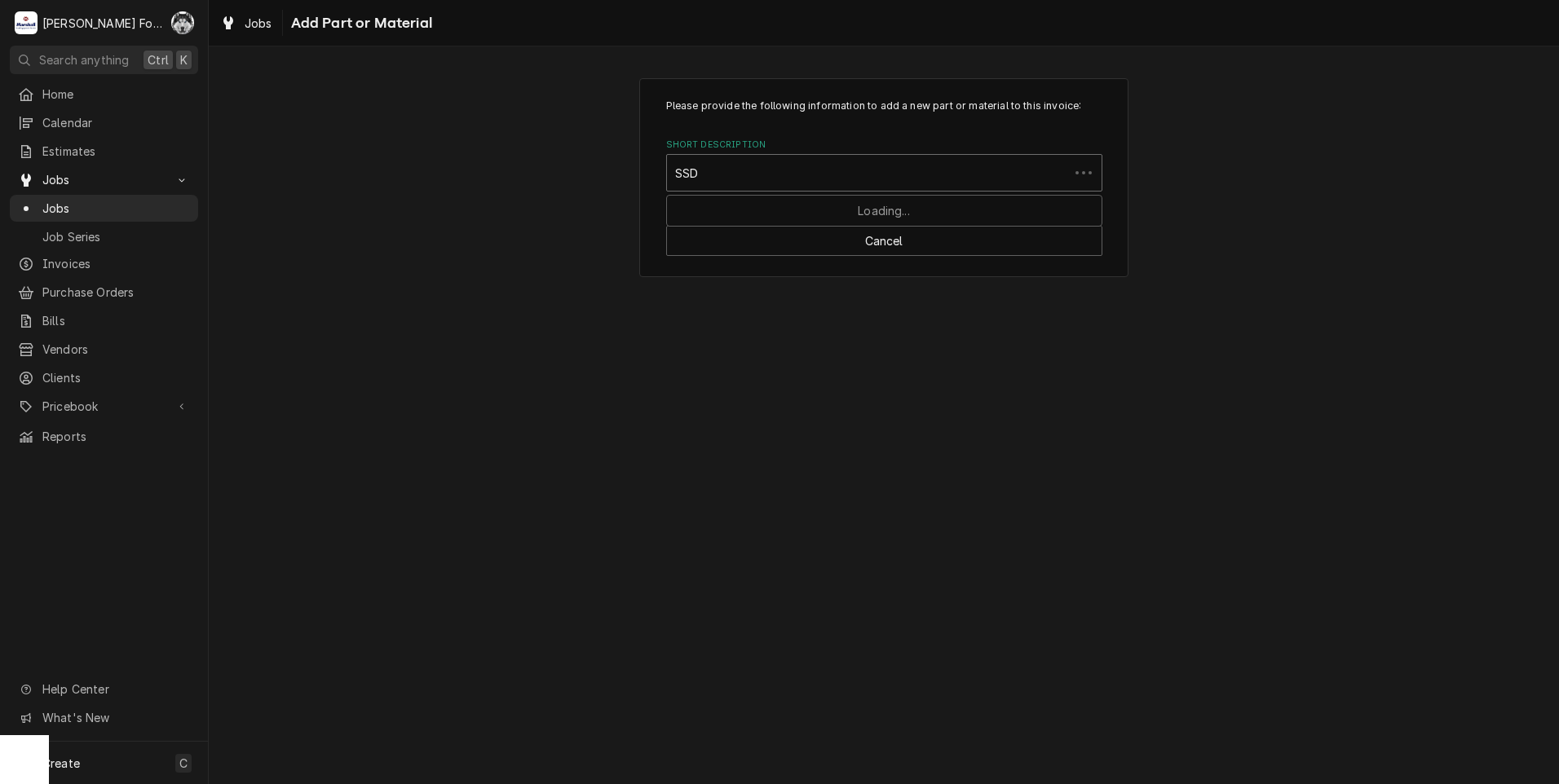
type input "SSDT"
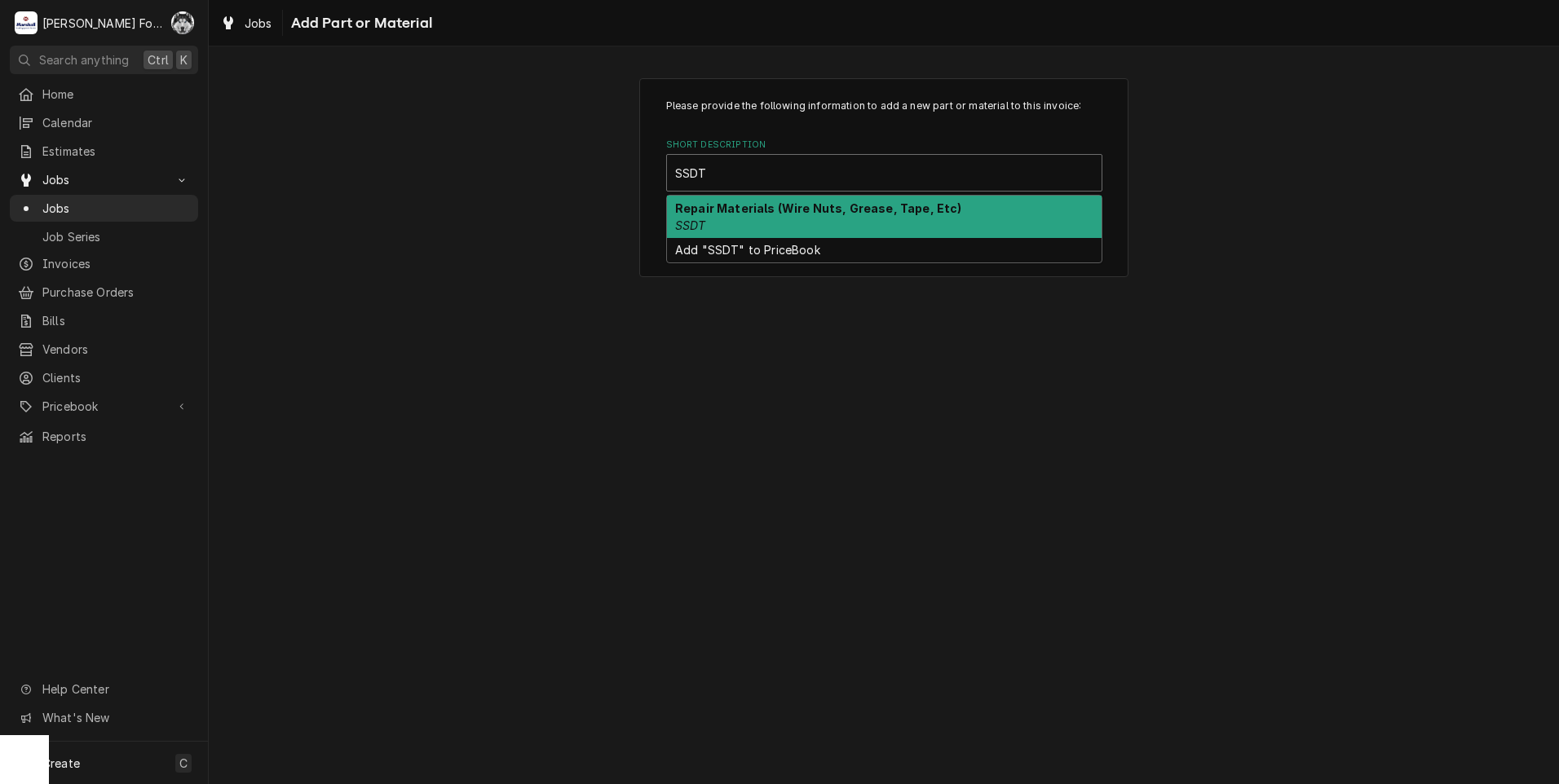
click at [798, 234] on div "Repair Materials (Wire Nuts, Grease, Tape, Etc) SSDT Add "SSDT" to PriceBook" at bounding box center [884, 229] width 435 height 67
click at [798, 234] on div "Repair Materials (Wire Nuts, Grease, Tape, Etc) SSDT" at bounding box center [884, 216] width 435 height 43
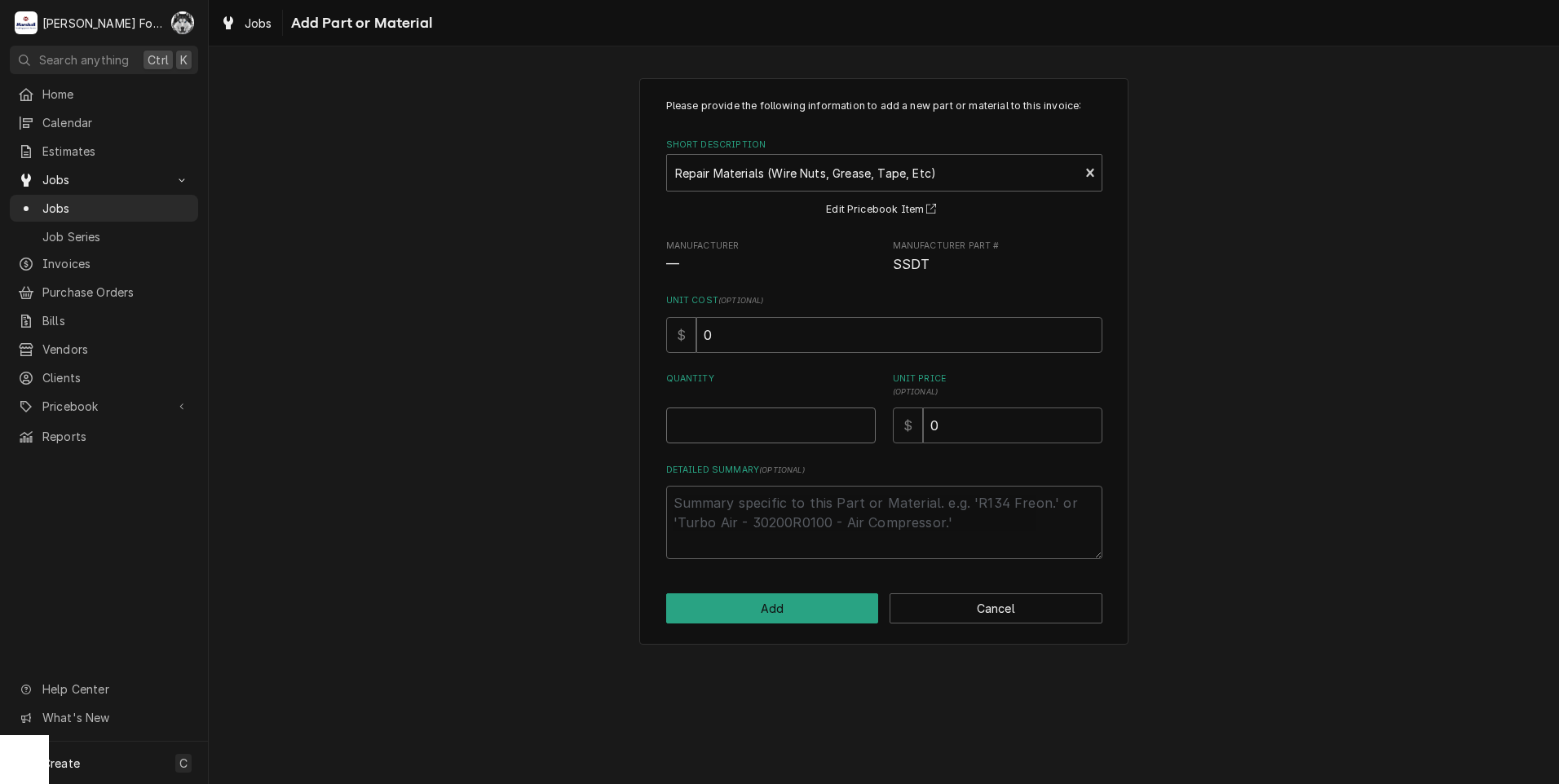
type textarea "x"
type input "0.5"
click at [862, 423] on input "0.5" at bounding box center [771, 426] width 210 height 36
type textarea "x"
type input "1"
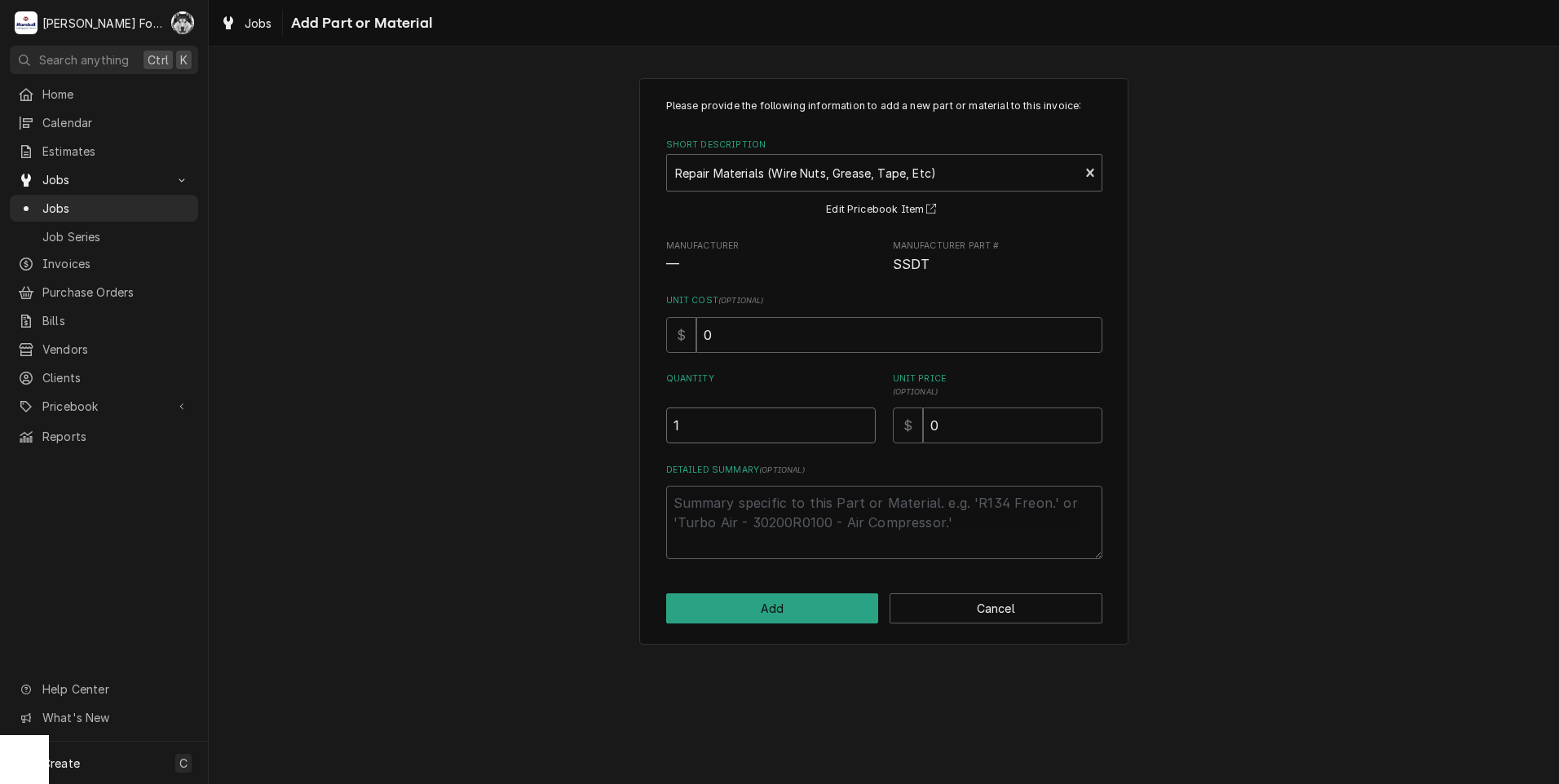
click at [862, 423] on input "1" at bounding box center [771, 426] width 210 height 36
drag, startPoint x: 980, startPoint y: 443, endPoint x: 894, endPoint y: 454, distance: 86.7
click at [894, 454] on div "Please provide the following information to add a new part or material to this …" at bounding box center [884, 329] width 437 height 461
type textarea "x"
type input "4"
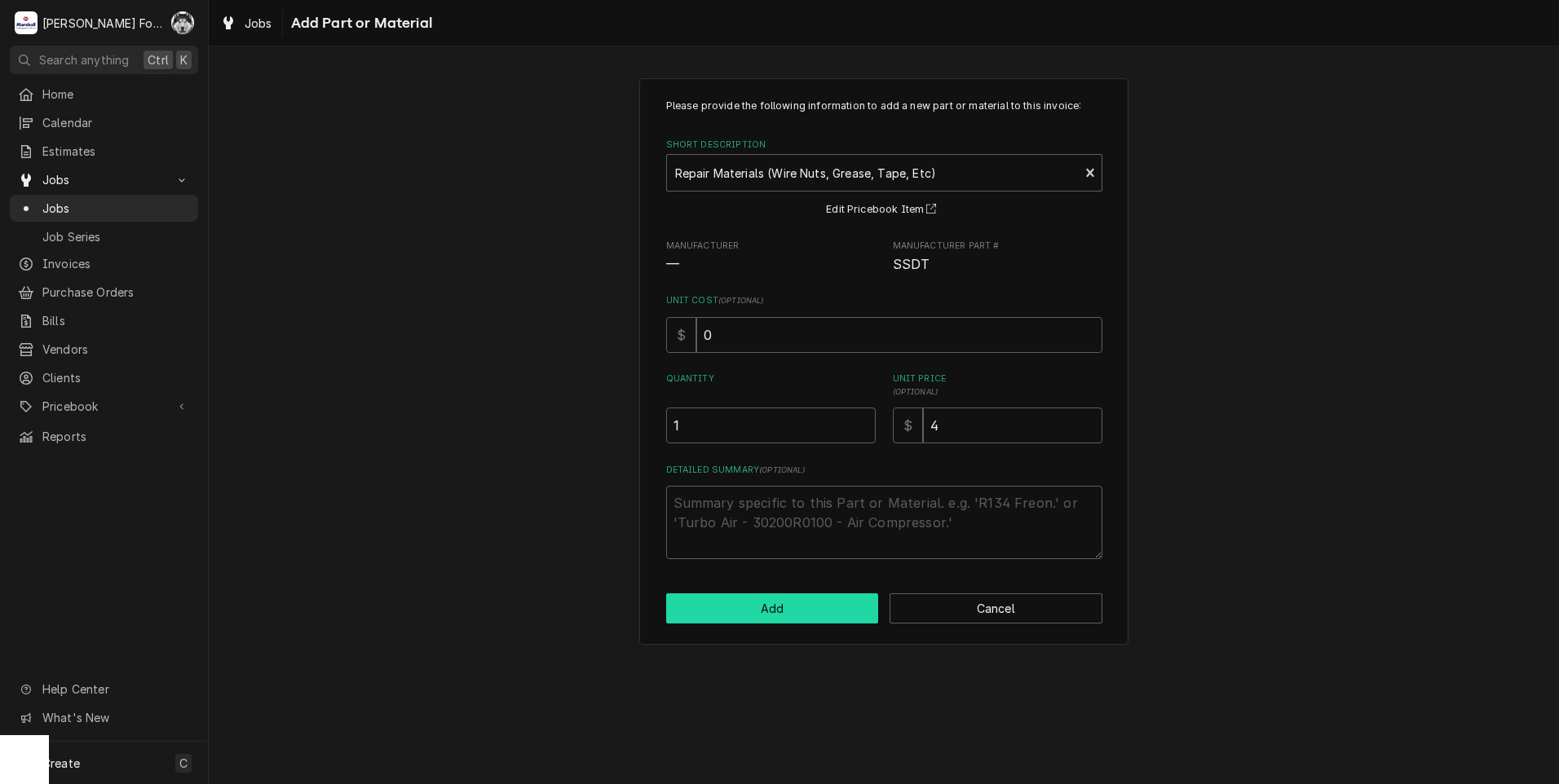
click at [837, 608] on button "Add" at bounding box center [772, 608] width 213 height 30
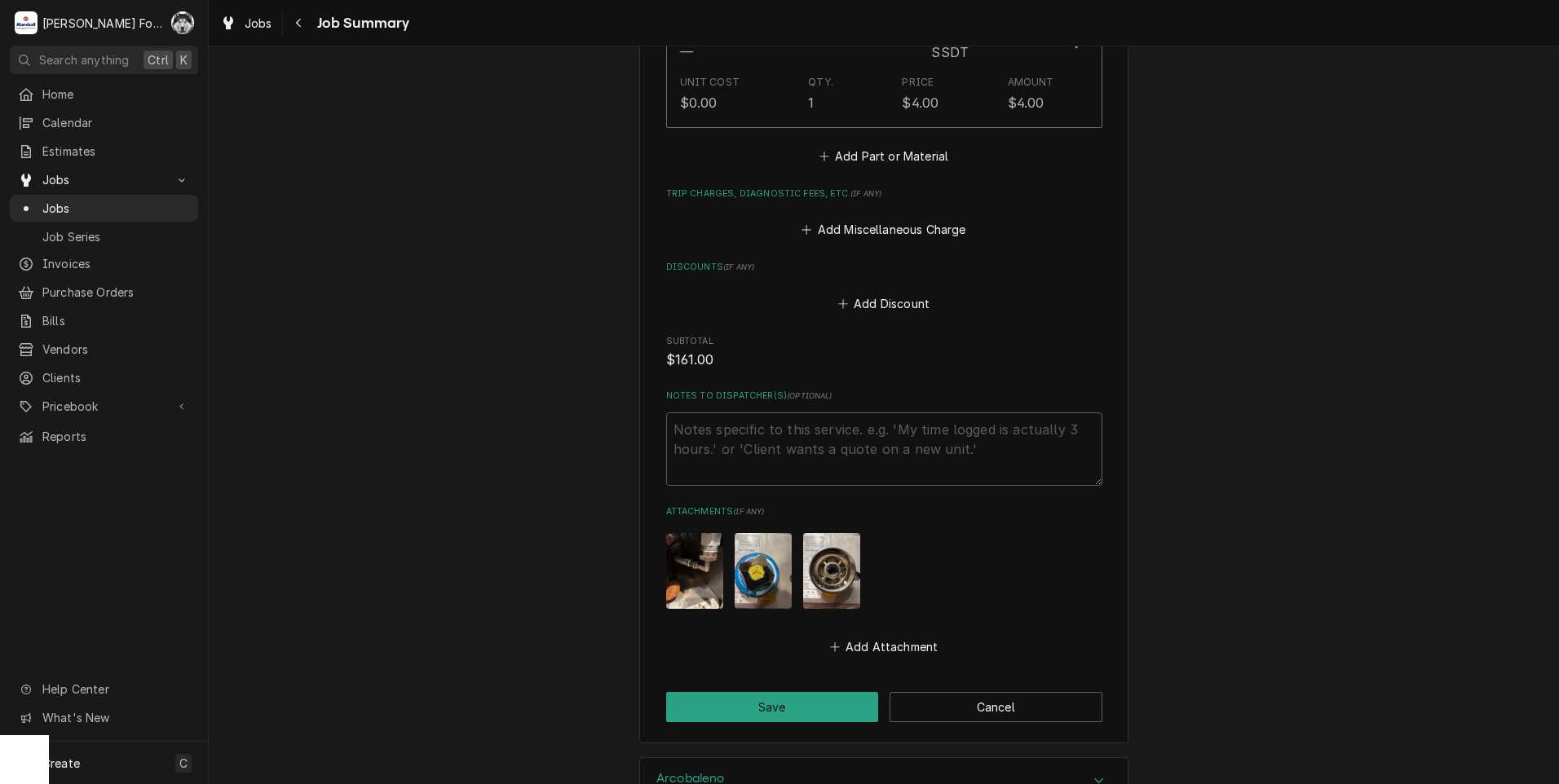
scroll to position [1765, 0]
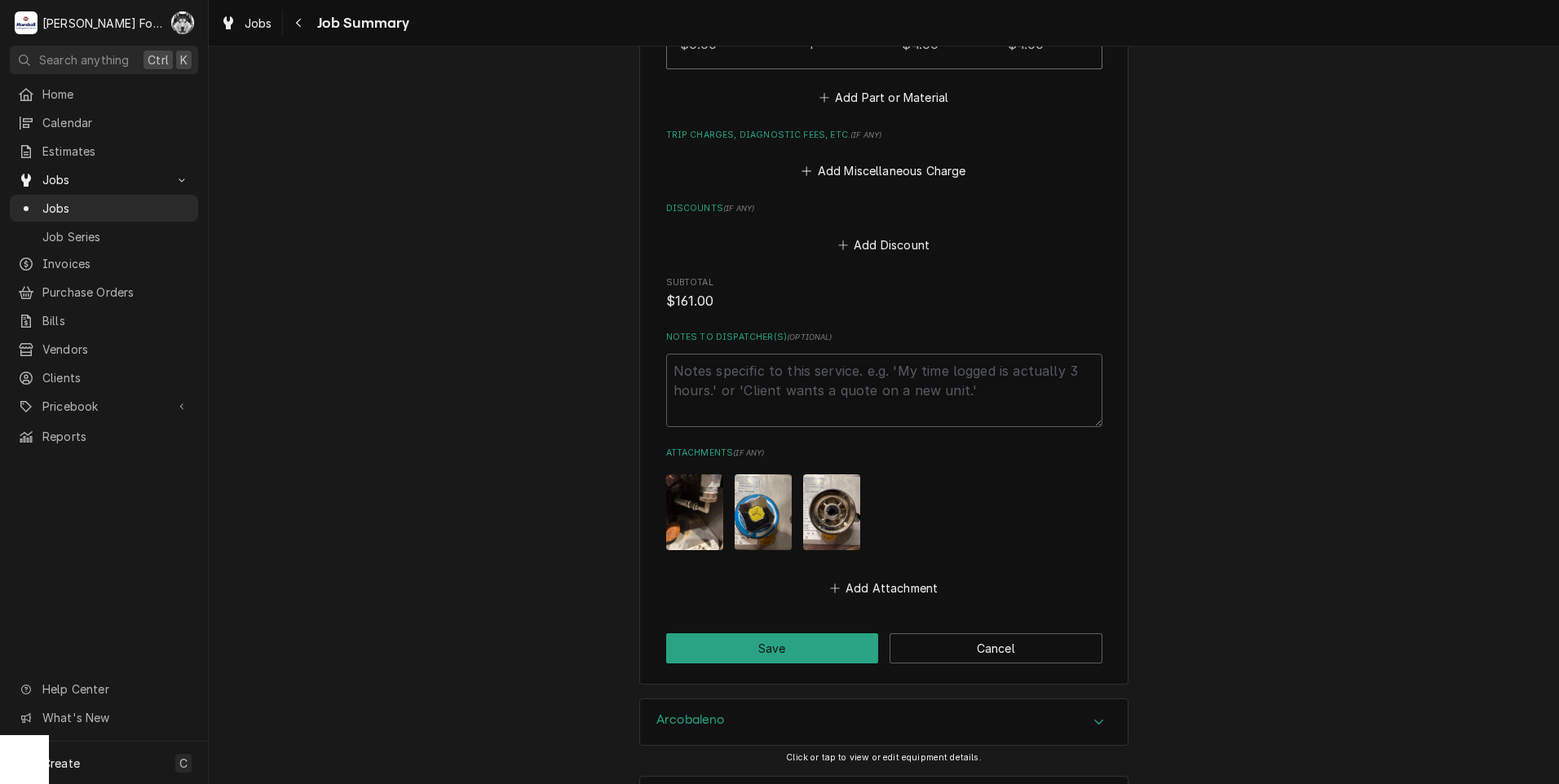
click at [704, 509] on img "Attachments" at bounding box center [694, 512] width 57 height 76
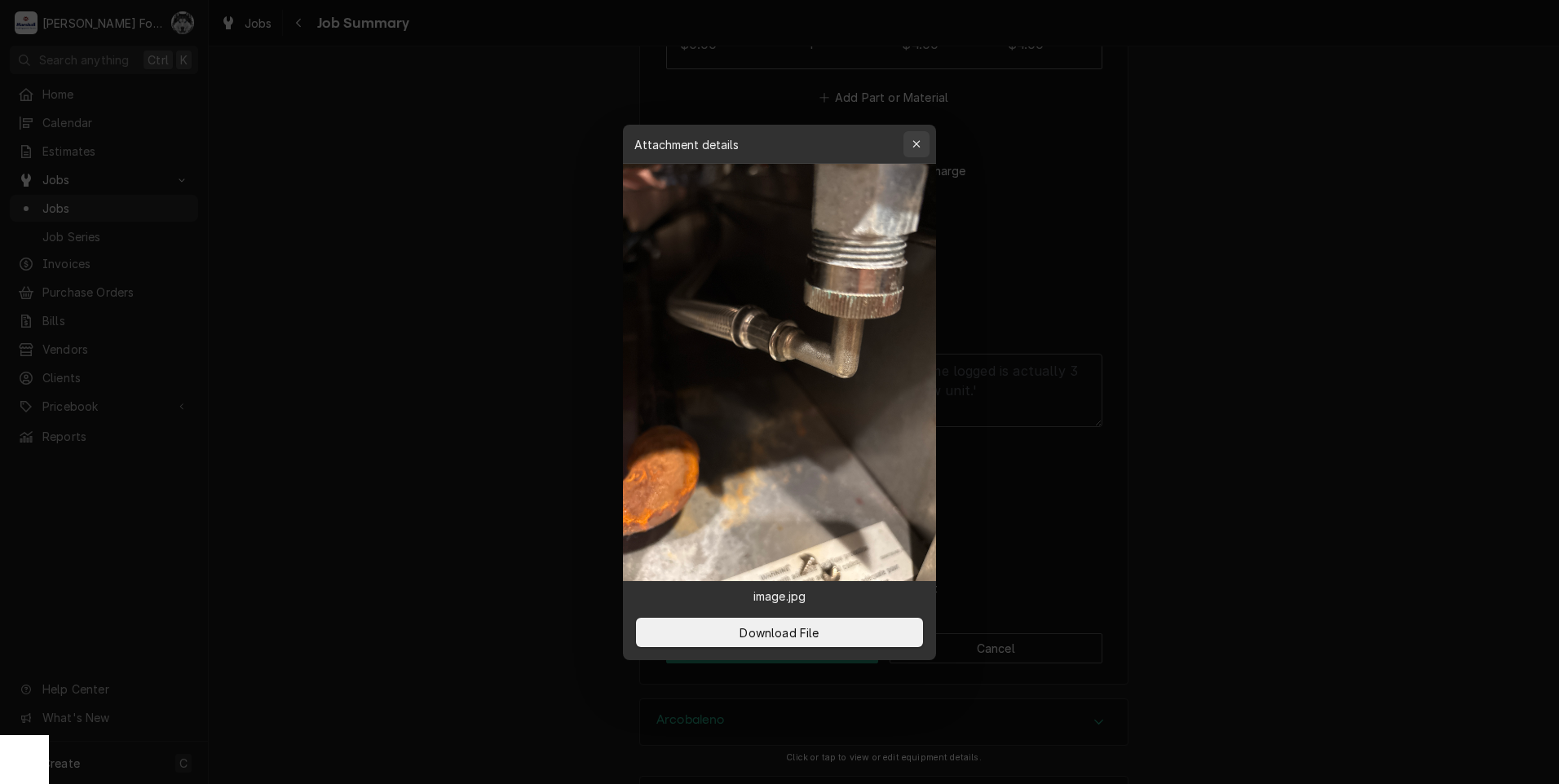
click at [916, 140] on icon "button" at bounding box center [917, 145] width 9 height 11
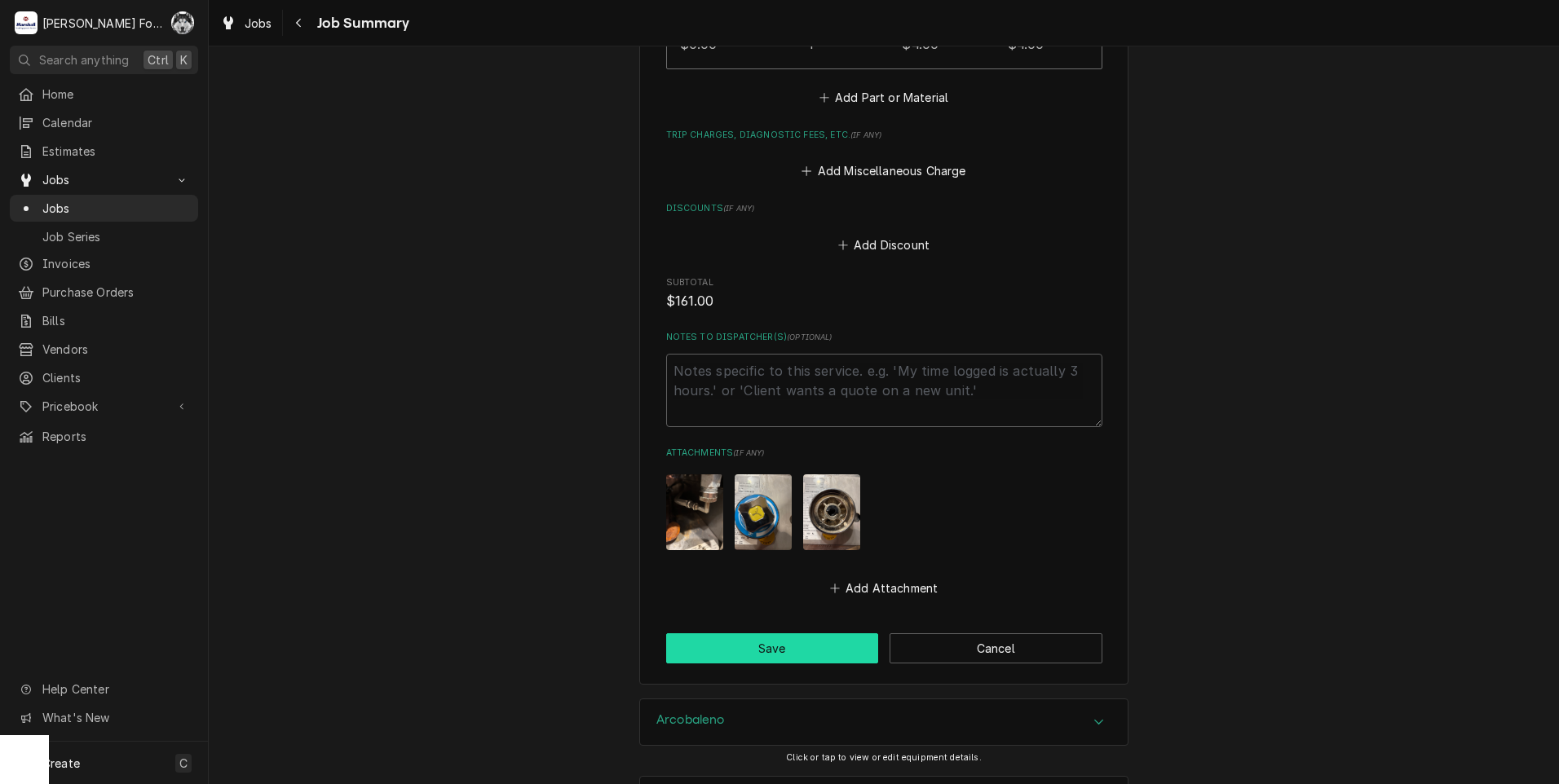
click at [756, 646] on button "Save" at bounding box center [772, 649] width 213 height 30
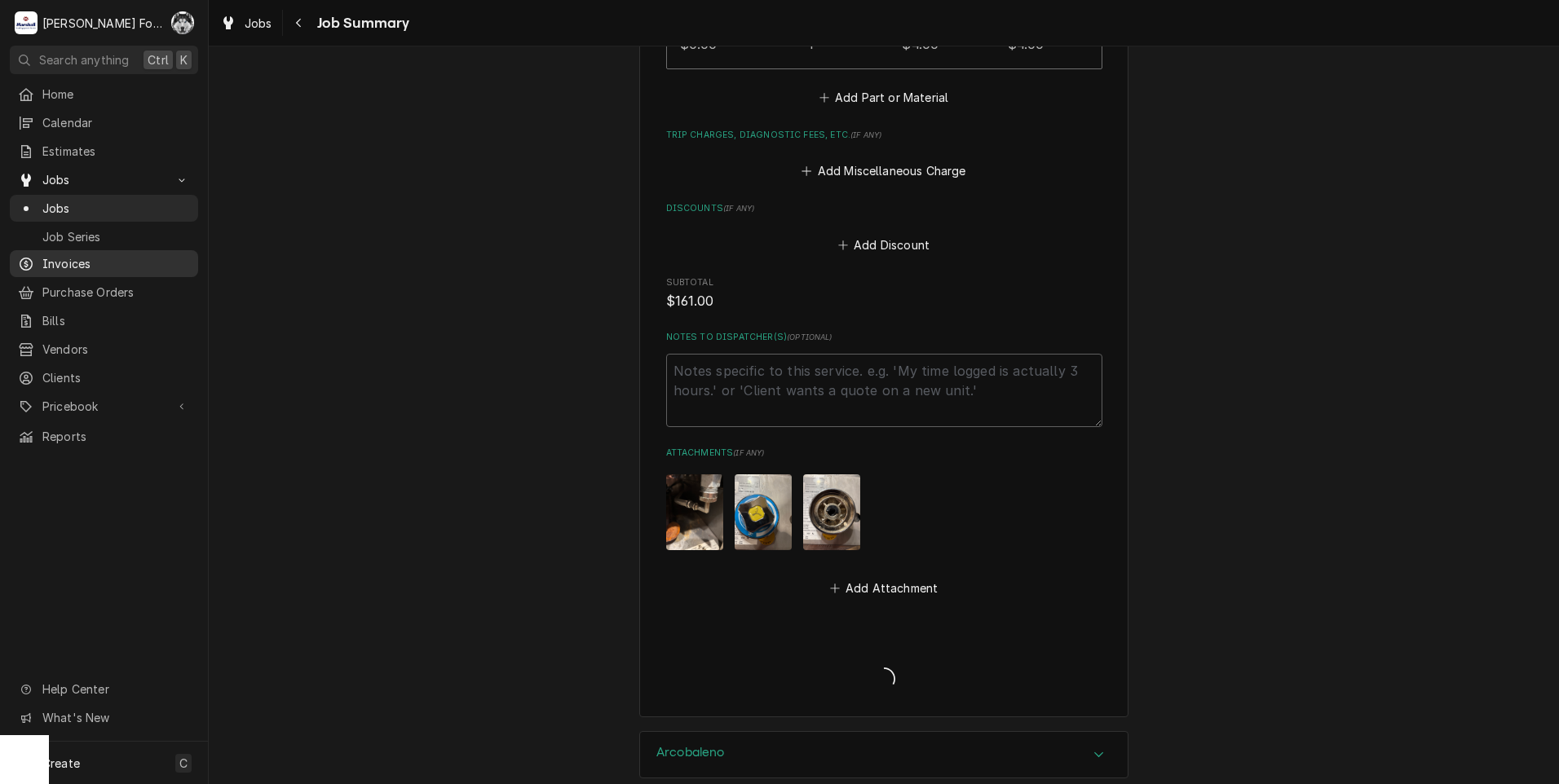
type textarea "x"
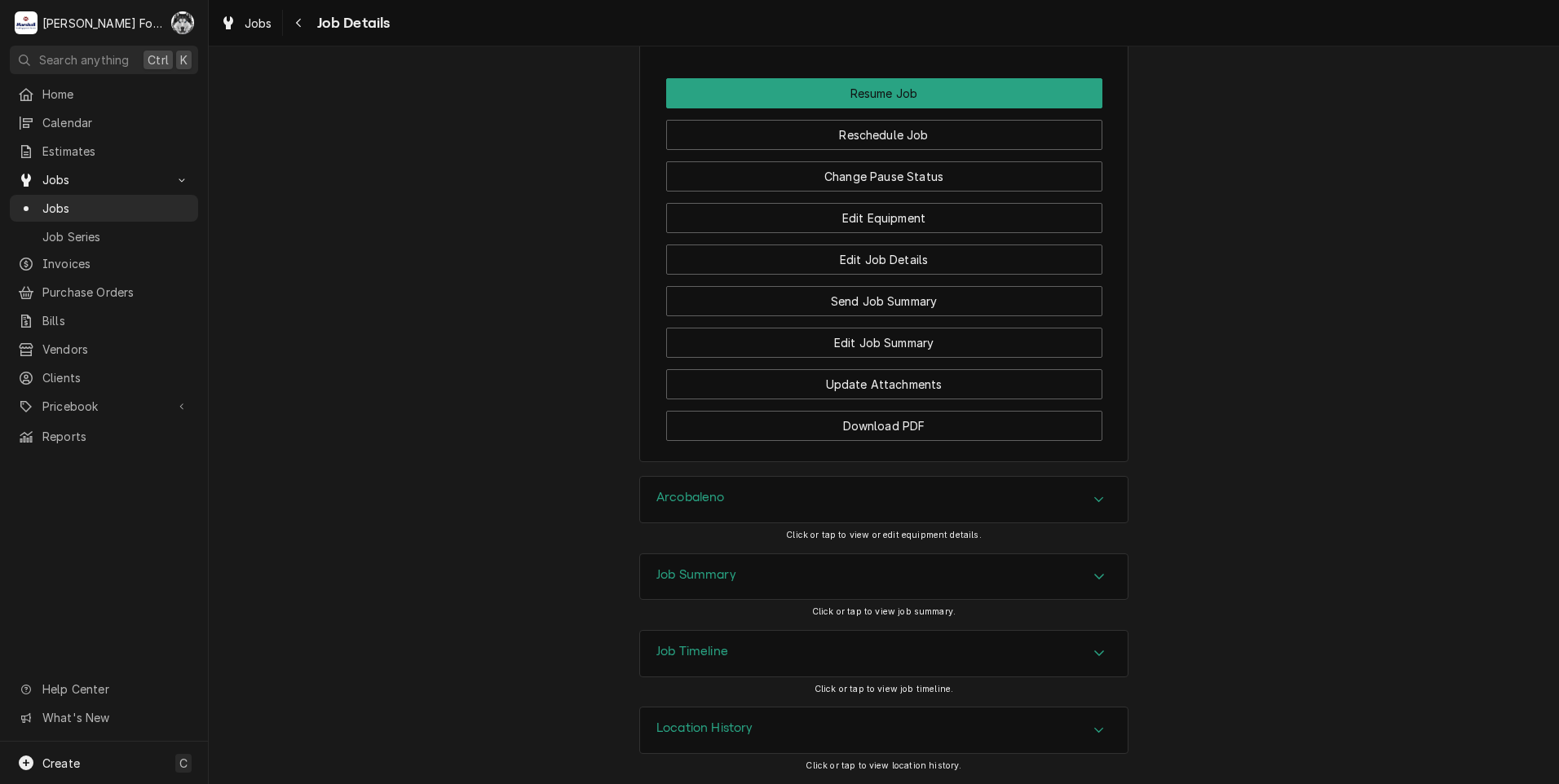
scroll to position [1802, 0]
click at [791, 502] on div "Arcobaleno" at bounding box center [884, 500] width 488 height 45
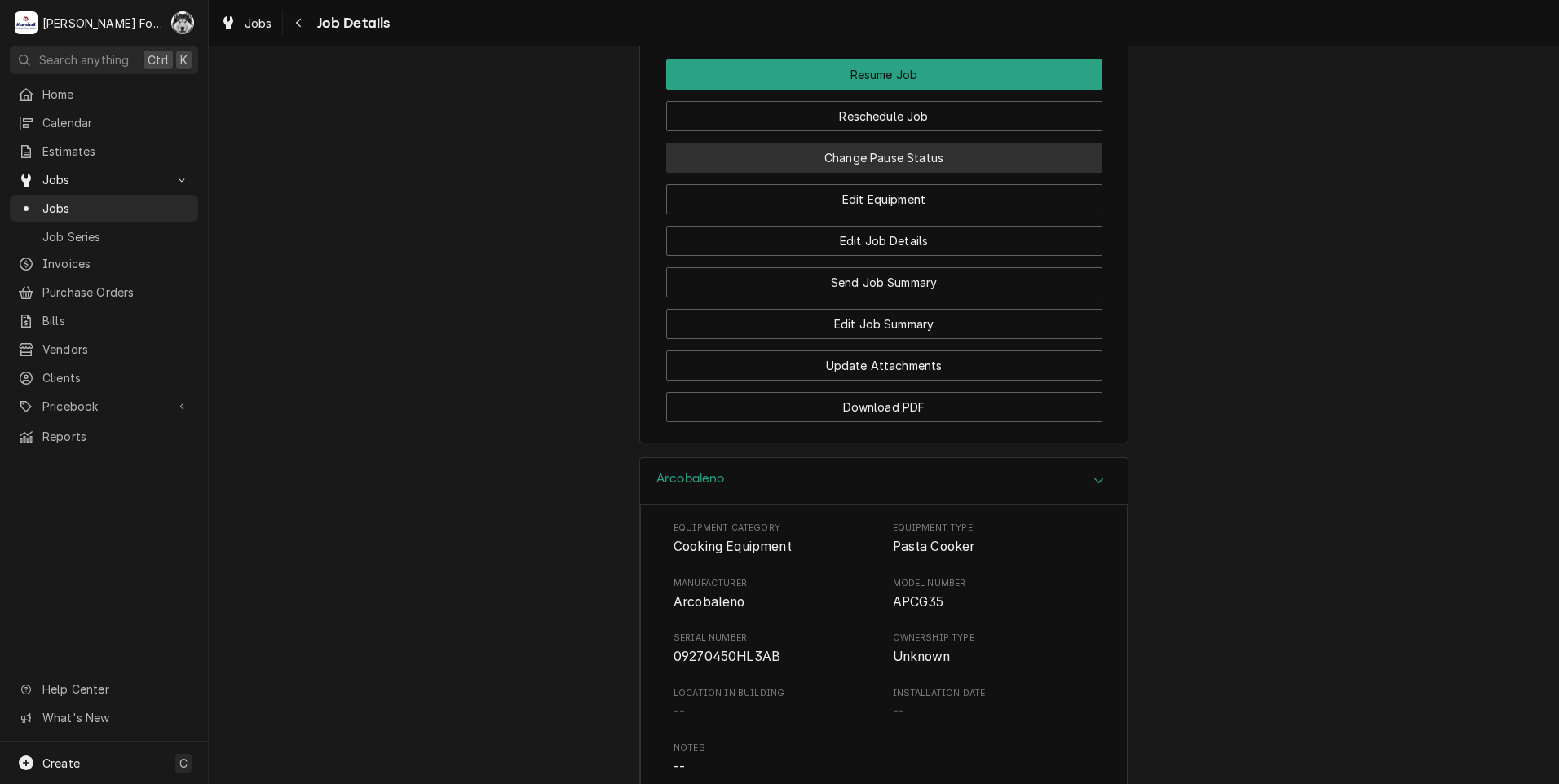
click at [745, 169] on button "Change Pause Status" at bounding box center [884, 158] width 437 height 30
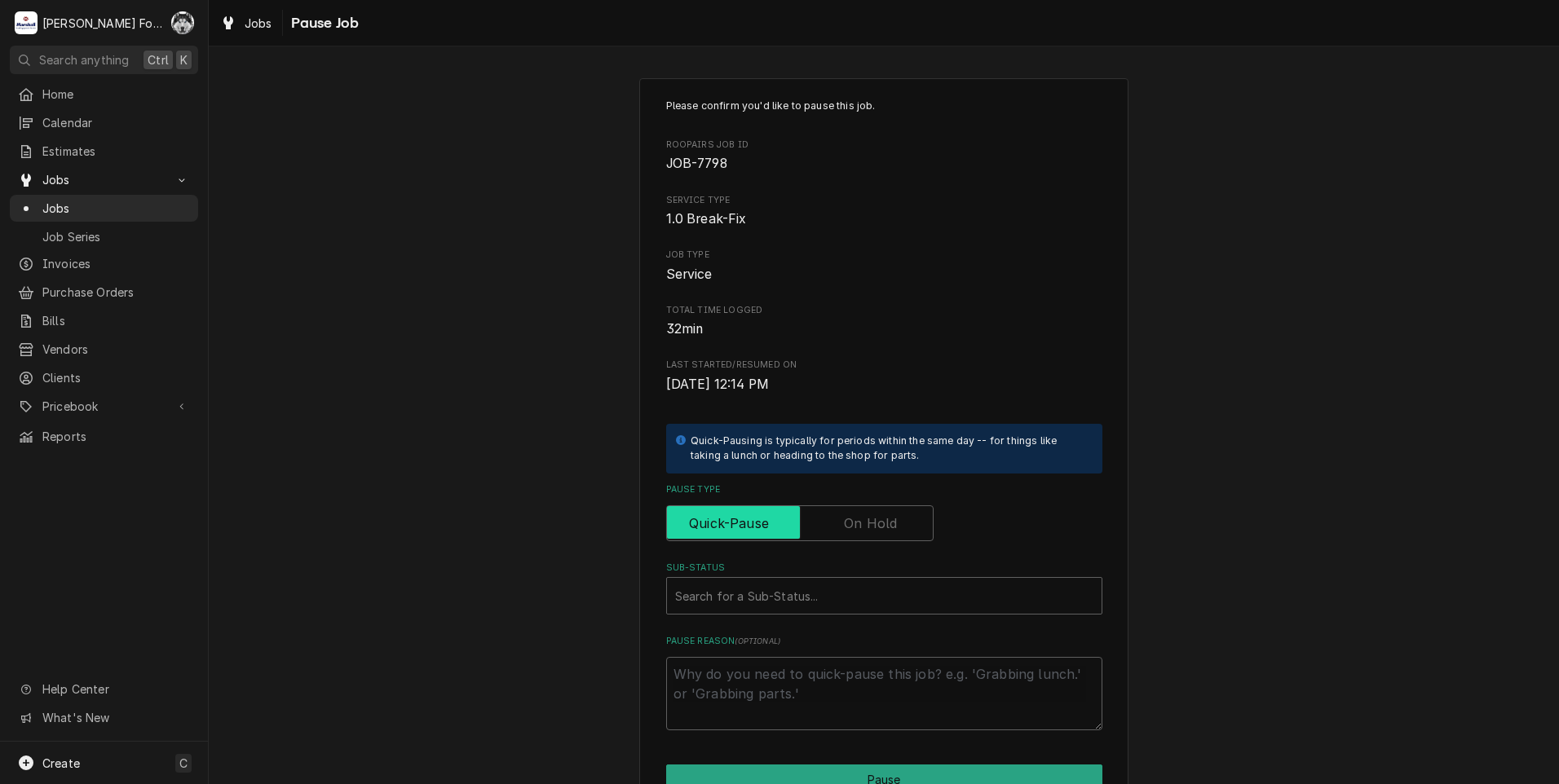
click at [829, 521] on input "Pause Type" at bounding box center [800, 523] width 253 height 36
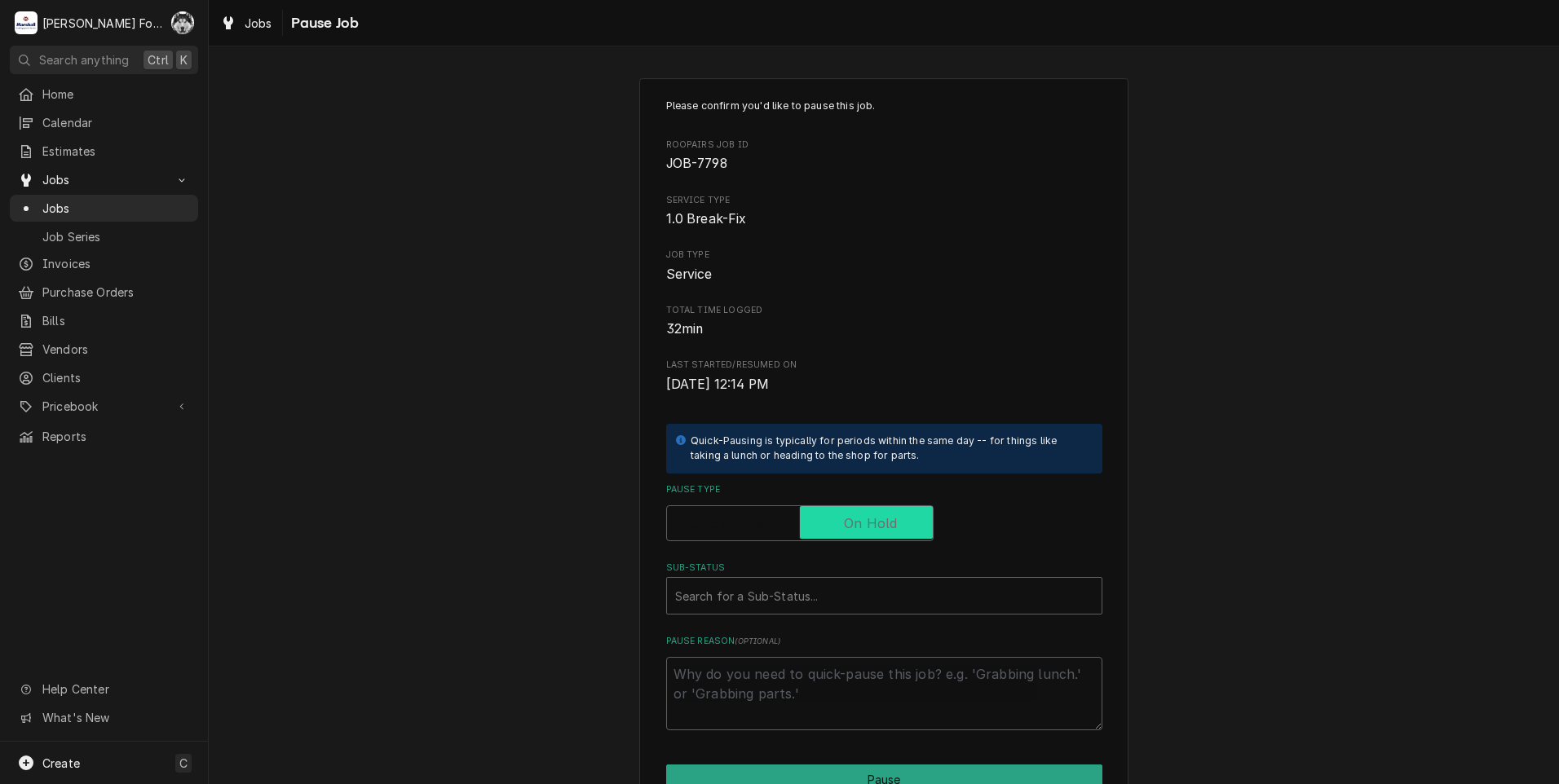
checkbox input "true"
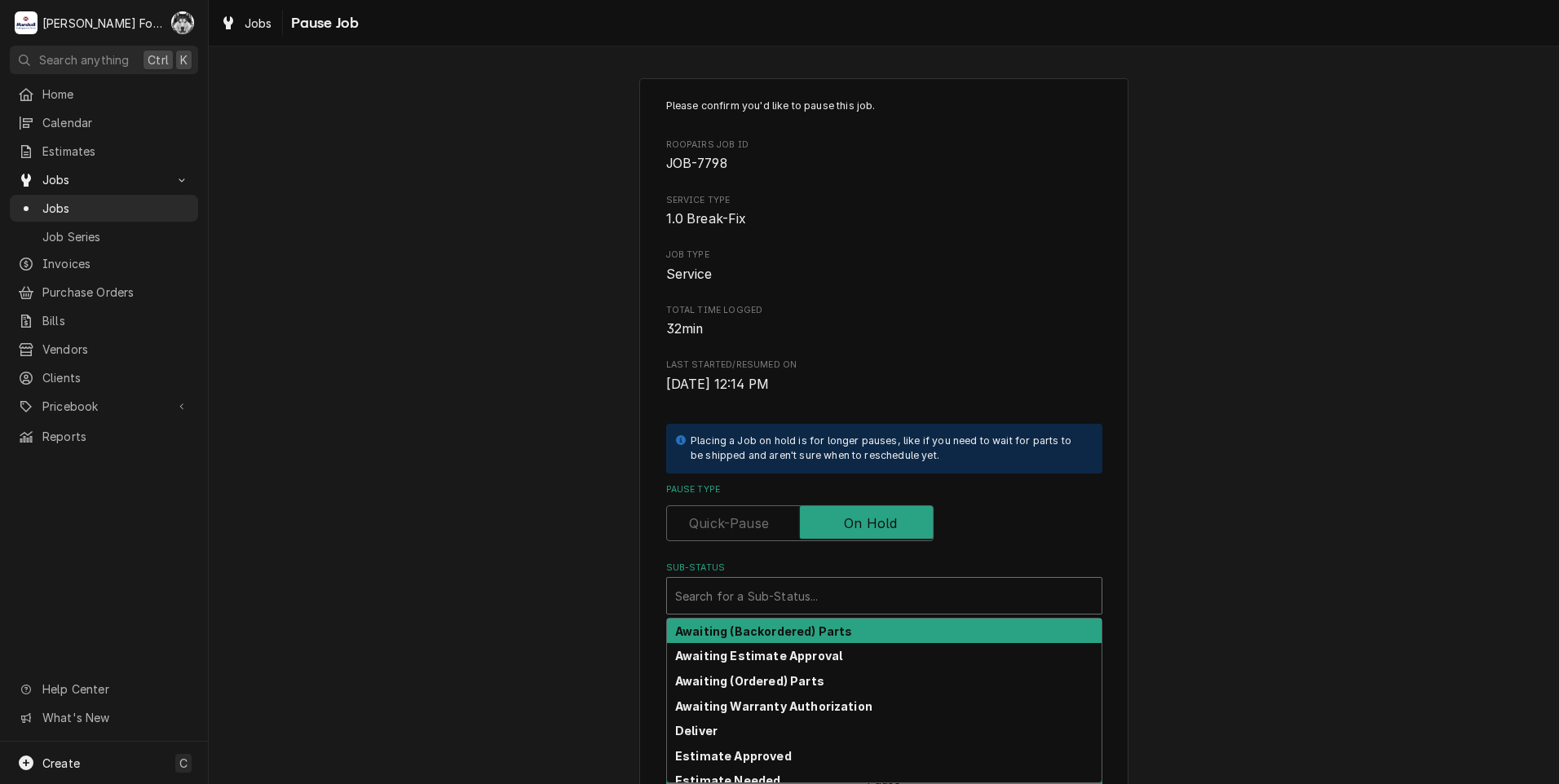
click at [819, 599] on div "Sub-Status" at bounding box center [884, 595] width 419 height 29
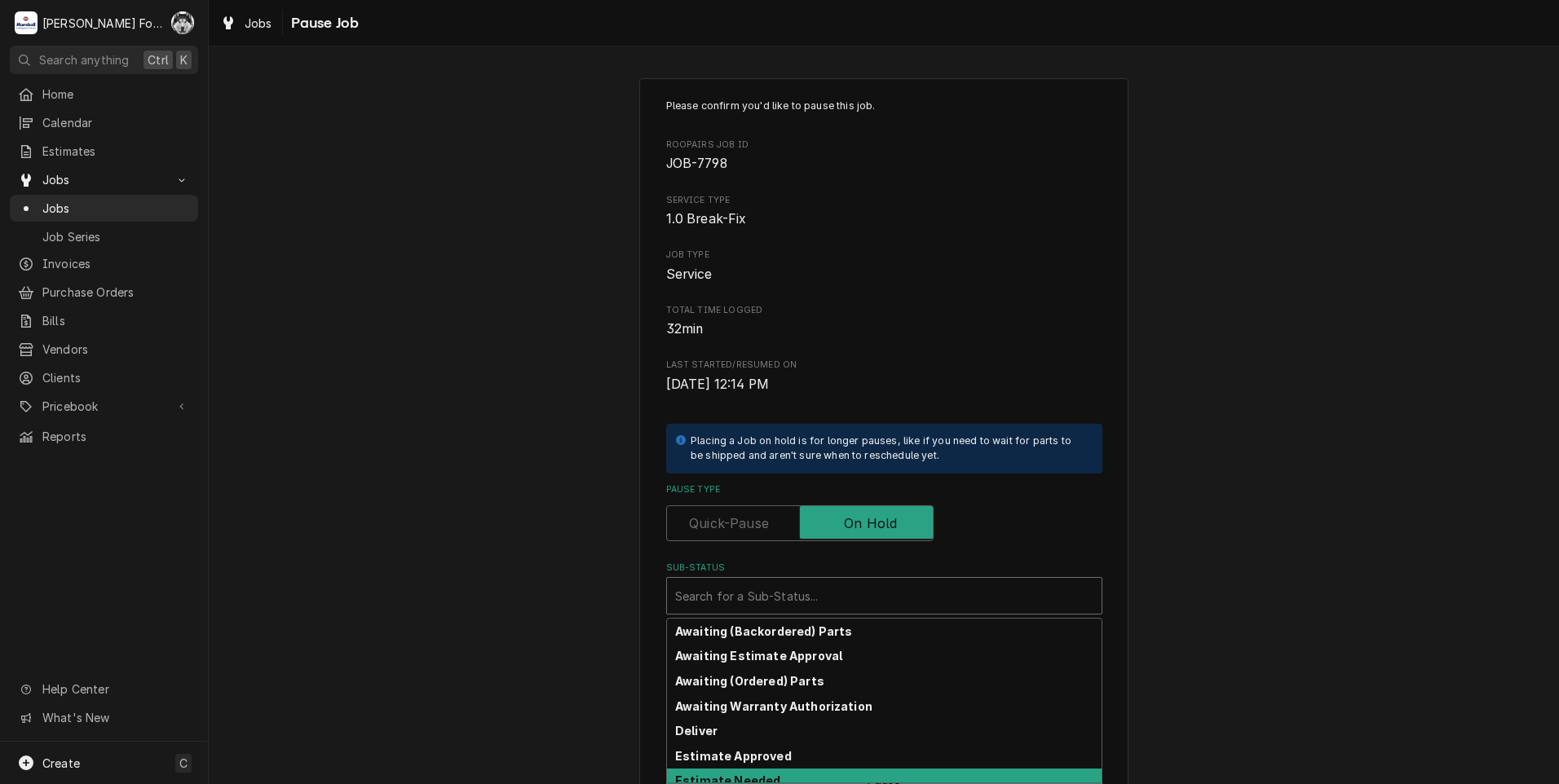
click at [718, 773] on div "Estimate Needed" at bounding box center [884, 781] width 435 height 26
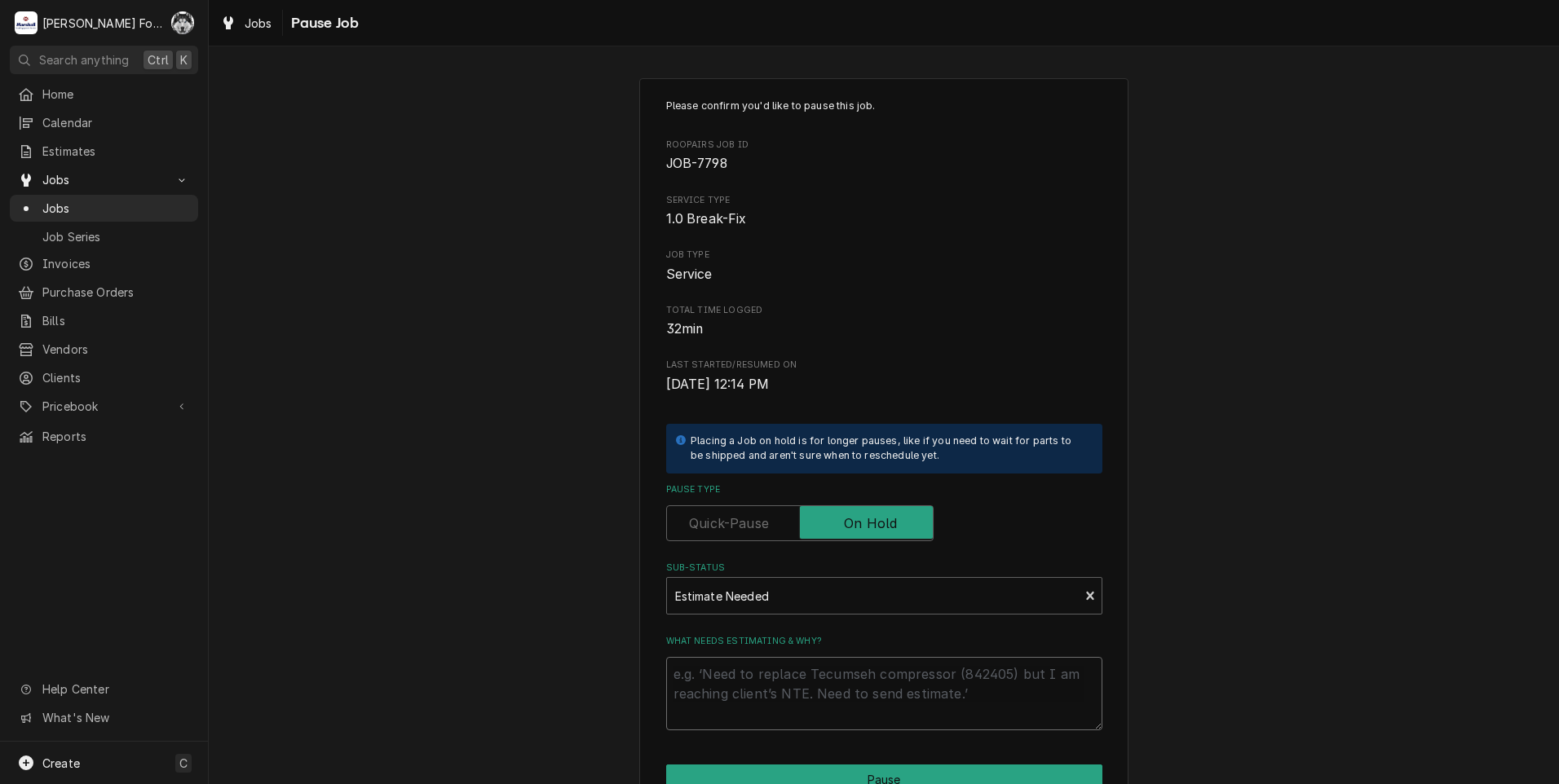
click at [736, 688] on textarea "What needs estimating & why?" at bounding box center [884, 694] width 437 height 74
type textarea "x"
type textarea "P"
type textarea "x"
type textarea "PA"
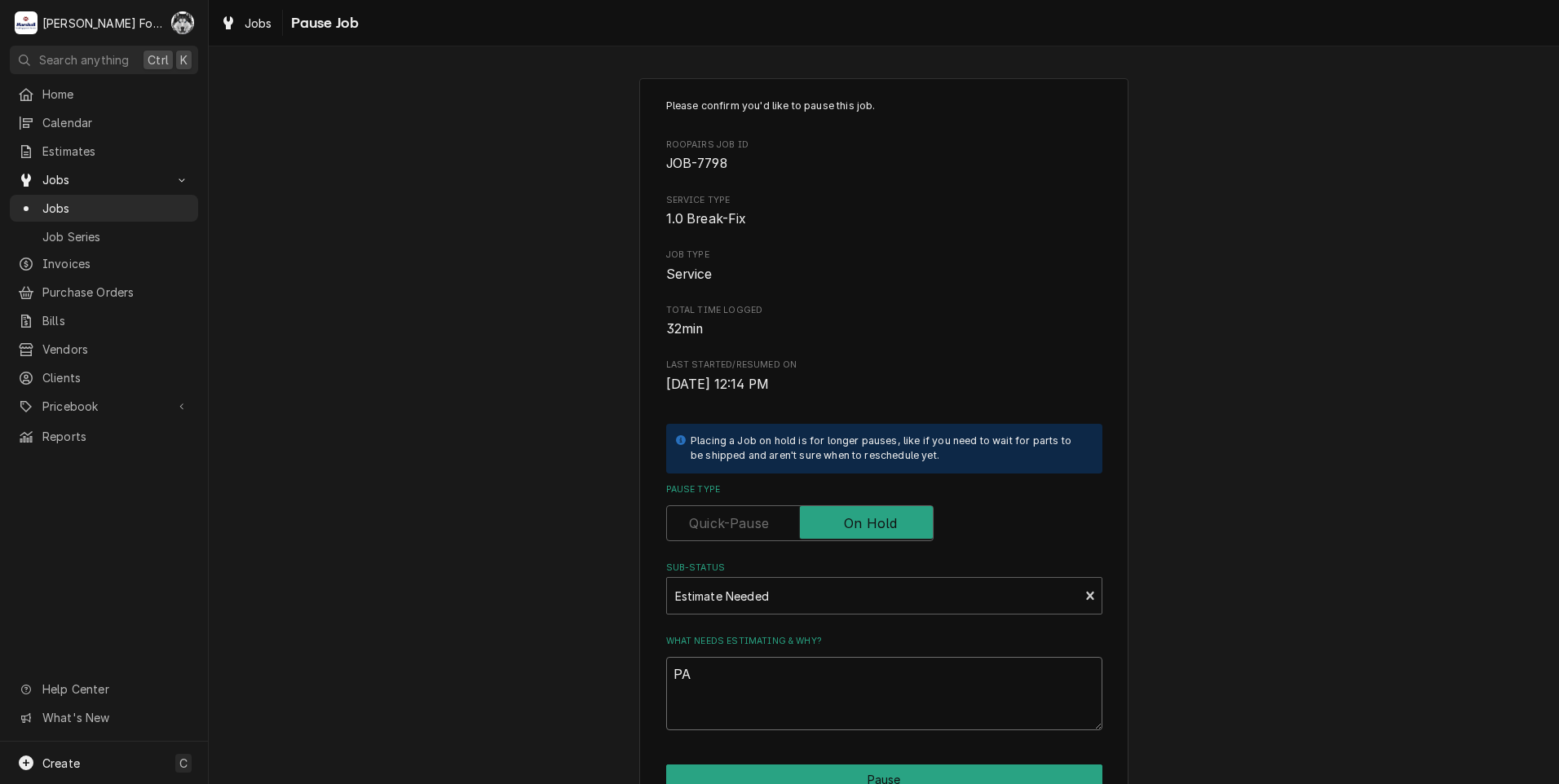
type textarea "x"
type textarea "PAR"
type textarea "x"
type textarea "PART"
type textarea "x"
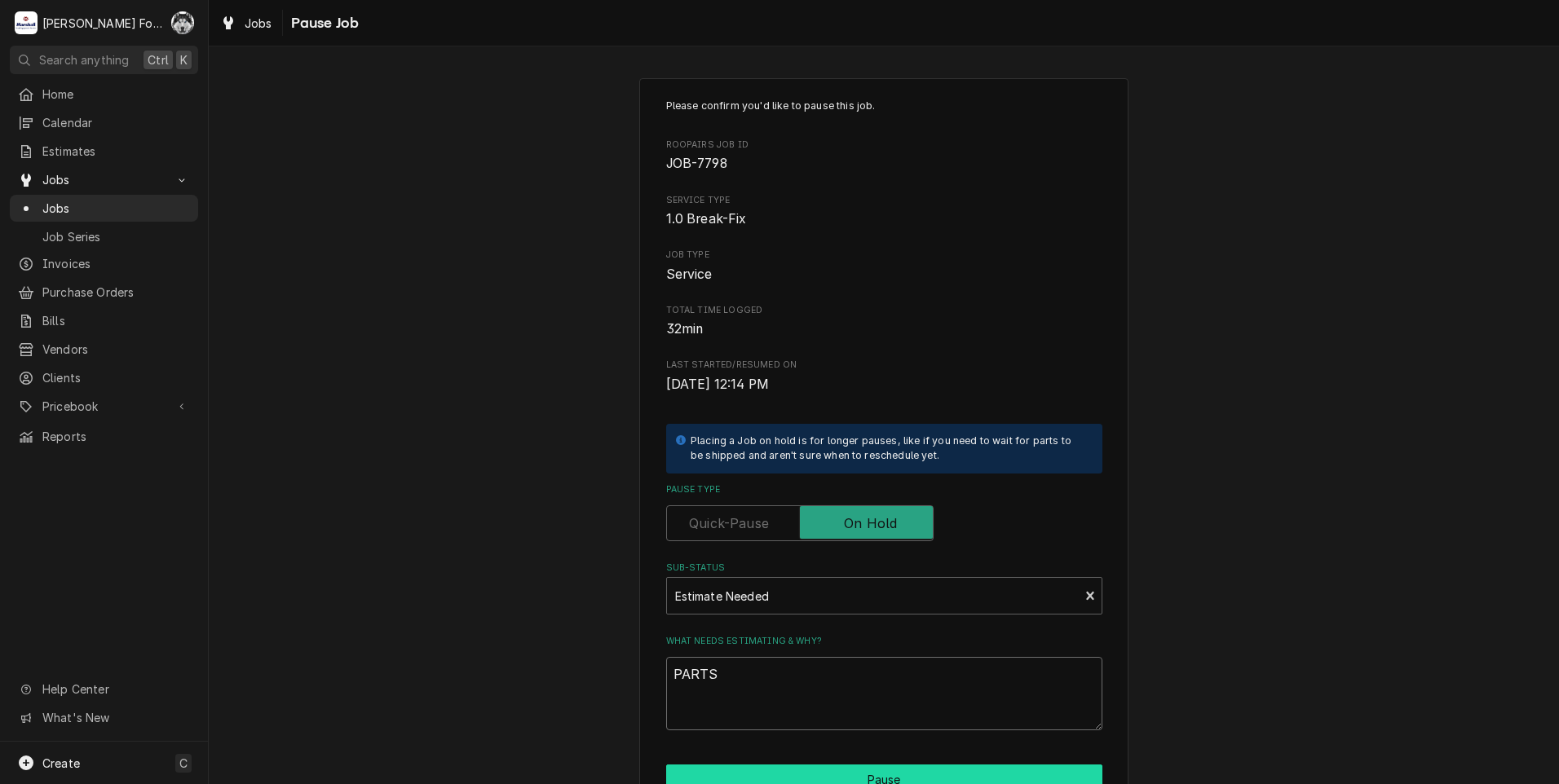
type textarea "PARTS"
click at [795, 776] on button "Pause" at bounding box center [884, 780] width 437 height 30
type textarea "x"
